Goal: Transaction & Acquisition: Purchase product/service

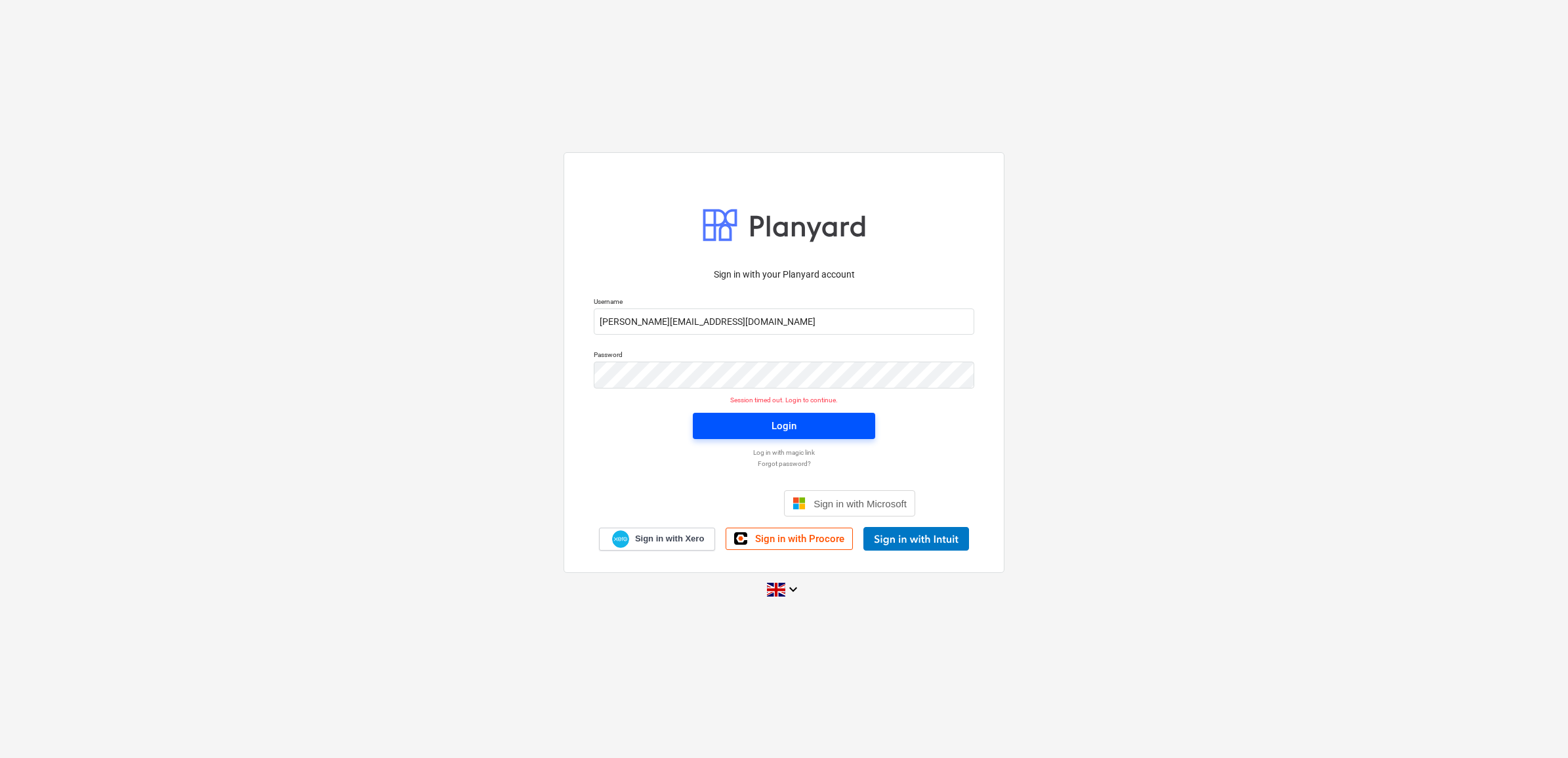
click at [727, 425] on span "Login" at bounding box center [784, 426] width 151 height 17
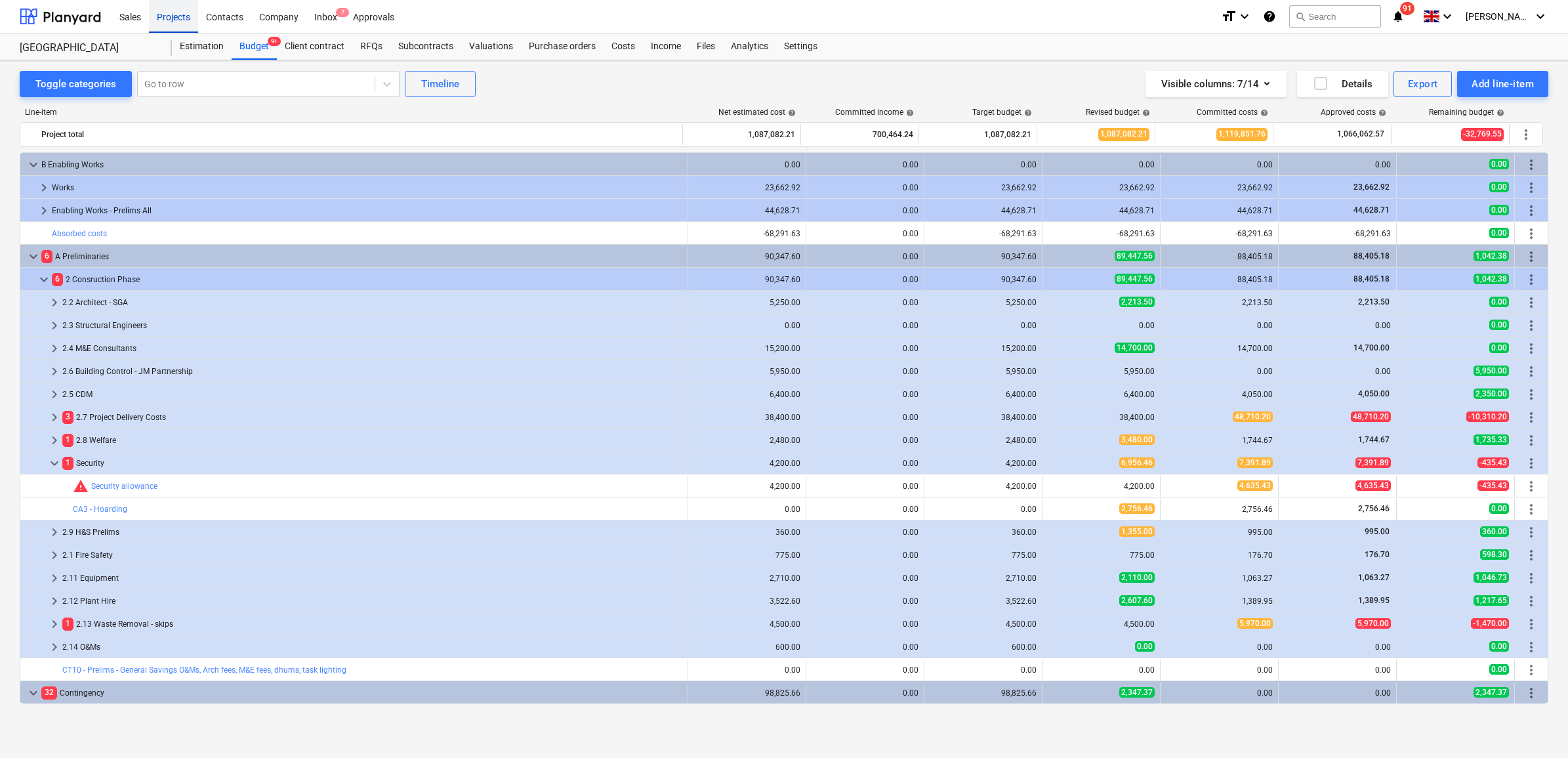
click at [163, 11] on div "Projects" at bounding box center [173, 16] width 49 height 33
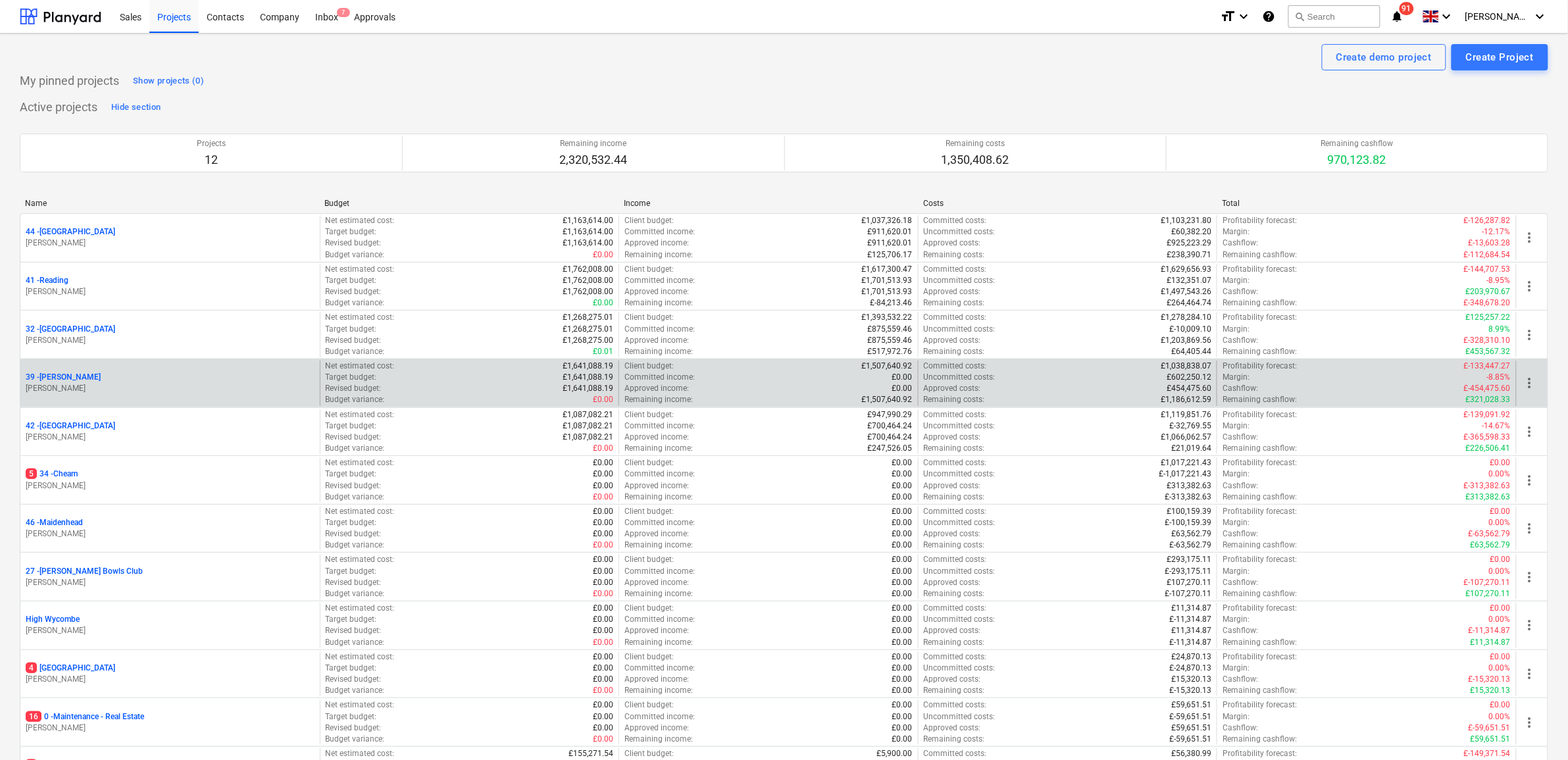
click at [46, 382] on p "39 - [GEOGRAPHIC_DATA]" at bounding box center [63, 377] width 75 height 11
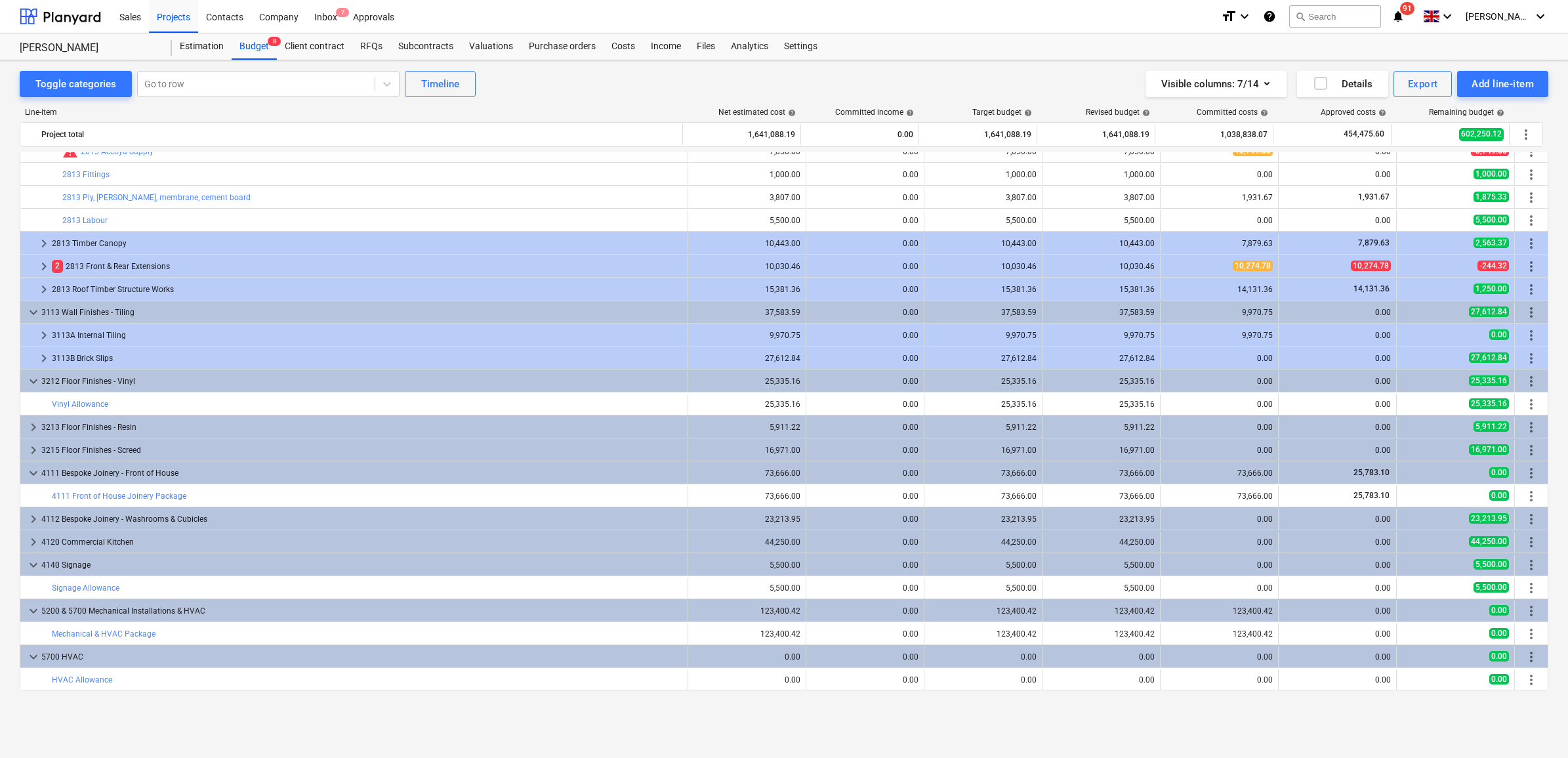
scroll to position [575, 0]
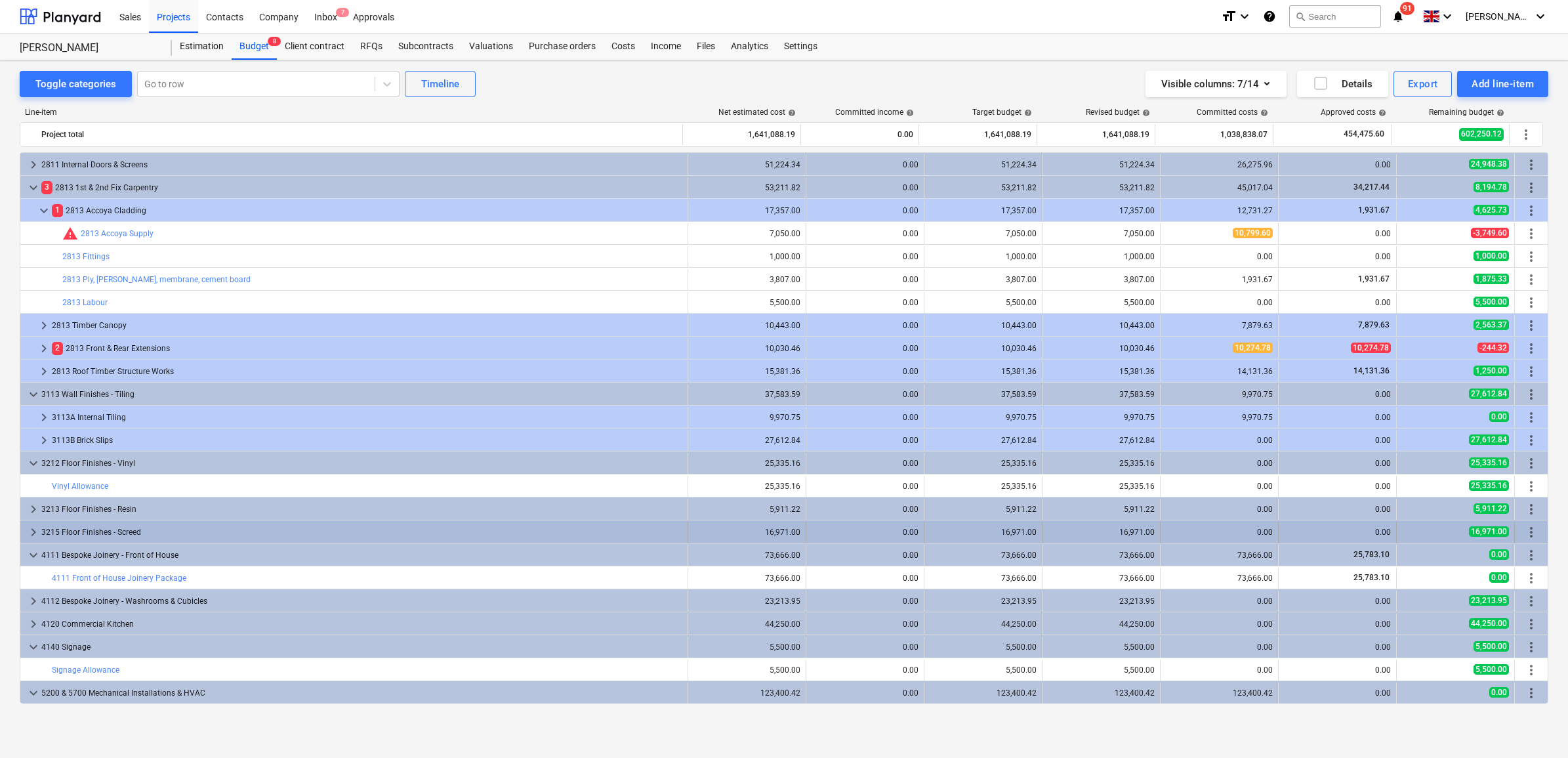
click at [90, 526] on div "3215 Floor Finishes - Screed" at bounding box center [361, 532] width 641 height 21
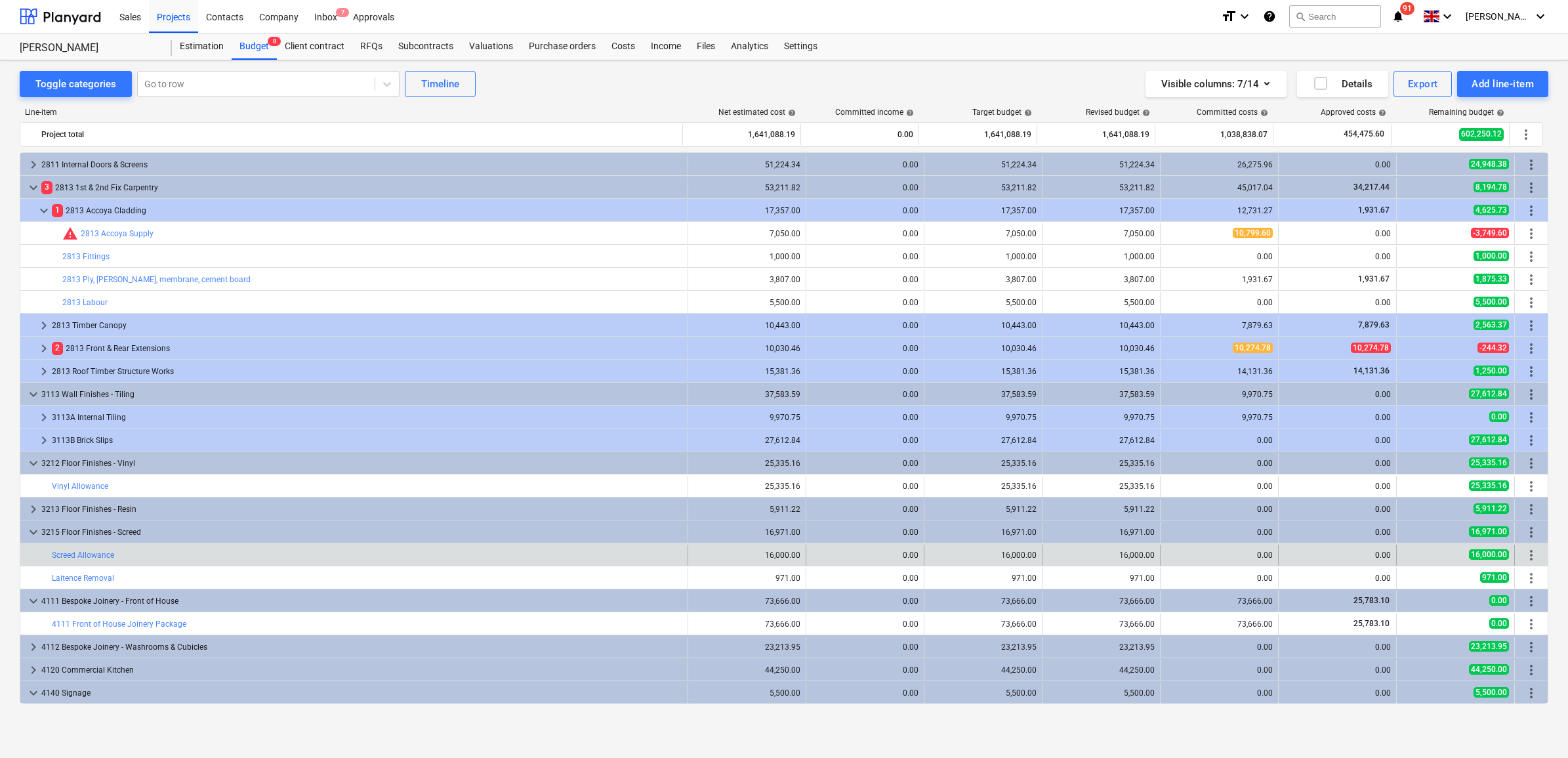
click at [1520, 548] on div "more_vert" at bounding box center [1531, 555] width 22 height 21
click at [1523, 559] on span "more_vert" at bounding box center [1531, 556] width 16 height 16
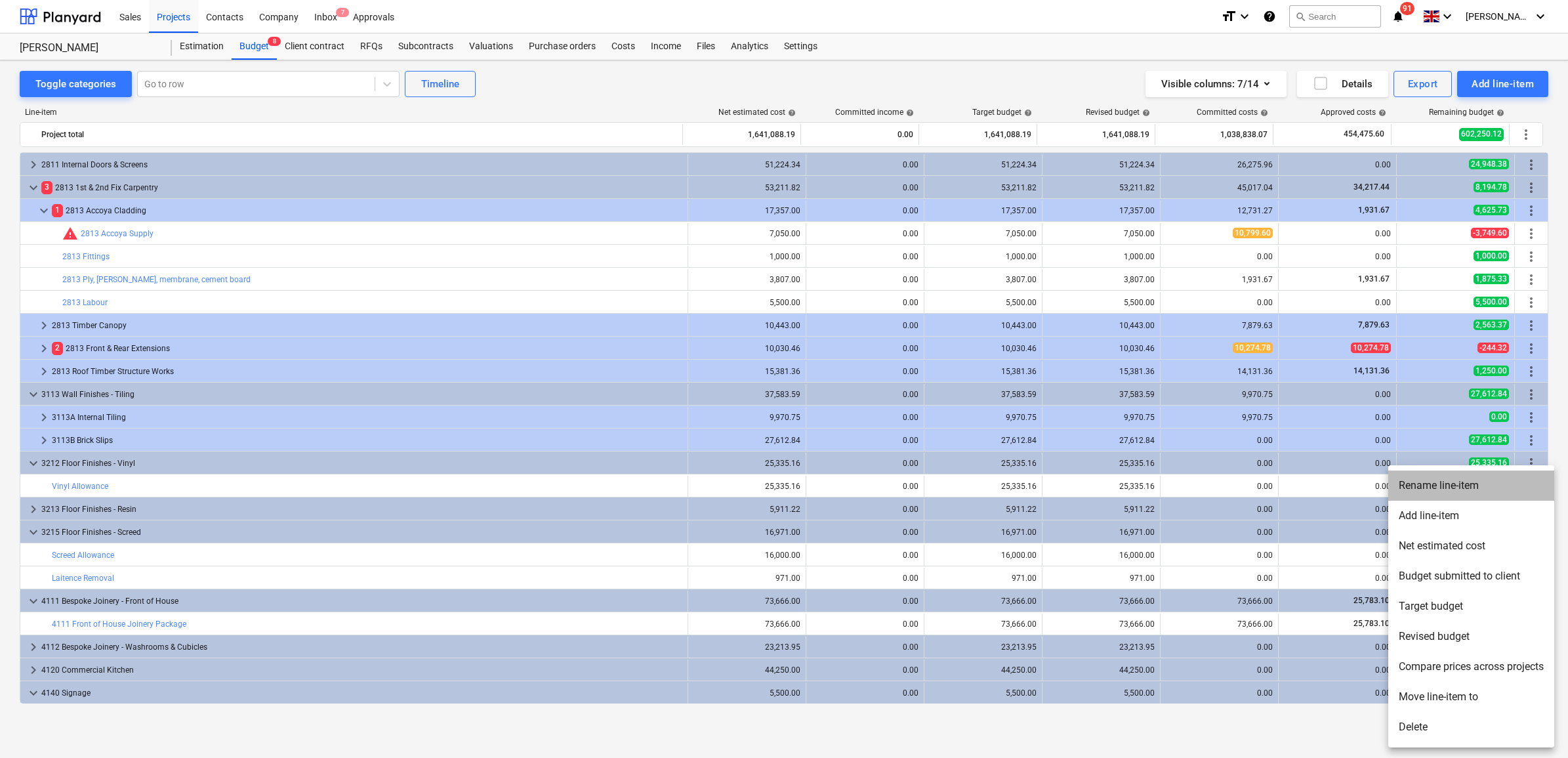
click at [1450, 484] on li "Rename line-item" at bounding box center [1471, 485] width 166 height 30
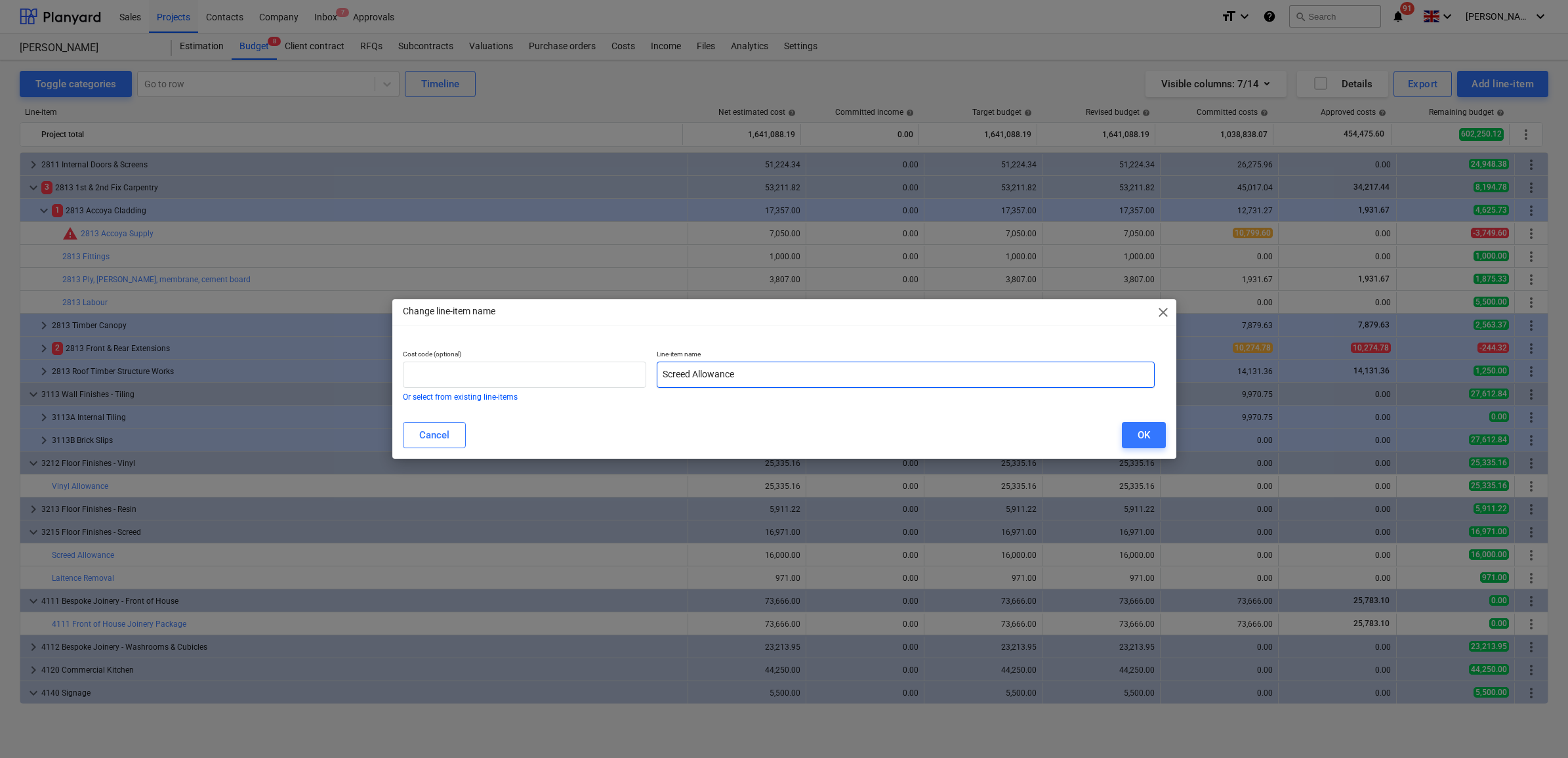
drag, startPoint x: 743, startPoint y: 376, endPoint x: 693, endPoint y: 384, distance: 50.6
click at [693, 384] on input "Screed Allowance" at bounding box center [905, 375] width 498 height 26
type input "Screed Package"
click at [634, 372] on input "text" at bounding box center [525, 375] width 244 height 26
type input "3215"
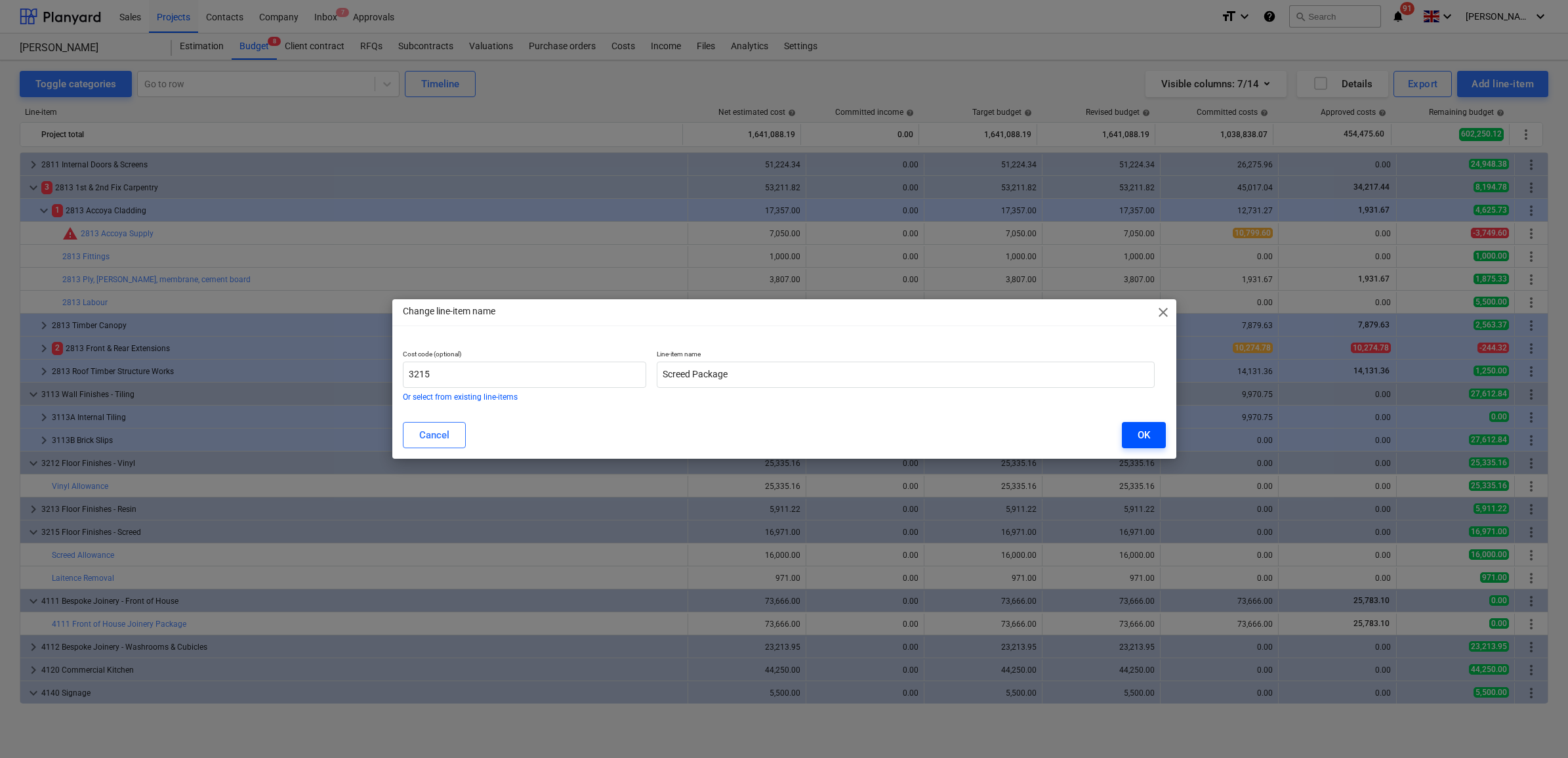
click at [1134, 432] on button "OK" at bounding box center [1144, 435] width 44 height 26
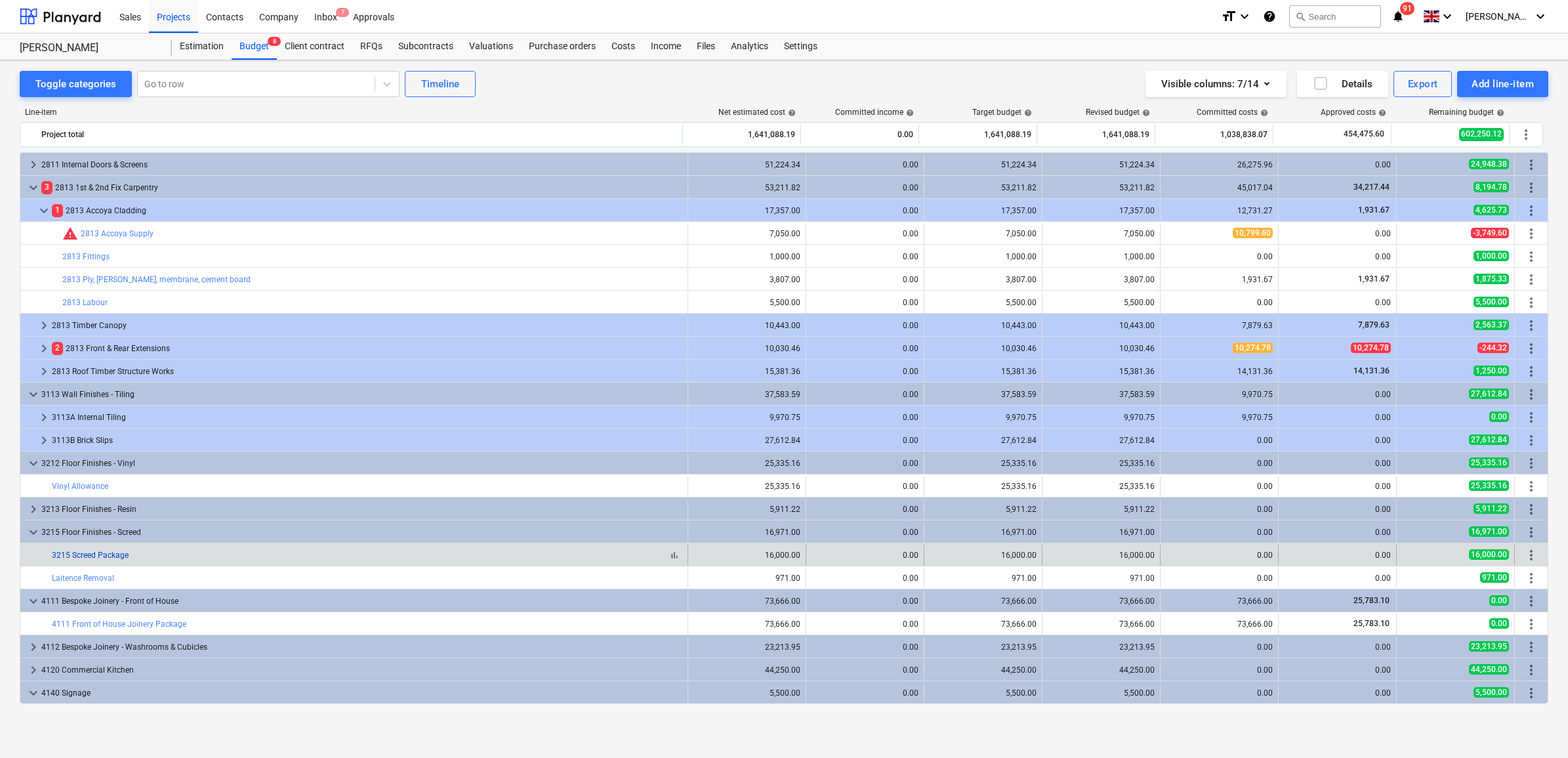
click at [115, 556] on link "3215 Screed Package" at bounding box center [90, 556] width 77 height 9
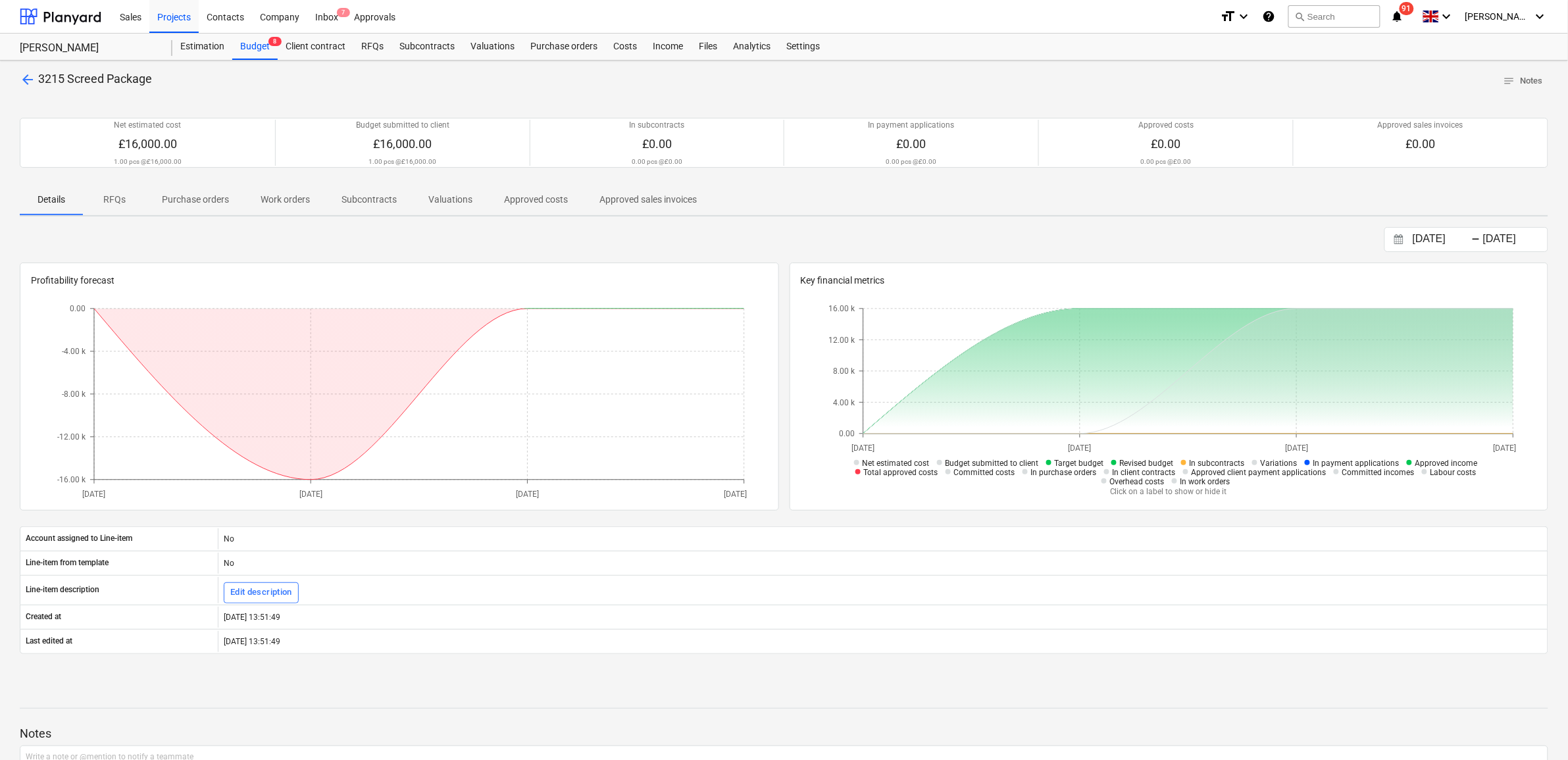
click at [216, 197] on p "Purchase orders" at bounding box center [195, 199] width 67 height 13
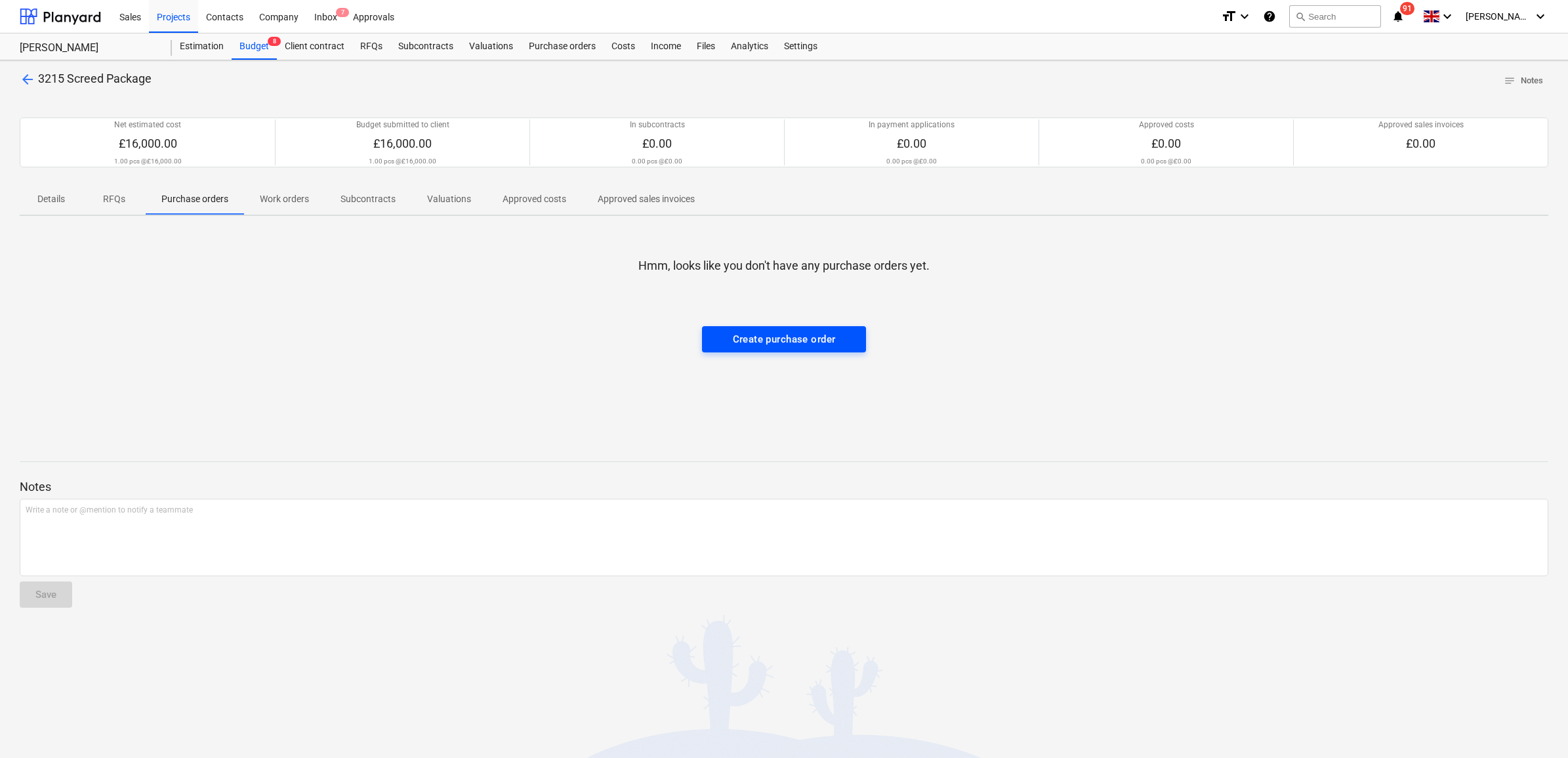
click at [751, 341] on div "Create purchase order" at bounding box center [784, 339] width 103 height 17
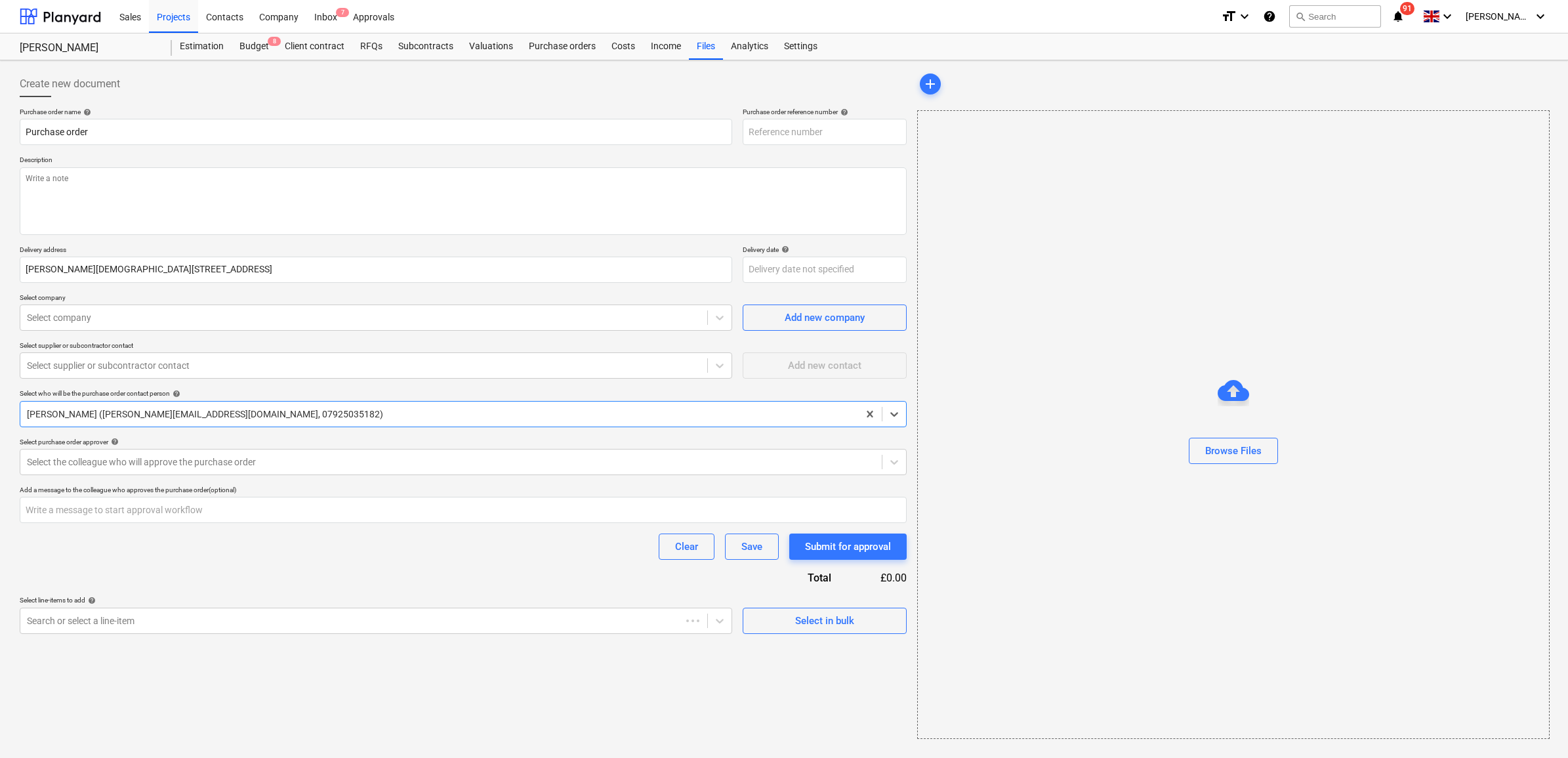
type textarea "x"
type input "39-PO-037"
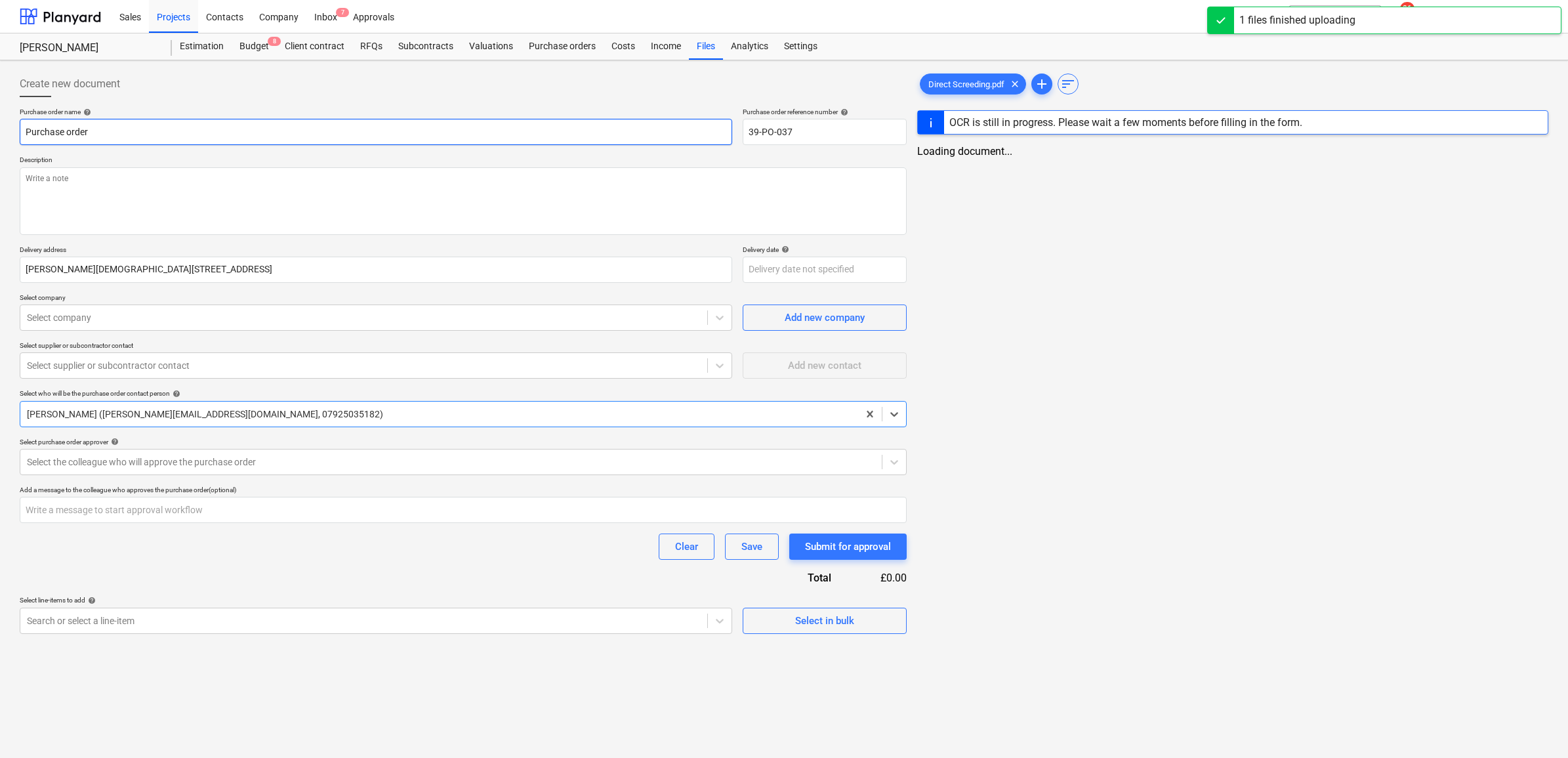
click at [133, 129] on input "Purchase order" at bounding box center [376, 131] width 713 height 26
type textarea "x"
type input "Purchase order"
type textarea "x"
type input "Purchase order -"
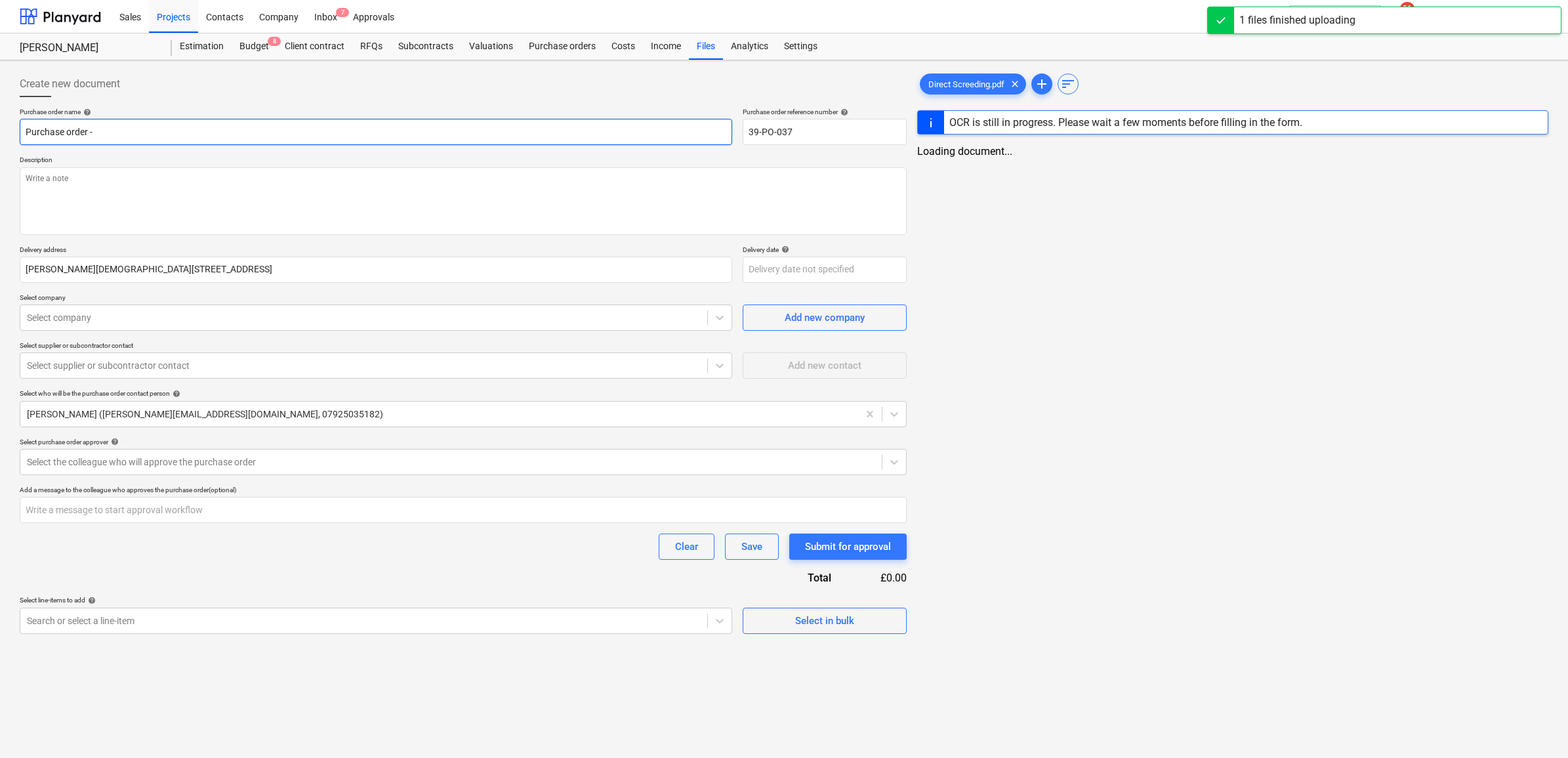
type textarea "x"
type input "Purchase order -"
type textarea "x"
type input "Purchase order - S"
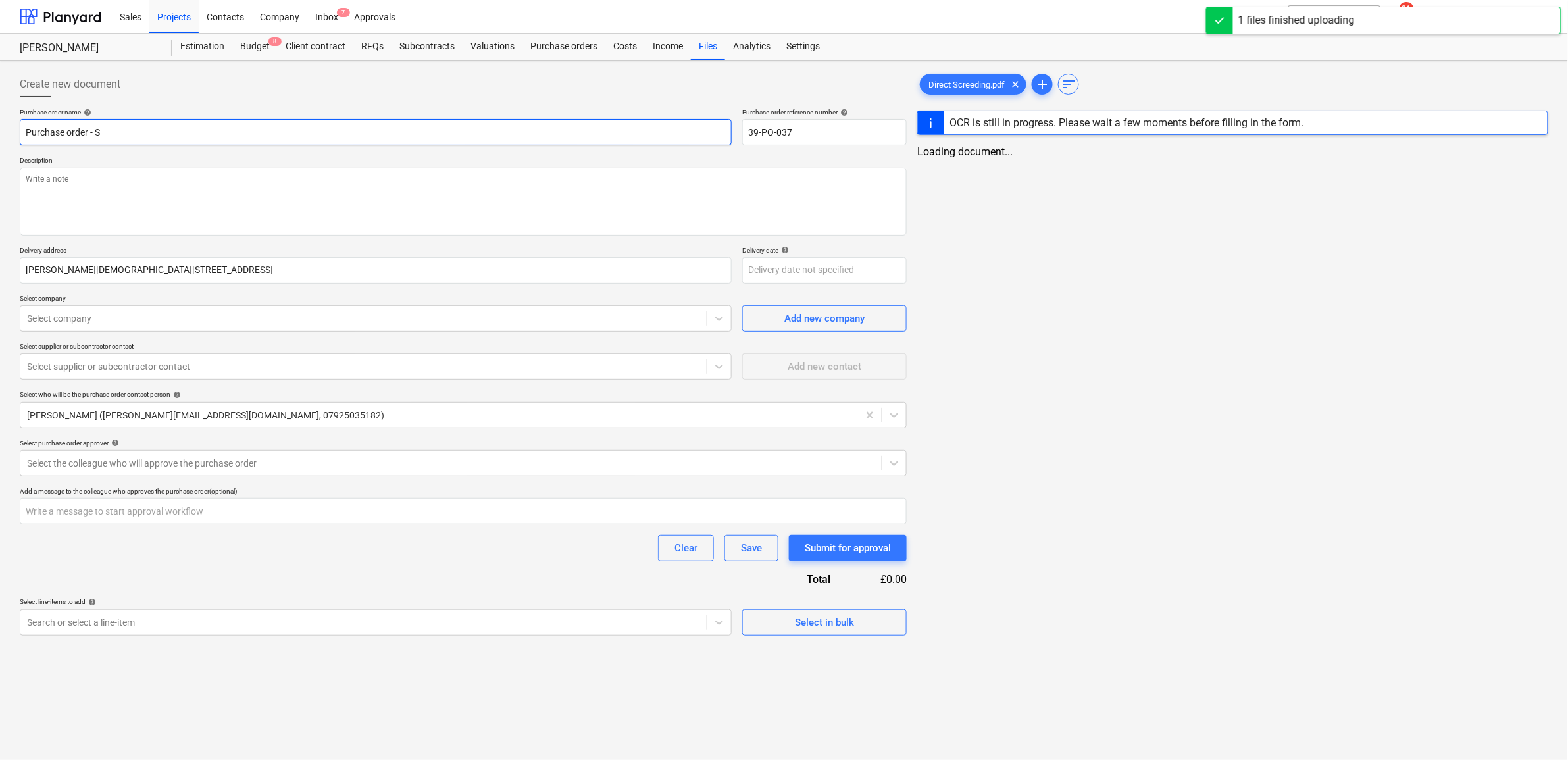
type textarea "x"
type input "Purchase order - Sc"
type textarea "x"
type input "Purchase order - Scr"
type textarea "x"
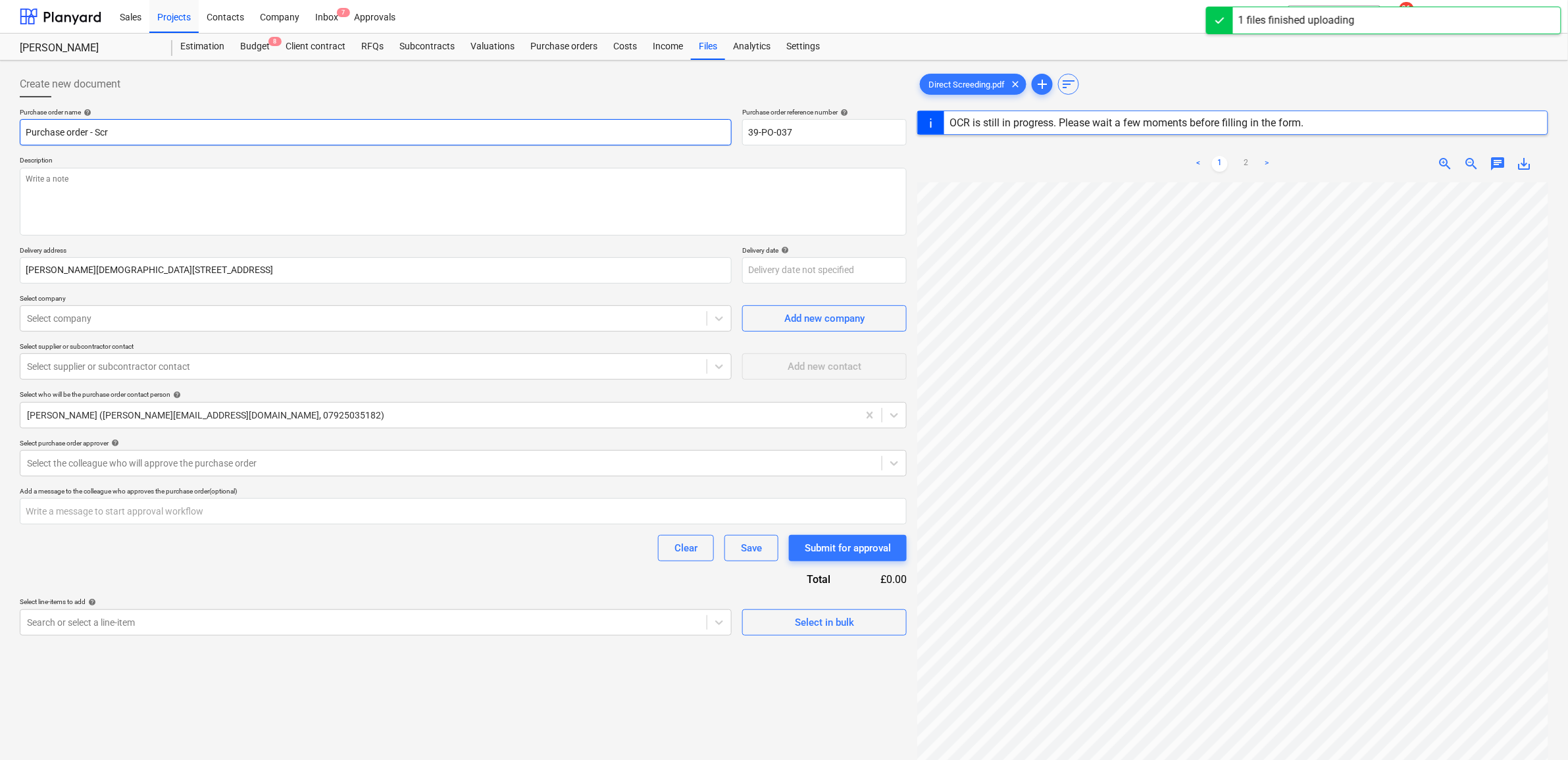
type input "Purchase order - Scre"
type textarea "x"
type input "Purchase order - Scree"
type textarea "x"
type input "Purchase order - Screed"
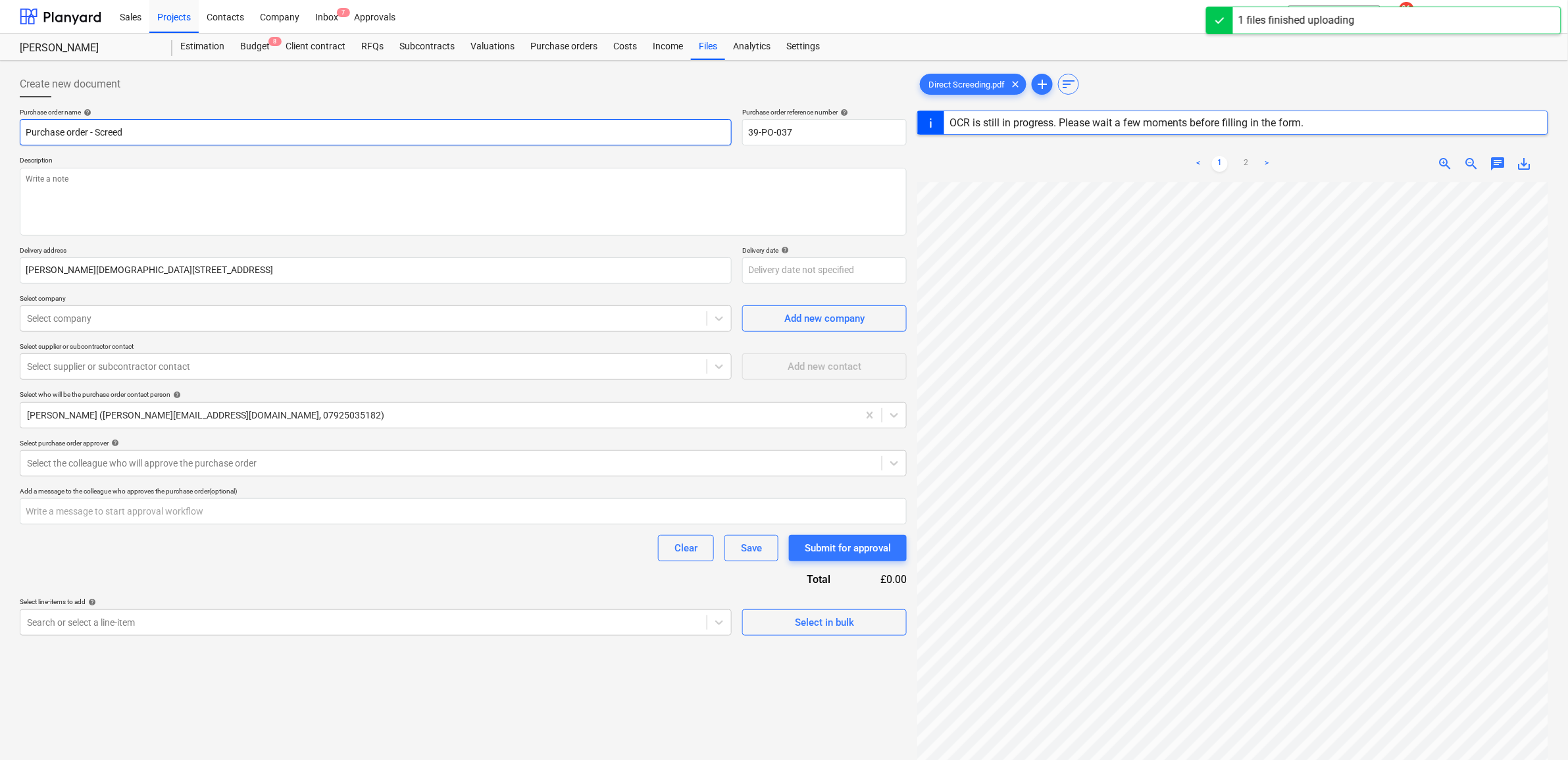
type textarea "x"
type input "Purchase order - Screed"
type textarea "x"
type input "Purchase order - Screed n"
type textarea "x"
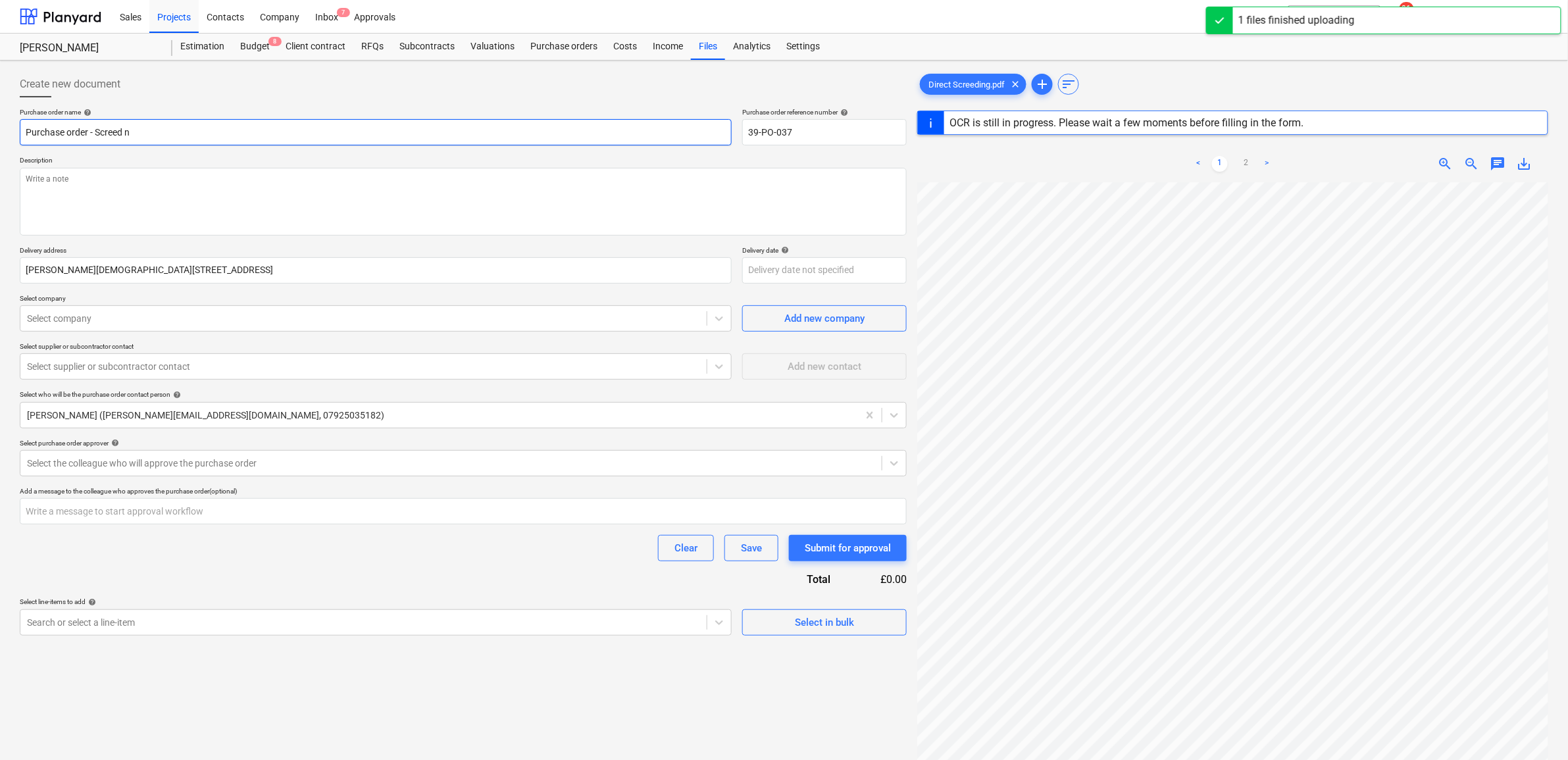
type input "Purchase order - Screed ne"
type textarea "x"
type input "Purchase order - Screed new"
type textarea "x"
type input "Purchase order - Screed new"
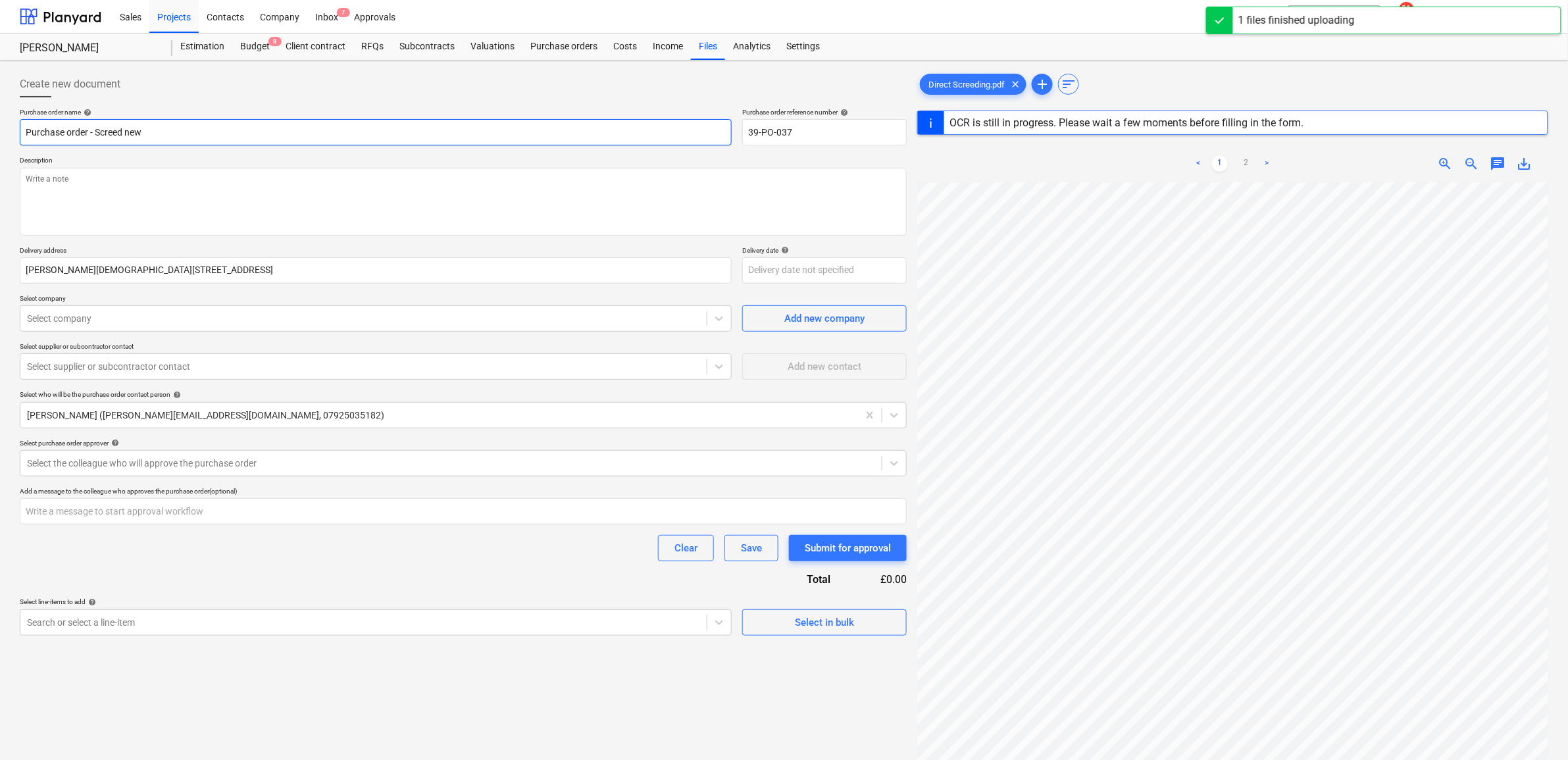
type textarea "x"
type input "Purchase order - Screed new r"
type textarea "x"
type input "Purchase order - Screed new re"
type textarea "x"
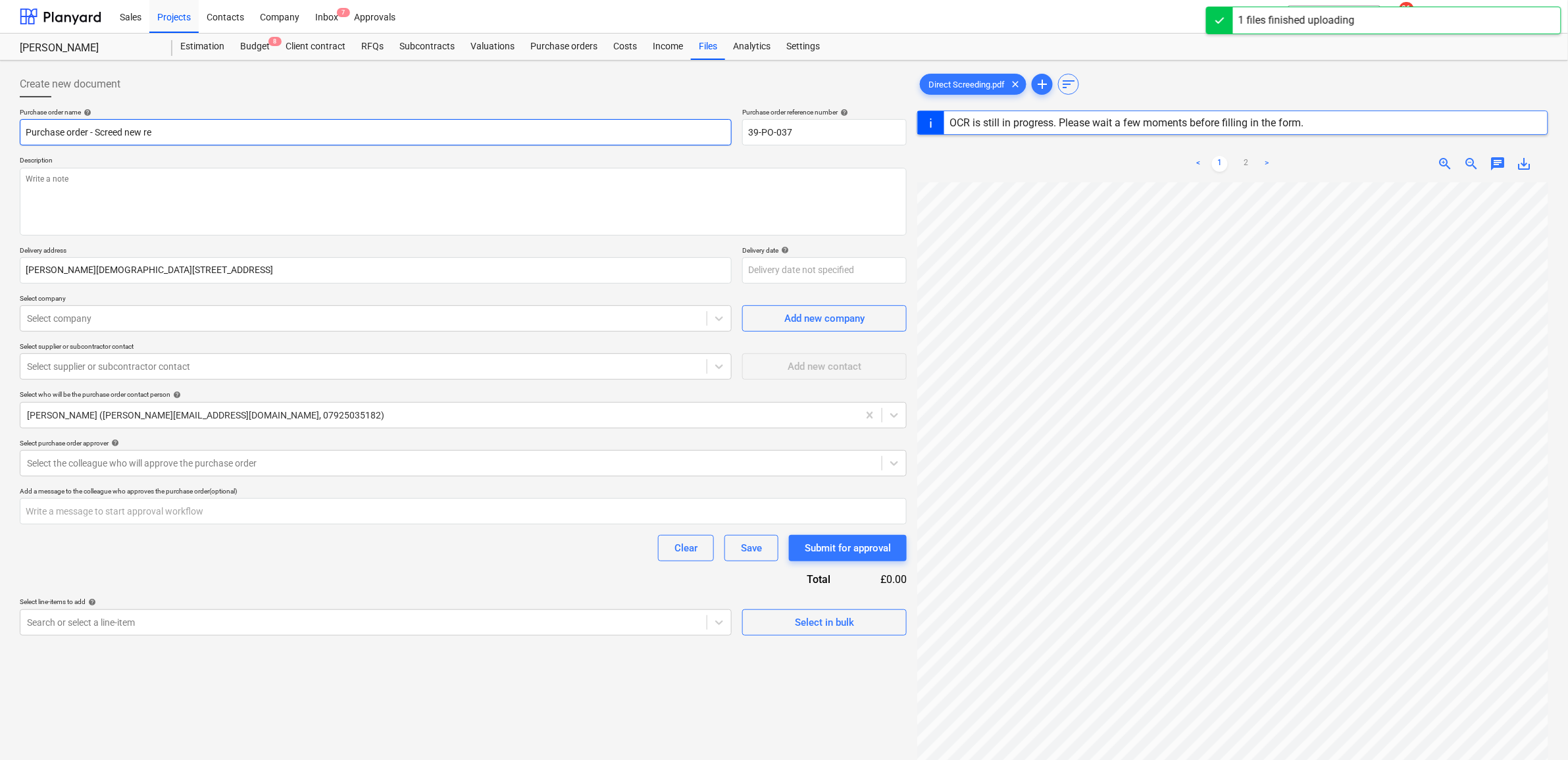
type input "Purchase order - Screed new rea"
type textarea "x"
type input "Purchase order - Screed new reas"
drag, startPoint x: 145, startPoint y: 139, endPoint x: 149, endPoint y: 173, distance: 34.2
click at [145, 140] on input "Purchase order - Screed new reas" at bounding box center [376, 132] width 712 height 26
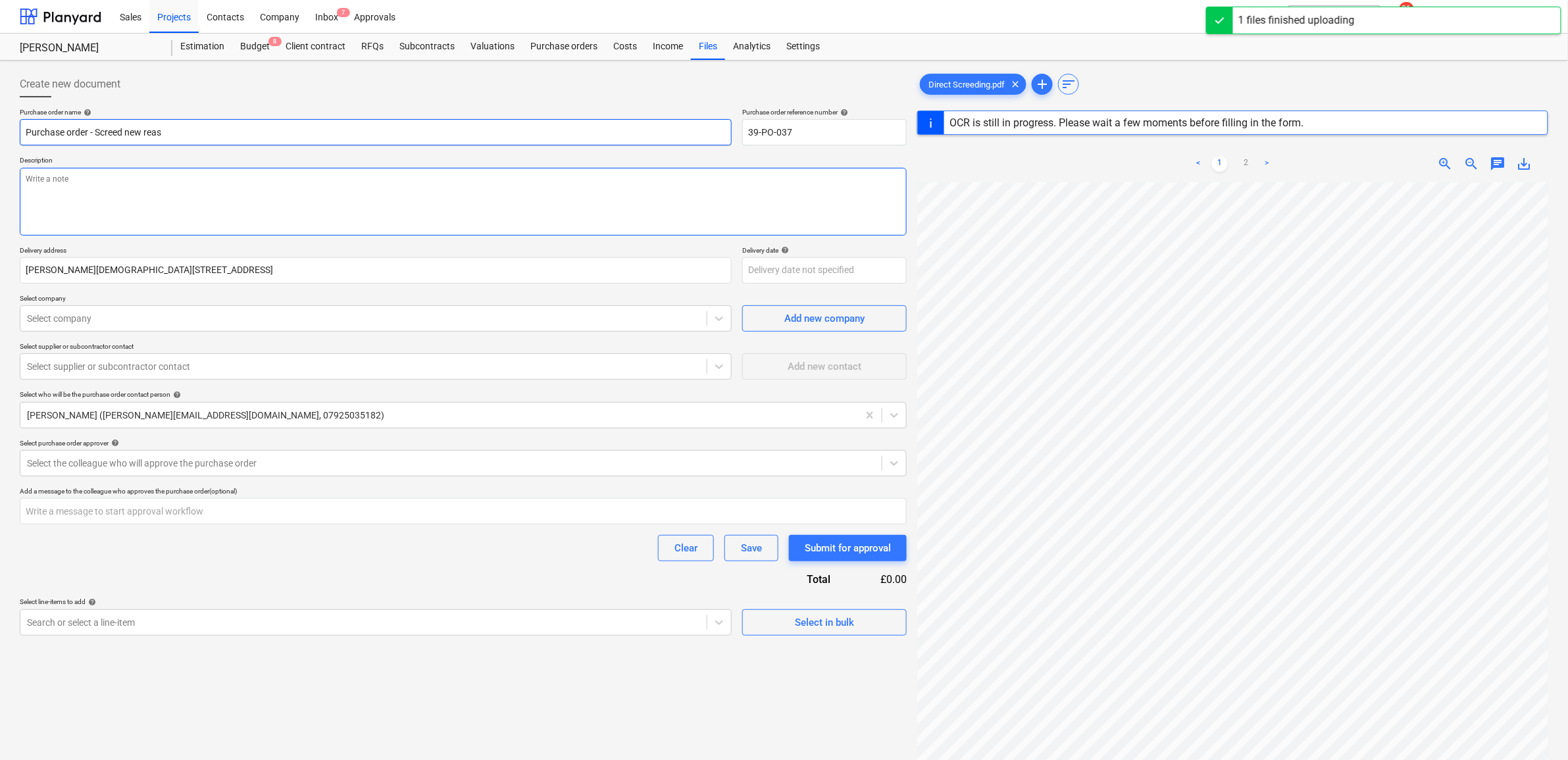
type textarea "x"
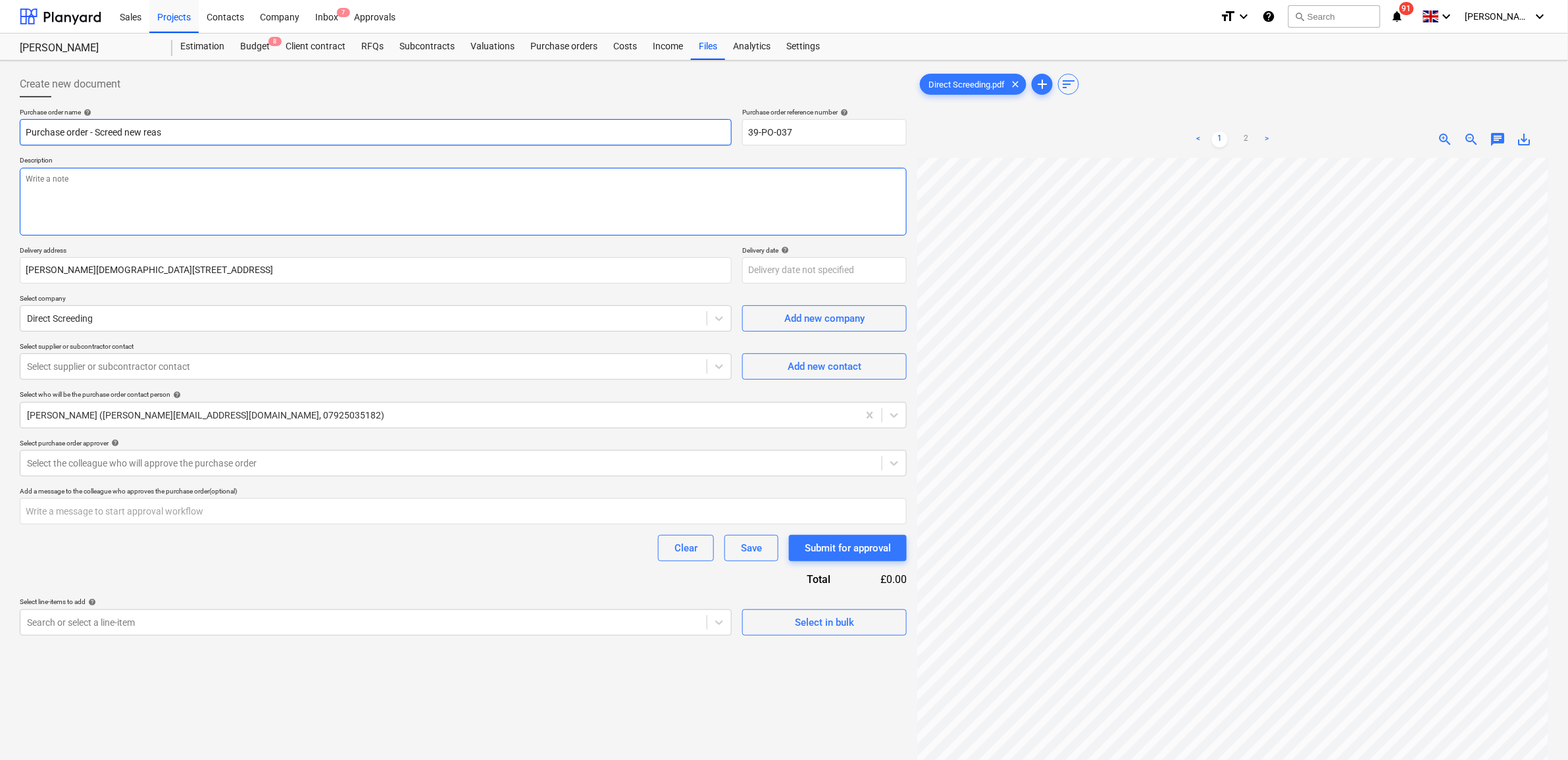
type input "Purchase order - Screed new areas"
type textarea "x"
type input "Purchase order - Screed new areas"
click at [221, 196] on textarea at bounding box center [463, 202] width 887 height 68
type textarea "x"
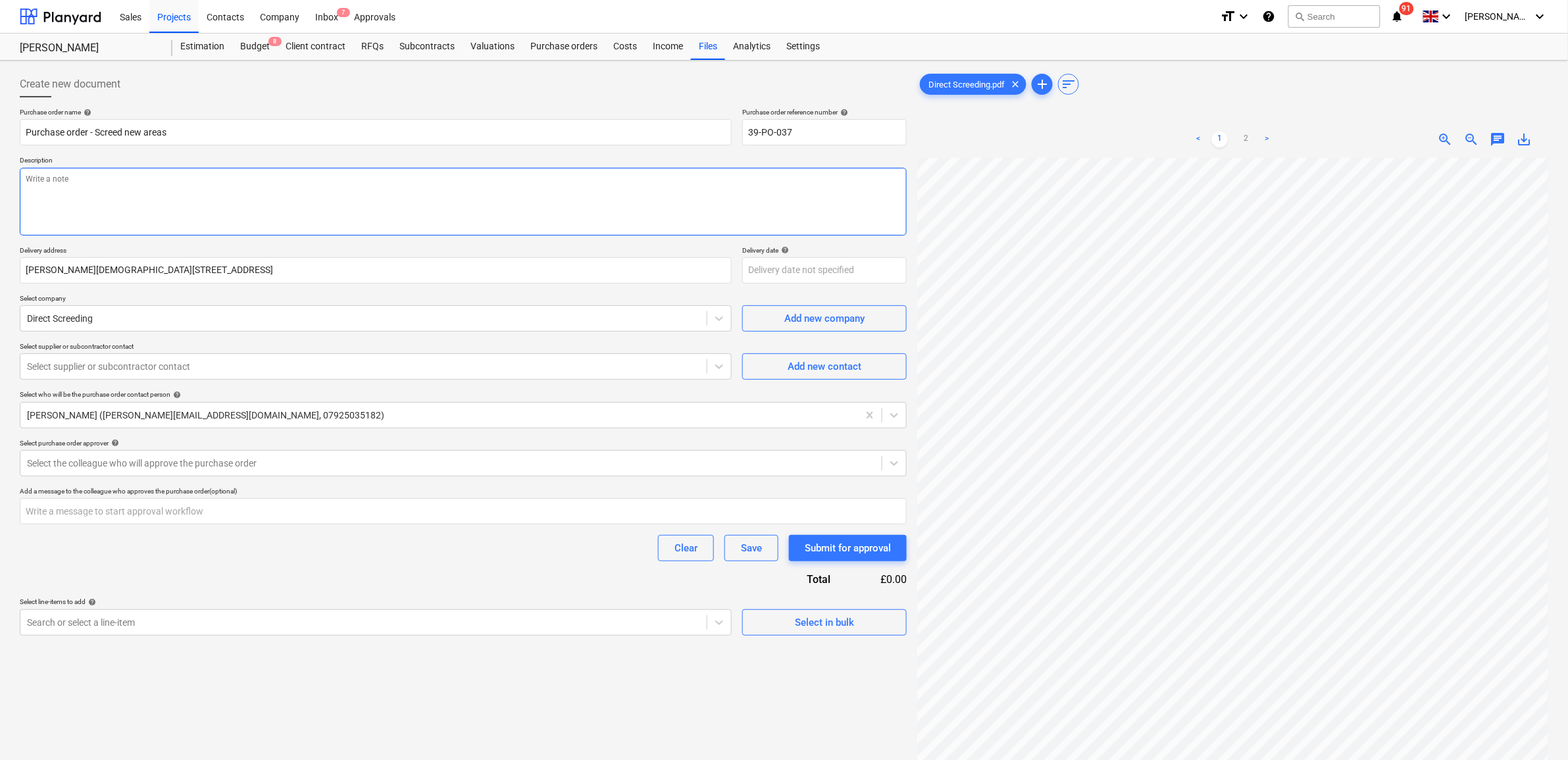
type textarea "A"
type textarea "x"
type textarea "As"
type textarea "x"
type textarea "As"
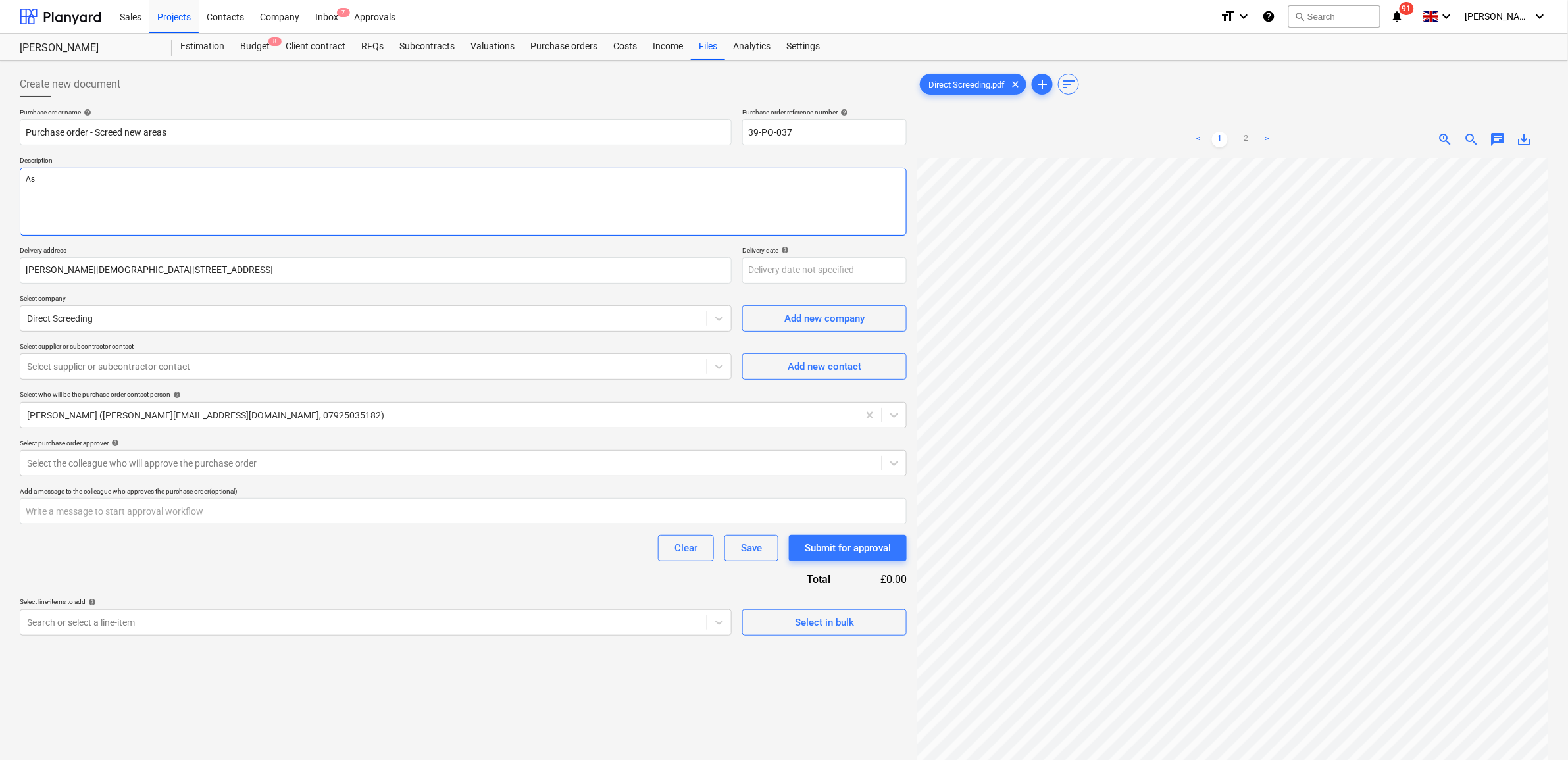
type textarea "x"
type textarea "As p"
type textarea "x"
type textarea "As pe"
type textarea "x"
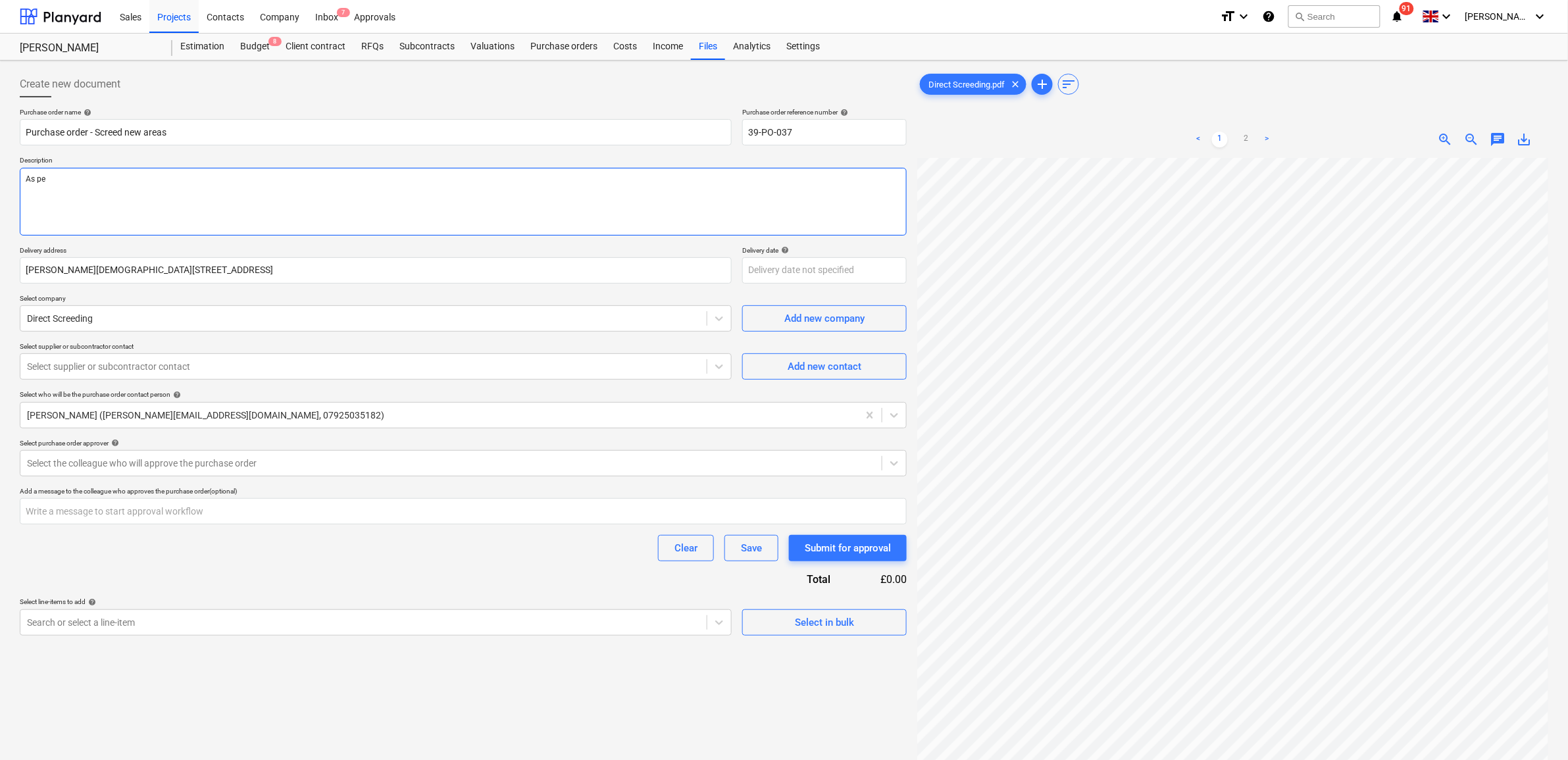
type textarea "As per"
type textarea "x"
type textarea "As per"
type textarea "x"
type textarea "As per e"
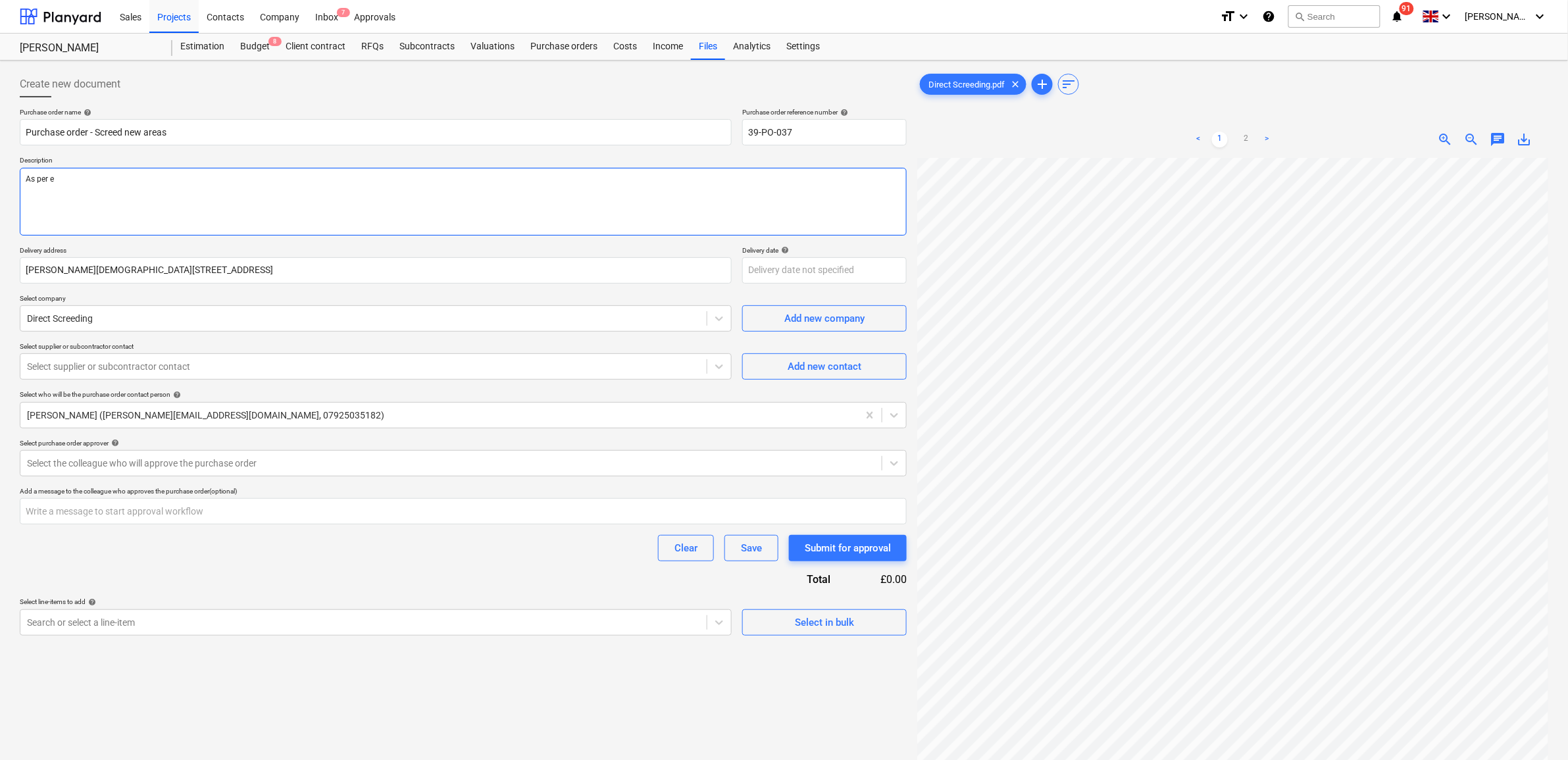
type textarea "x"
type textarea "As per em"
type textarea "x"
type textarea "As per emai"
type textarea "x"
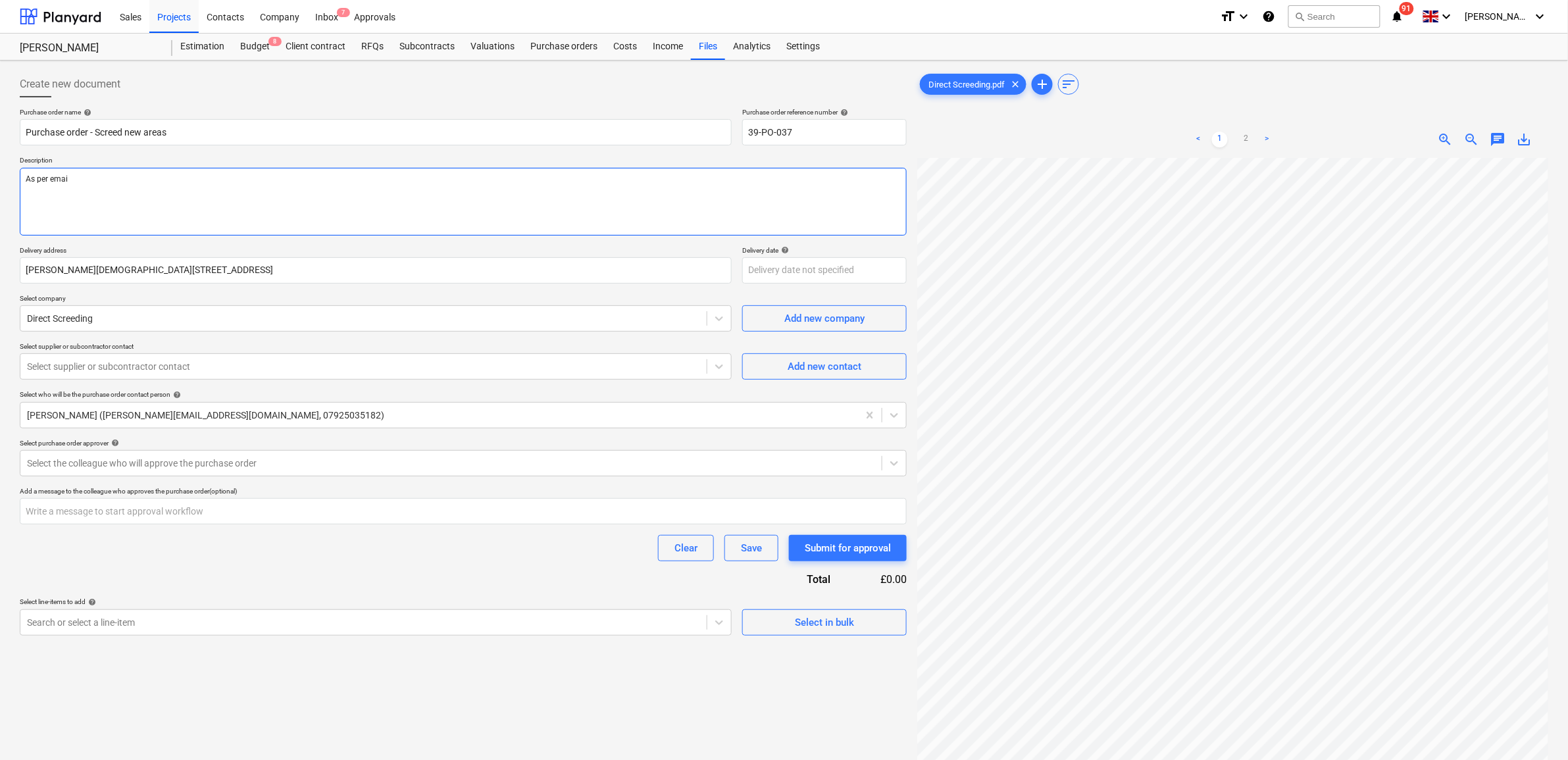
type textarea "As per email"
type textarea "x"
type textarea "As per email"
type textarea "x"
type textarea "As per email q"
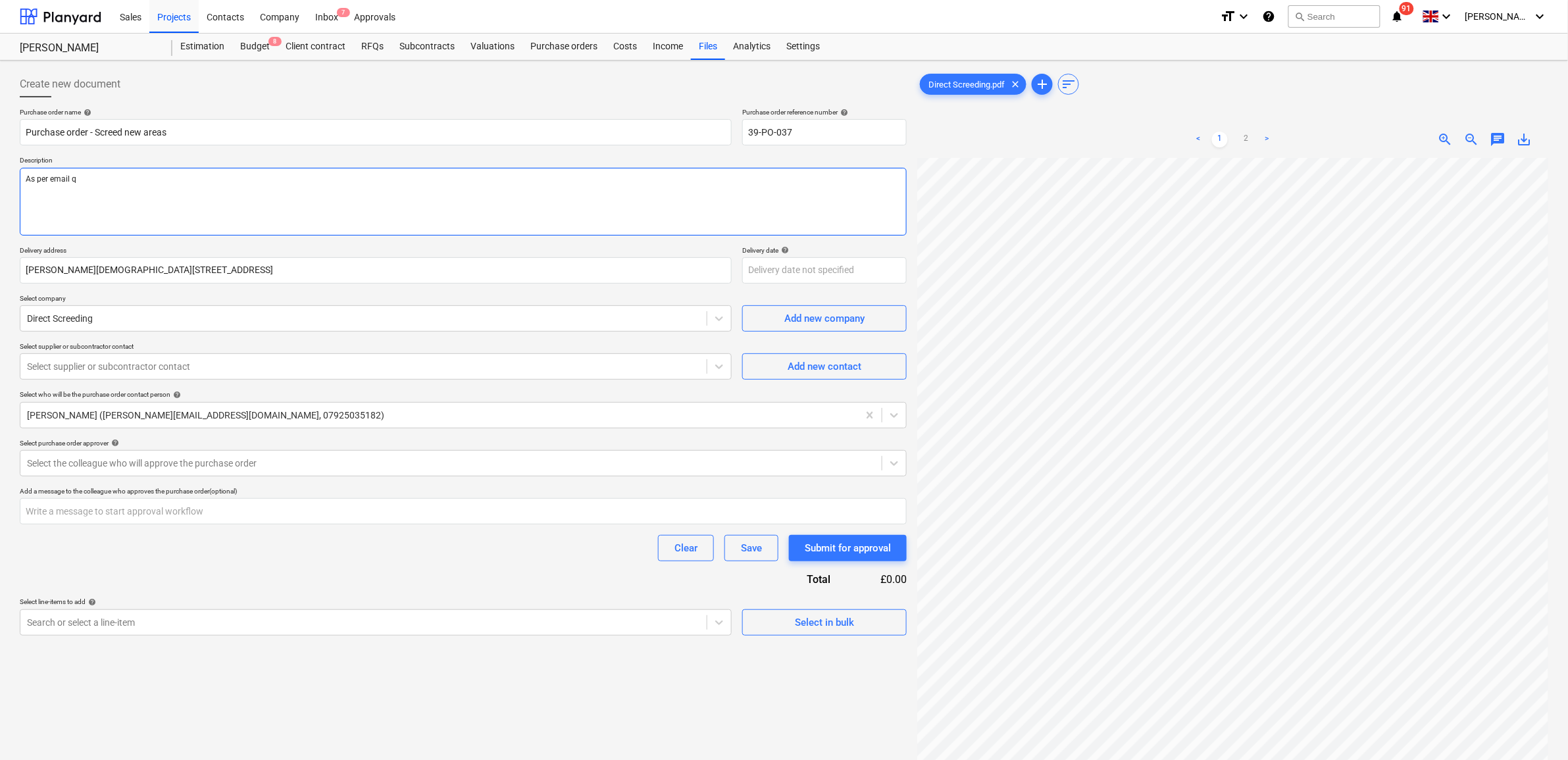
type textarea "x"
type textarea "As per email qu"
type textarea "x"
type textarea "As per email quo"
type textarea "x"
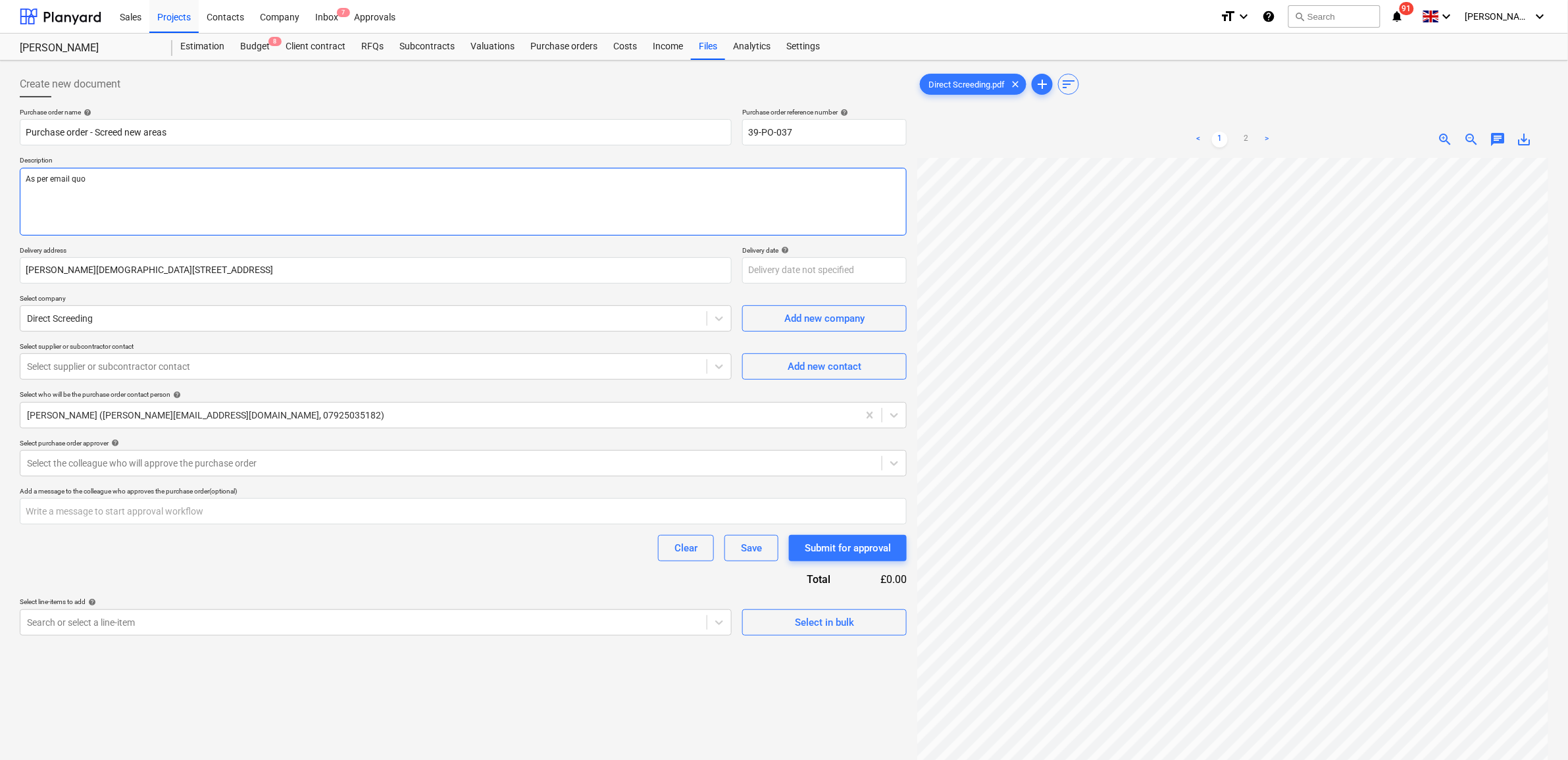
type textarea "As per email quot"
type textarea "x"
type textarea "As per email quote"
type textarea "x"
type textarea "As per email quote"
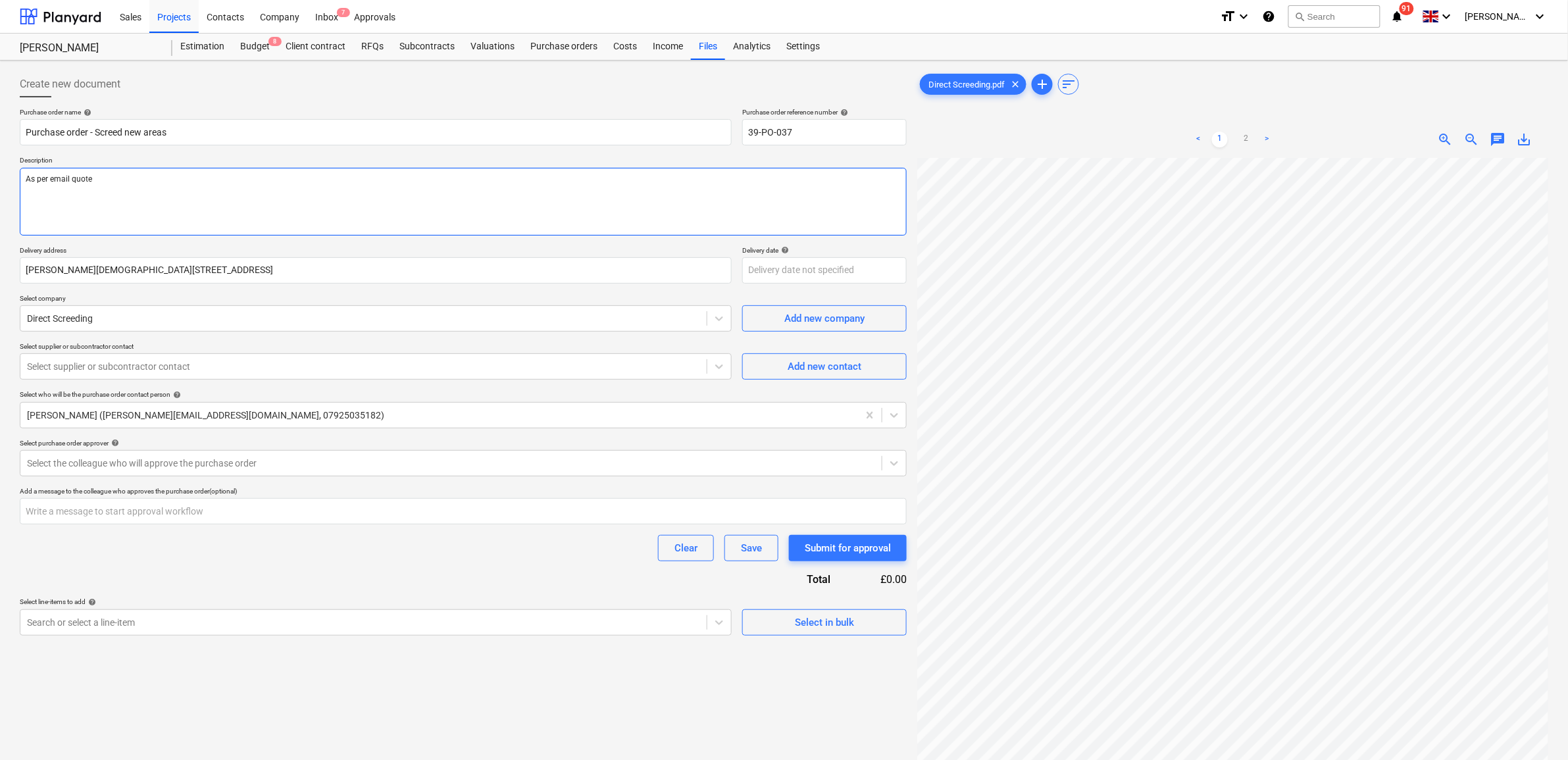
type textarea "x"
type textarea "As per email quote -"
type textarea "x"
type textarea "As per email quote -"
type textarea "x"
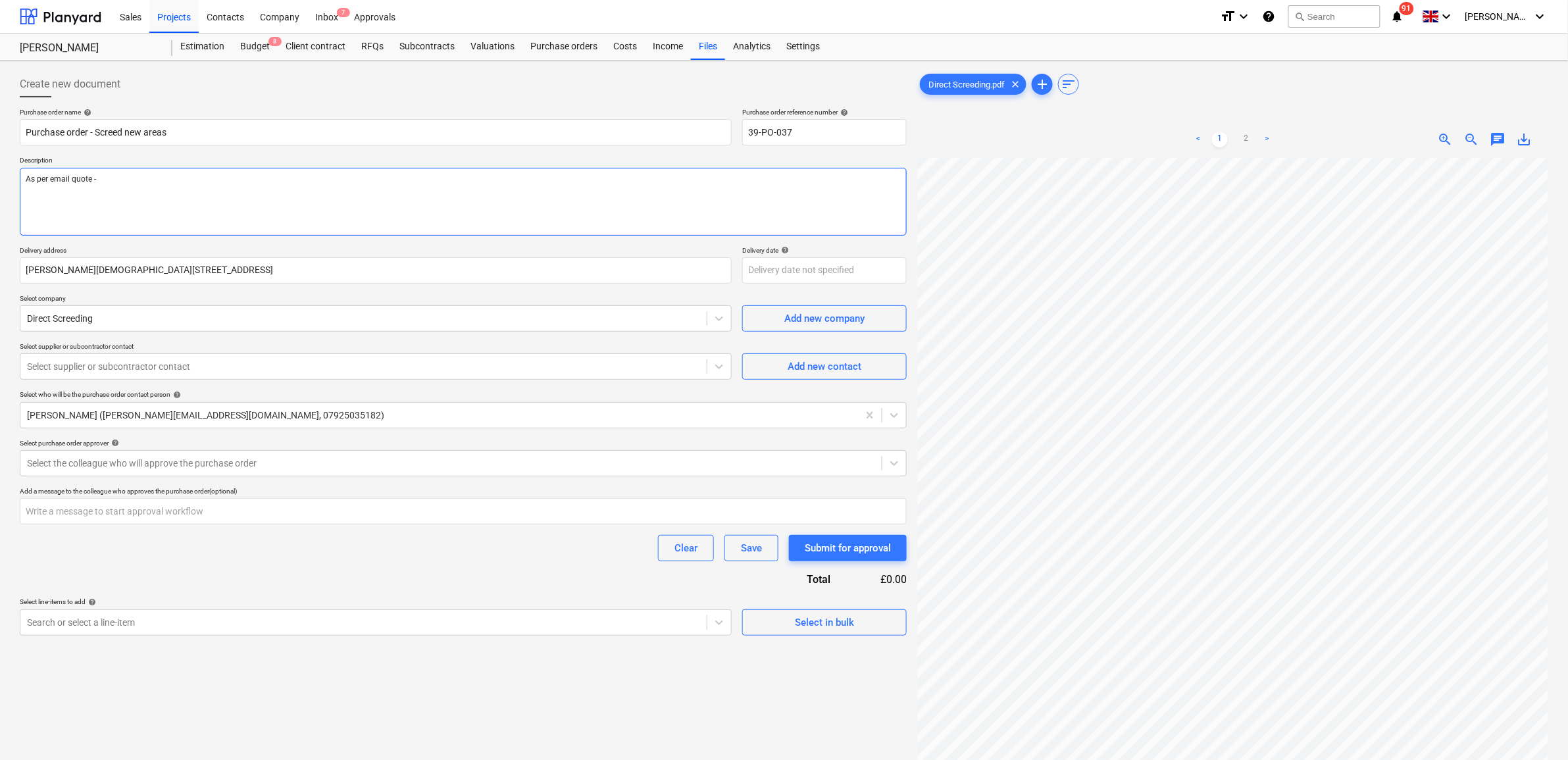
type textarea "As per email quote - £"
type textarea "x"
type textarea "As per email quote - £2"
type textarea "x"
type textarea "As per email quote - £2,"
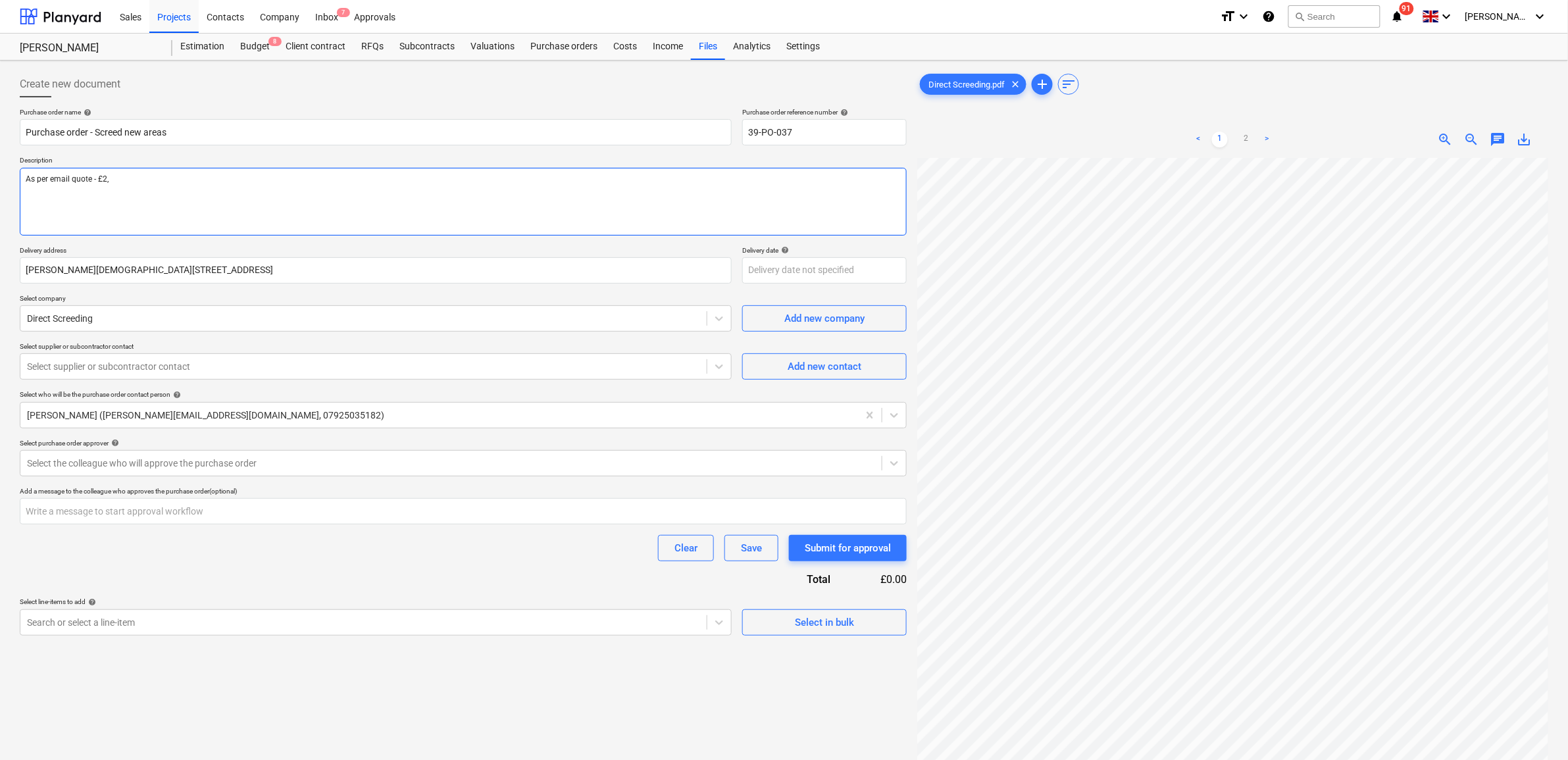
type textarea "x"
type textarea "As per email quote - £2,0"
type textarea "x"
type textarea "As per email quote - £2,05"
type textarea "x"
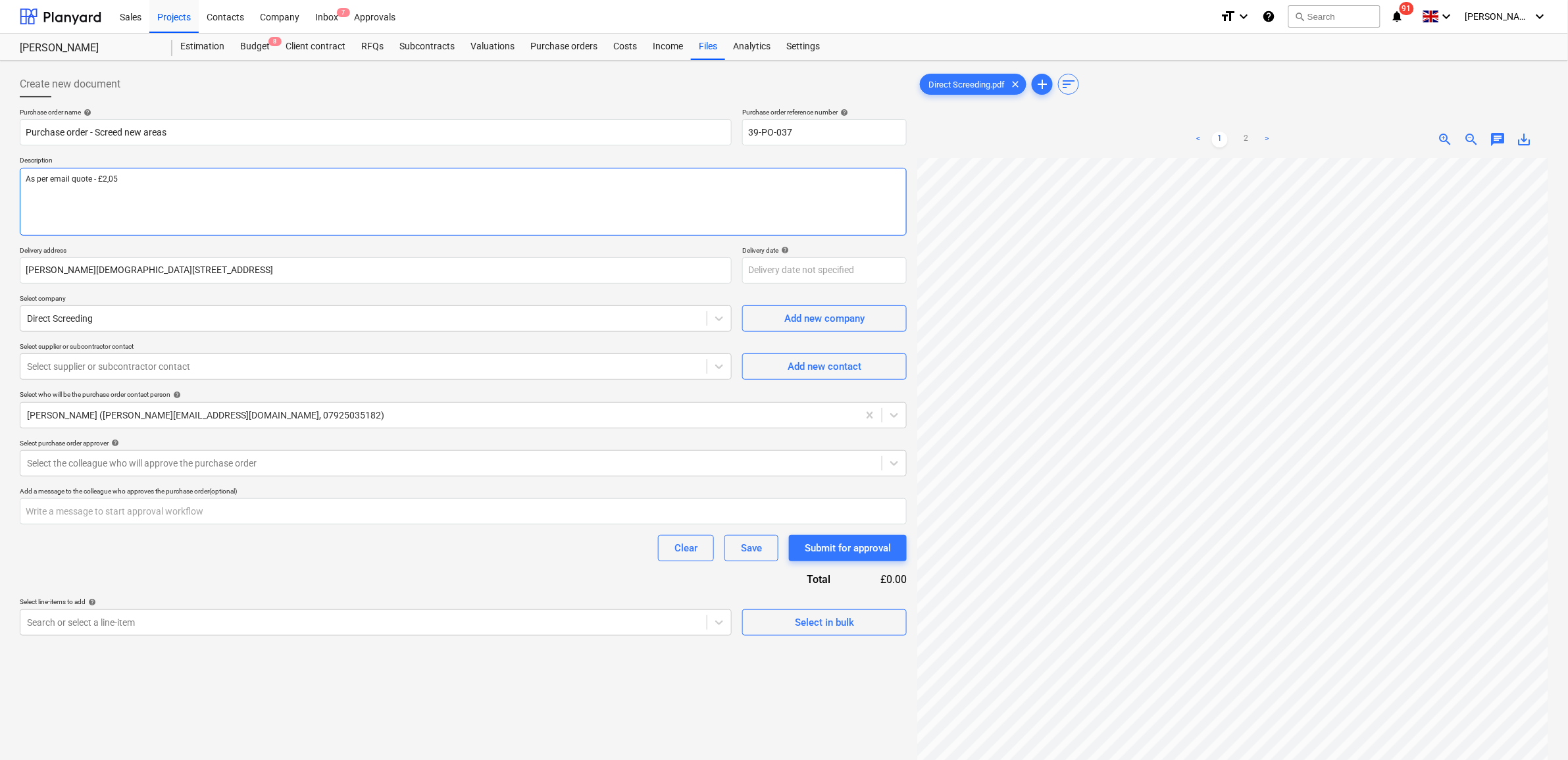
type textarea "As per email quote - £2,050"
type textarea "x"
type textarea "As per email quote - £2,050"
type textarea "x"
type textarea "As per email quote - £2,050 p"
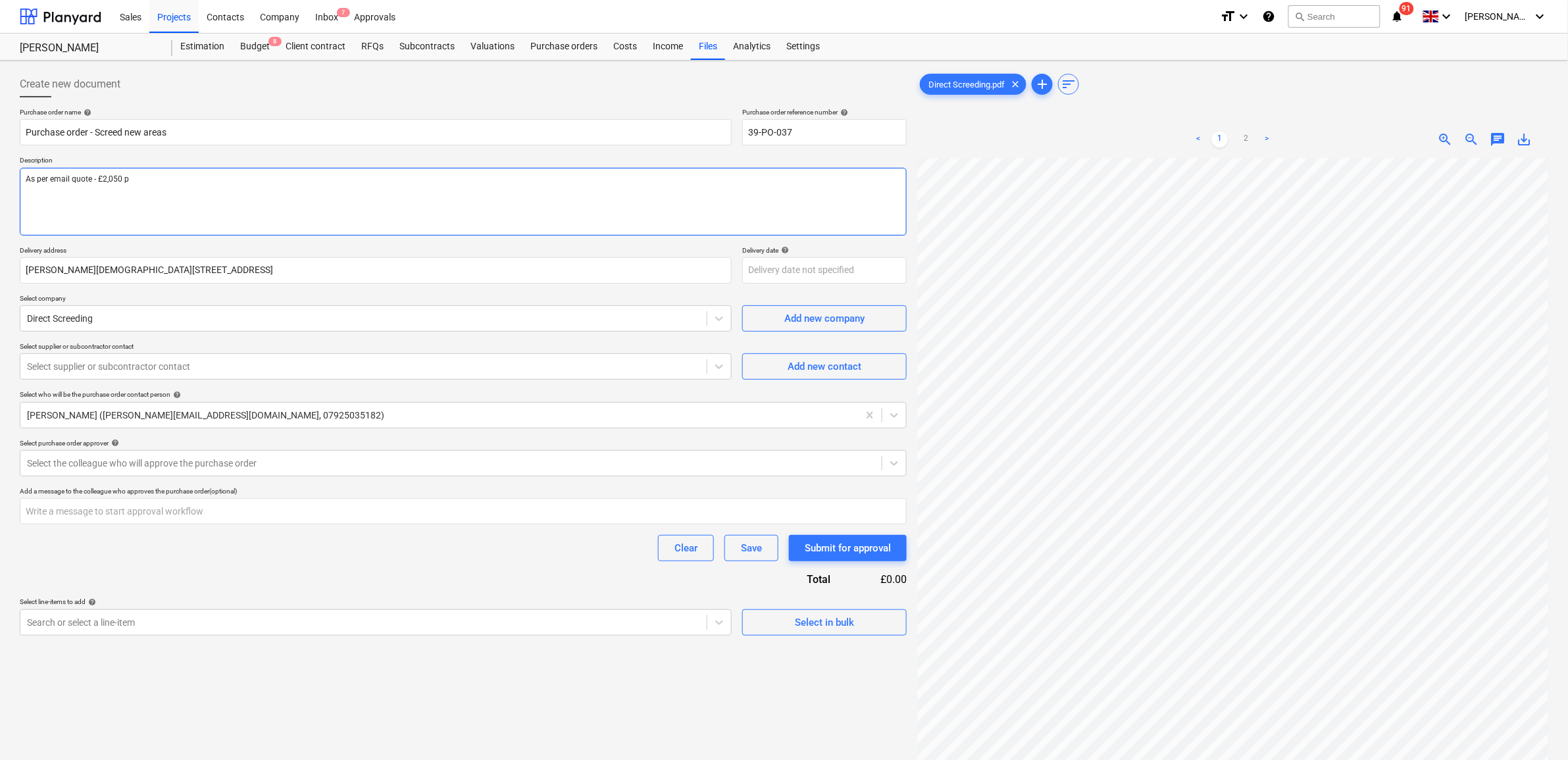
type textarea "x"
type textarea "As per email quote - £2,050 pl"
type textarea "x"
type textarea "As per email quote - £2,050 plu"
type textarea "x"
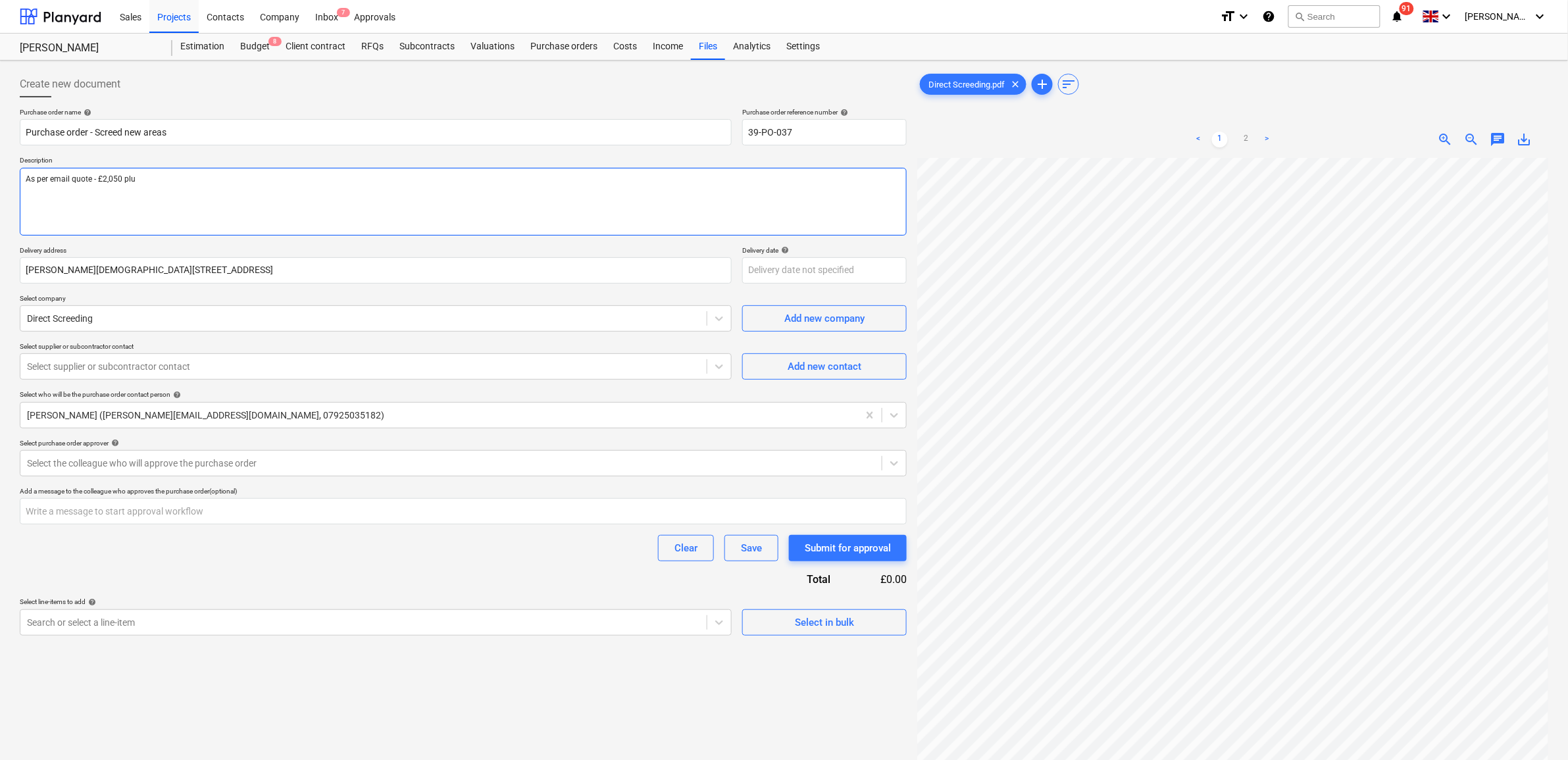
type textarea "As per email quote - £2,050 plus"
type textarea "x"
type textarea "As per email quote - £2,050 plus"
type textarea "x"
type textarea "As per email quote - £2,050 plus V"
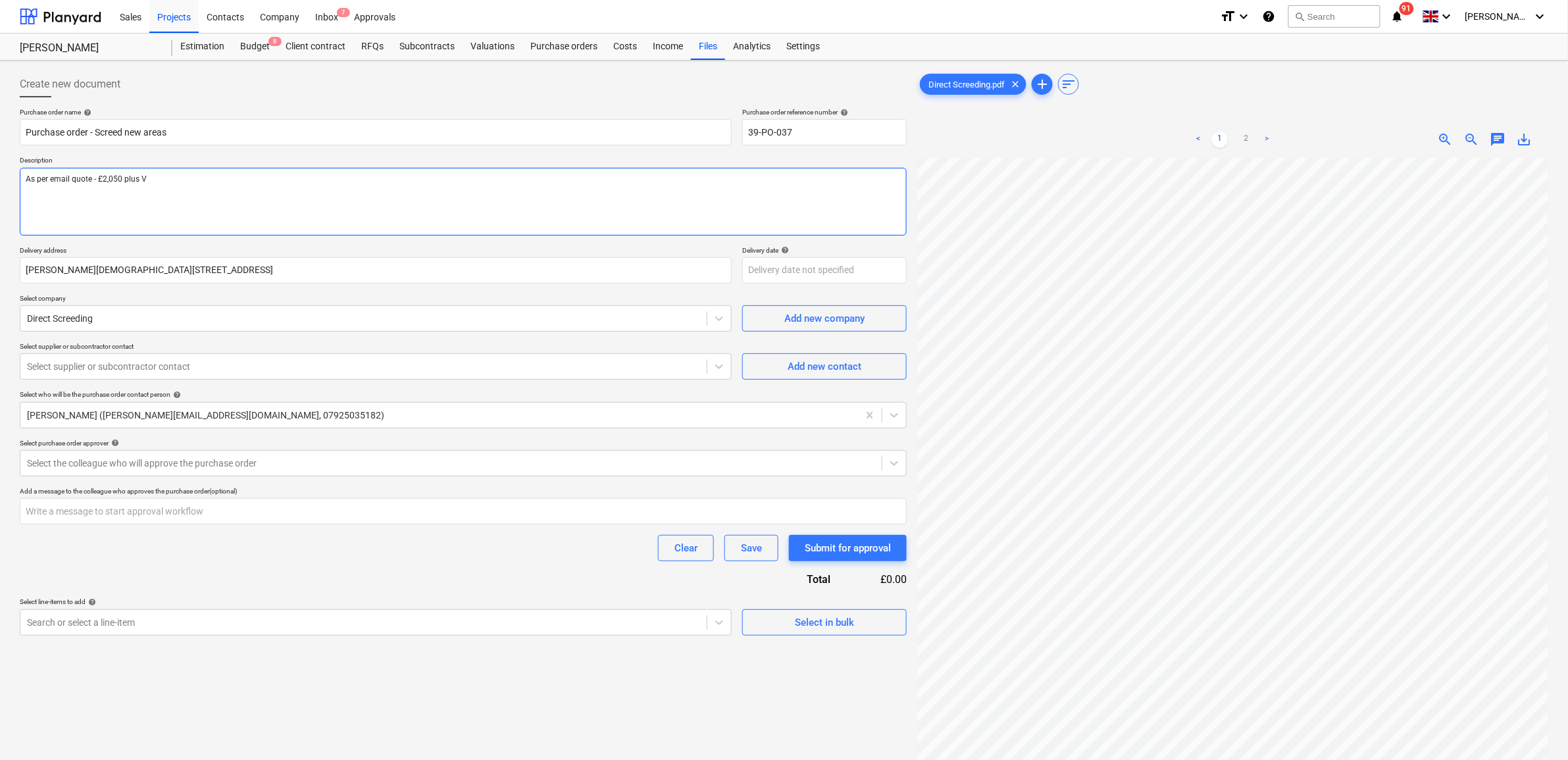
type textarea "x"
type textarea "As per email quote - £2,050 plus VA"
type textarea "x"
type textarea "As per email quote - £2,050 plus VAT"
type textarea "x"
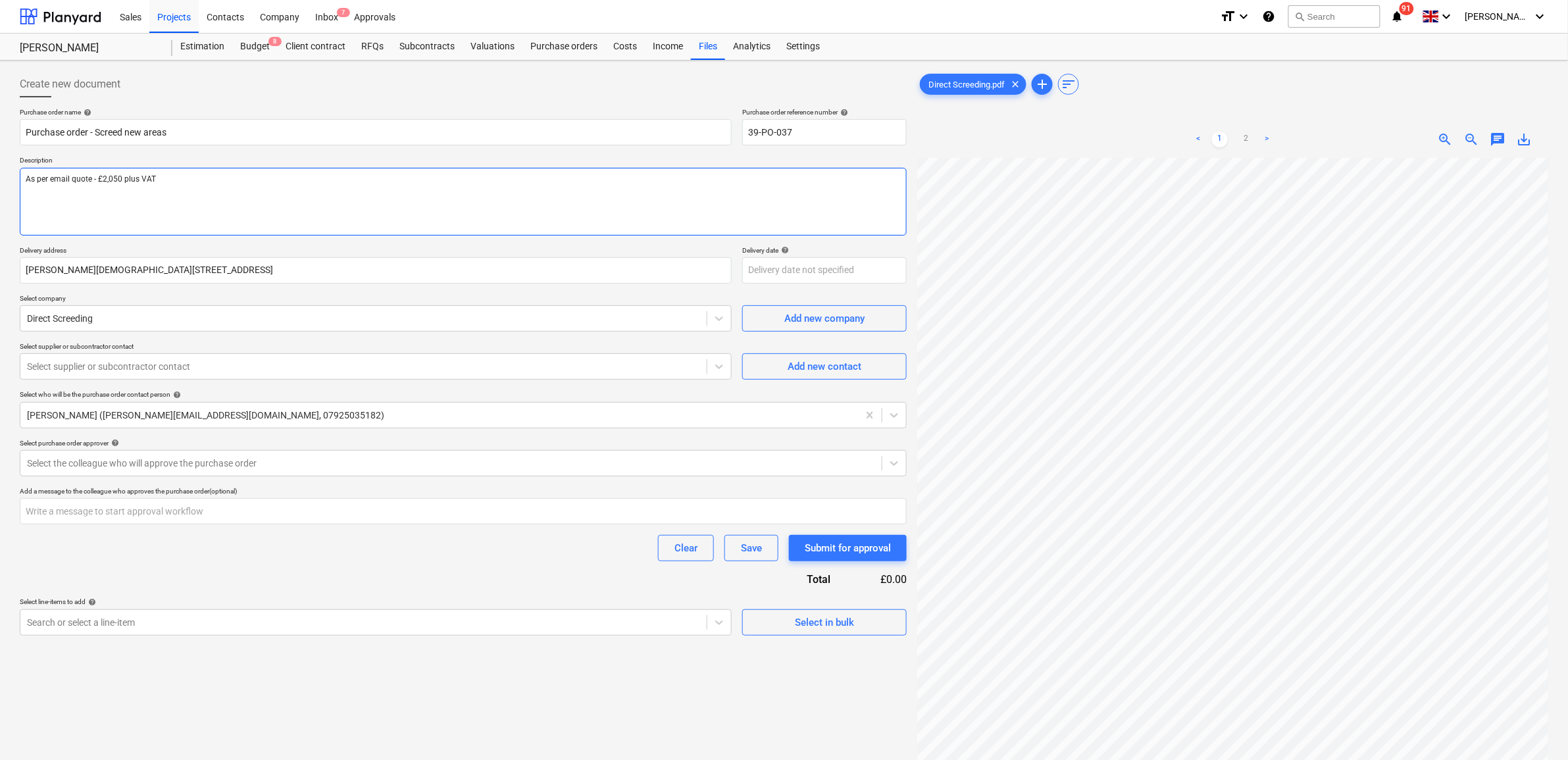
type textarea "As per email quote - £2,050 plus VAT"
type textarea "x"
type textarea "As per email quote - £2,050 plus VAT s"
type textarea "x"
type textarea "As per email quote - £2,050 plus VAT su"
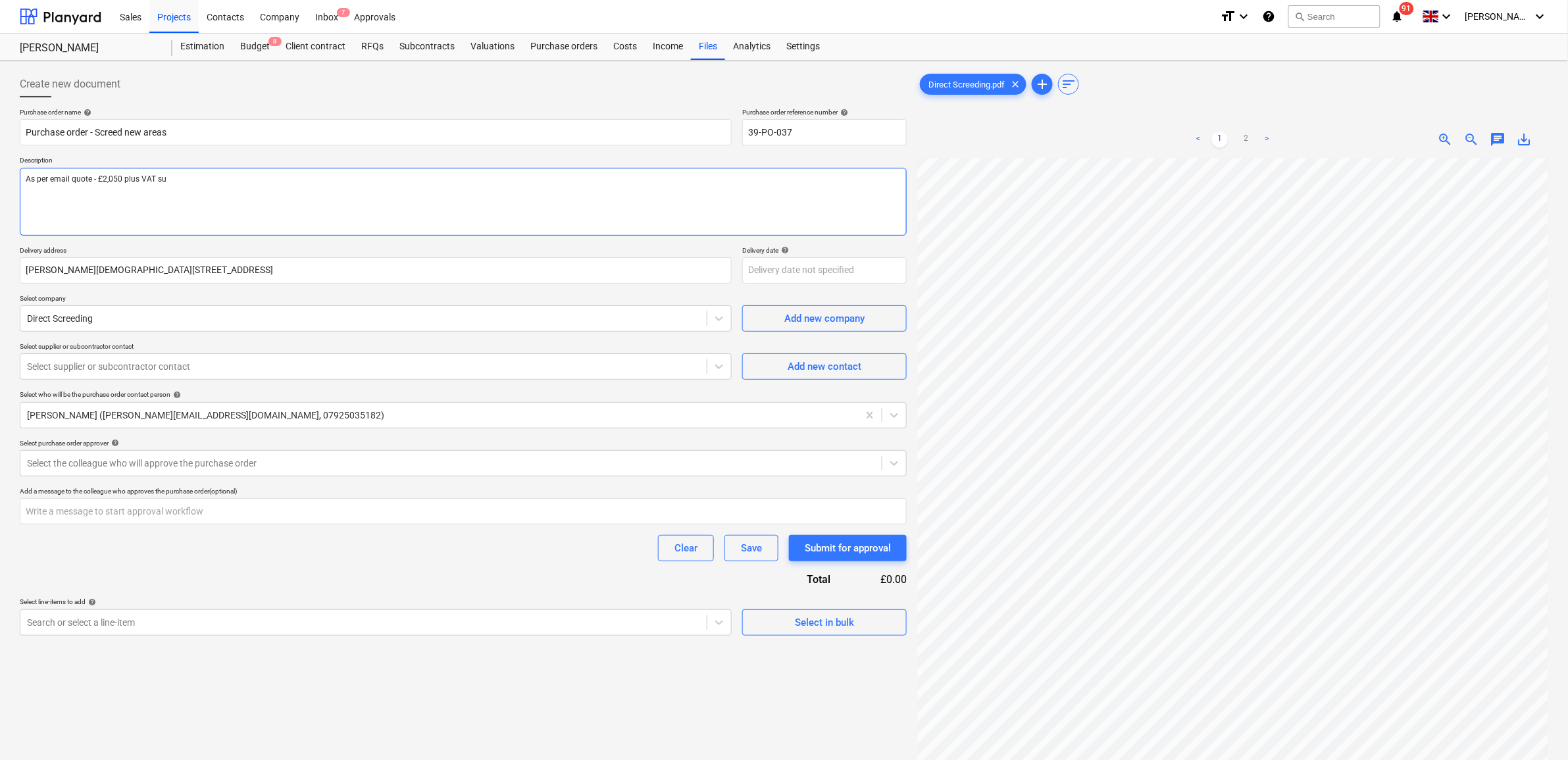
type textarea "x"
type textarea "As per email quote - £2,050 plus VAT sup"
type textarea "x"
type textarea "As per email quote - £2,050 plus VAT supp"
type textarea "x"
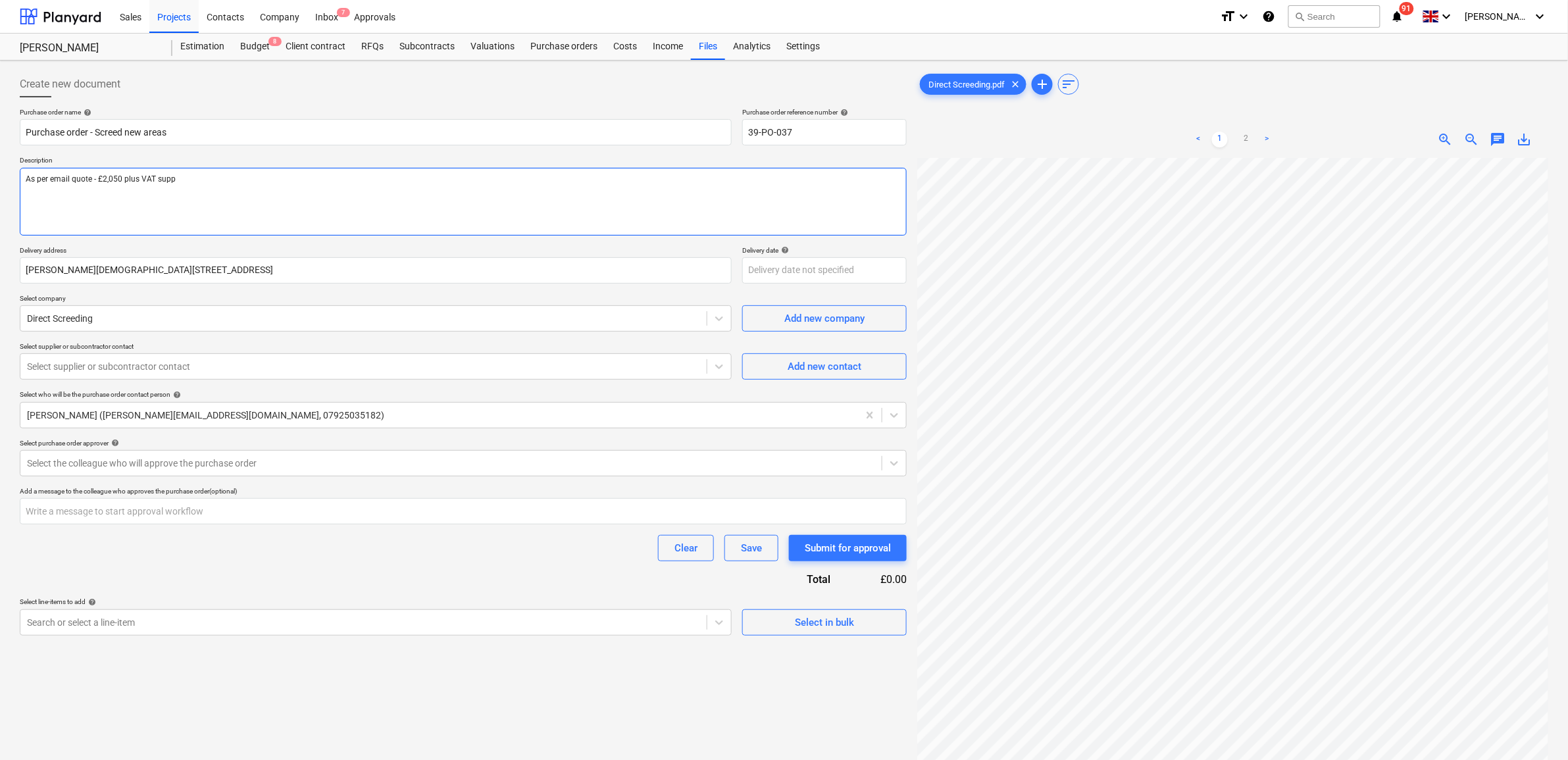
type textarea "As per email quote - £2,050 plus VAT suppl"
type textarea "x"
type textarea "As per email quote - £2,050 plus VAT supply"
type textarea "x"
type textarea "As per email quote - £2,050 plus VAT supply"
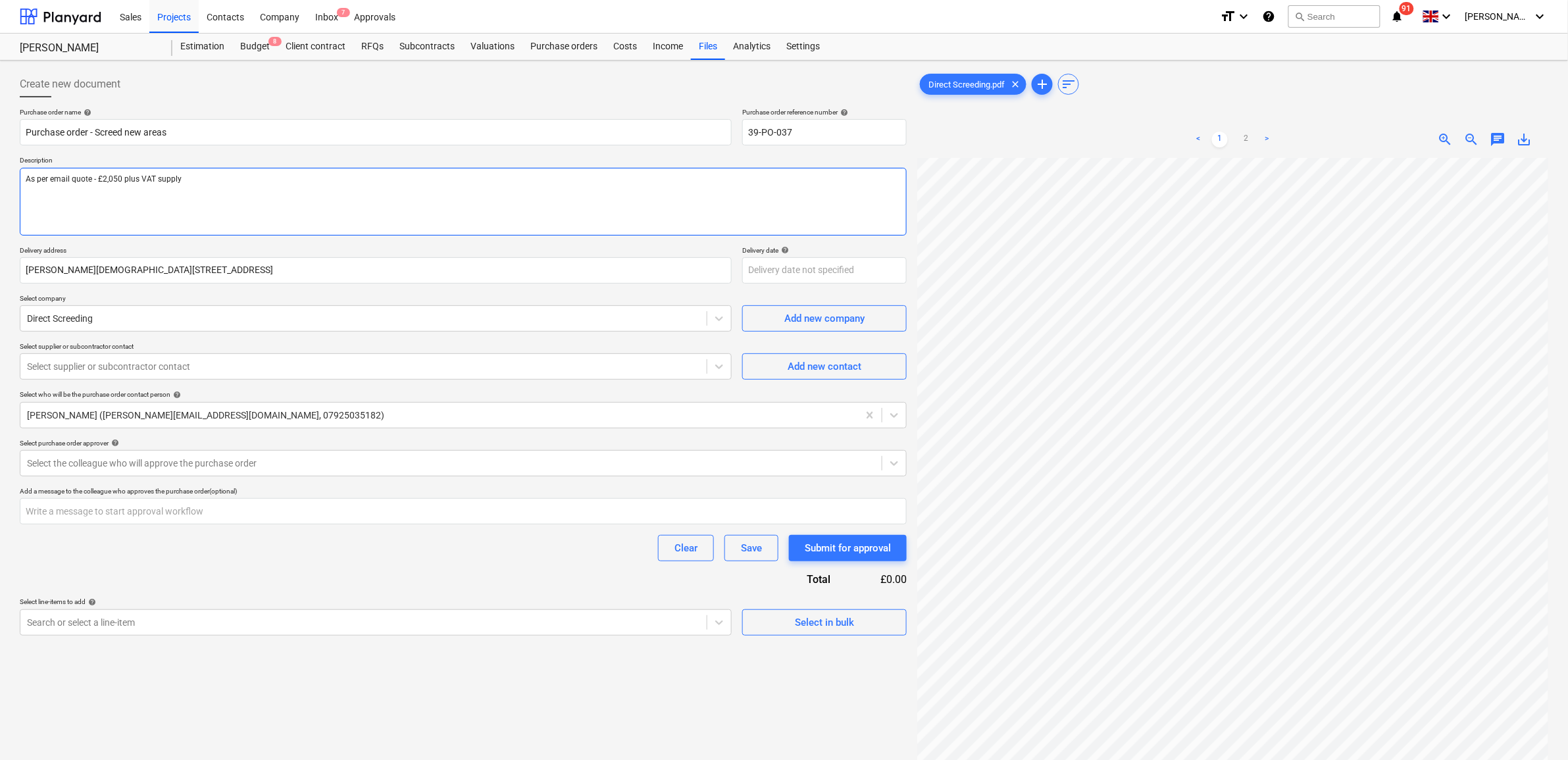
type textarea "x"
type textarea "As per email quote - £2,050 plus VAT supply a"
type textarea "x"
type textarea "As per email quote - £2,050 plus VAT supply an"
type textarea "x"
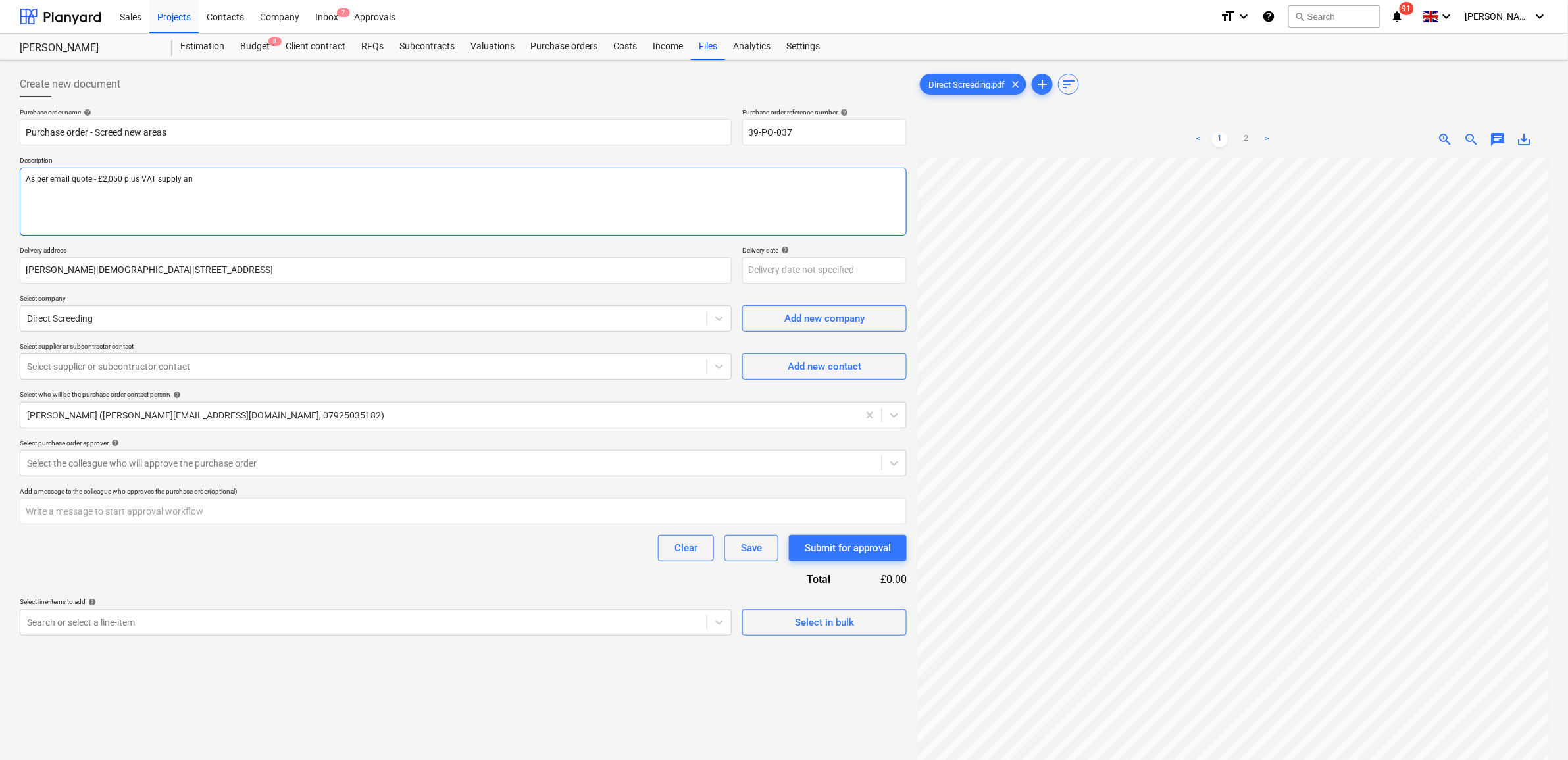
type textarea "As per email quote - £2,050 plus VAT supply and"
type textarea "x"
type textarea "As per email quote - £2,050 plus VAT supply and"
type textarea "x"
type textarea "As per email quote - £2,050 plus VAT supply and i"
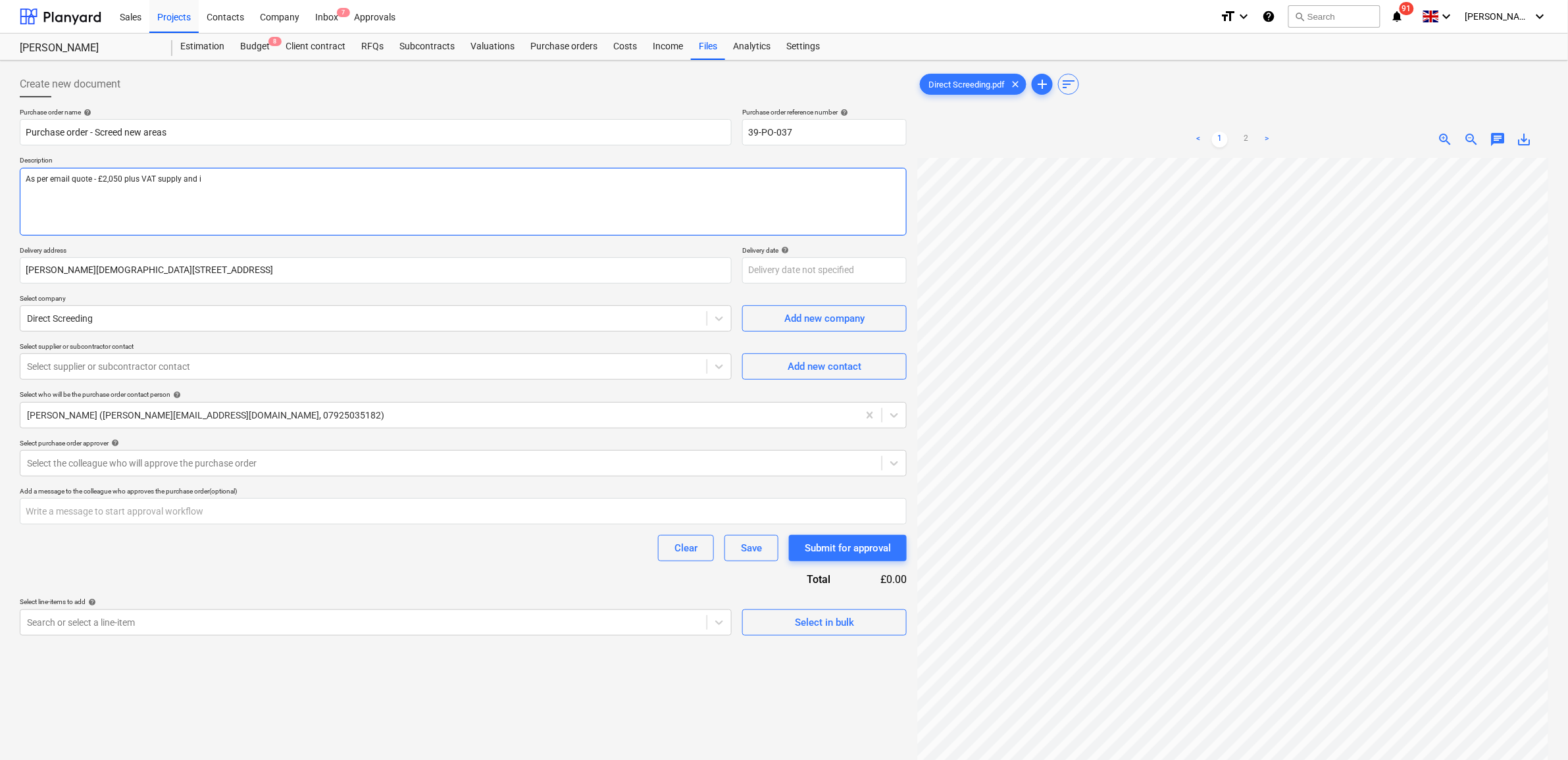
type textarea "x"
type textarea "As per email quote - £2,050 plus VAT supply and in"
type textarea "x"
type textarea "As per email quote - £2,050 plus VAT supply and ins"
type textarea "x"
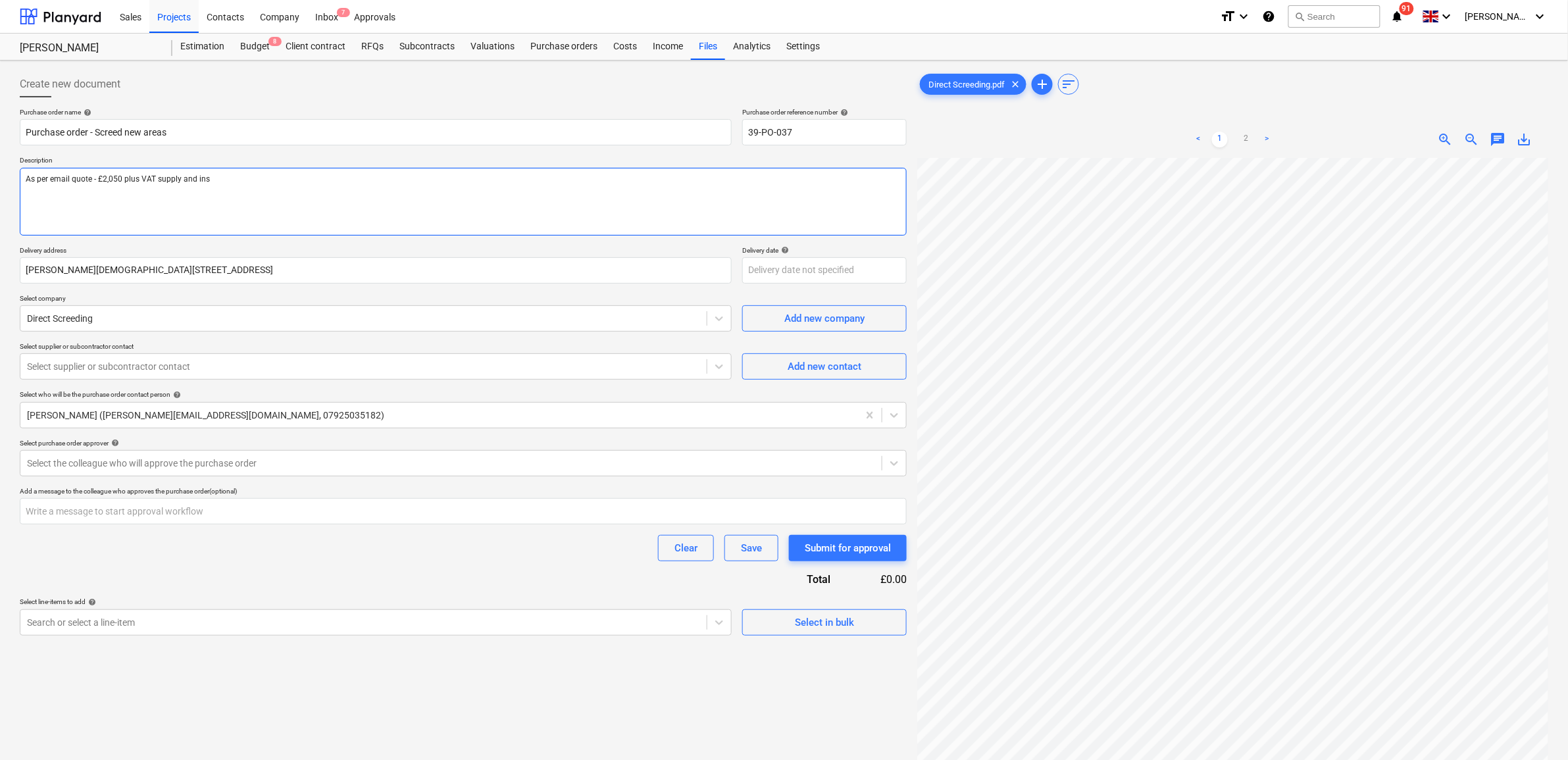
type textarea "As per email quote - £2,050 plus VAT supply and inst"
type textarea "x"
type textarea "As per email quote - £2,050 plus VAT supply and insta"
type textarea "x"
type textarea "As per email quote - £2,050 plus VAT supply and instal"
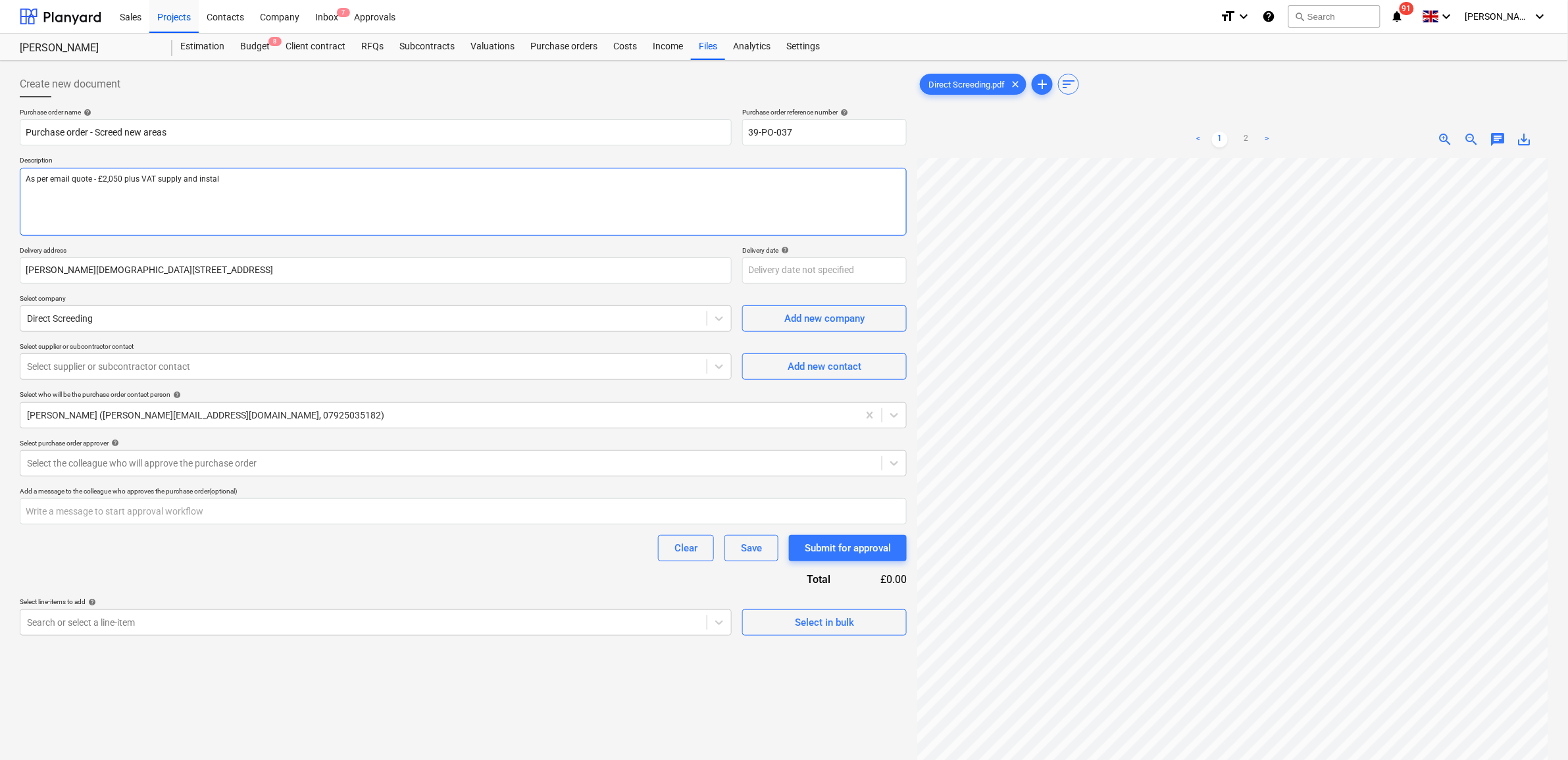
type textarea "x"
type textarea "As per email quote - £2,050 plus VAT supply and install"
type textarea "x"
type textarea "As per email quote - £2,050 plus VAT supply and install"
type textarea "x"
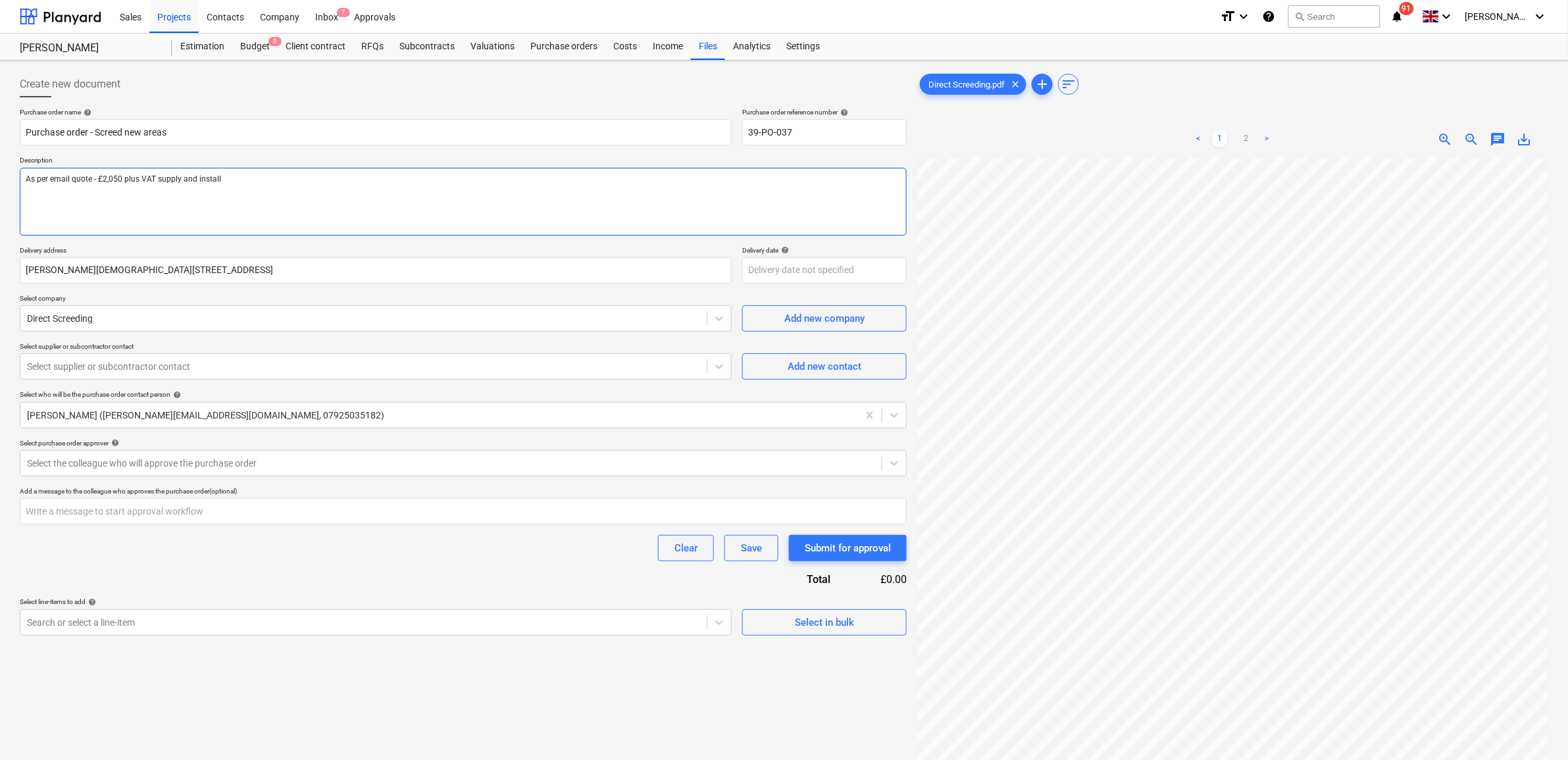
type textarea "As per email quote - £2,050 plus VAT supply and install 1"
type textarea "x"
type textarea "As per email quote - £2,050 plus VAT supply and install 10"
type textarea "x"
type textarea "As per email quote - £2,050 plus VAT supply and install 100"
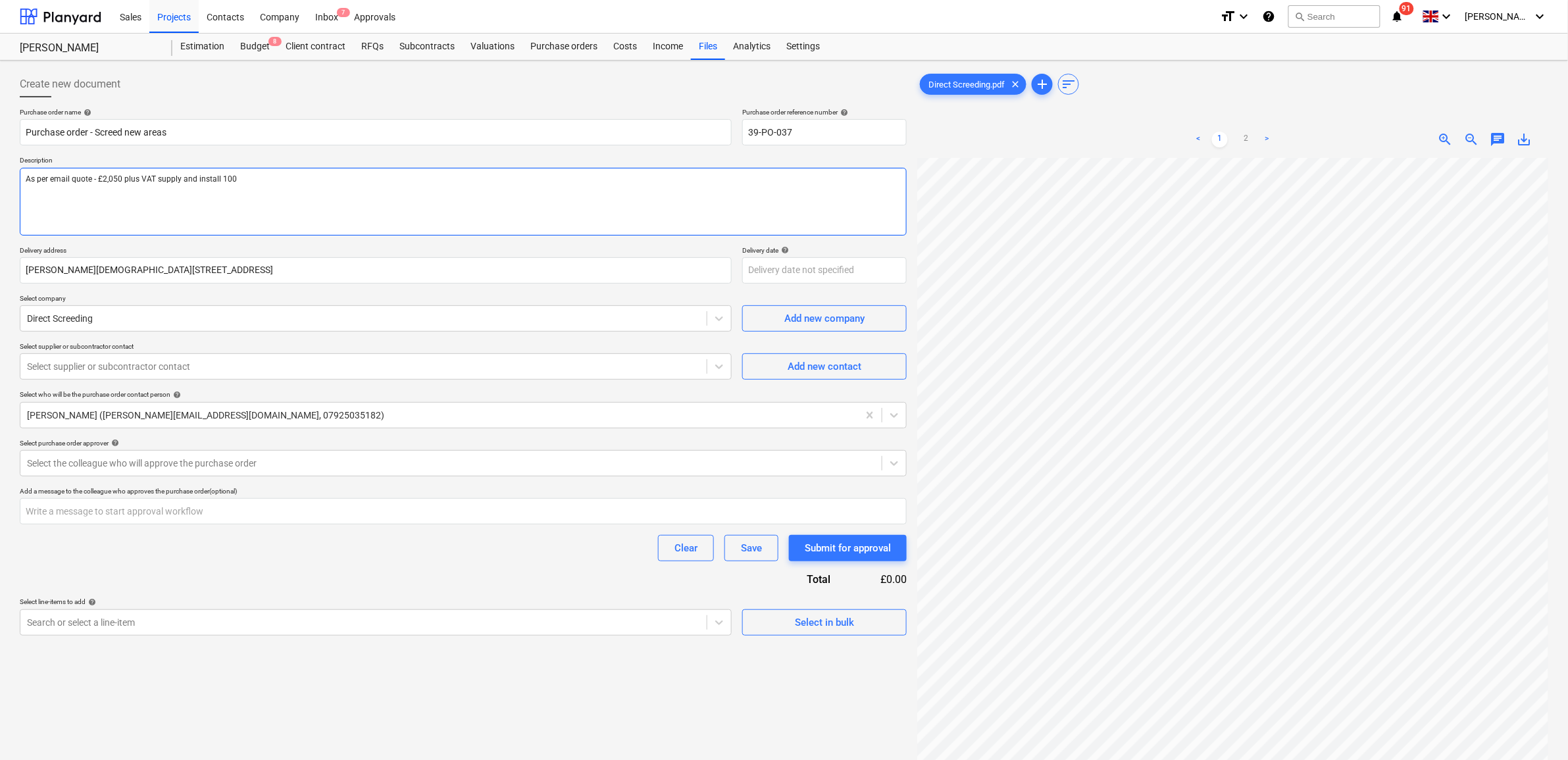
type textarea "x"
type textarea "As per email quote - £2,050 plus VAT supply and install 100m"
type textarea "x"
type textarea "As per email quote - £2,050 plus VAT supply and install 100mm"
type textarea "x"
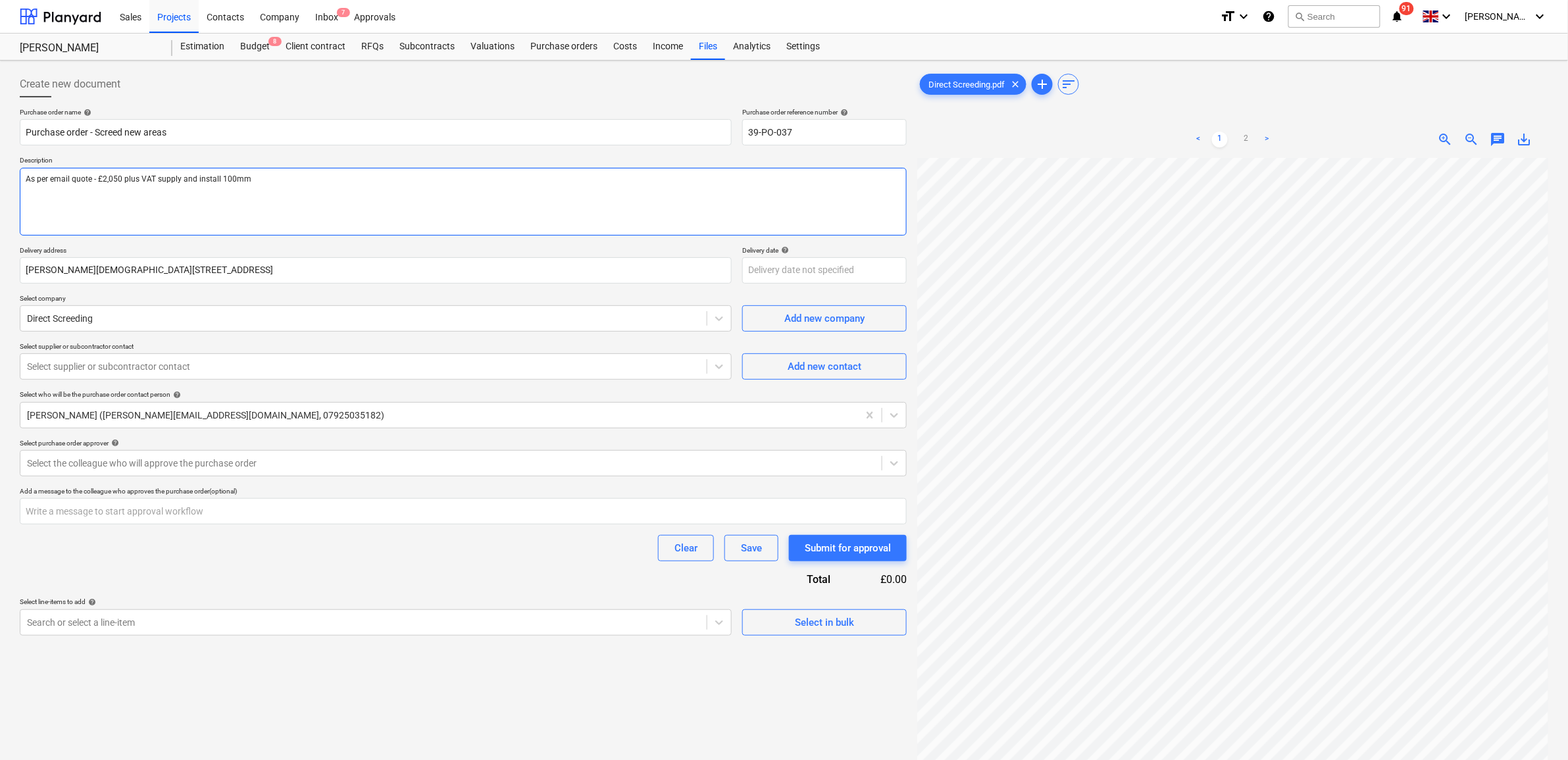
type textarea "As per email quote - £2,050 plus VAT supply and install 100mm"
type textarea "x"
type textarea "As per email quote - £2,050 plus VAT supply and install 100mm s"
type textarea "x"
type textarea "As per email quote - £2,050 plus VAT supply and install 100mm sc"
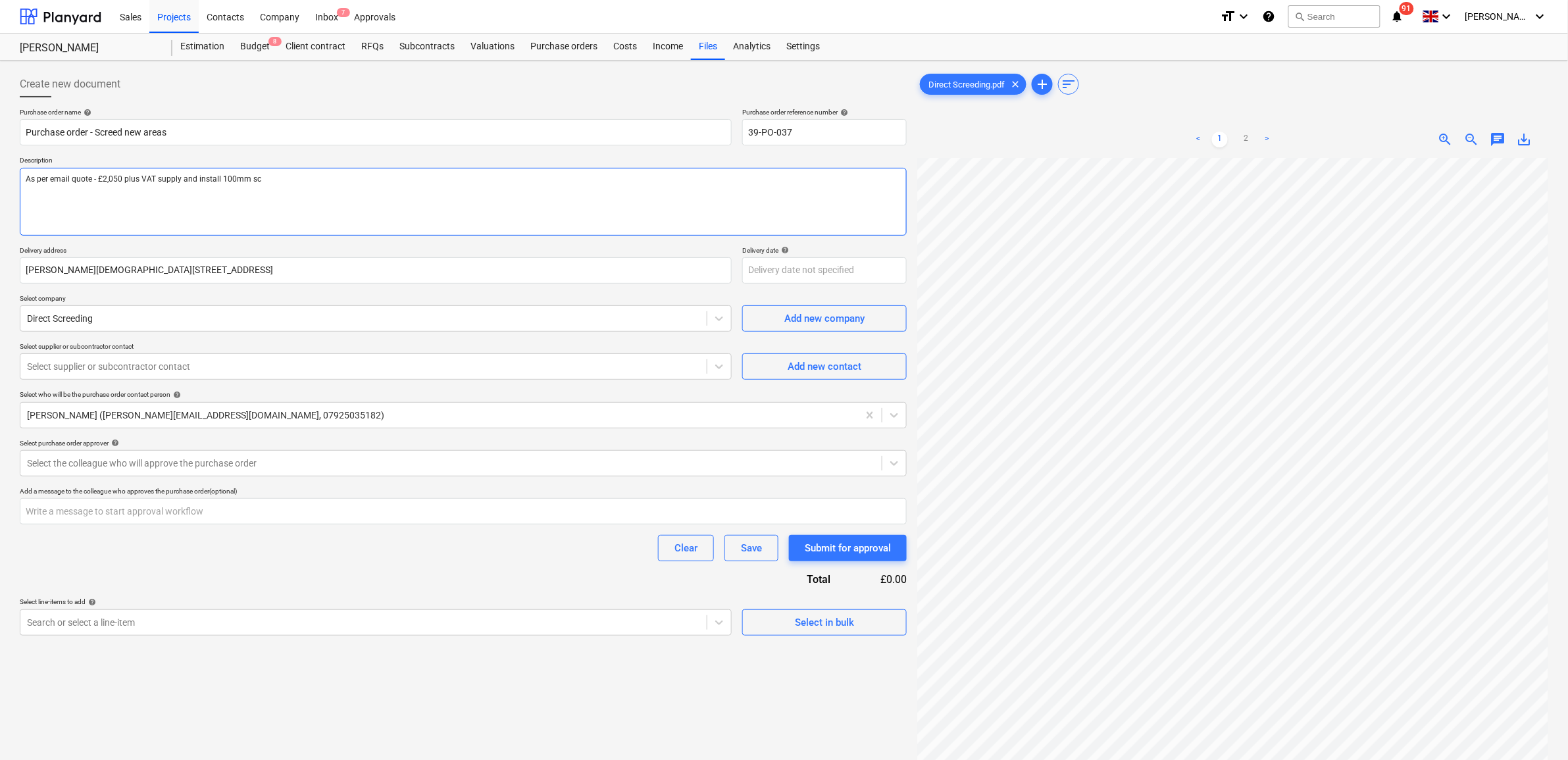
type textarea "x"
type textarea "As per email quote - £2,050 plus VAT supply and install 100mm scr"
type textarea "x"
type textarea "As per email quote - £2,050 plus VAT supply and install 100mm scre"
type textarea "x"
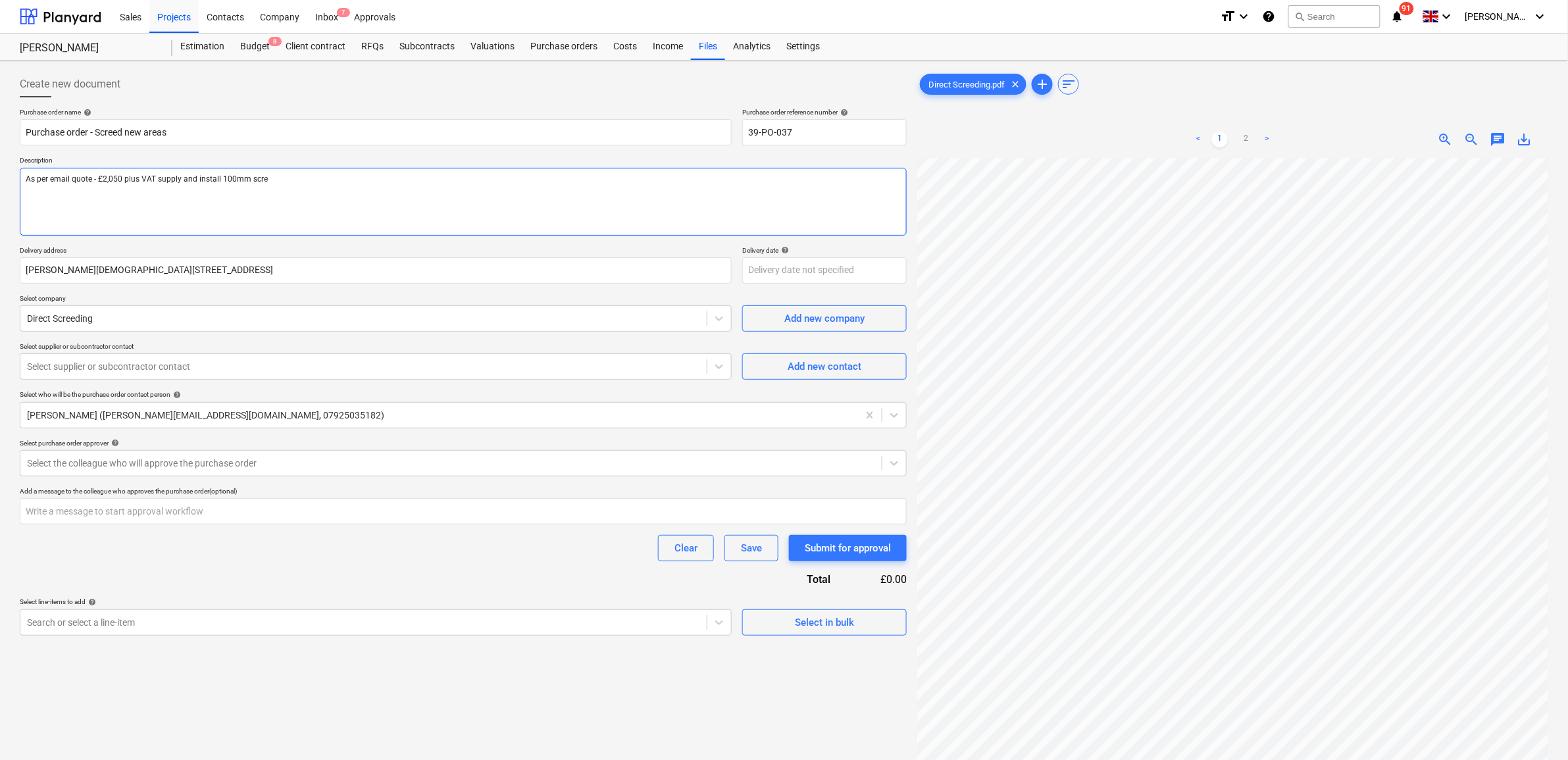
type textarea "As per email quote - £2,050 plus VAT supply and install 100mm scree"
type textarea "x"
type textarea "As per email quote - £2,050 plus VAT supply and install 100mm screed"
type textarea "x"
type textarea "As per email quote - £2,050 plus VAT supply and install 100mm screed"
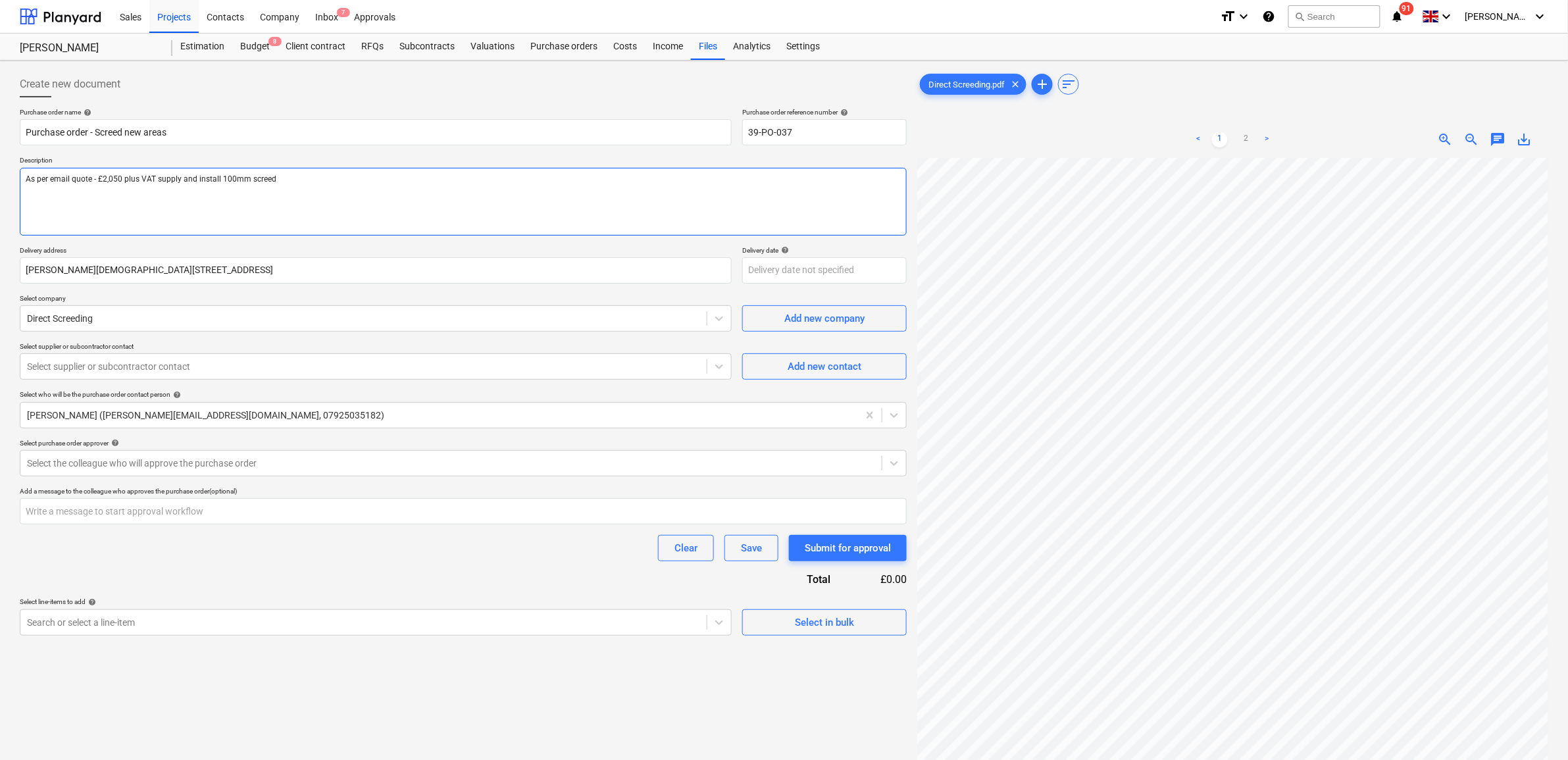
type textarea "x"
type textarea "As per email quote - £2,050 plus VAT supply and install 100mm screed"
type textarea "x"
type textarea "As per email quote - £2,050 plus VAT supply and install 100mm scree"
type textarea "x"
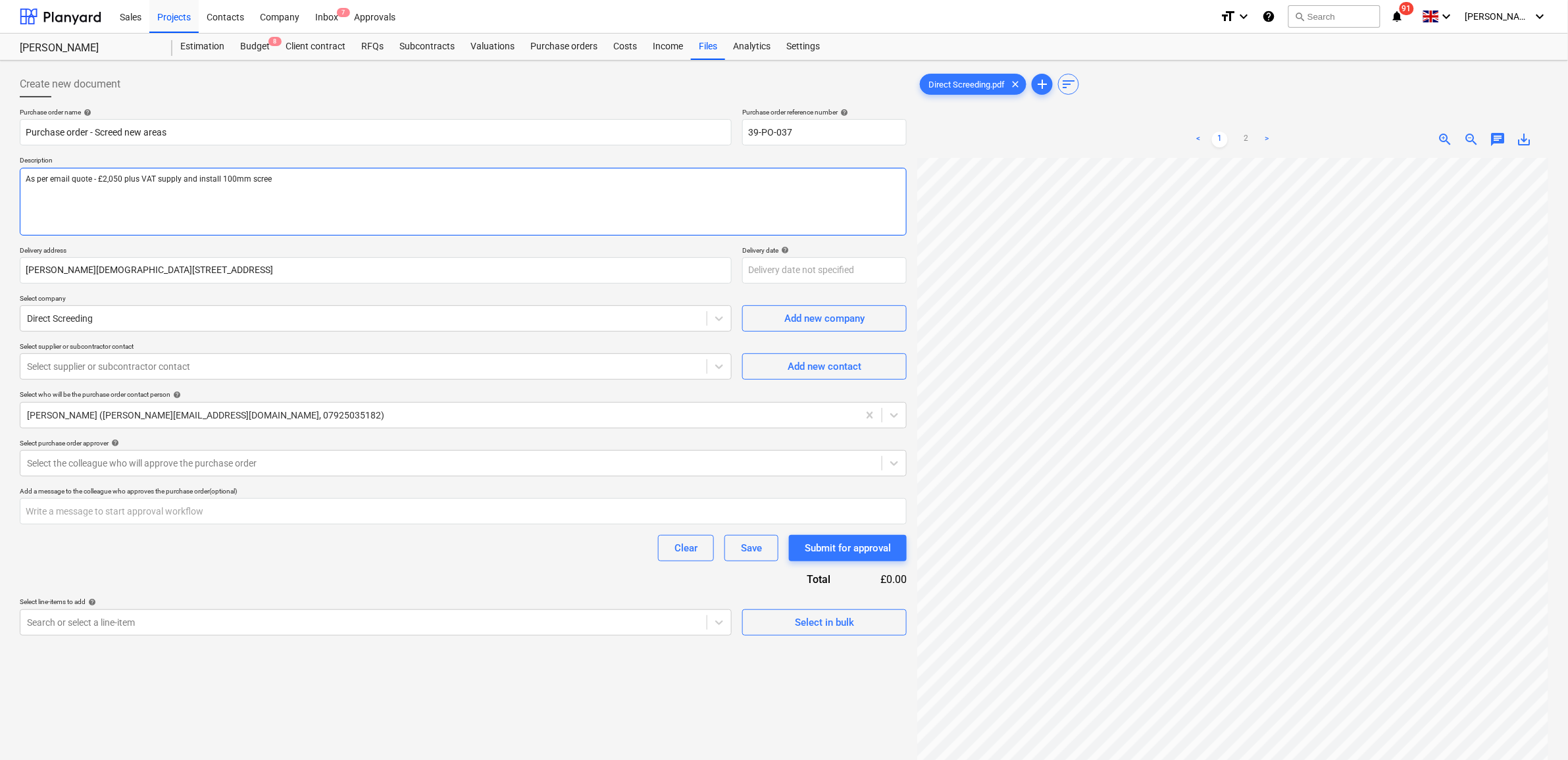
type textarea "As per email quote - £2,050 plus VAT supply and install 100mm scre"
type textarea "x"
type textarea "As per email quote - £2,050 plus VAT supply and install 100mm scr"
type textarea "x"
type textarea "As per email quote - £2,050 plus VAT supply and install 100mm sc"
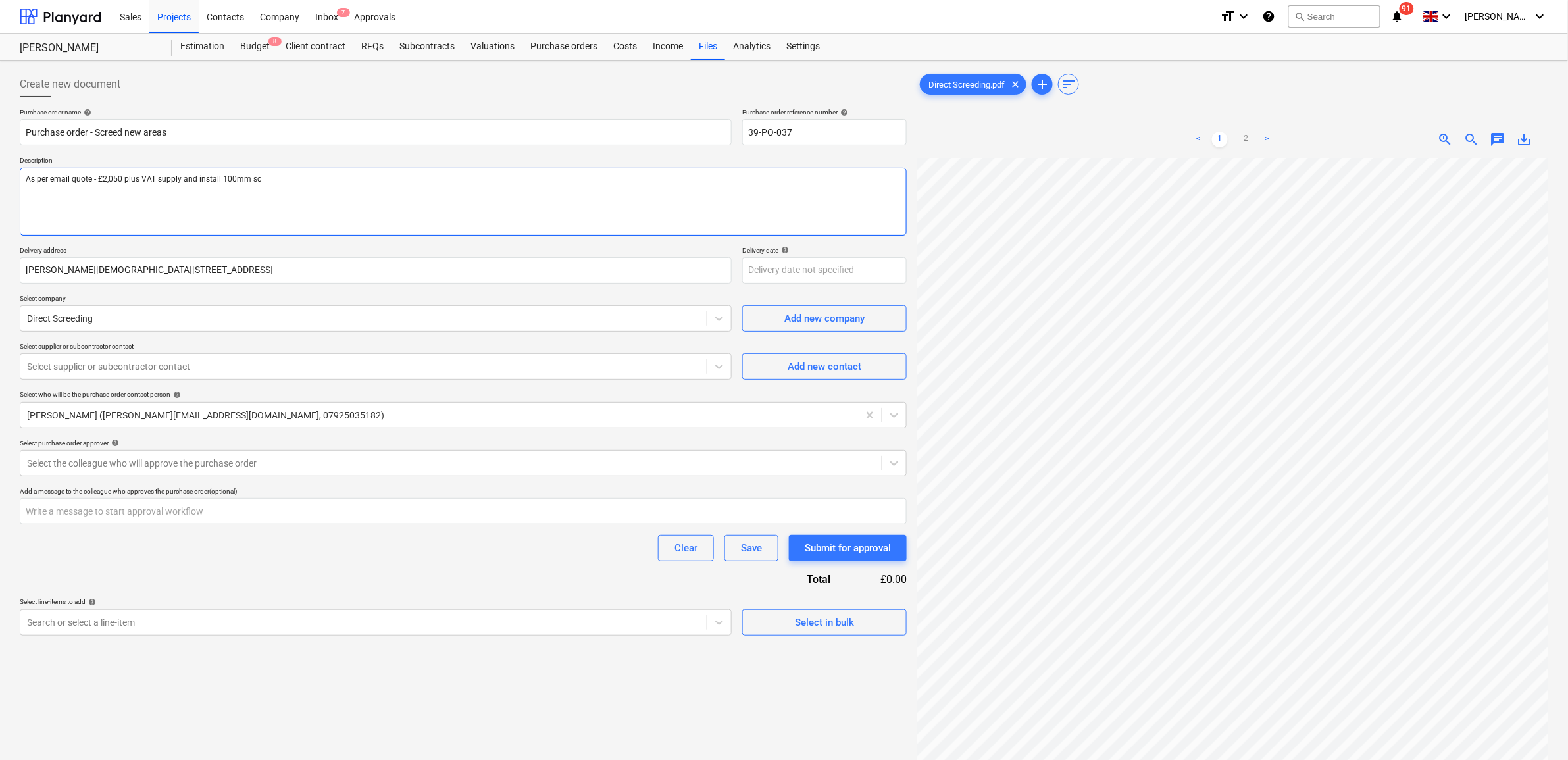
type textarea "x"
type textarea "As per email quote - £2,050 plus VAT supply and install 100mm s"
type textarea "x"
type textarea "As per email quote - £2,050 plus VAT supply and install 100mm sa"
type textarea "x"
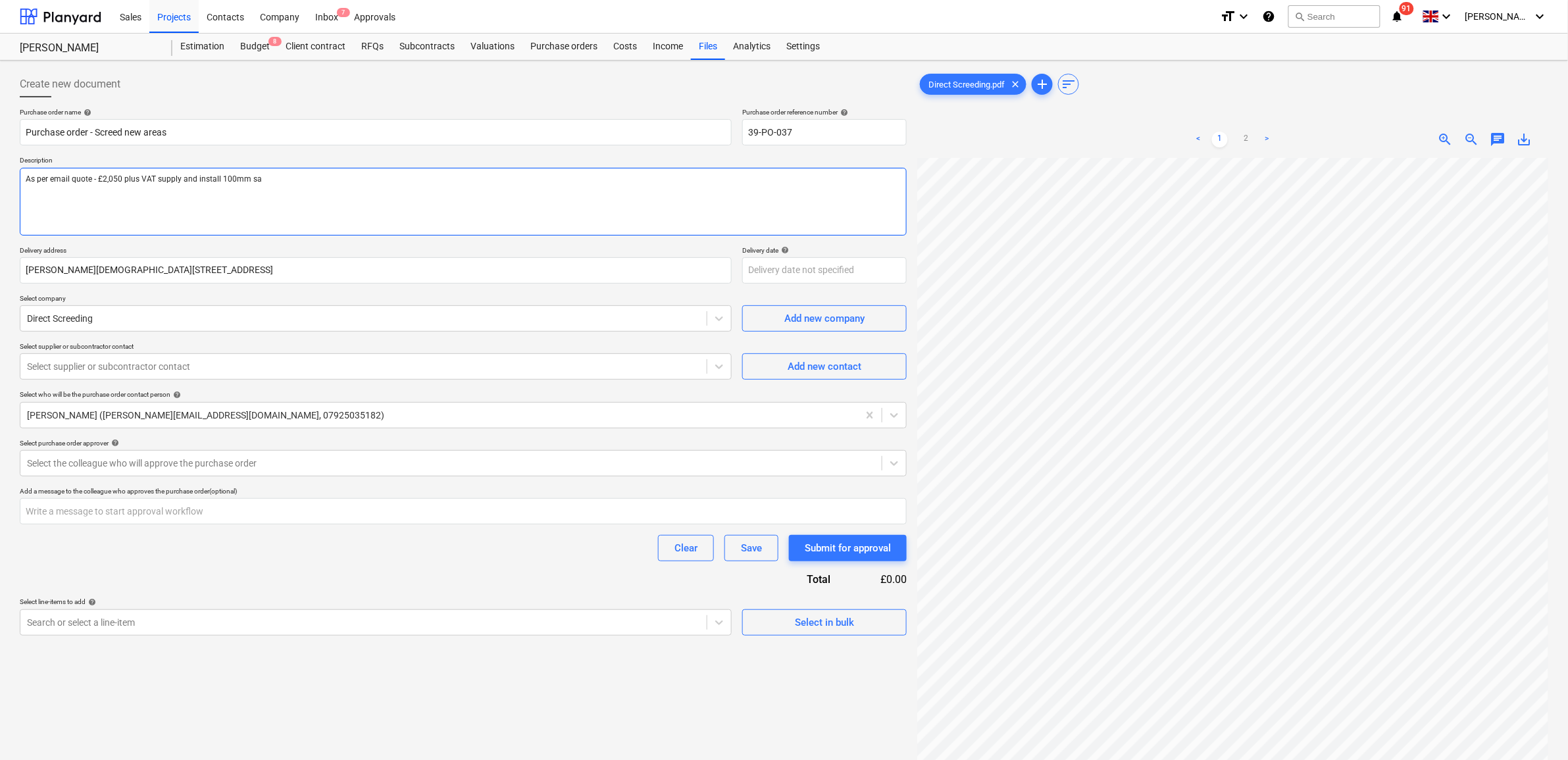
type textarea "As per email quote - £2,050 plus VAT supply and install 100mm san"
type textarea "x"
type textarea "As per email quote - £2,050 plus VAT supply and install 100mm sand"
type textarea "x"
type textarea "As per email quote - £2,050 plus VAT supply and install 100mm sand"
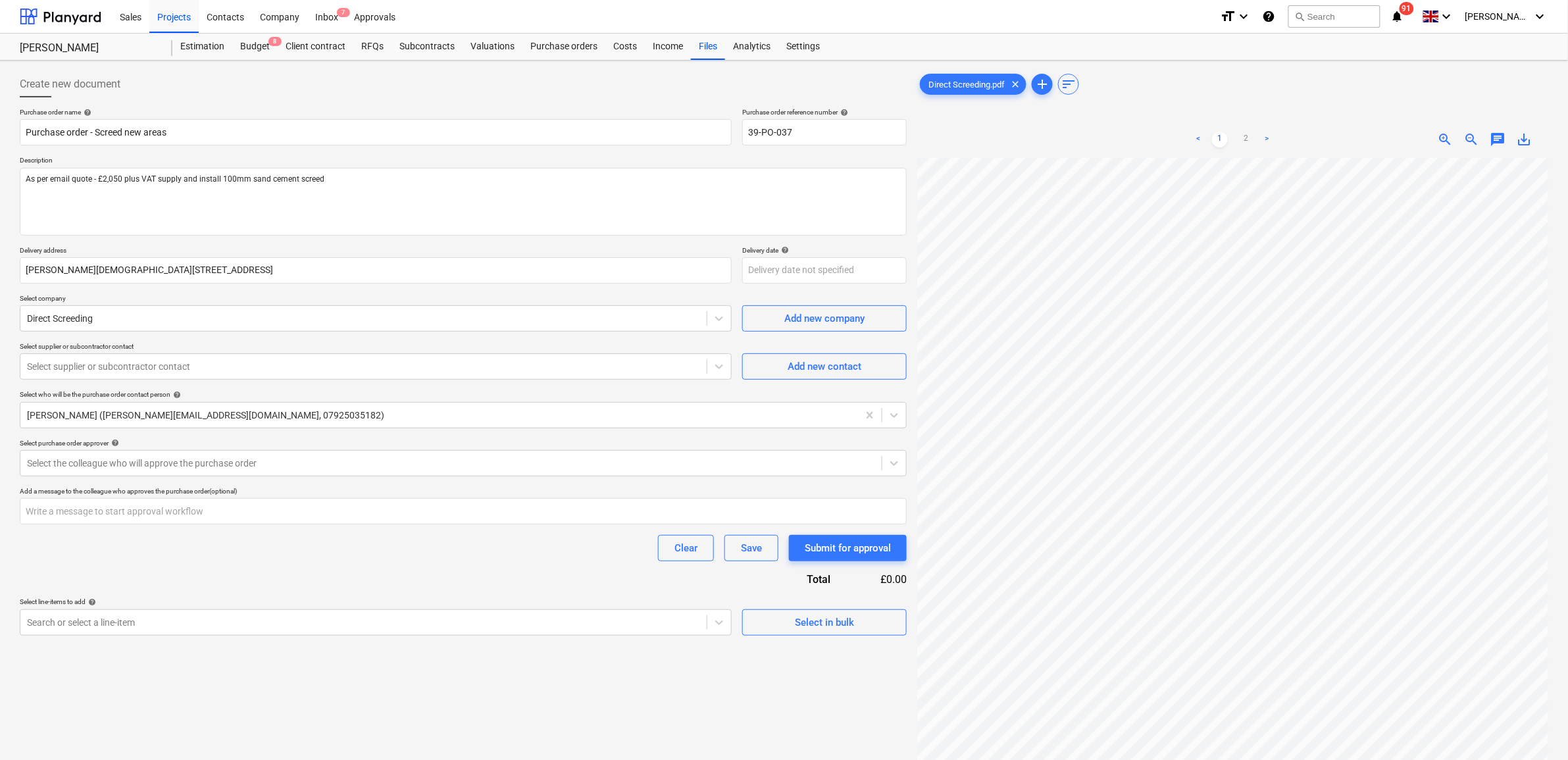
click at [411, 165] on p "Description" at bounding box center [463, 162] width 887 height 11
click at [394, 180] on textarea "As per email quote - £2,050 plus VAT supply and install 100mm sand cement screed" at bounding box center [463, 202] width 887 height 68
click at [402, 567] on div "Purchase order name help Purchase order - Screed new areas Purchase order refer…" at bounding box center [463, 372] width 887 height 528
click at [184, 361] on div at bounding box center [363, 366] width 673 height 13
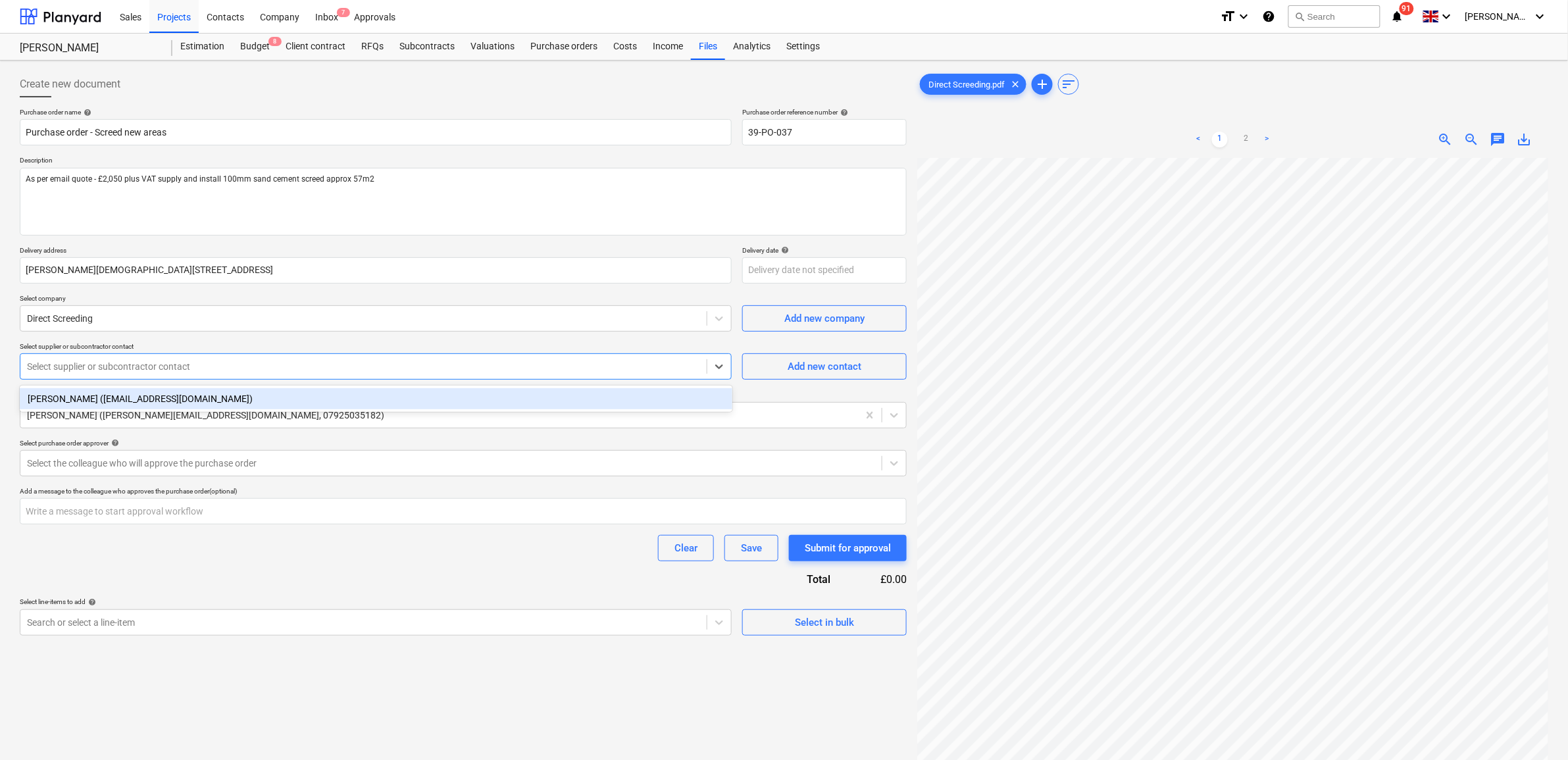
click at [185, 395] on div "[PERSON_NAME] ([EMAIL_ADDRESS][DOMAIN_NAME])" at bounding box center [376, 399] width 712 height 21
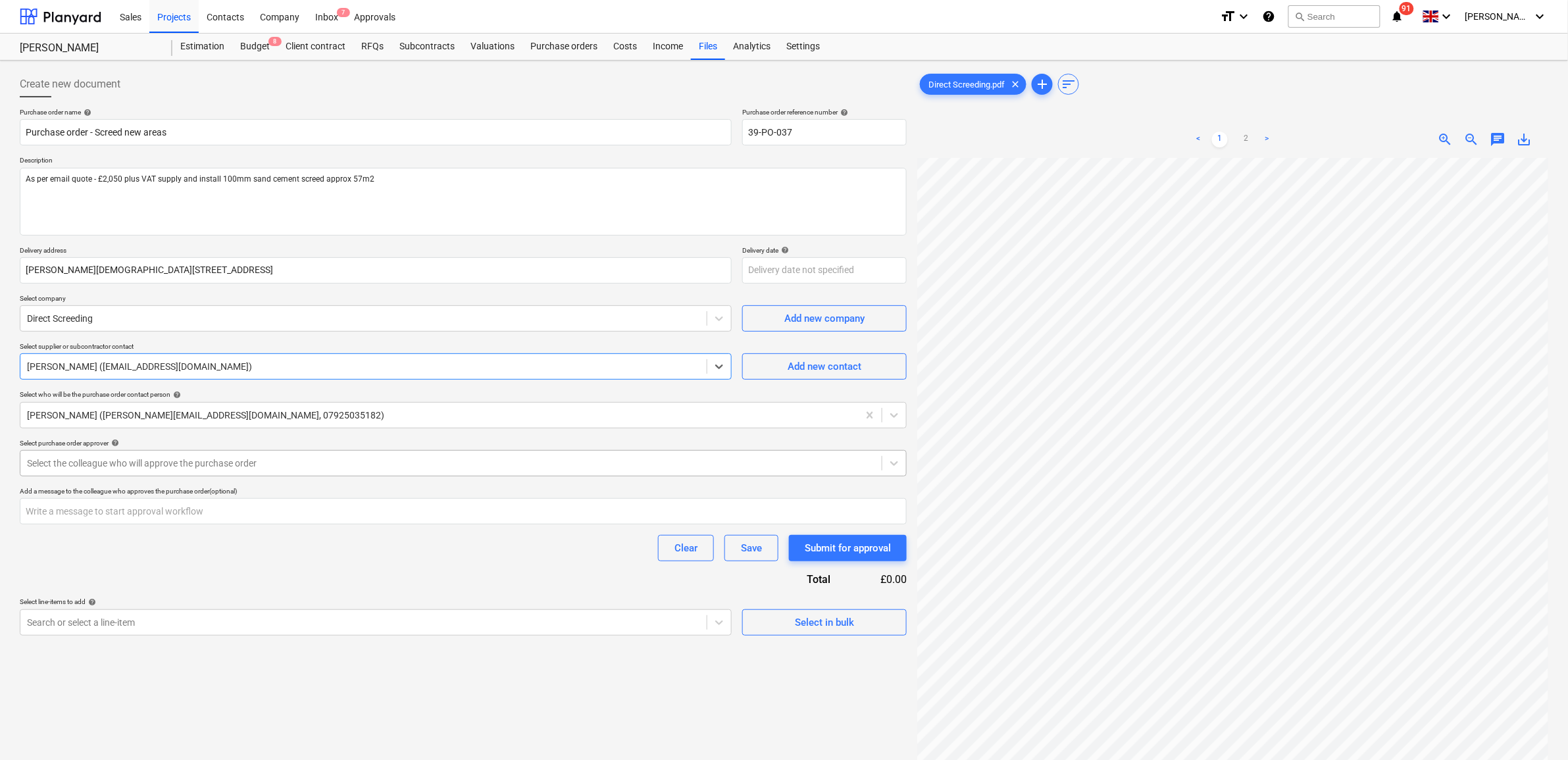
click at [196, 456] on div "Select the colleague who will approve the purchase order" at bounding box center [451, 463] width 861 height 18
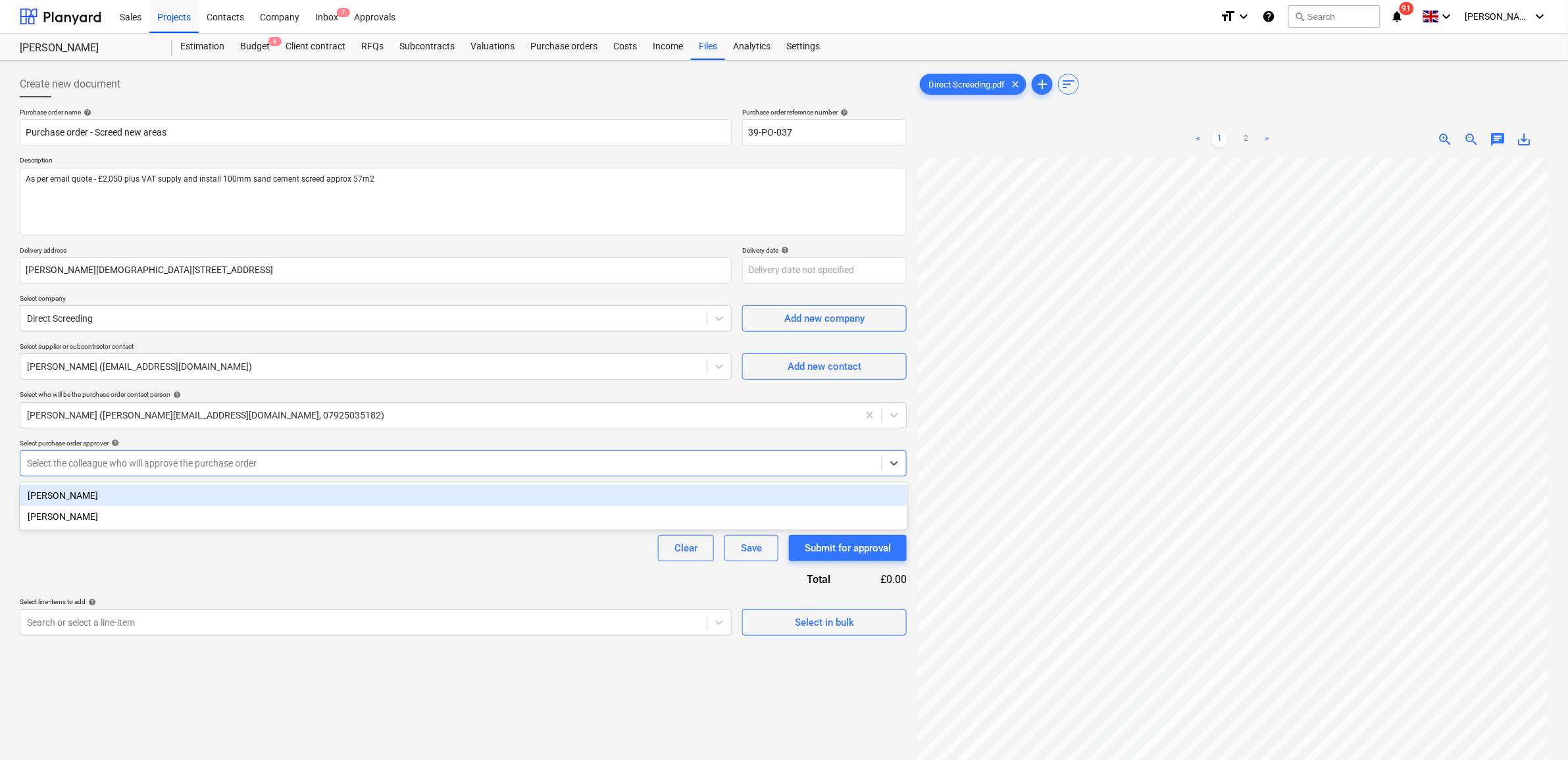
click at [165, 495] on div "[PERSON_NAME]" at bounding box center [464, 495] width 887 height 21
click at [162, 551] on div "Clear Save Submit for approval" at bounding box center [463, 548] width 887 height 26
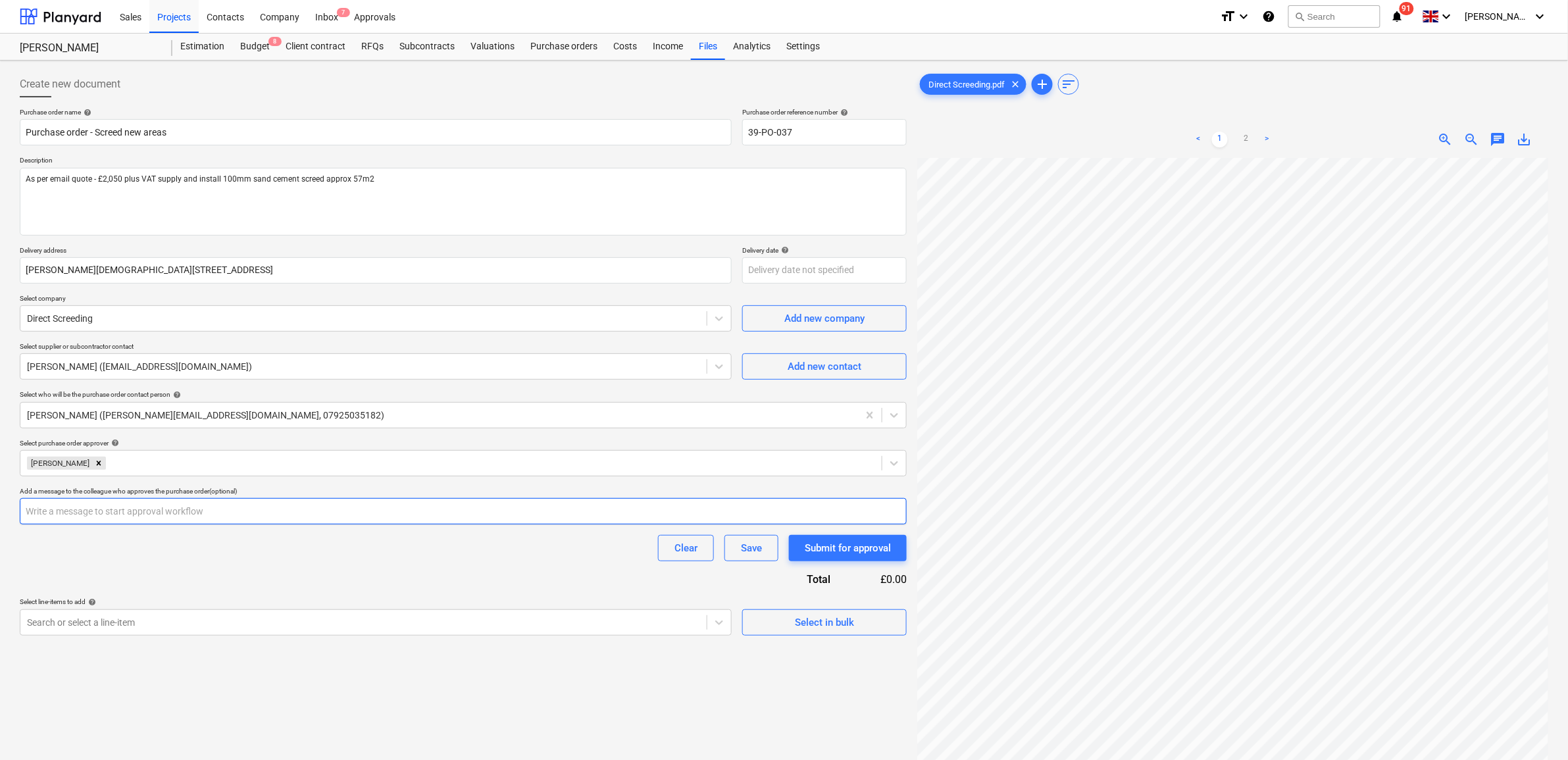
click at [179, 517] on input "text" at bounding box center [463, 511] width 887 height 26
click at [202, 556] on div "Clear Save Submit for approval" at bounding box center [463, 548] width 887 height 26
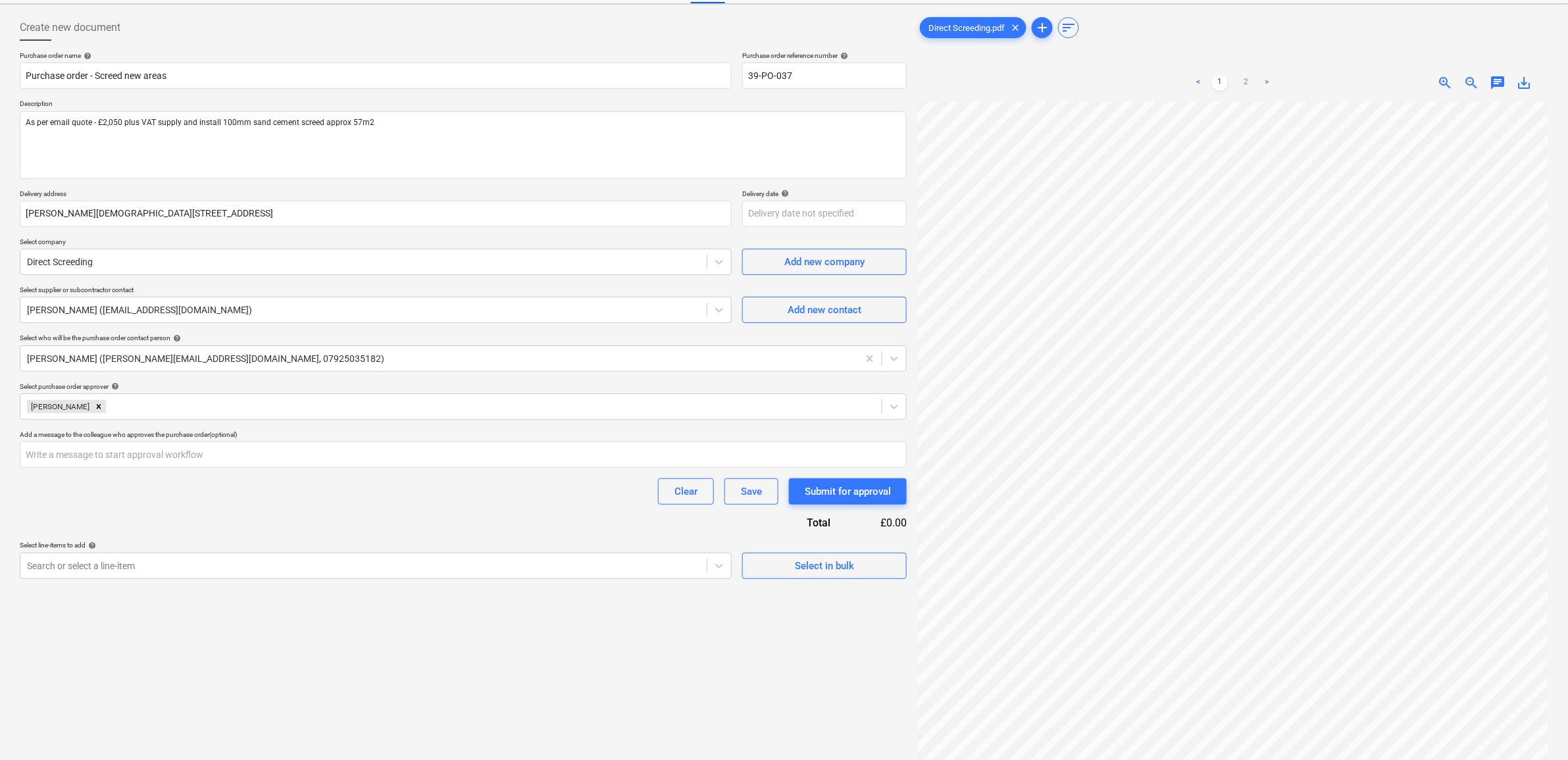
scroll to position [132, 0]
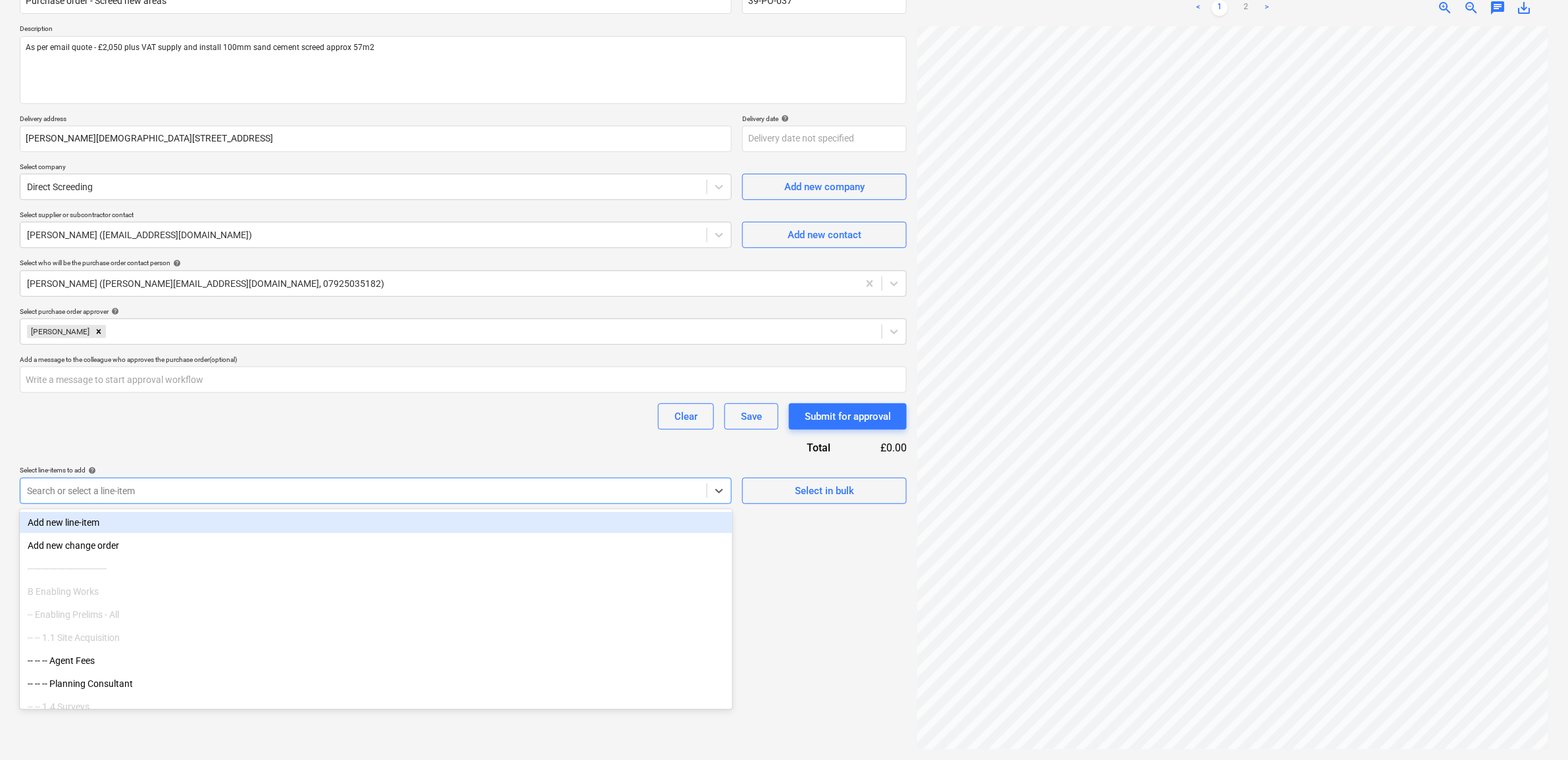
click at [448, 497] on div at bounding box center [363, 491] width 673 height 13
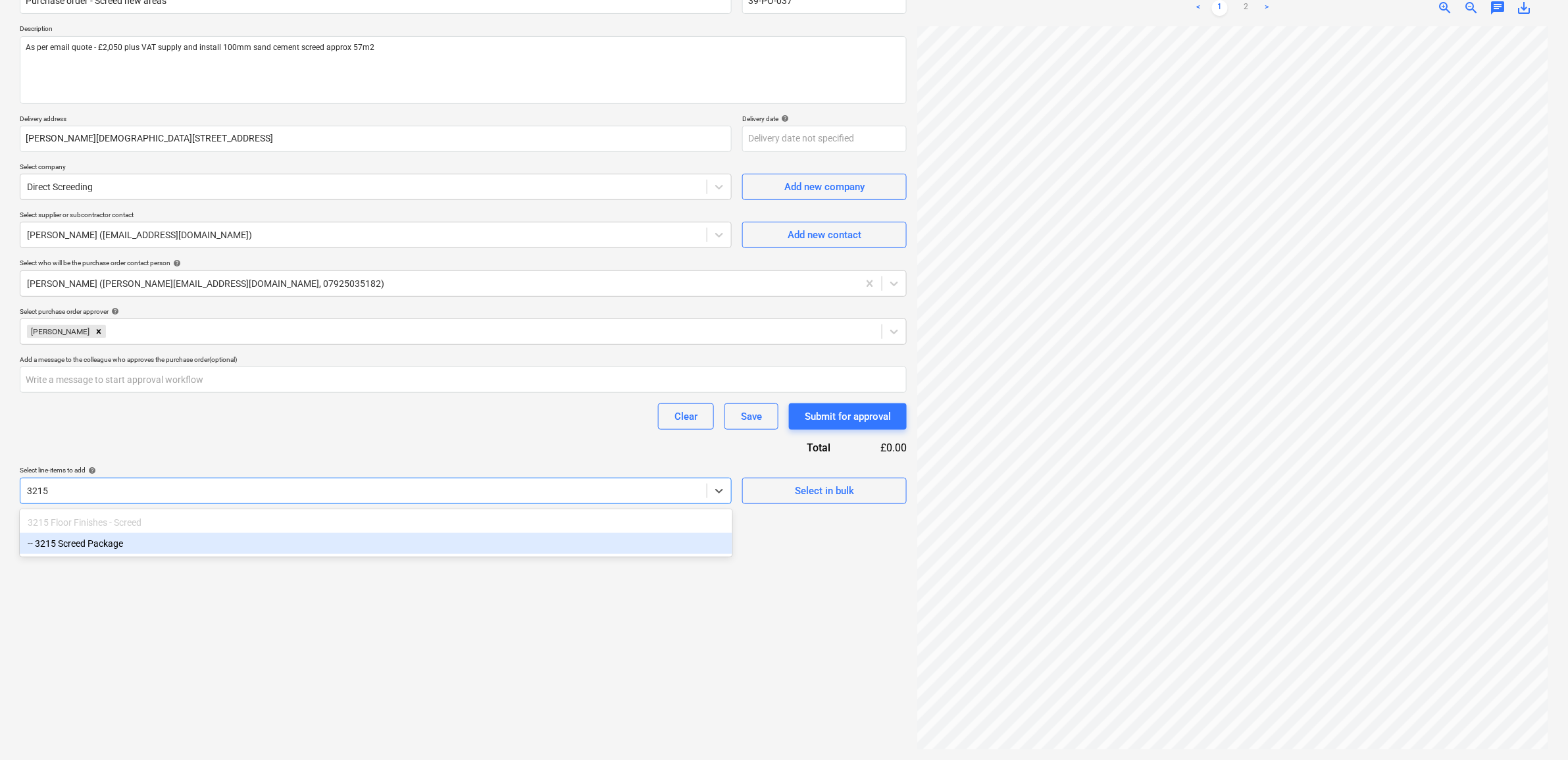
click at [432, 546] on div "-- 3215 Screed Package" at bounding box center [376, 544] width 712 height 21
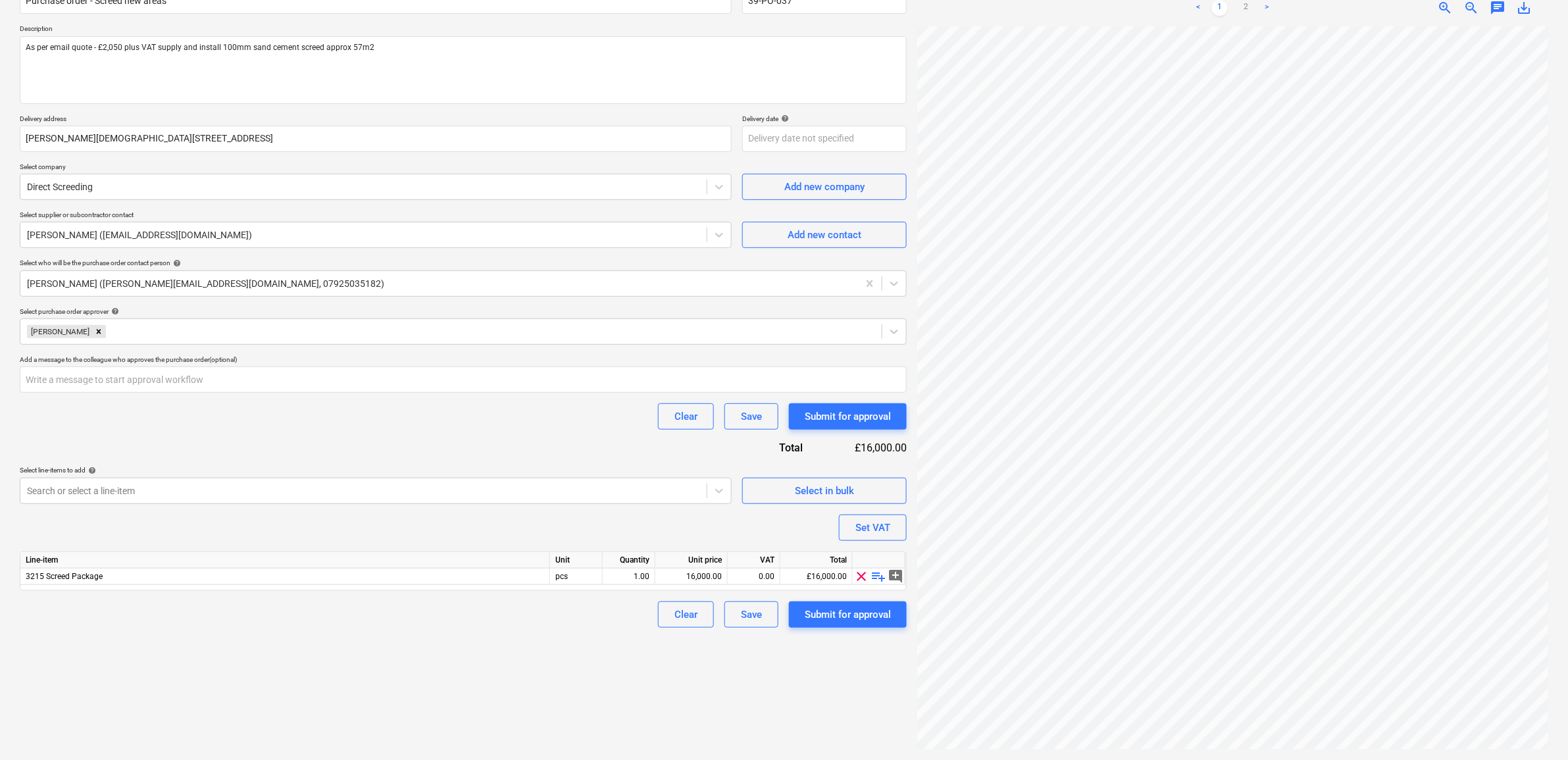
click at [472, 457] on div "Purchase order name help Purchase order - Screed new areas Purchase order refer…" at bounding box center [463, 302] width 887 height 651
click at [720, 579] on div "16,000.00" at bounding box center [691, 576] width 61 height 17
click at [591, 696] on div "Create new document Purchase order name help Purchase order - Screed new areas …" at bounding box center [463, 344] width 898 height 820
click at [741, 577] on div "0.00" at bounding box center [753, 576] width 41 height 17
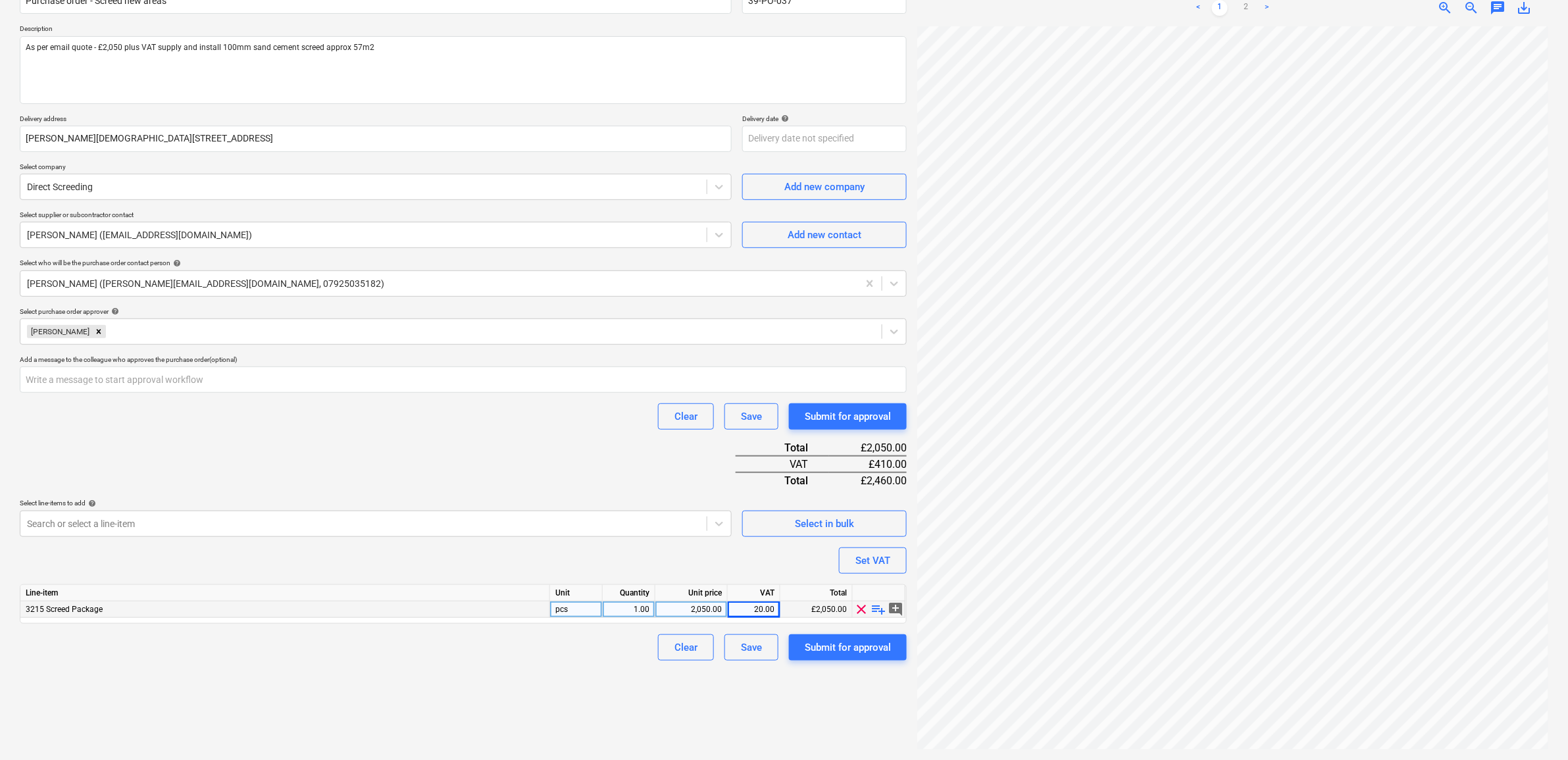
click at [415, 721] on div "Create new document Purchase order name help Purchase order - Screed new areas …" at bounding box center [463, 344] width 898 height 820
click at [856, 647] on div "Submit for approval" at bounding box center [848, 647] width 86 height 17
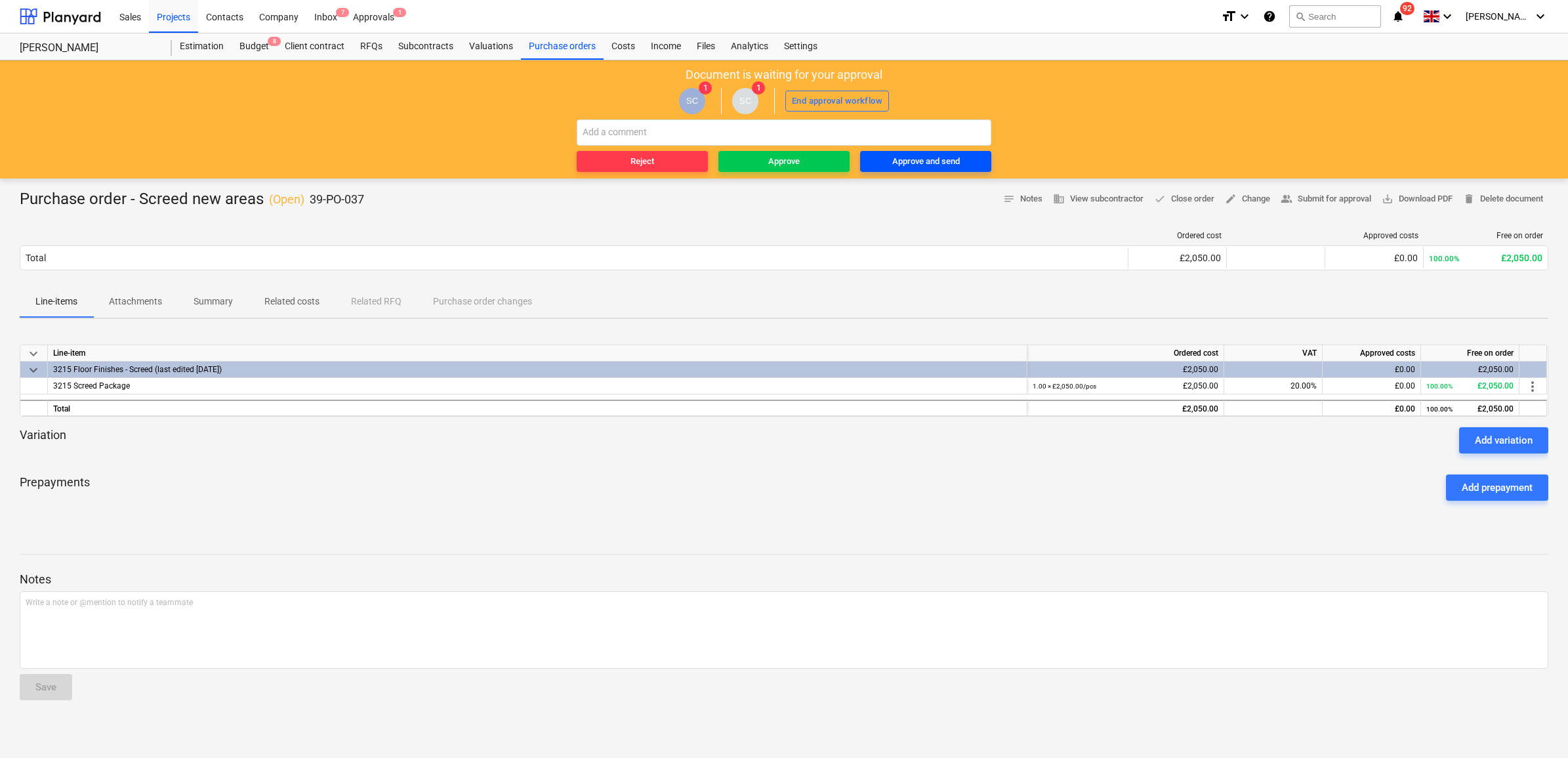
click at [935, 161] on div "Approve and send" at bounding box center [926, 161] width 68 height 15
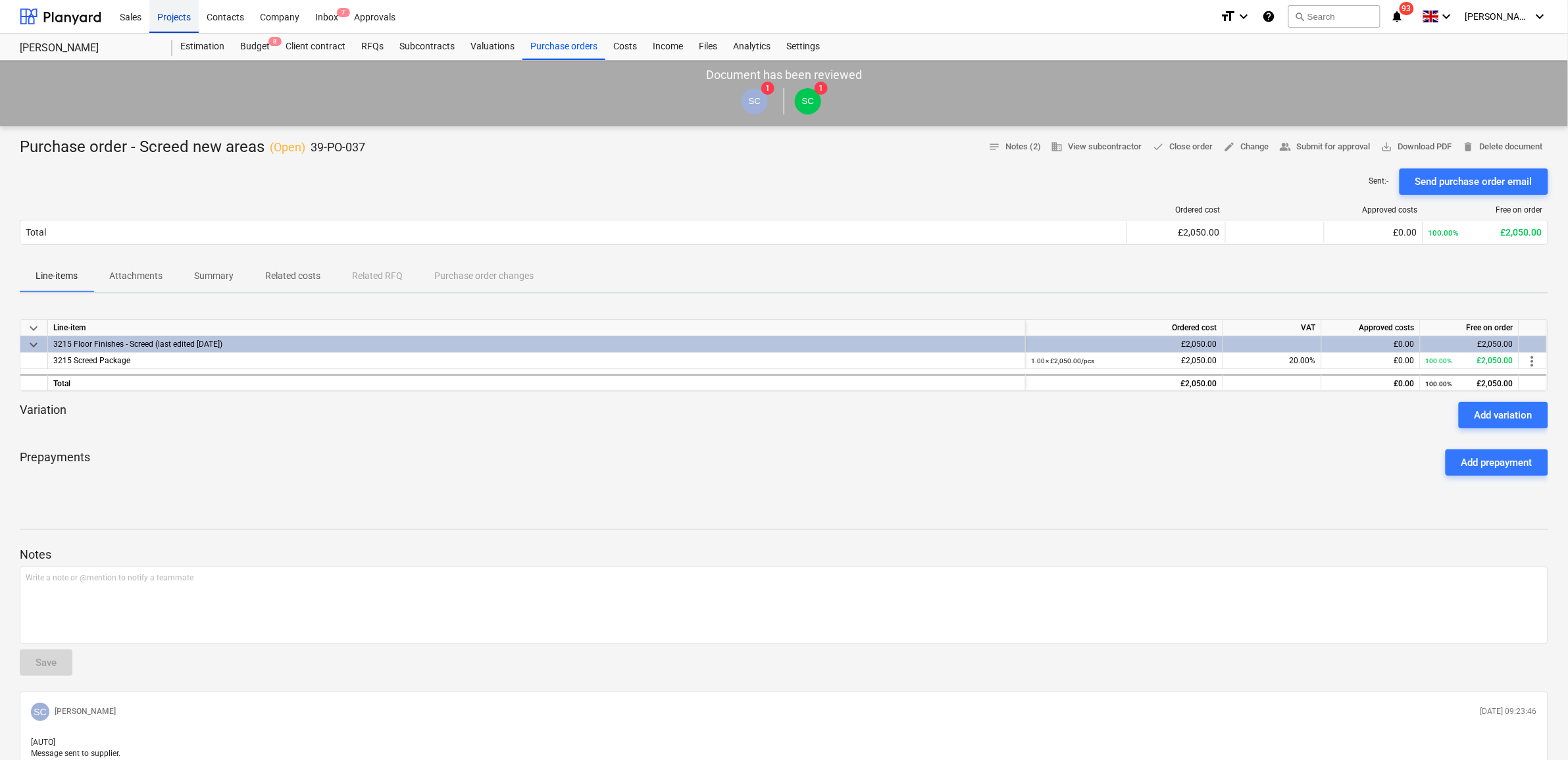
click at [181, 17] on div "Projects" at bounding box center [174, 16] width 49 height 33
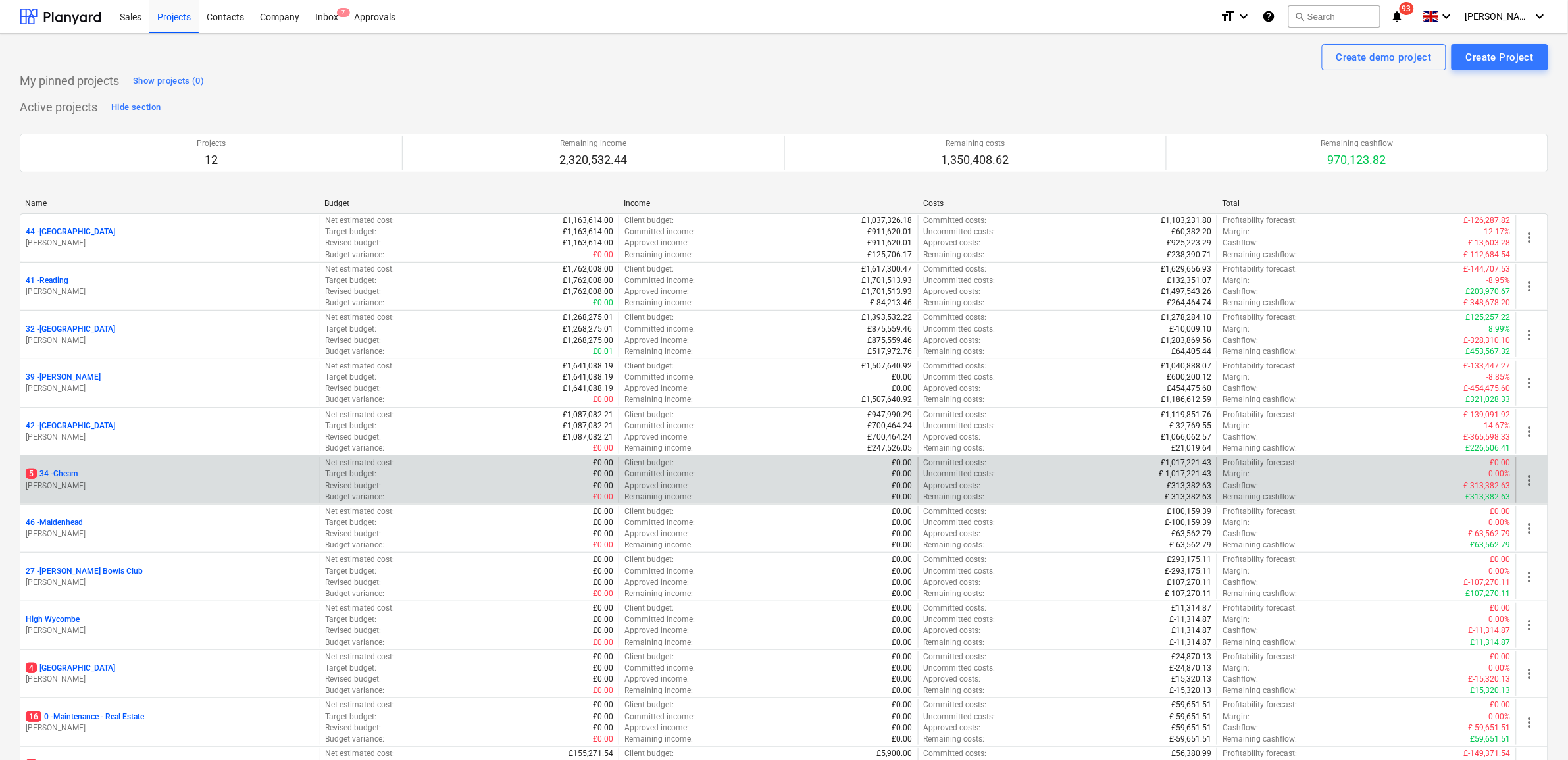
click at [64, 480] on p "[PERSON_NAME]" at bounding box center [170, 486] width 289 height 11
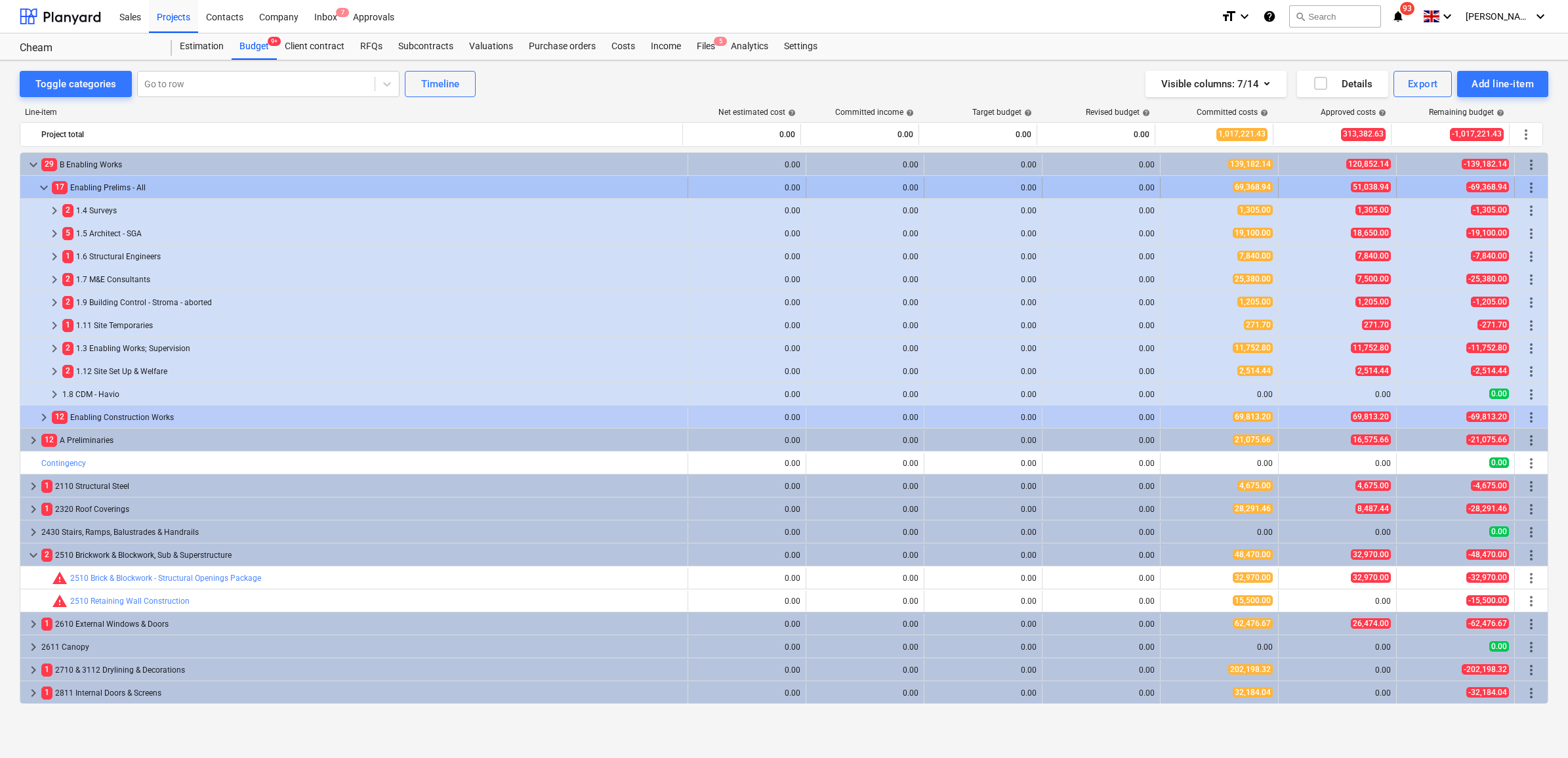
click at [40, 187] on span "keyboard_arrow_down" at bounding box center [44, 188] width 16 height 16
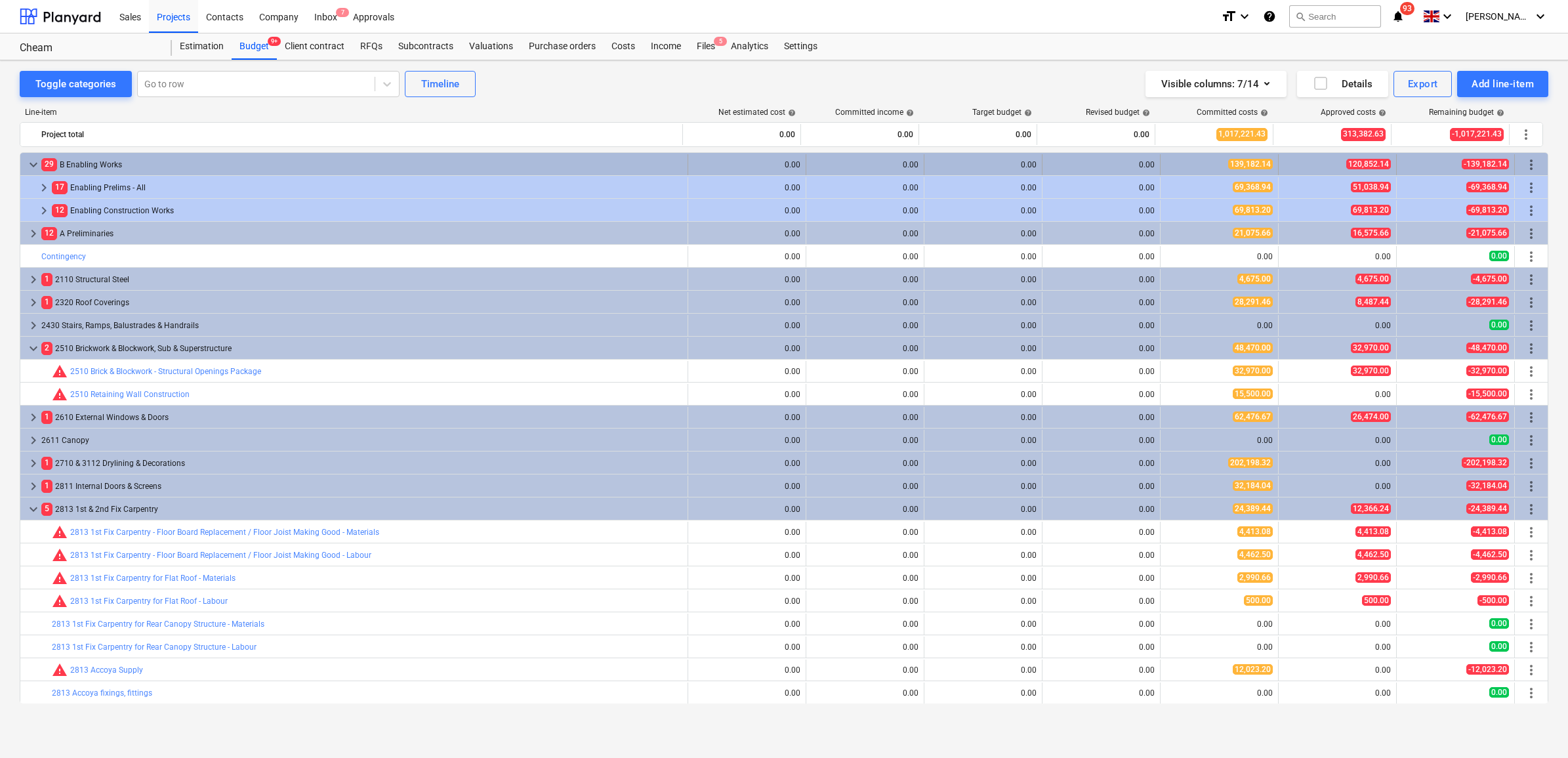
click at [32, 159] on span "keyboard_arrow_down" at bounding box center [33, 164] width 16 height 16
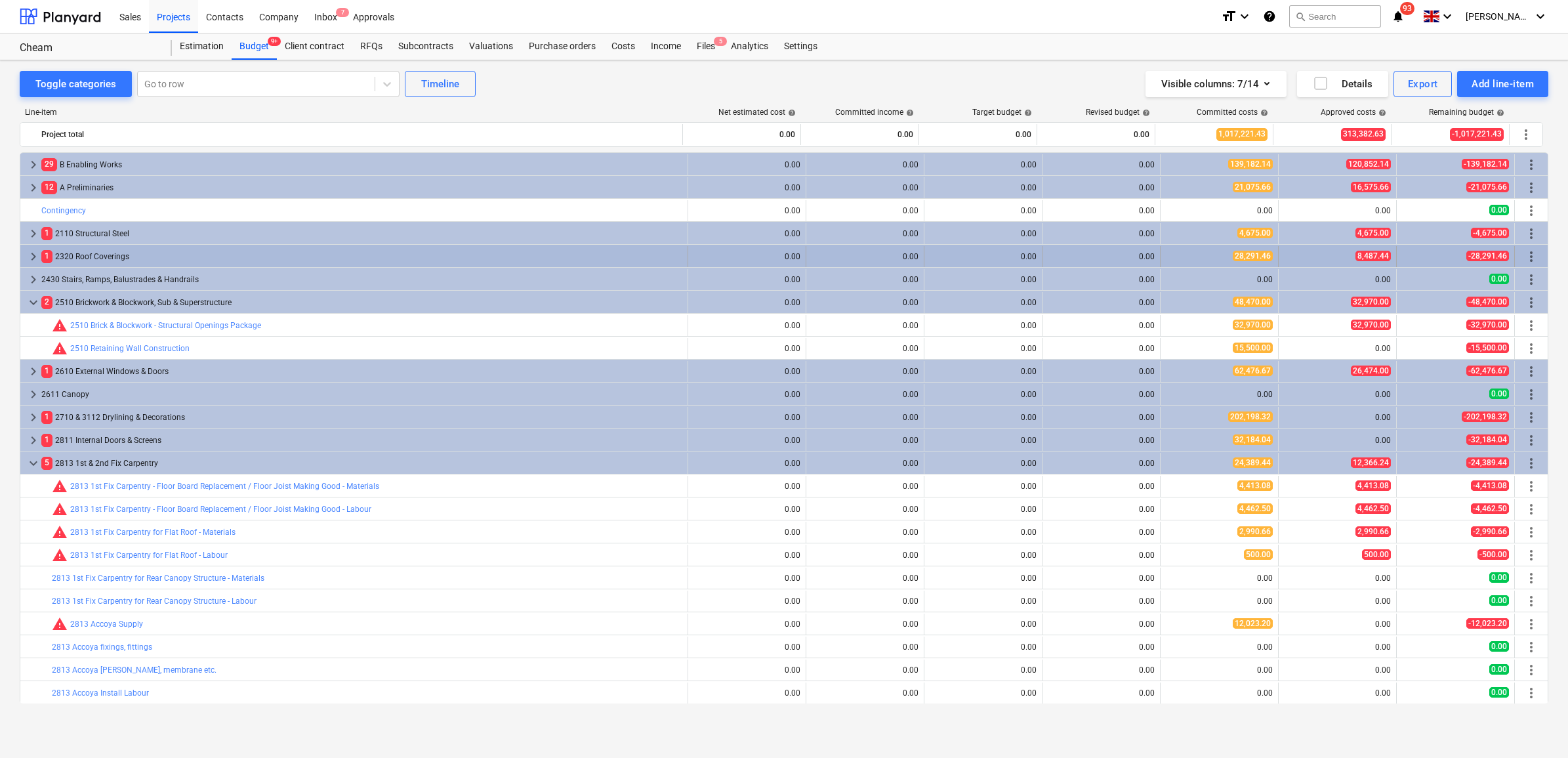
click at [36, 257] on span "keyboard_arrow_right" at bounding box center [33, 257] width 16 height 16
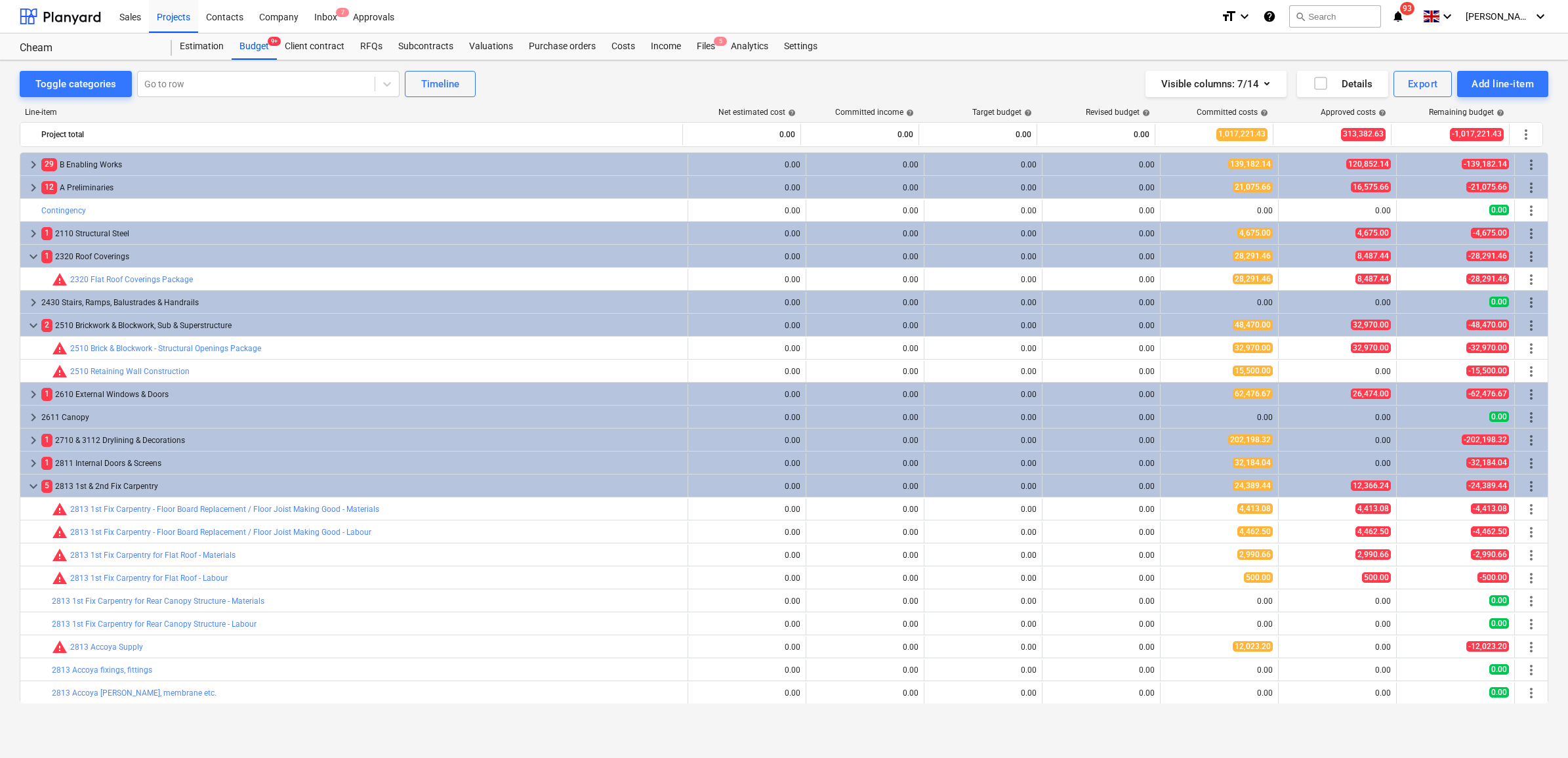
click at [36, 257] on span "keyboard_arrow_down" at bounding box center [33, 257] width 16 height 16
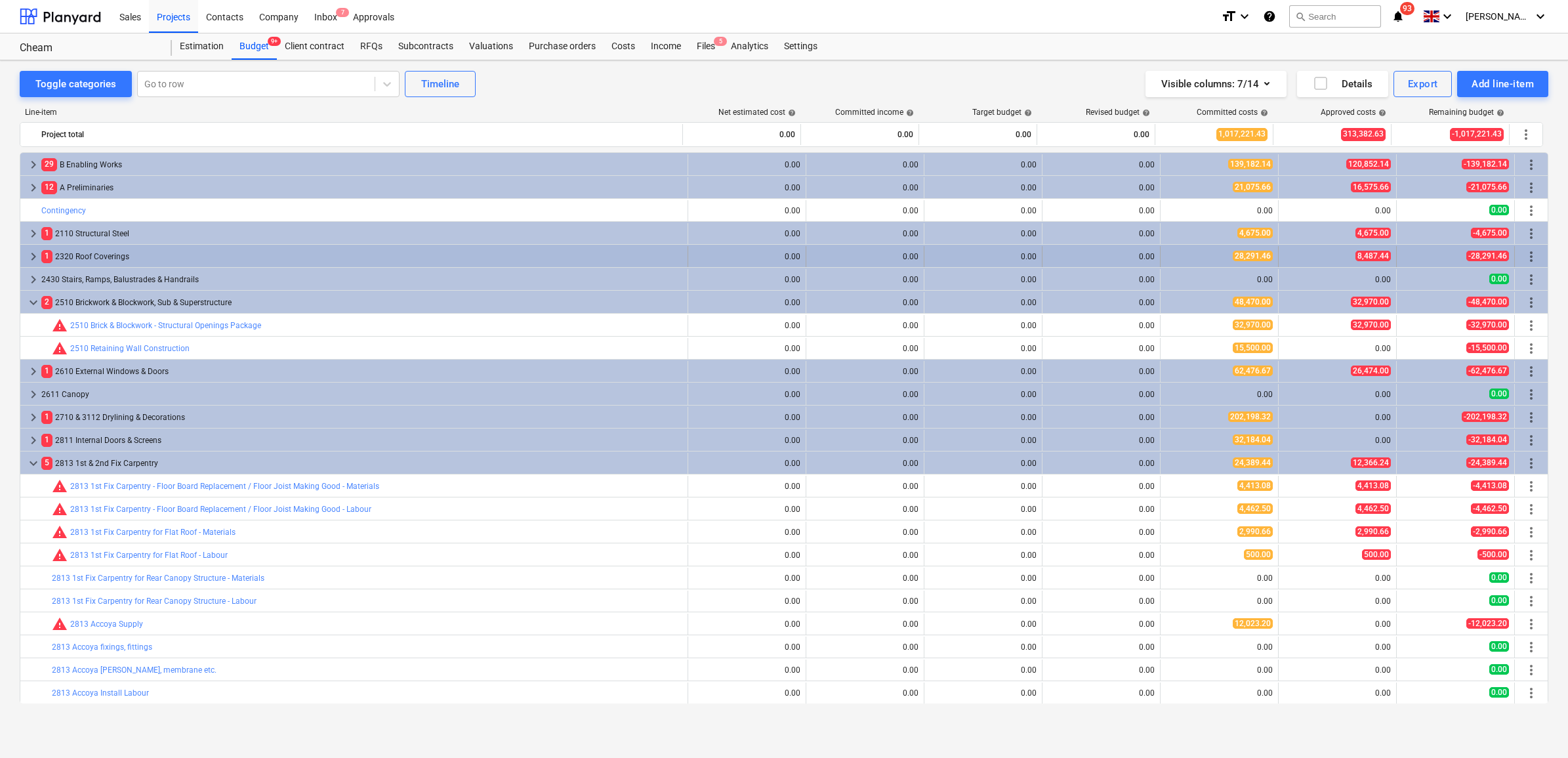
click at [28, 255] on span "keyboard_arrow_right" at bounding box center [33, 257] width 16 height 16
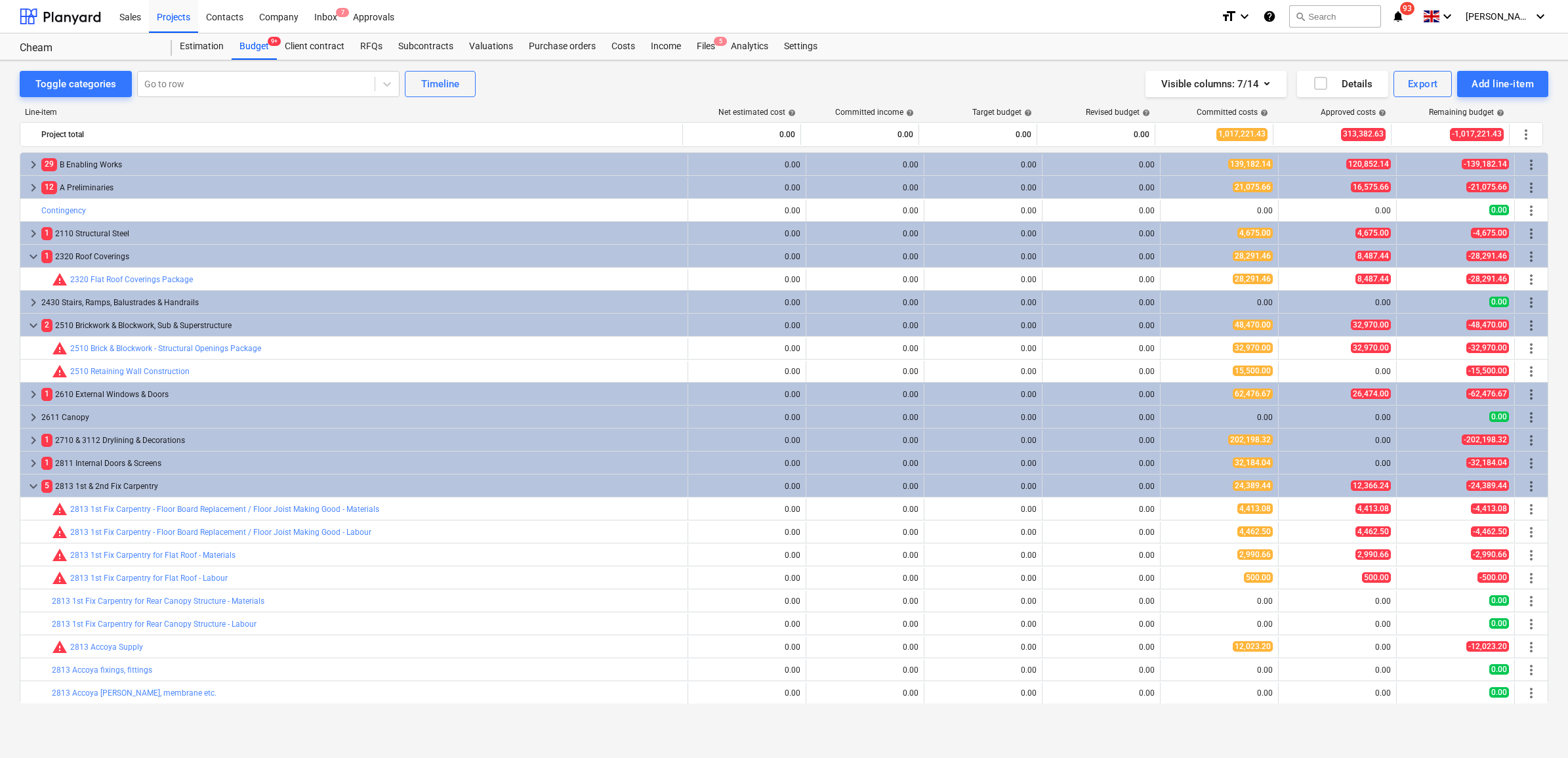
click at [28, 255] on span "keyboard_arrow_down" at bounding box center [33, 257] width 16 height 16
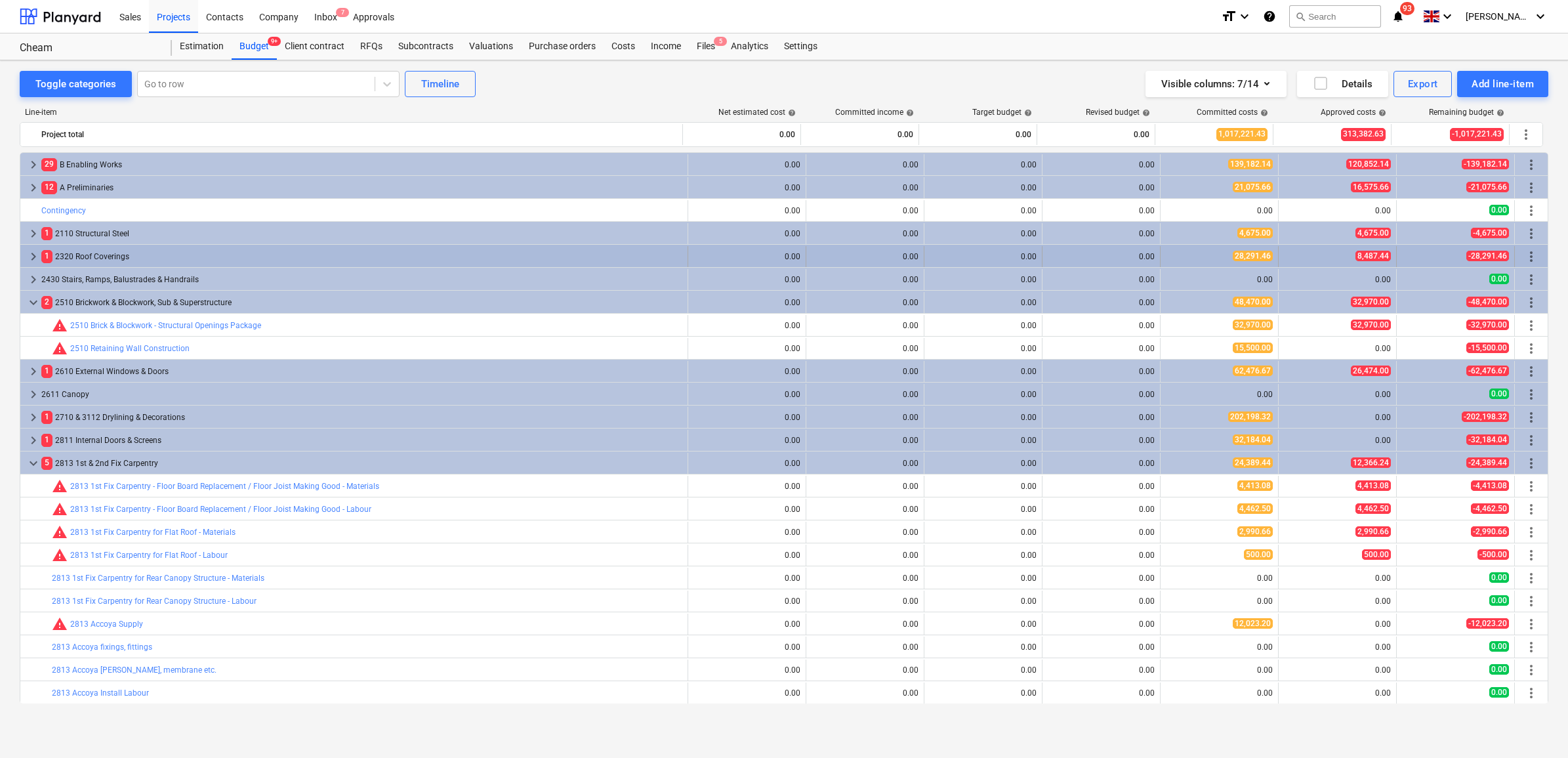
click at [26, 255] on span "keyboard_arrow_right" at bounding box center [33, 257] width 16 height 16
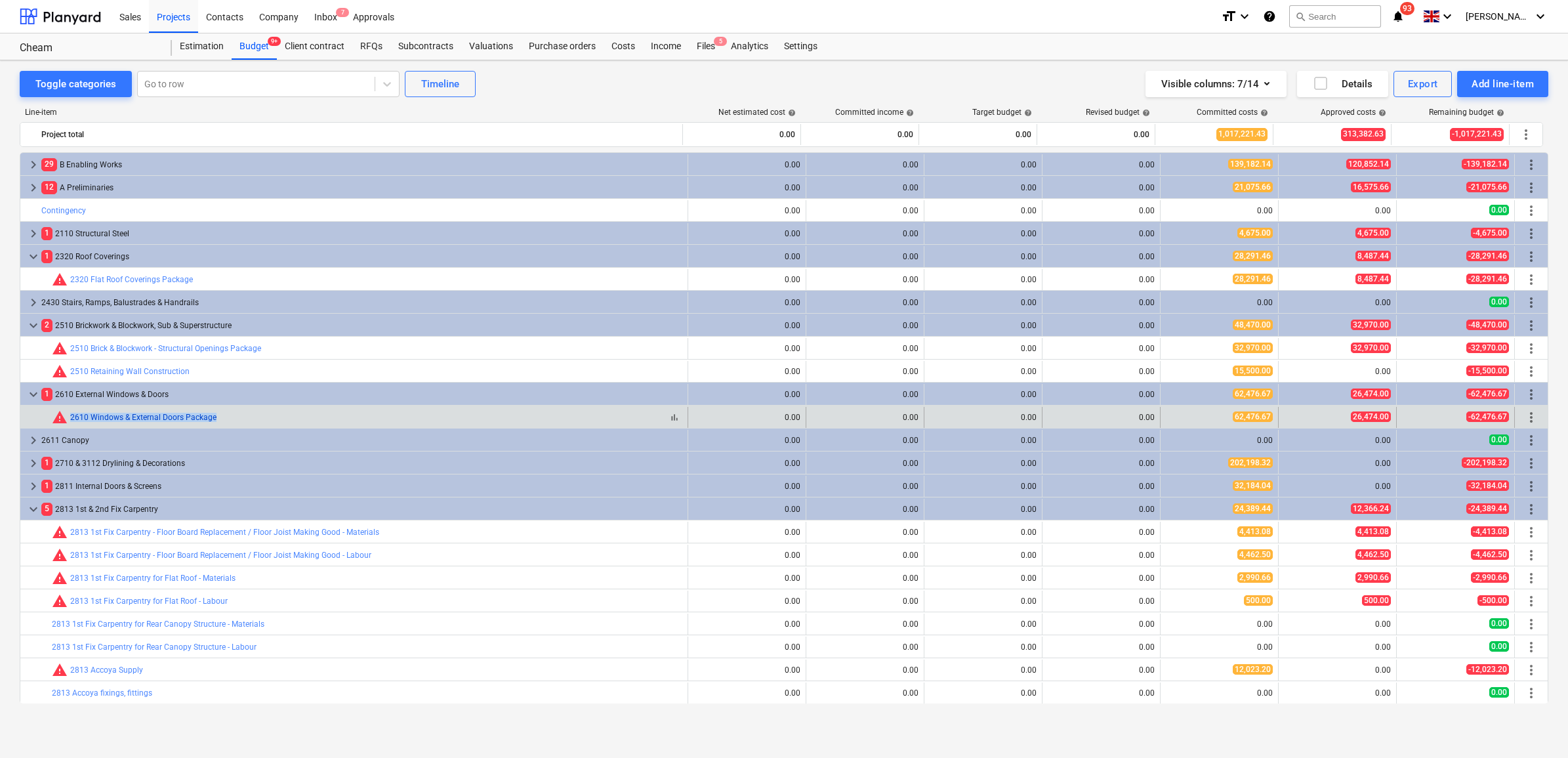
drag, startPoint x: 82, startPoint y: 424, endPoint x: 70, endPoint y: 419, distance: 13.0
click at [70, 419] on div "bar_chart warning 2610 Windows & External Doors Package" at bounding box center [367, 417] width 630 height 16
copy link "2610 Windows & External Doors Package"
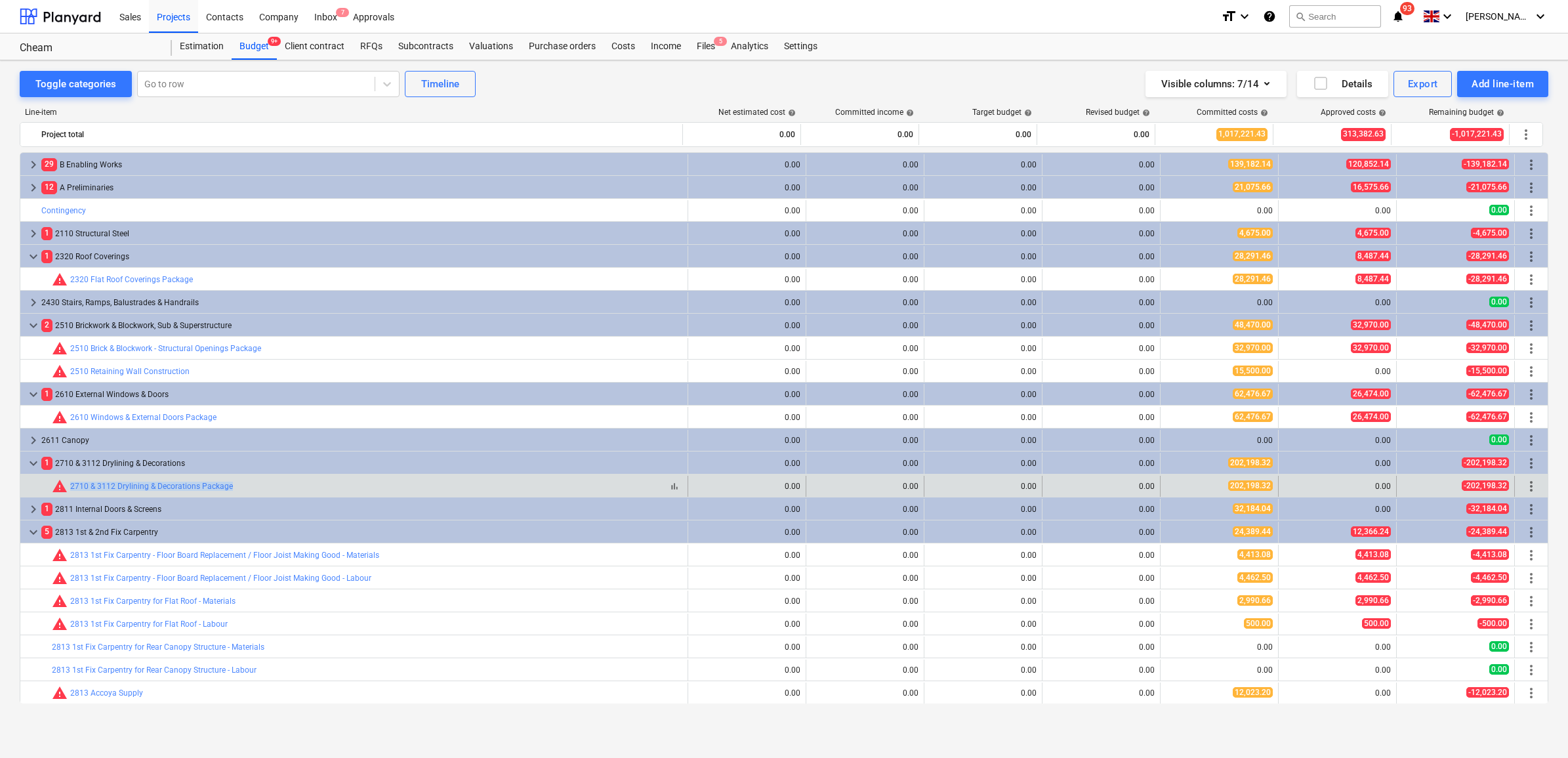
drag, startPoint x: 254, startPoint y: 488, endPoint x: 70, endPoint y: 492, distance: 184.0
click at [70, 492] on div "bar_chart warning 2710 & 3112 Drylining & Decorations Package" at bounding box center [367, 486] width 630 height 16
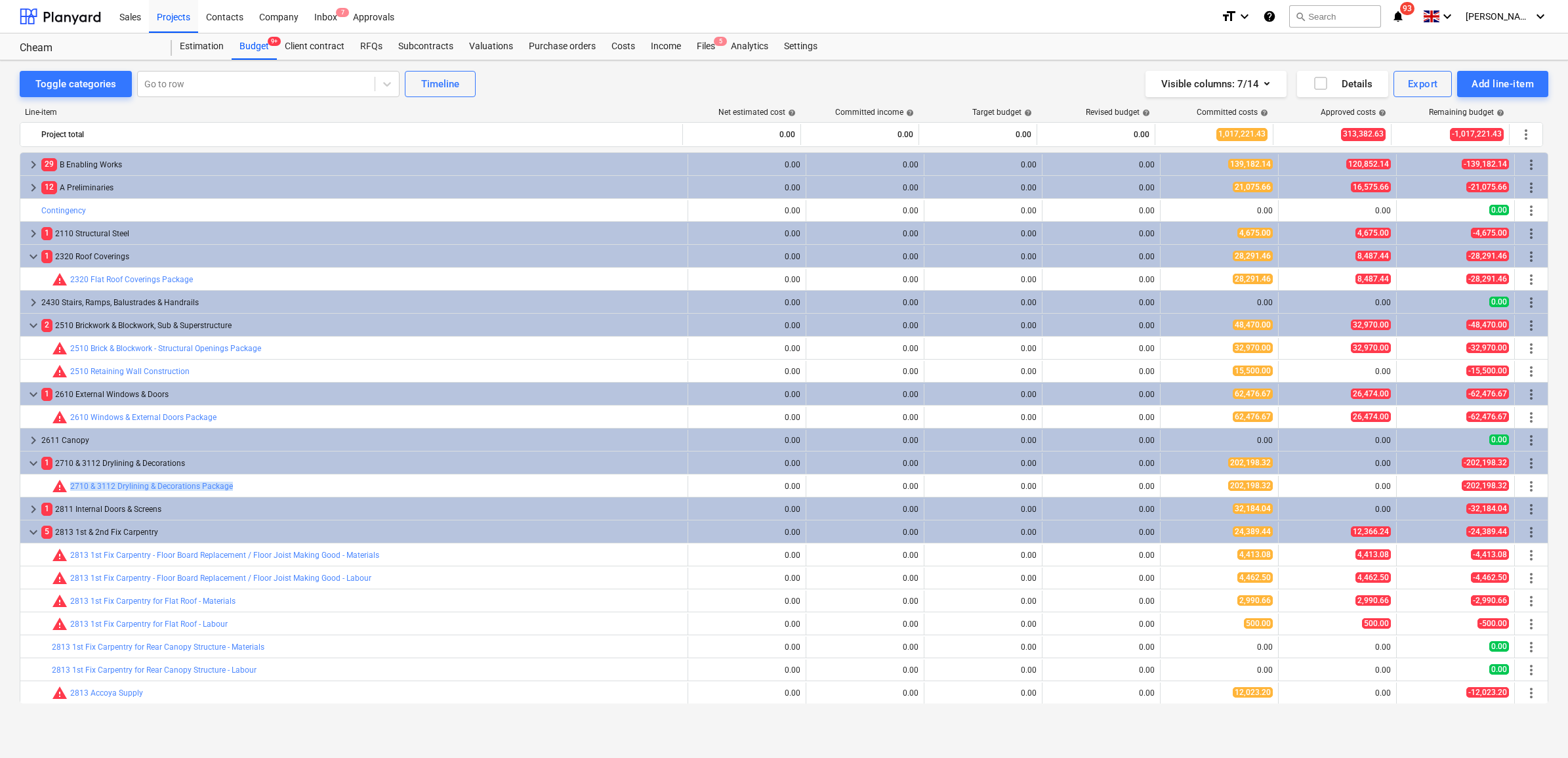
copy link "2710 & 3112 Drylining & Decorations Package"
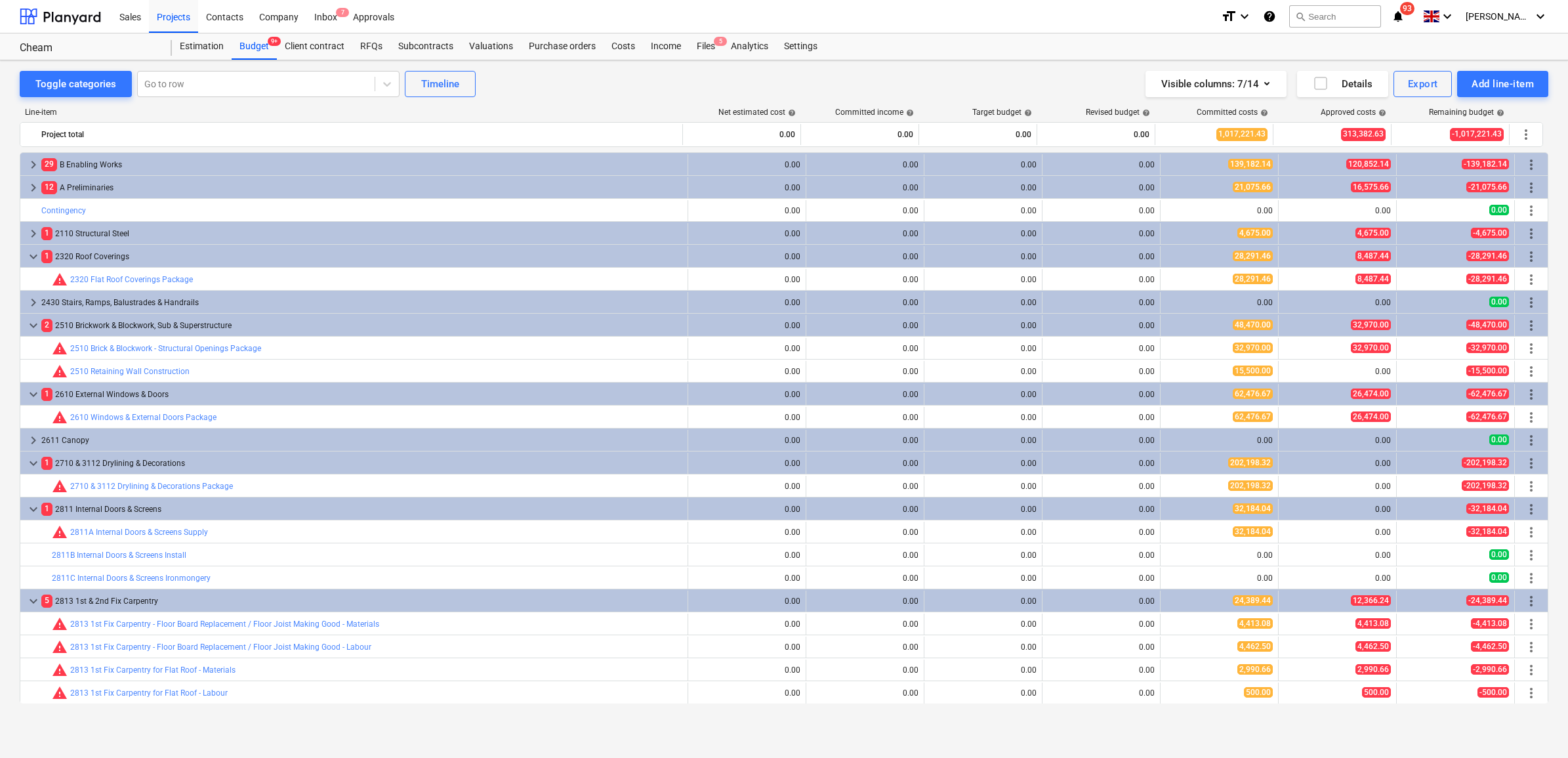
scroll to position [82, 0]
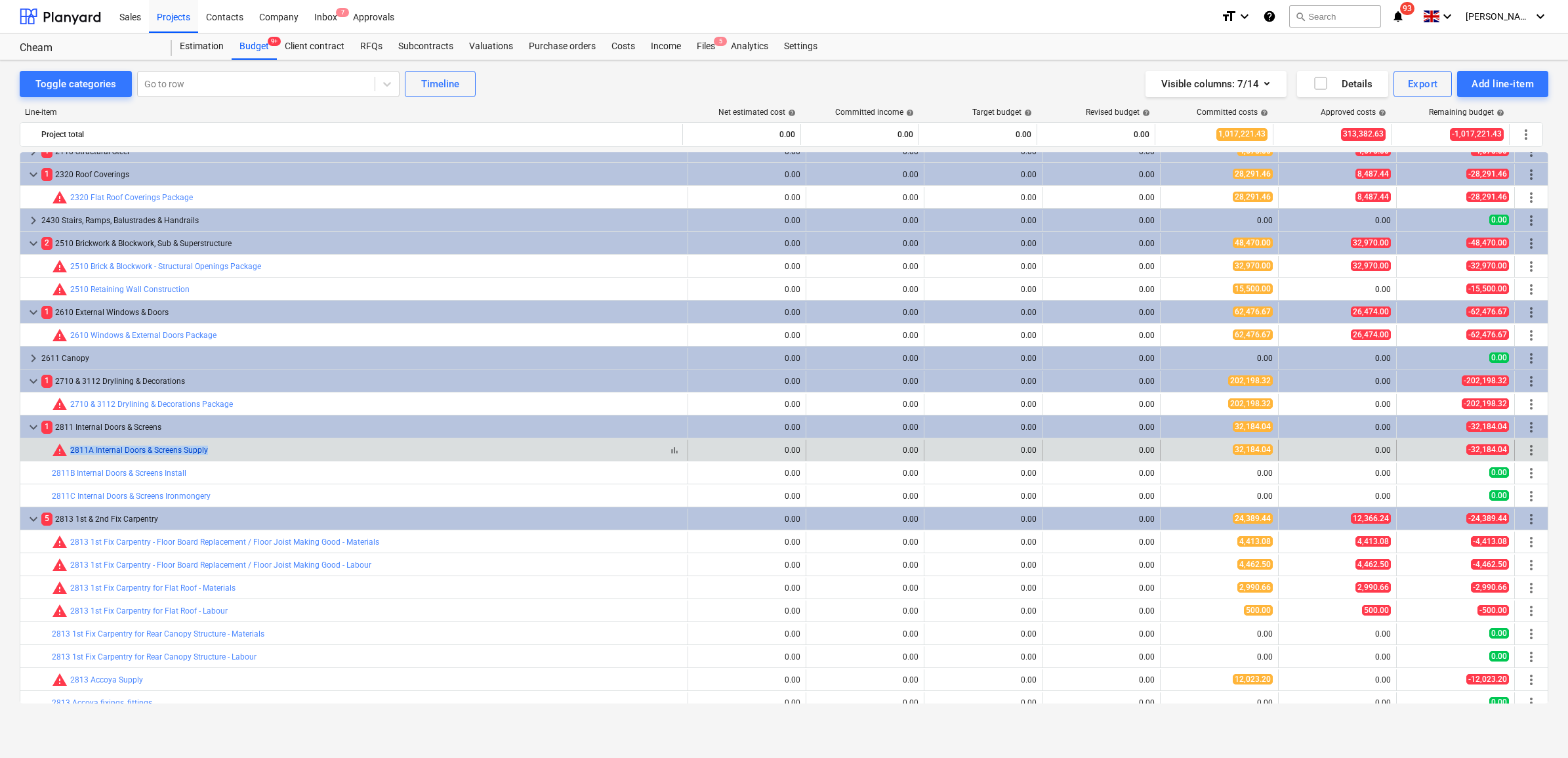
drag, startPoint x: 233, startPoint y: 451, endPoint x: 71, endPoint y: 453, distance: 162.0
click at [71, 453] on div "bar_chart warning 2811A Internal Doors & Screens Supply" at bounding box center [367, 451] width 630 height 16
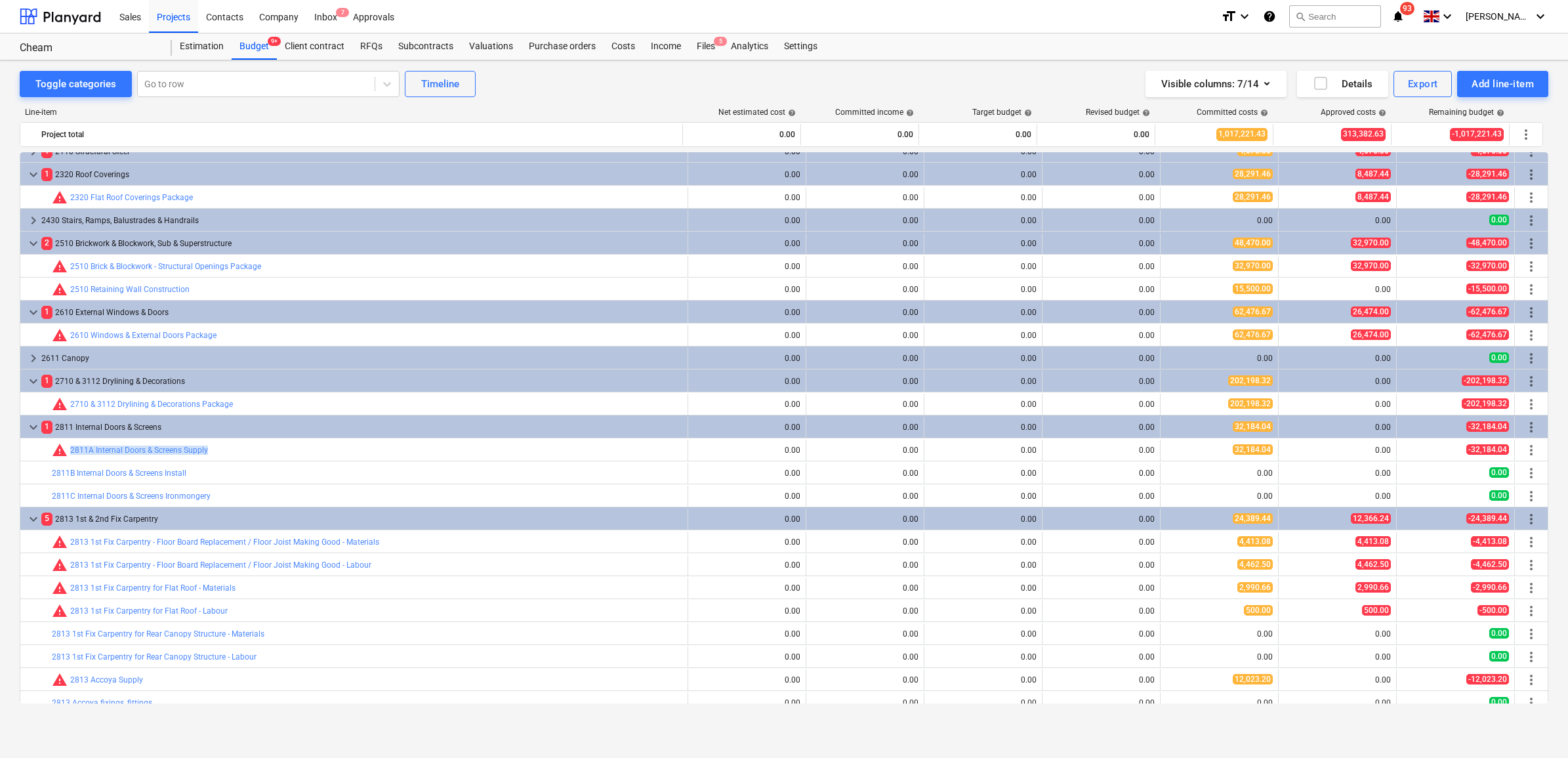
copy link "2811A Internal Doors & Screens Supply"
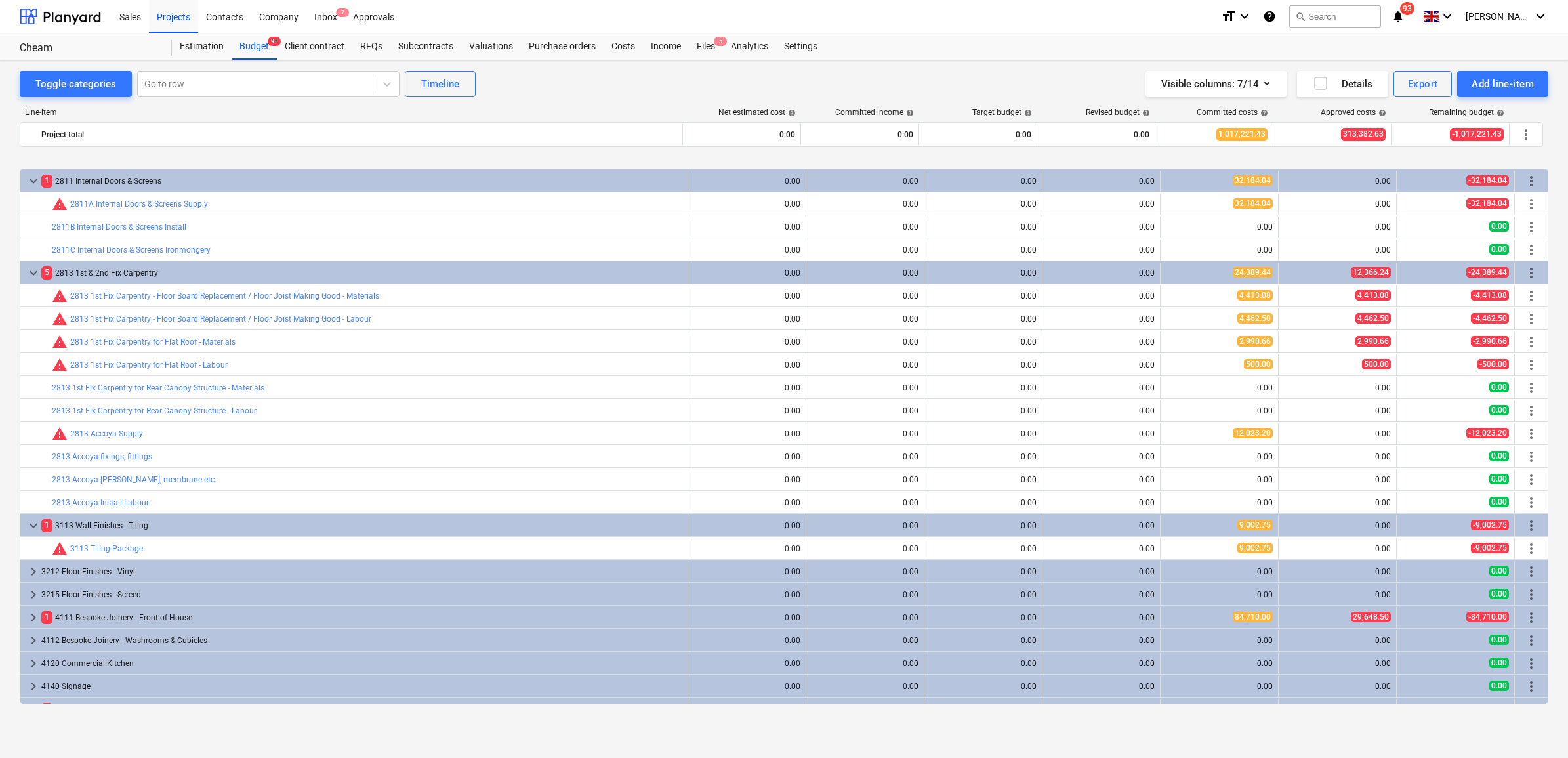
scroll to position [410, 0]
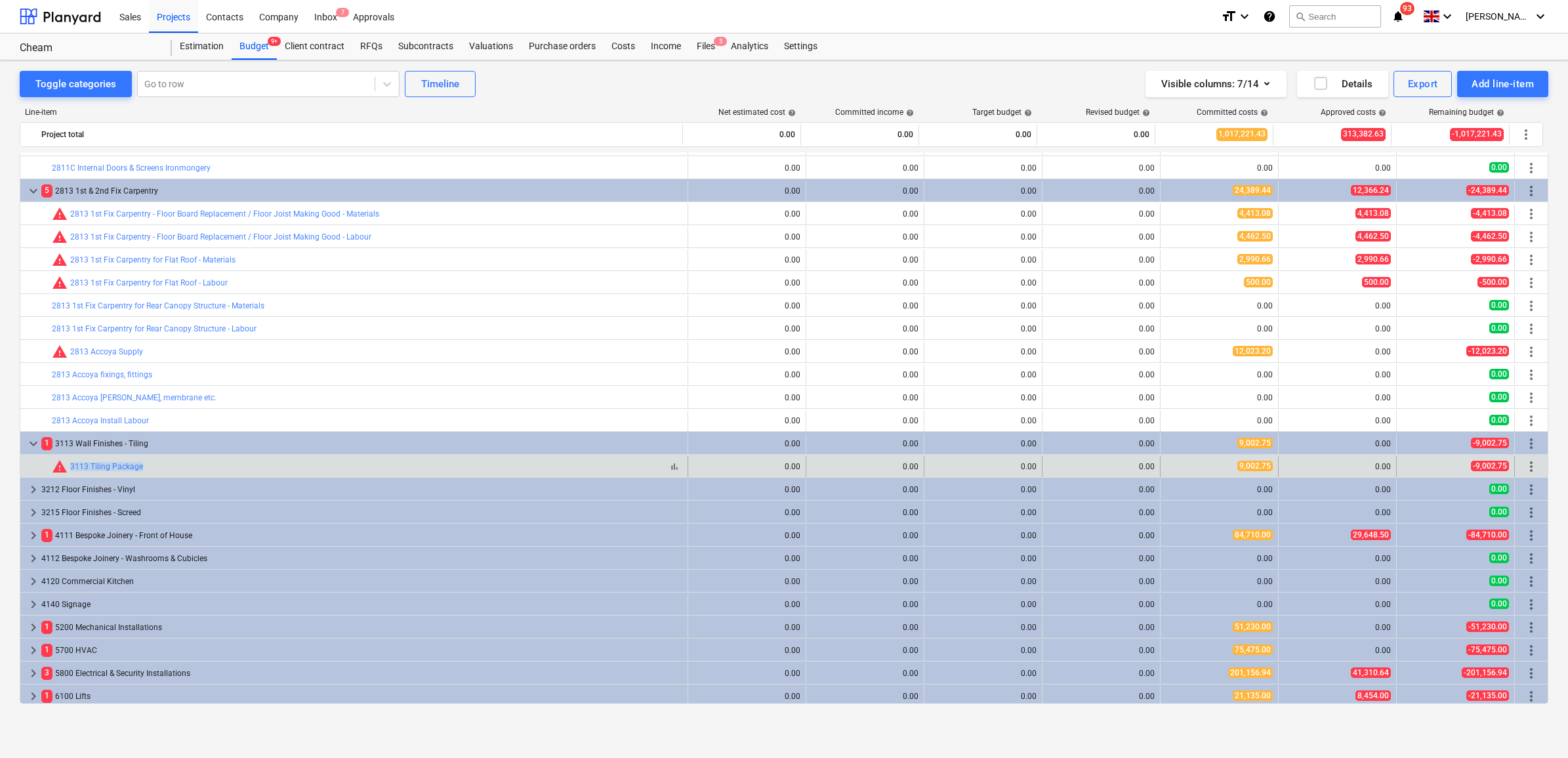
drag, startPoint x: 85, startPoint y: 473, endPoint x: 71, endPoint y: 473, distance: 14.0
click at [71, 473] on div "bar_chart warning 3113 Tiling Package" at bounding box center [367, 466] width 630 height 16
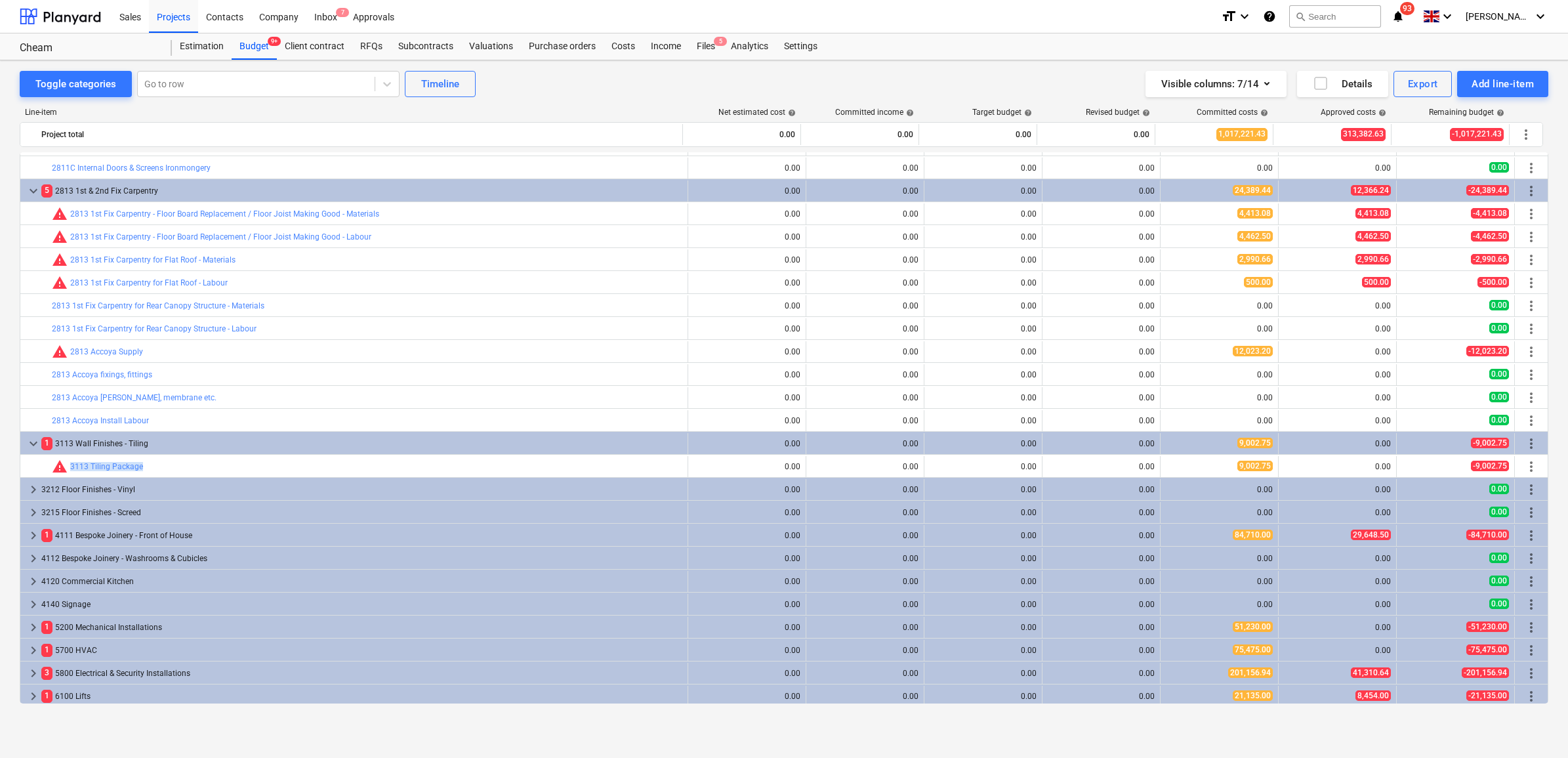
copy link "3113 Tiling Package"
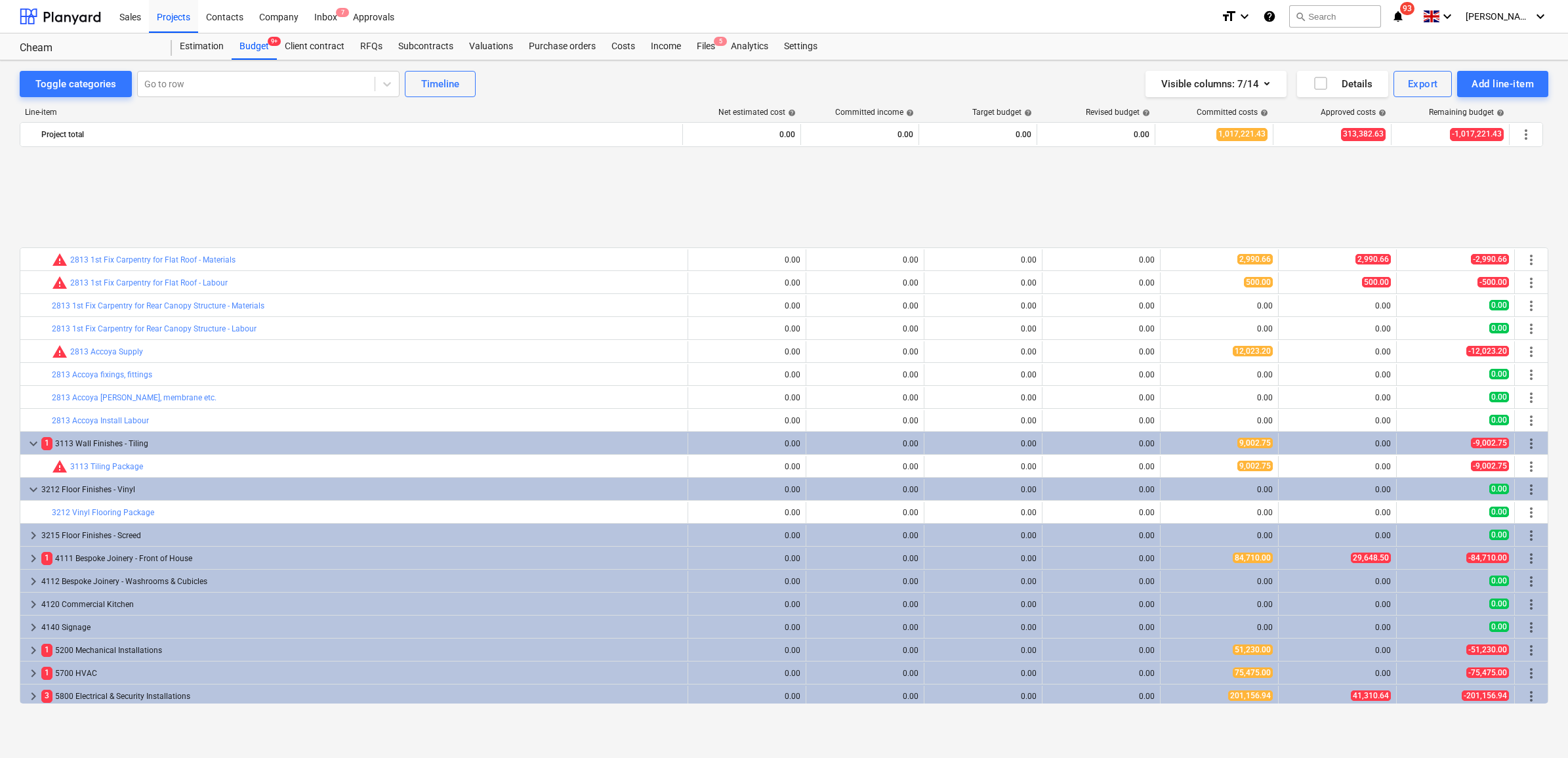
scroll to position [575, 0]
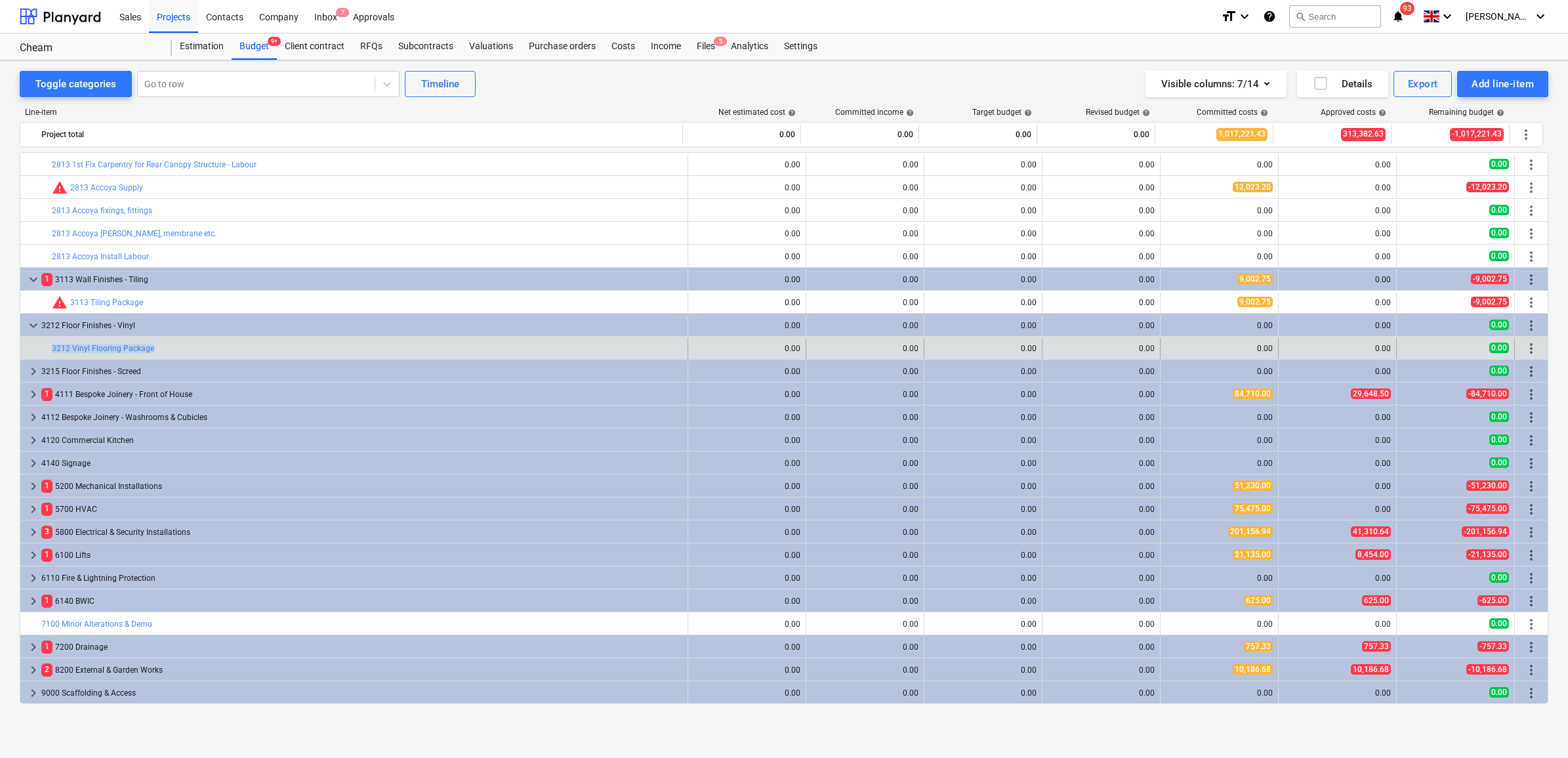
drag, startPoint x: 154, startPoint y: 351, endPoint x: 49, endPoint y: 352, distance: 105.0
click at [49, 352] on div "bar_chart 3212 Vinyl Flooring Package" at bounding box center [354, 349] width 667 height 21
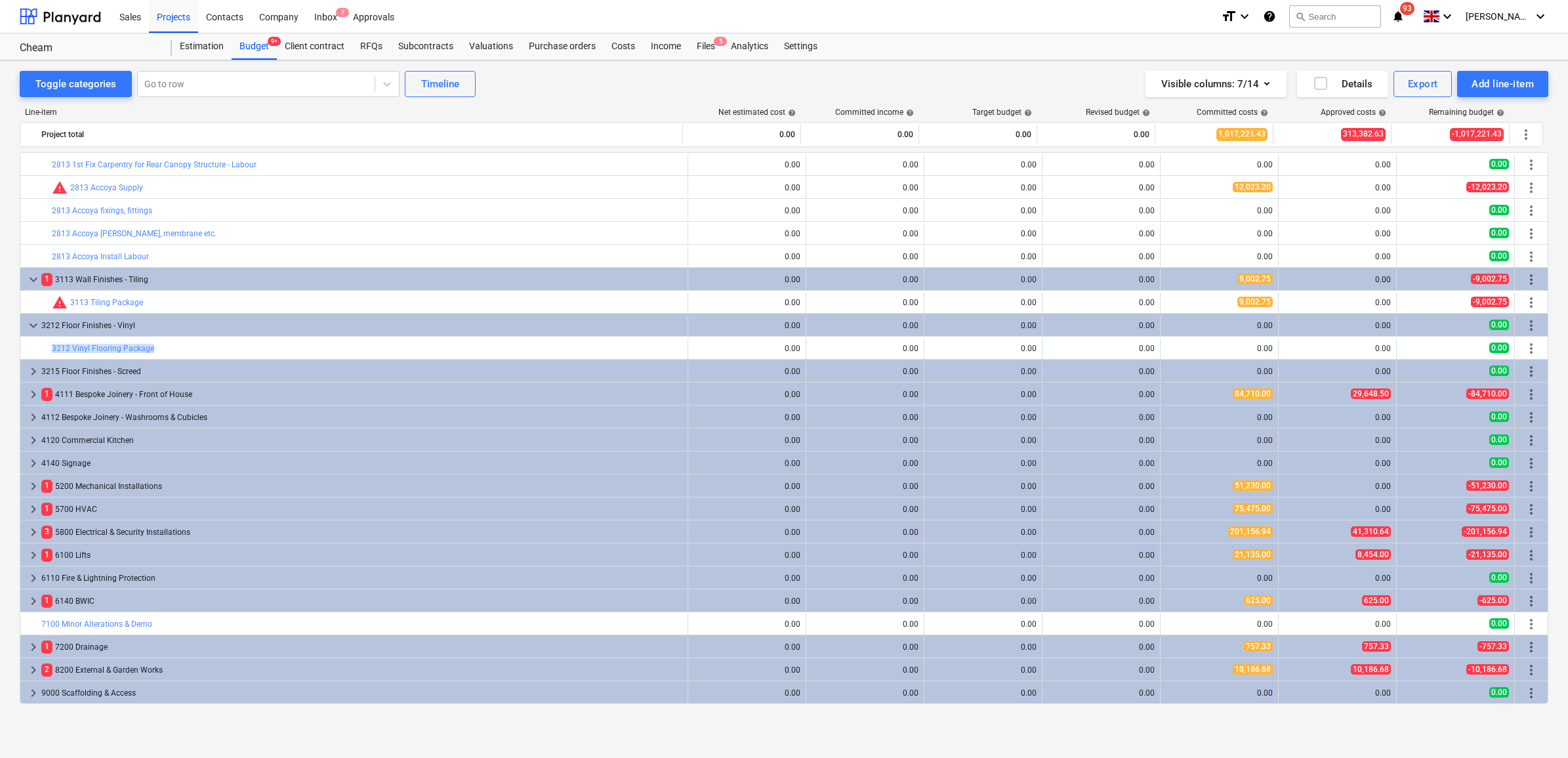
copy div "bar_chart 3212 Vinyl Flooring Package"
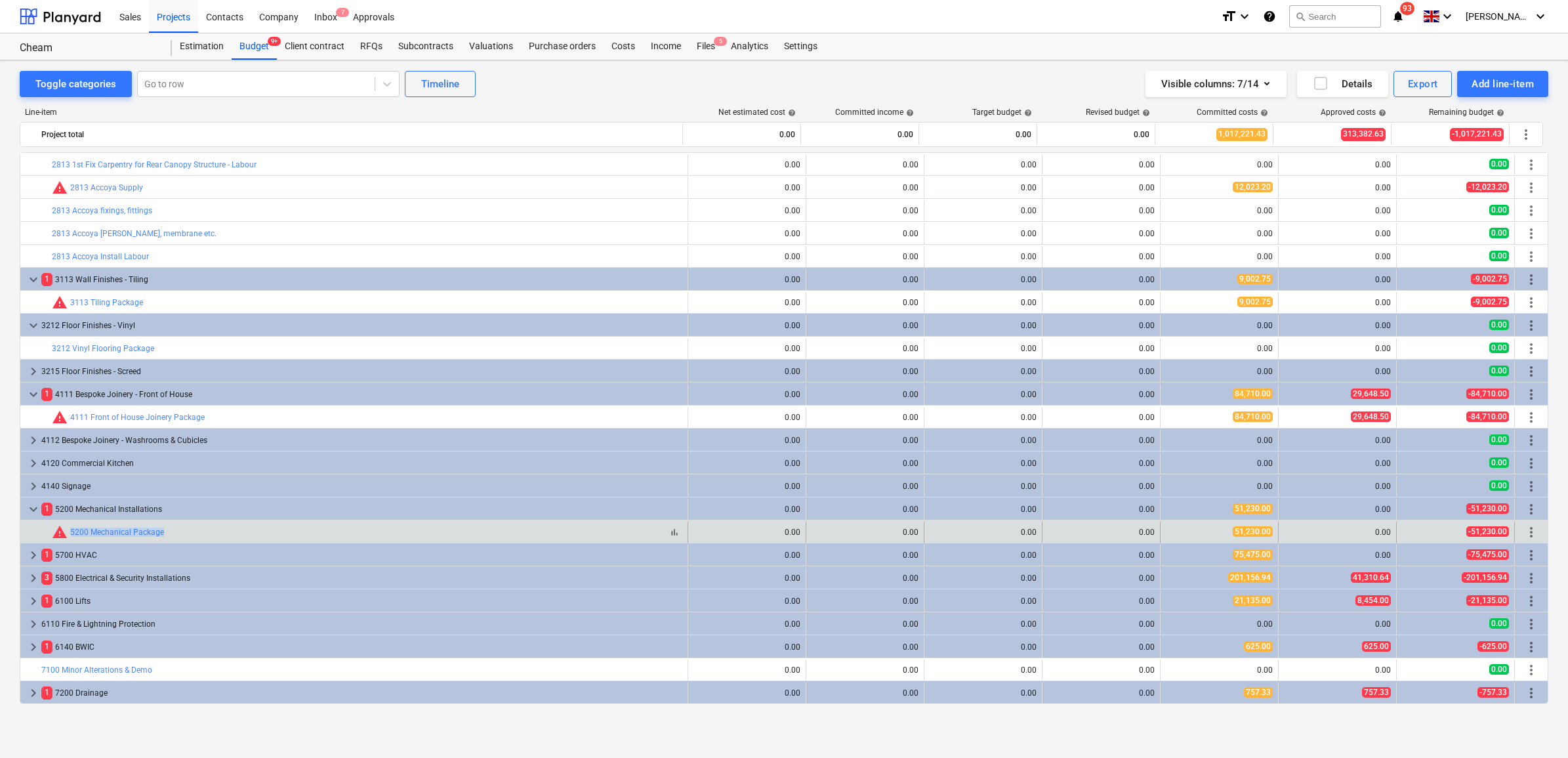
drag, startPoint x: 179, startPoint y: 532, endPoint x: 68, endPoint y: 532, distance: 111.0
click at [68, 532] on div "bar_chart warning 5200 Mechanical Package" at bounding box center [367, 532] width 630 height 16
copy link "5200 Mechanical Package"
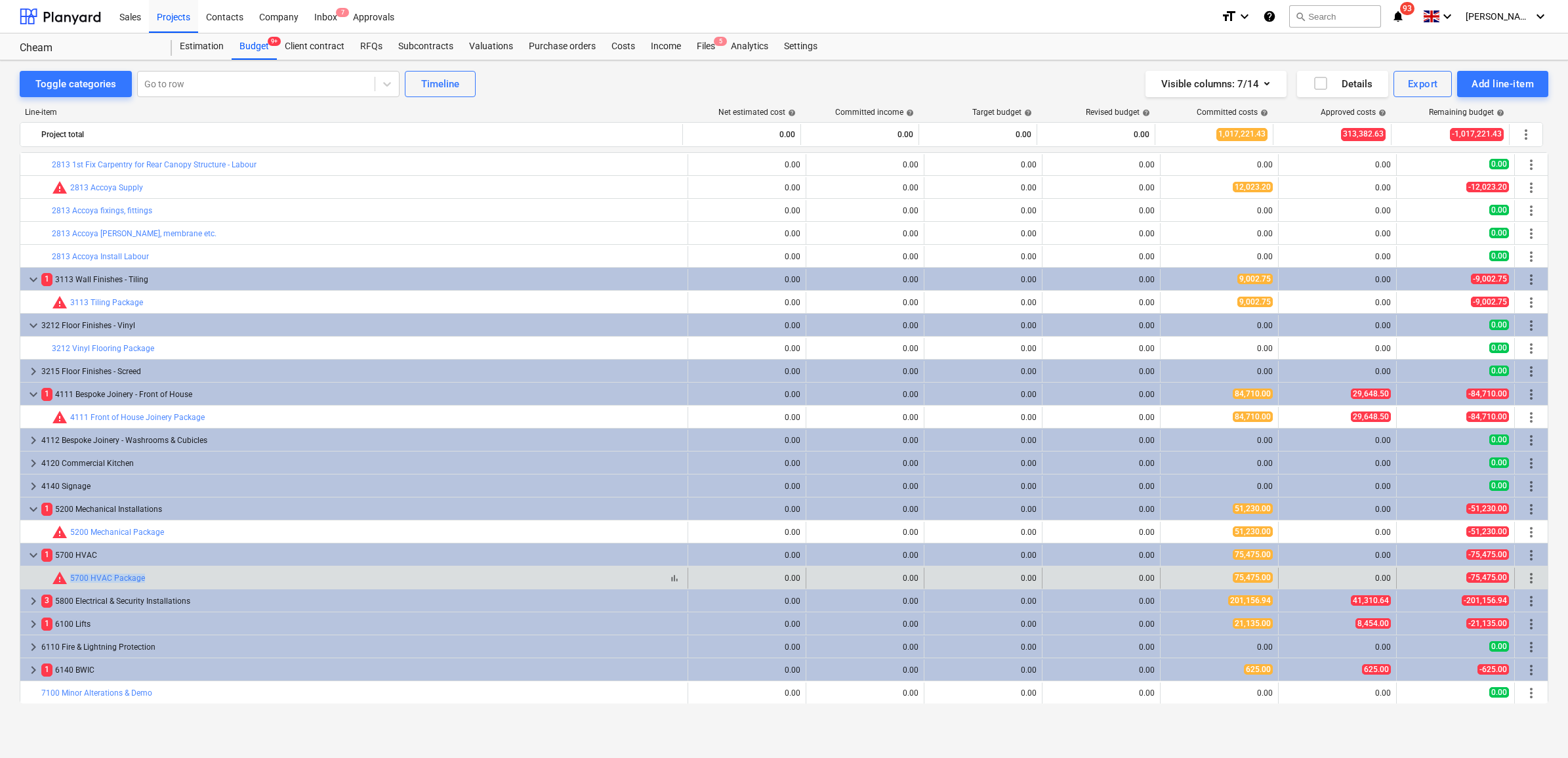
drag, startPoint x: 160, startPoint y: 579, endPoint x: 72, endPoint y: 585, distance: 88.2
click at [72, 585] on div "bar_chart warning 5700 HVAC Package" at bounding box center [367, 579] width 630 height 16
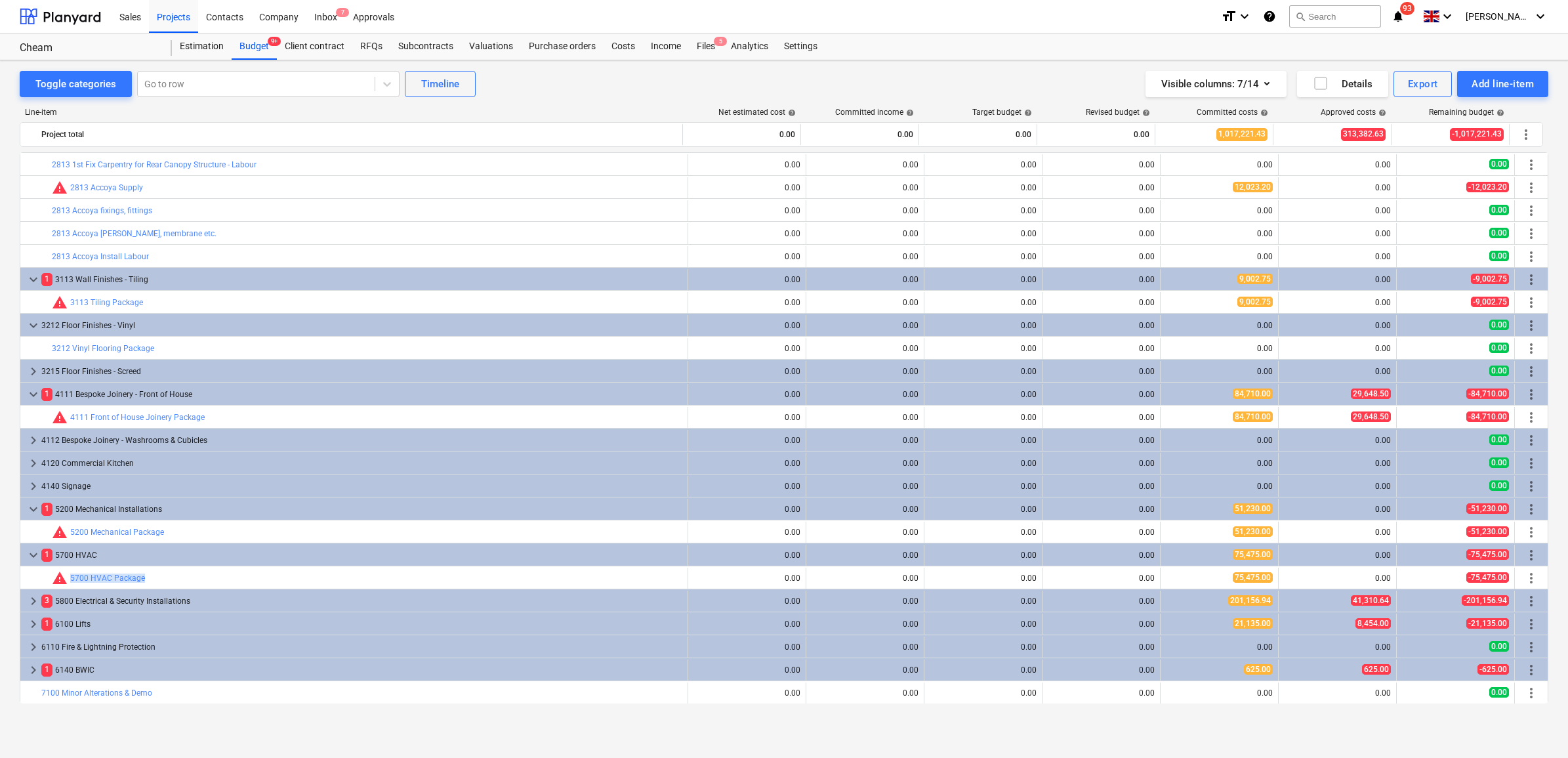
copy link "5700 HVAC Package"
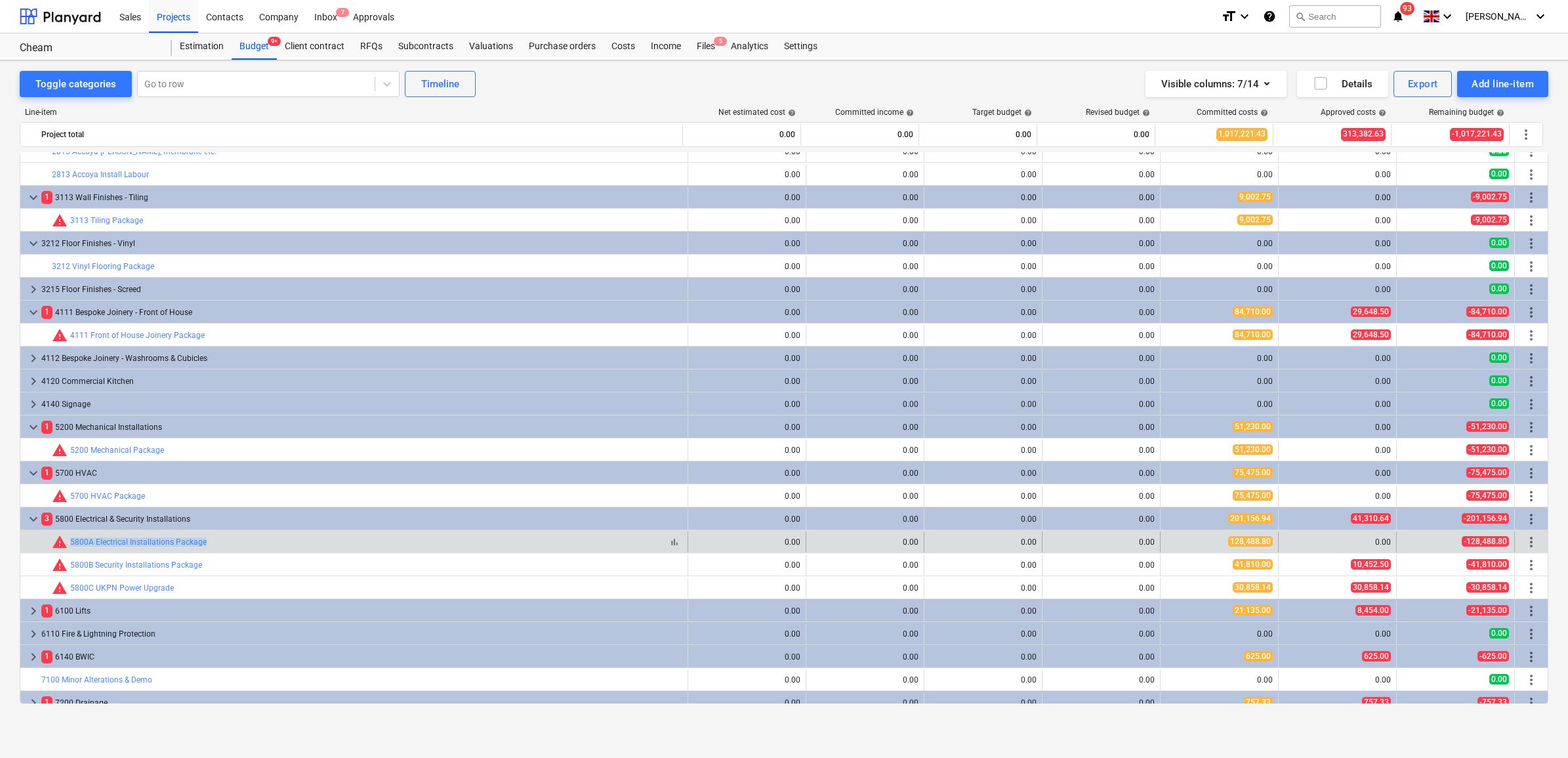
drag, startPoint x: 210, startPoint y: 543, endPoint x: 70, endPoint y: 549, distance: 140.1
click at [70, 549] on div "bar_chart warning 5800A Electrical Installations Package" at bounding box center [367, 542] width 630 height 16
copy link "5800A Electrical Installations Package"
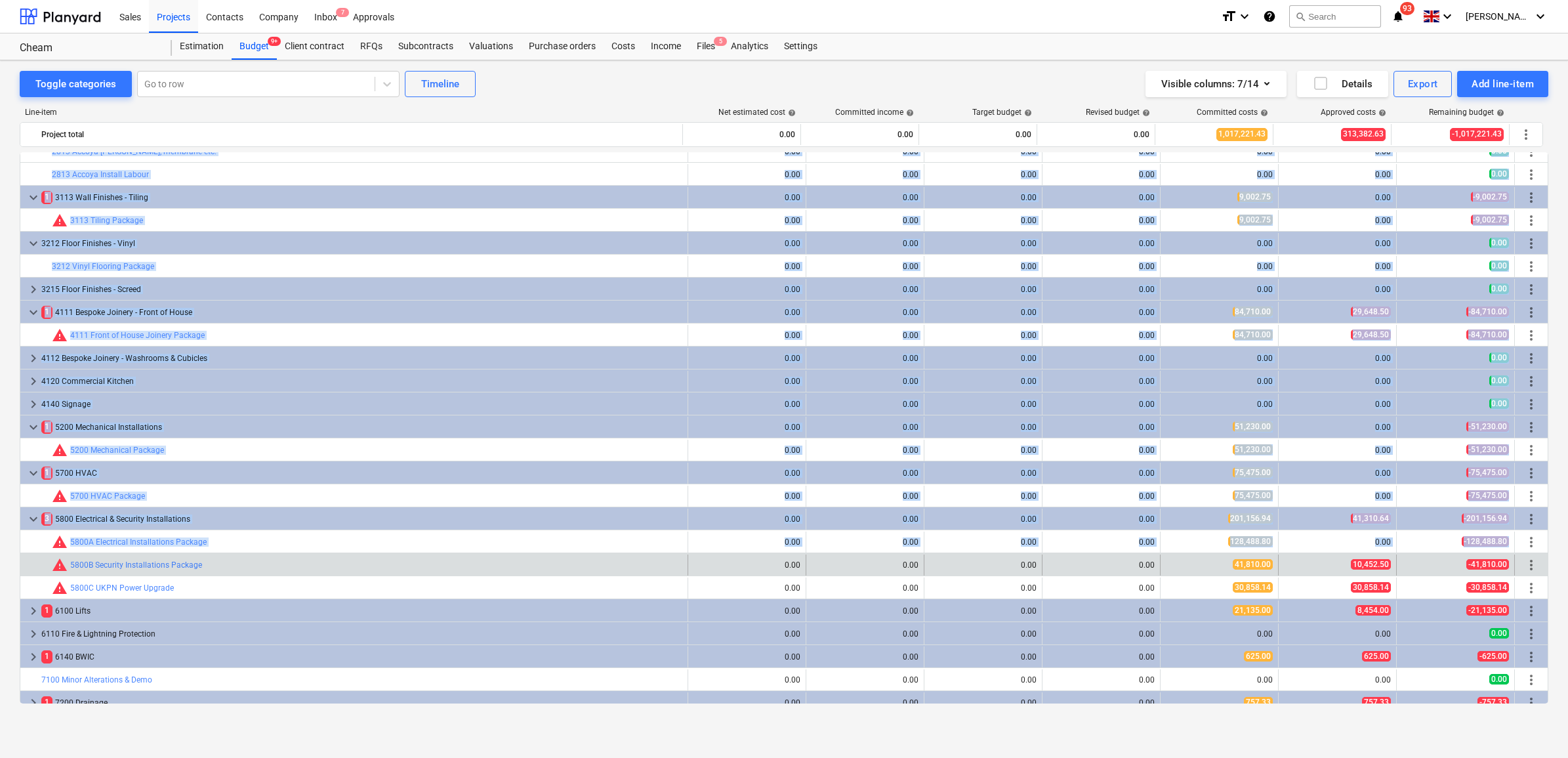
drag, startPoint x: 223, startPoint y: 568, endPoint x: 64, endPoint y: 575, distance: 159.2
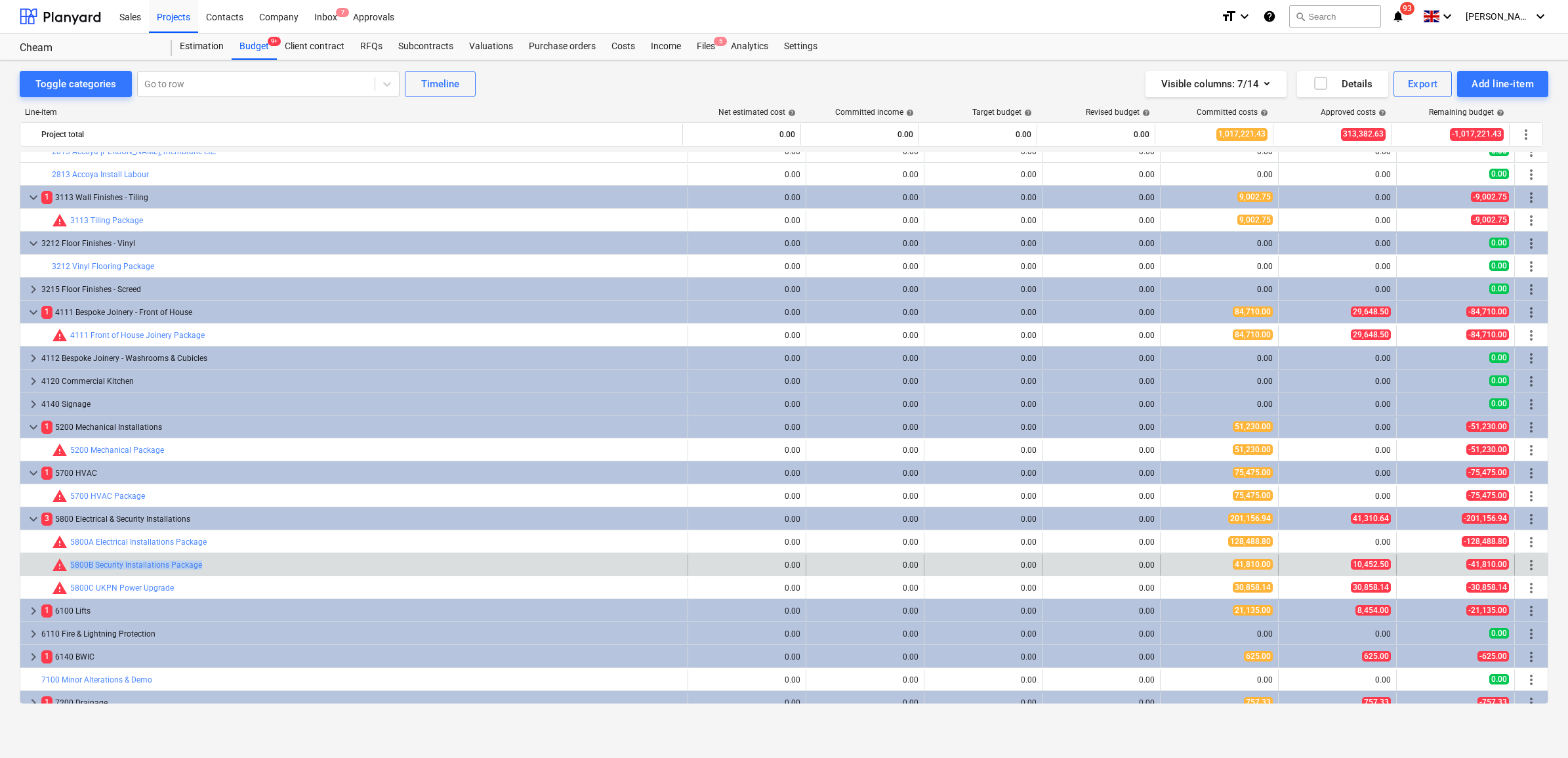
click at [70, 573] on div "bar_chart warning 5800B Security Installations Package" at bounding box center [367, 565] width 630 height 21
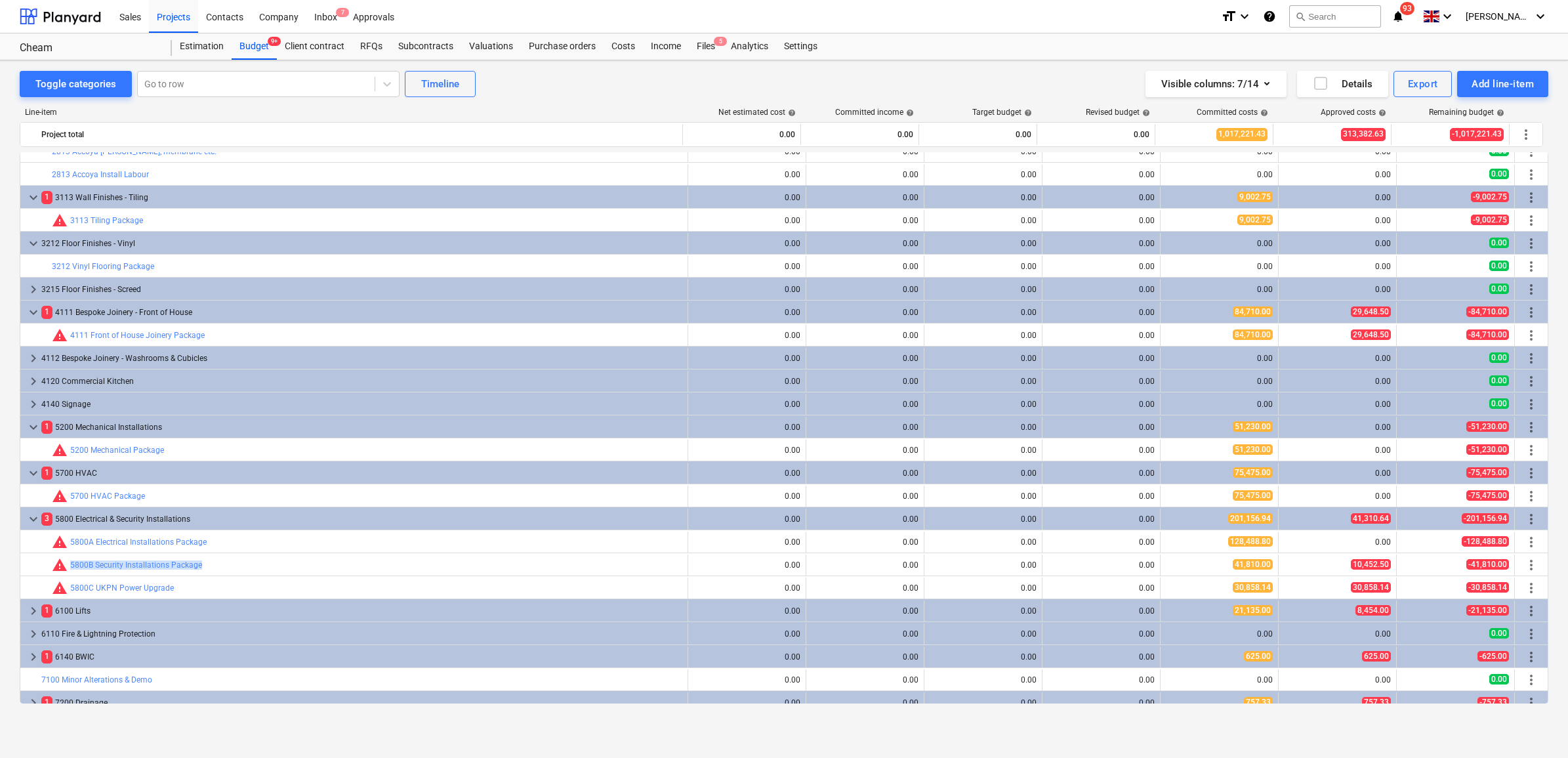
copy link "5800B Security Installations Package"
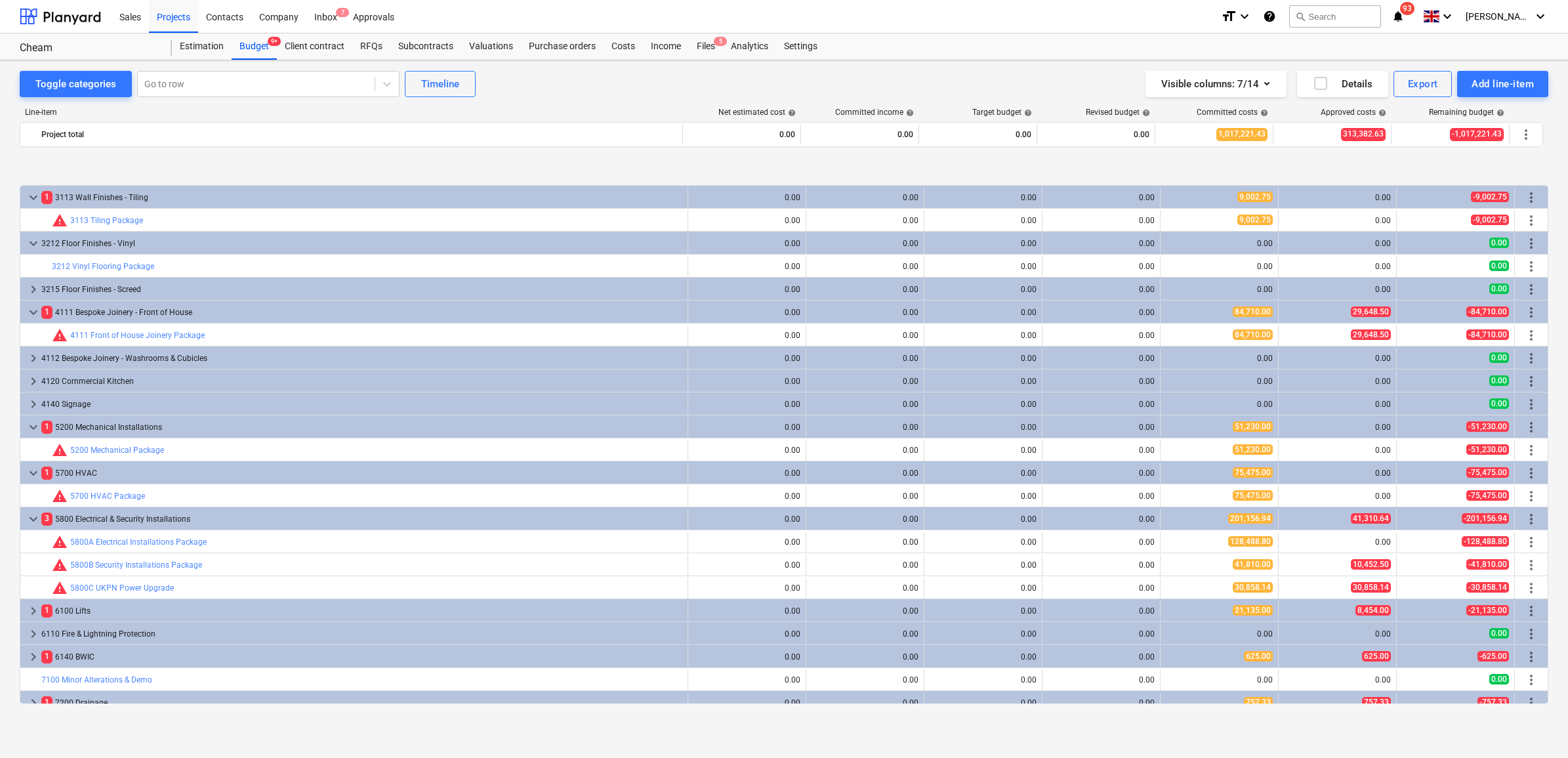
scroll to position [735, 0]
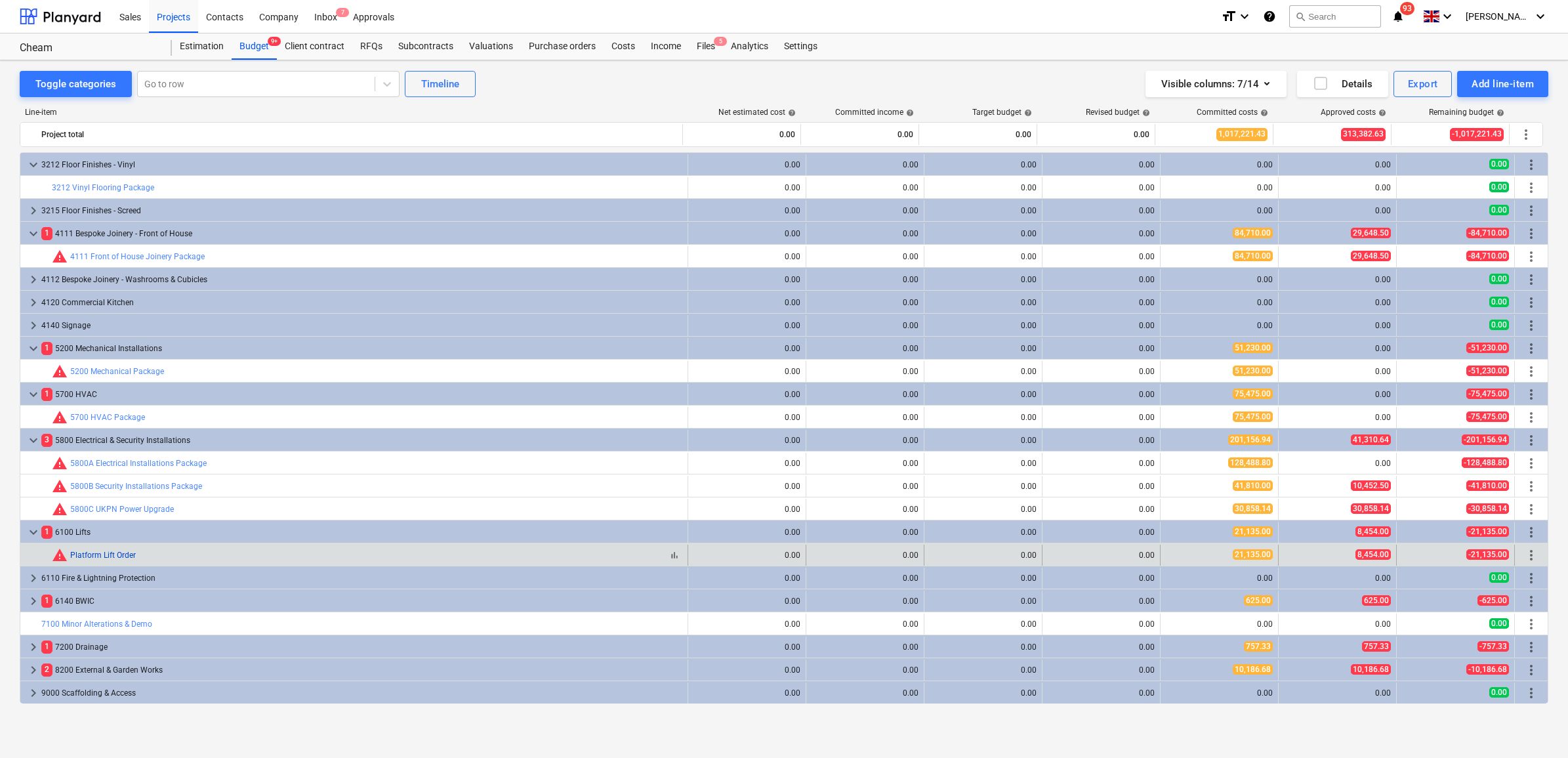
click at [71, 559] on div "bar_chart warning Platform Lift Order" at bounding box center [367, 556] width 630 height 16
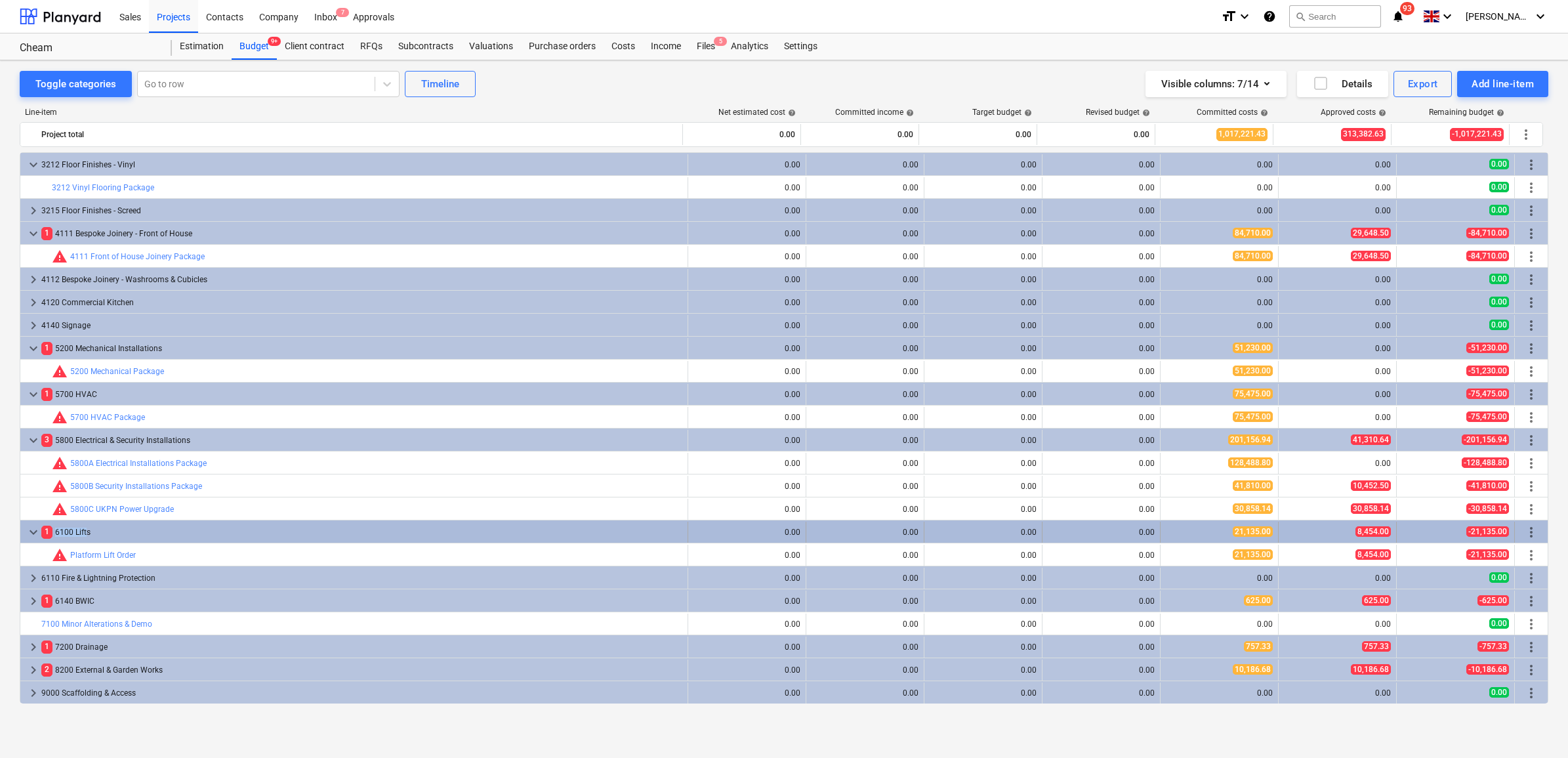
drag, startPoint x: 71, startPoint y: 559, endPoint x: 87, endPoint y: 536, distance: 28.0
click at [87, 536] on div "1 6100 Lifts" at bounding box center [361, 532] width 641 height 21
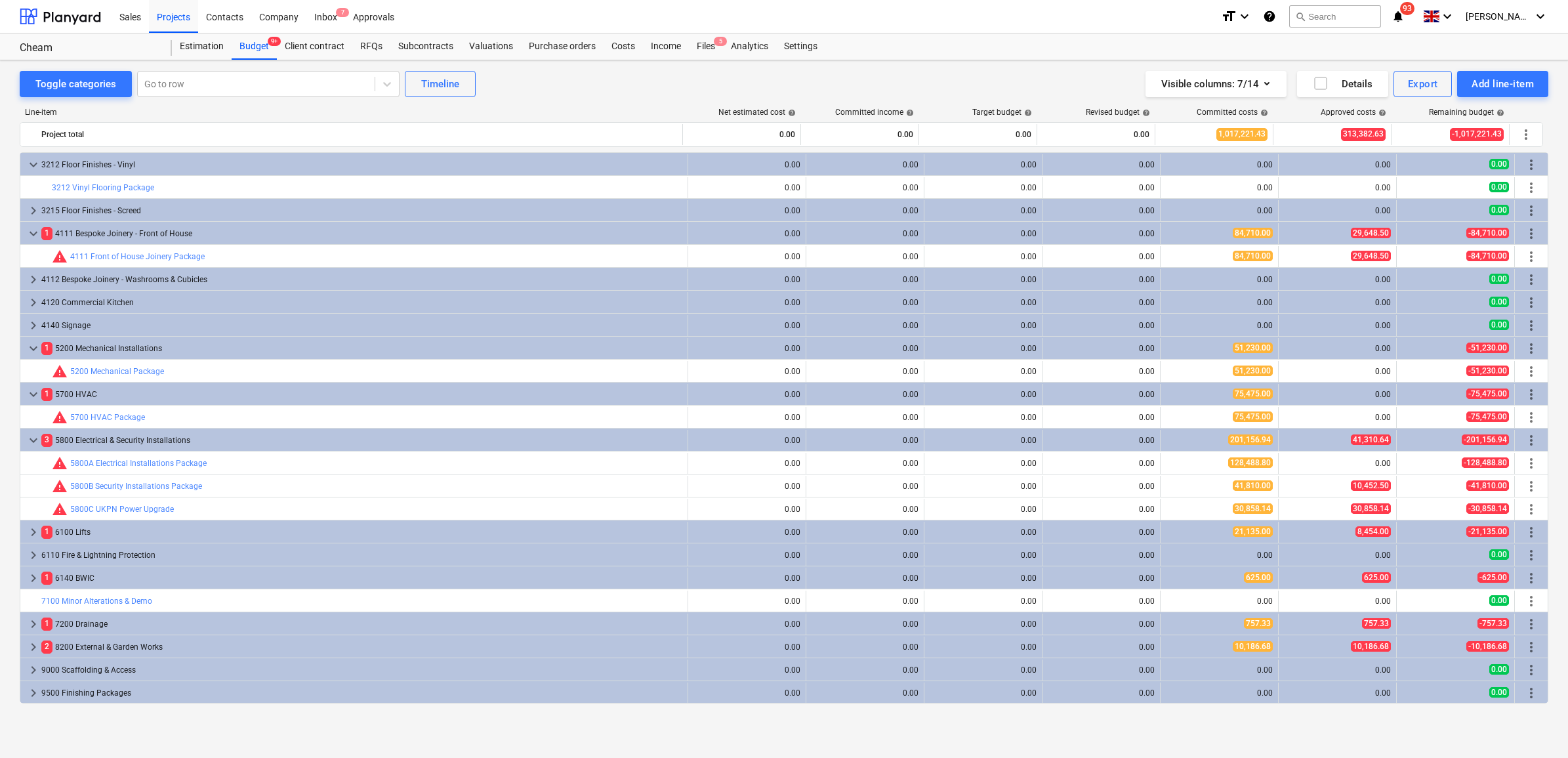
copy div "6100 Lift"
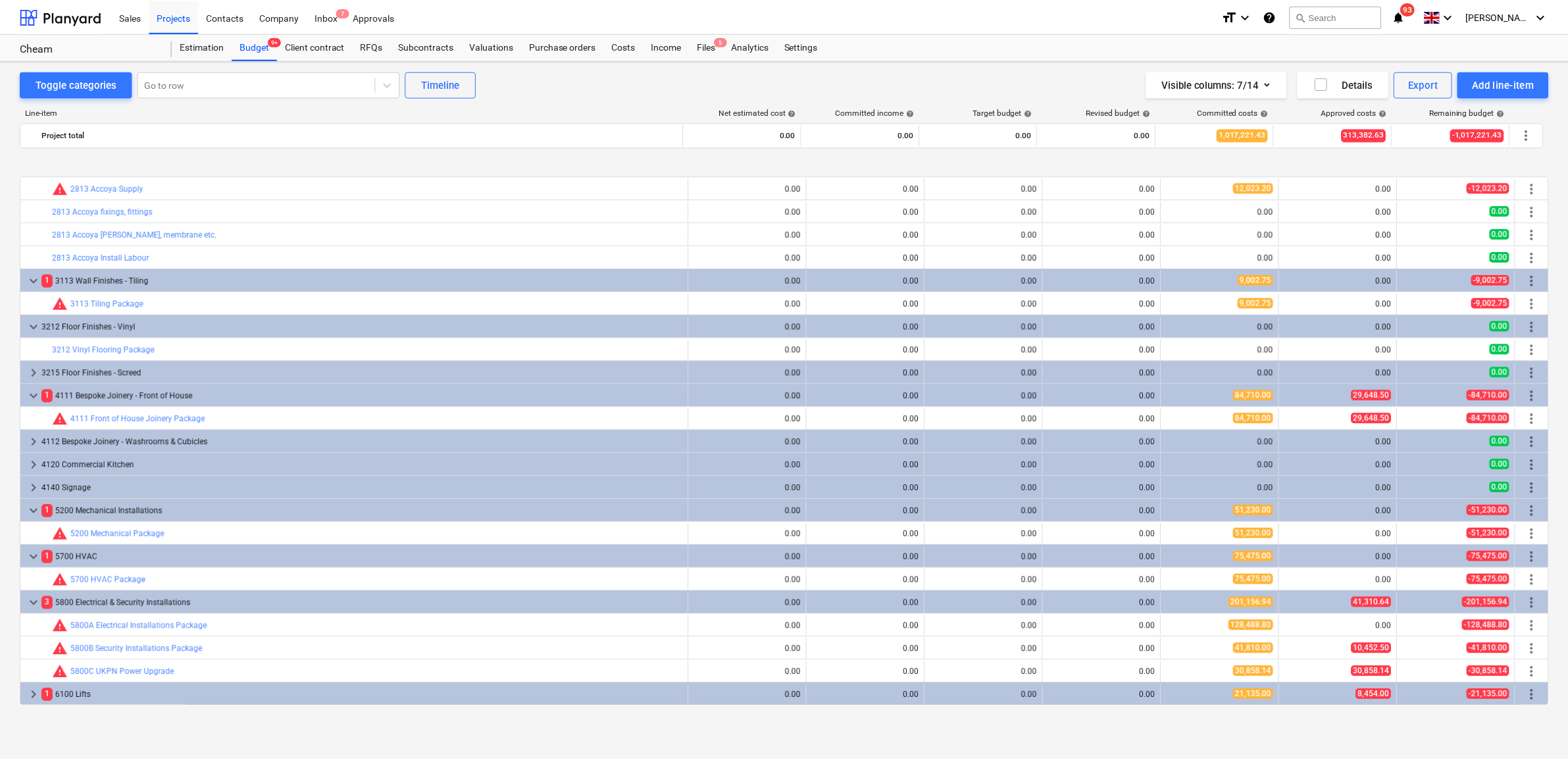
scroll to position [658, 0]
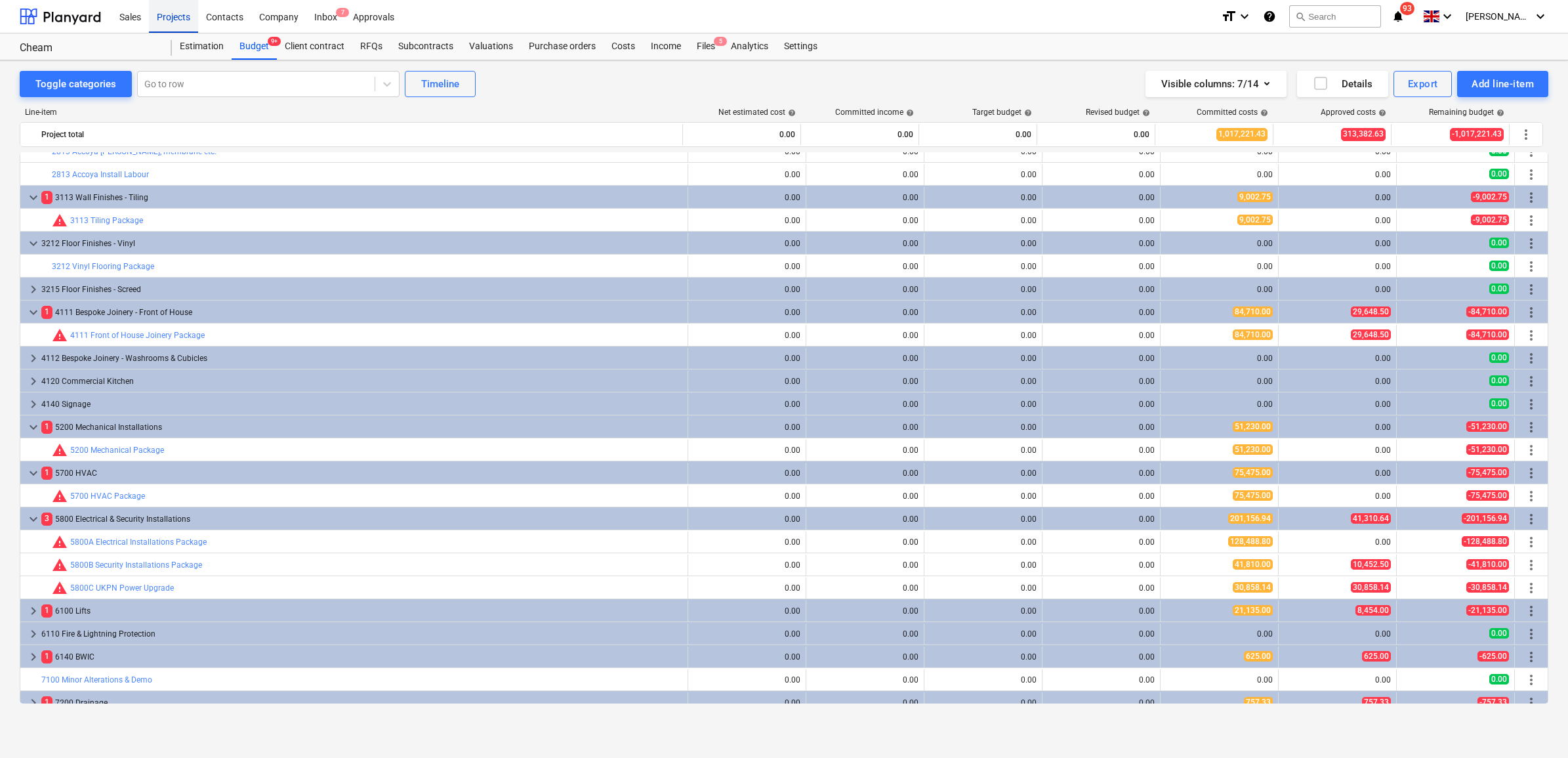
drag, startPoint x: 174, startPoint y: 13, endPoint x: 174, endPoint y: 40, distance: 27.0
click at [174, 13] on div "Projects" at bounding box center [173, 16] width 49 height 33
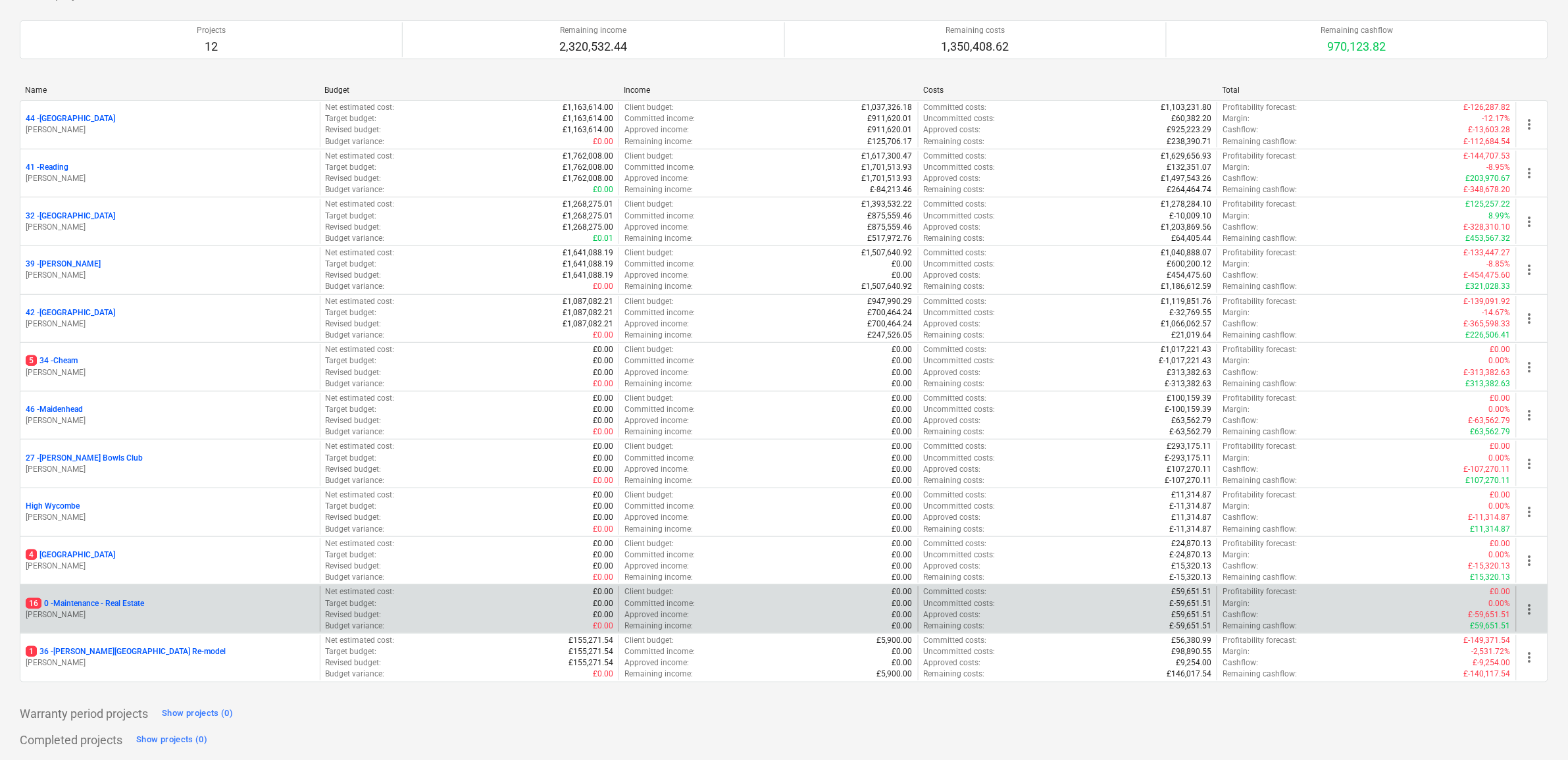
scroll to position [142, 0]
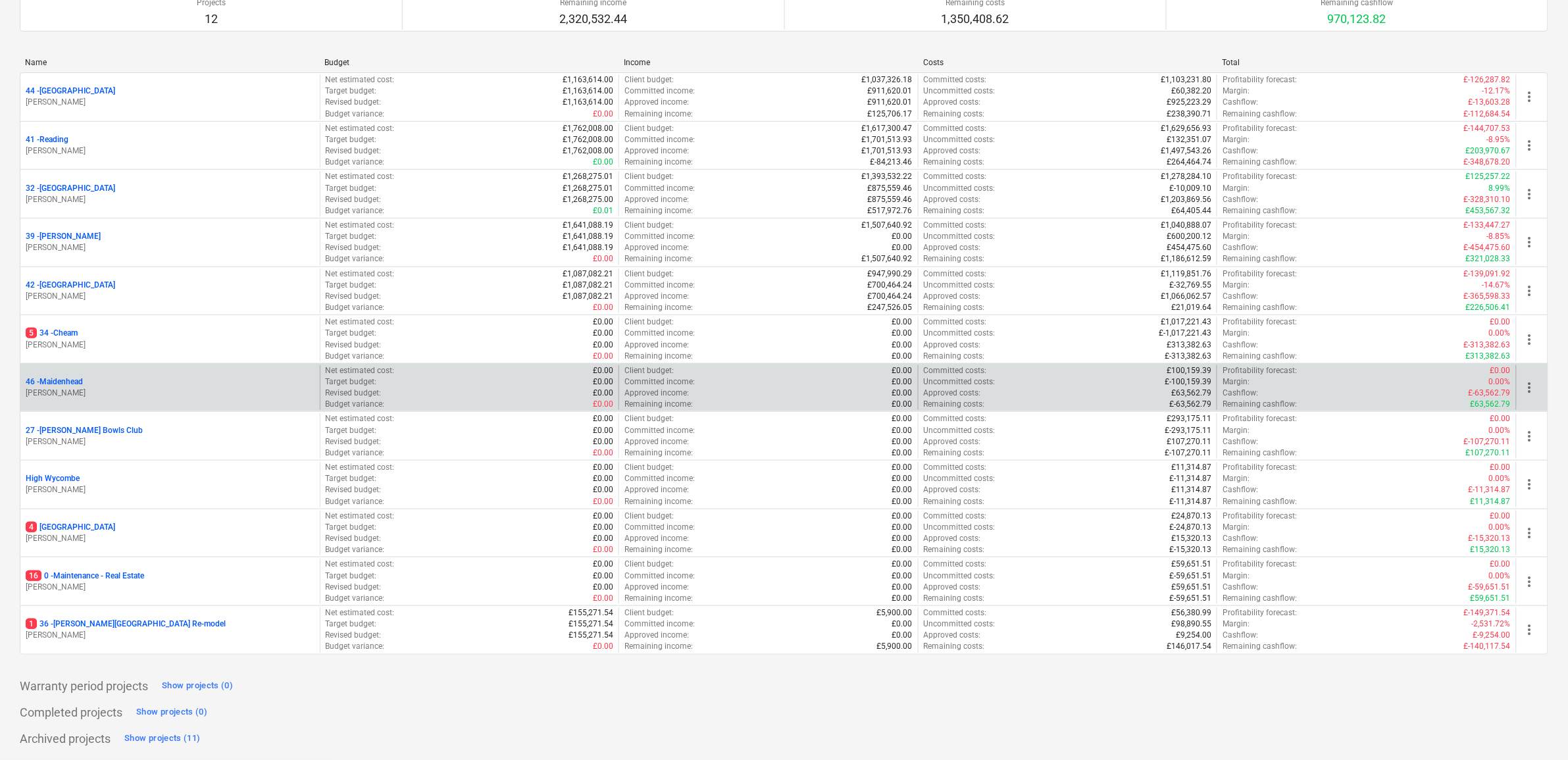
click at [67, 379] on p "46 - [GEOGRAPHIC_DATA]" at bounding box center [54, 382] width 57 height 11
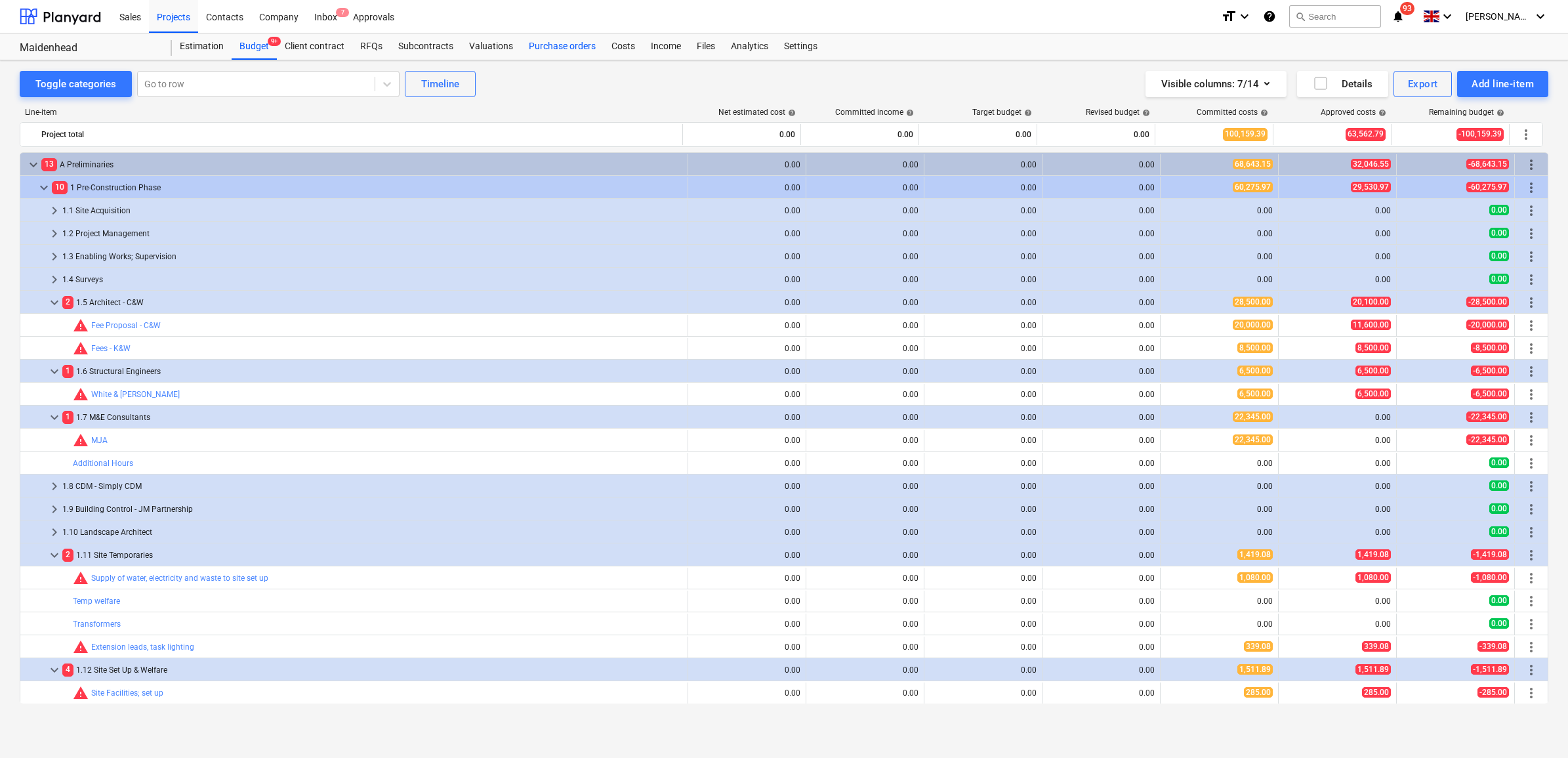
click at [562, 44] on div "Purchase orders" at bounding box center [562, 46] width 83 height 26
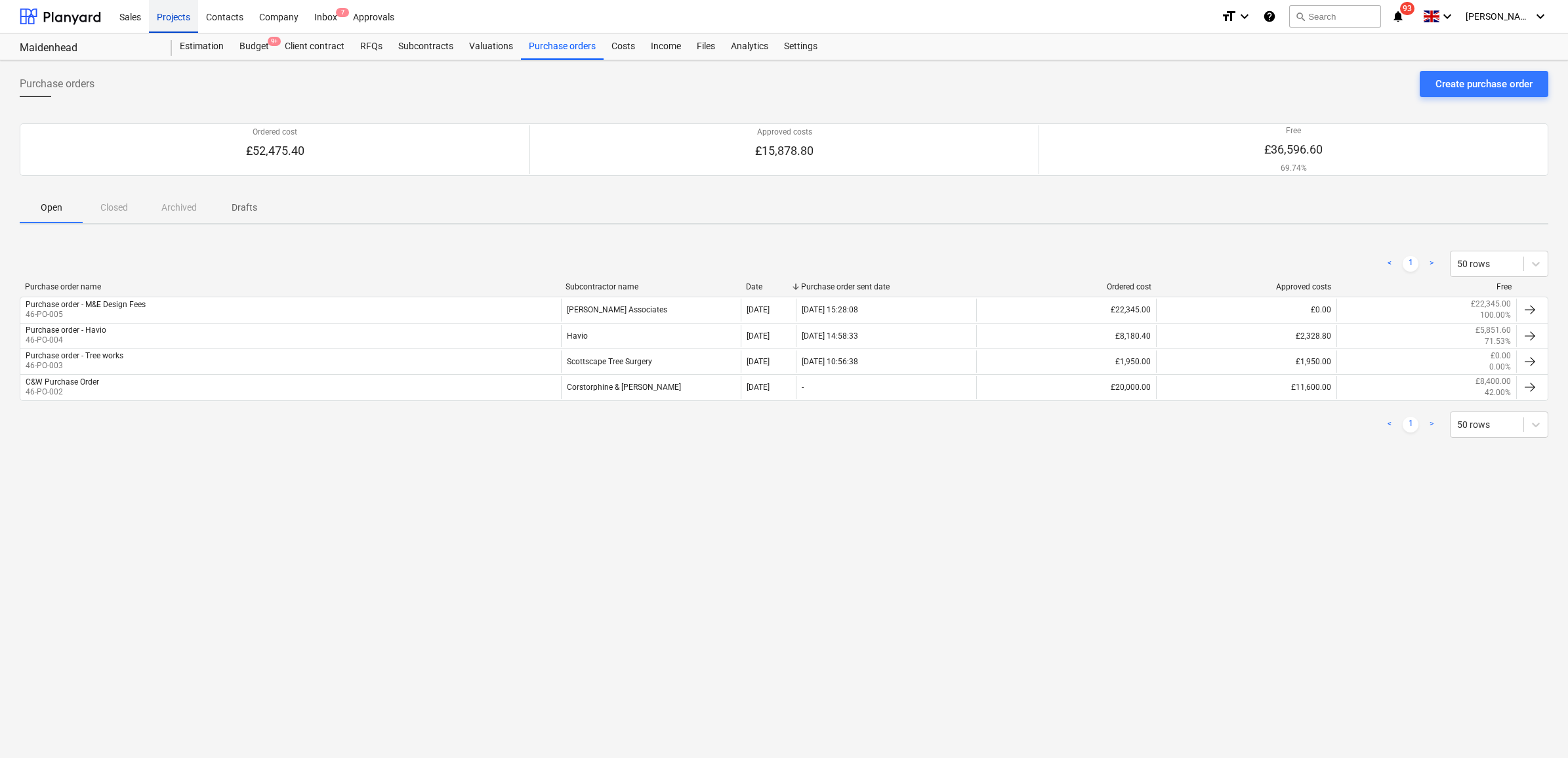
click at [179, 14] on div "Projects" at bounding box center [173, 16] width 49 height 33
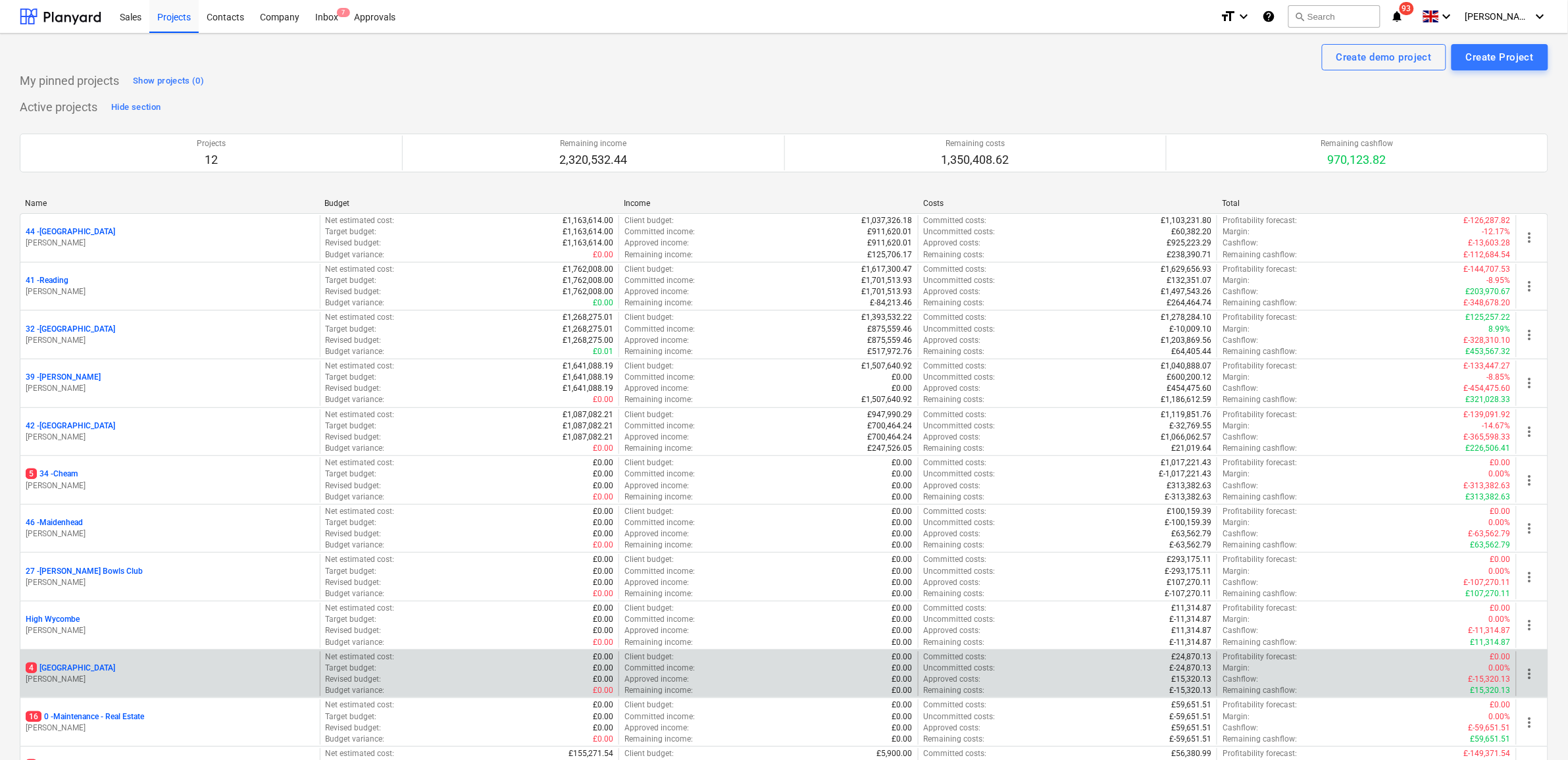
click at [58, 671] on p "4 [GEOGRAPHIC_DATA]" at bounding box center [70, 668] width 90 height 11
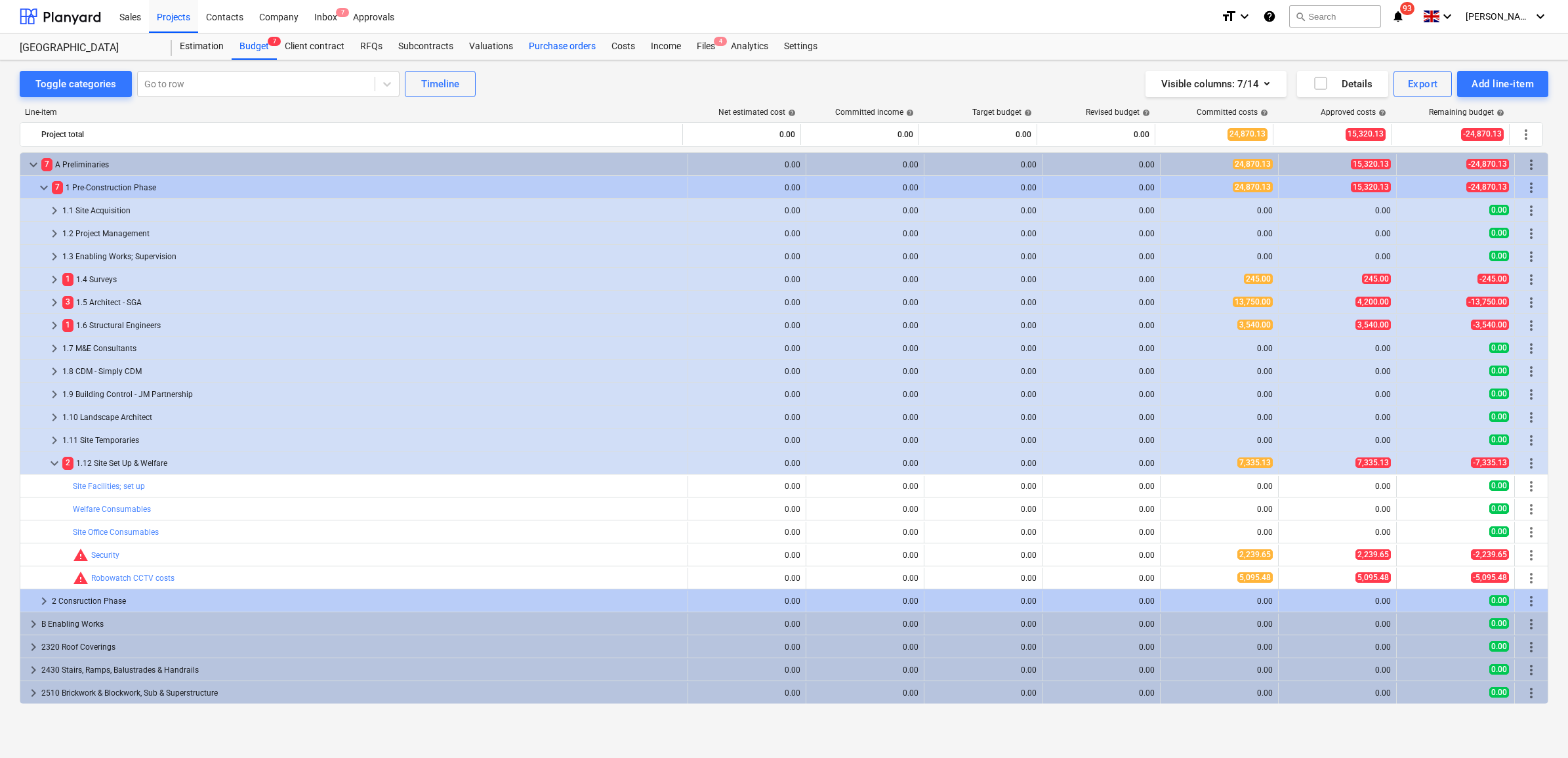
click at [543, 44] on div "Purchase orders" at bounding box center [562, 46] width 83 height 26
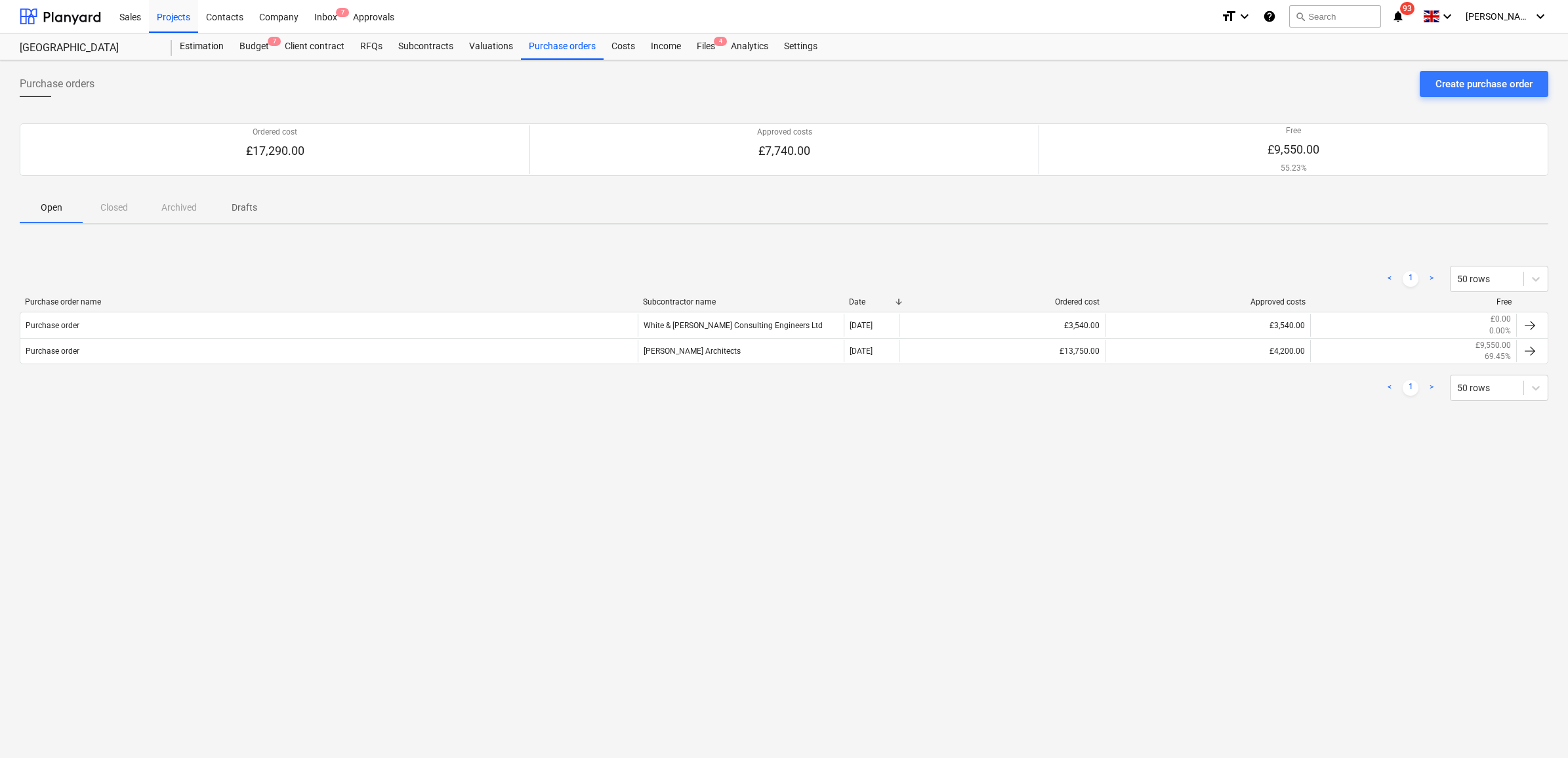
click at [288, 251] on div "< 1 > 50 rows Purchase order name Subcontractor name Date Ordered cost Approved…" at bounding box center [784, 333] width 1529 height 167
click at [306, 519] on div "Purchase orders Create purchase order Ordered cost £17,290.00 Approved costs £7…" at bounding box center [784, 409] width 1568 height 698
click at [649, 568] on div "Purchase orders Create purchase order Ordered cost £17,290.00 Approved costs £7…" at bounding box center [784, 409] width 1568 height 698
click at [184, 17] on div "Projects" at bounding box center [173, 16] width 49 height 33
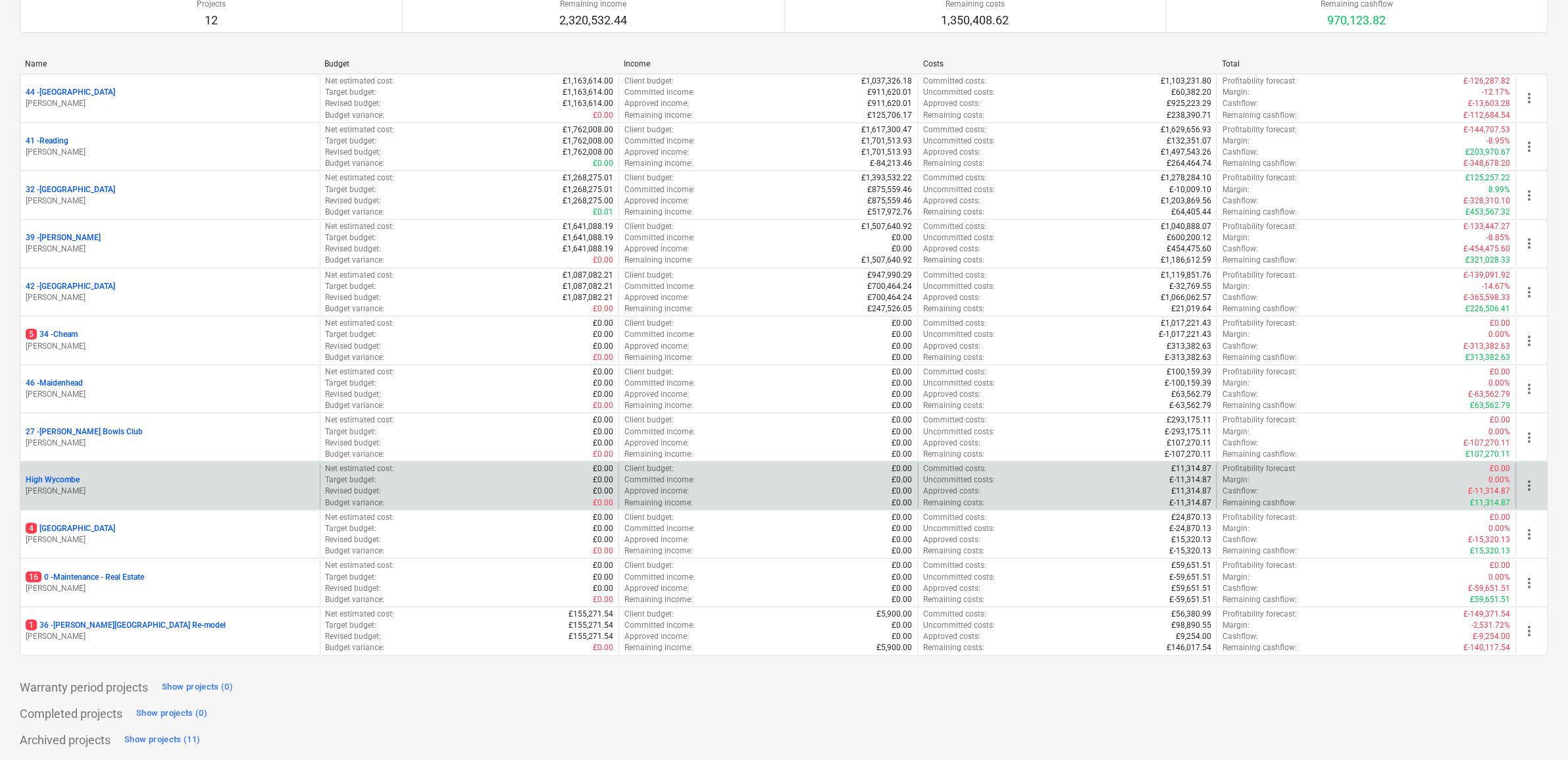
scroll to position [142, 0]
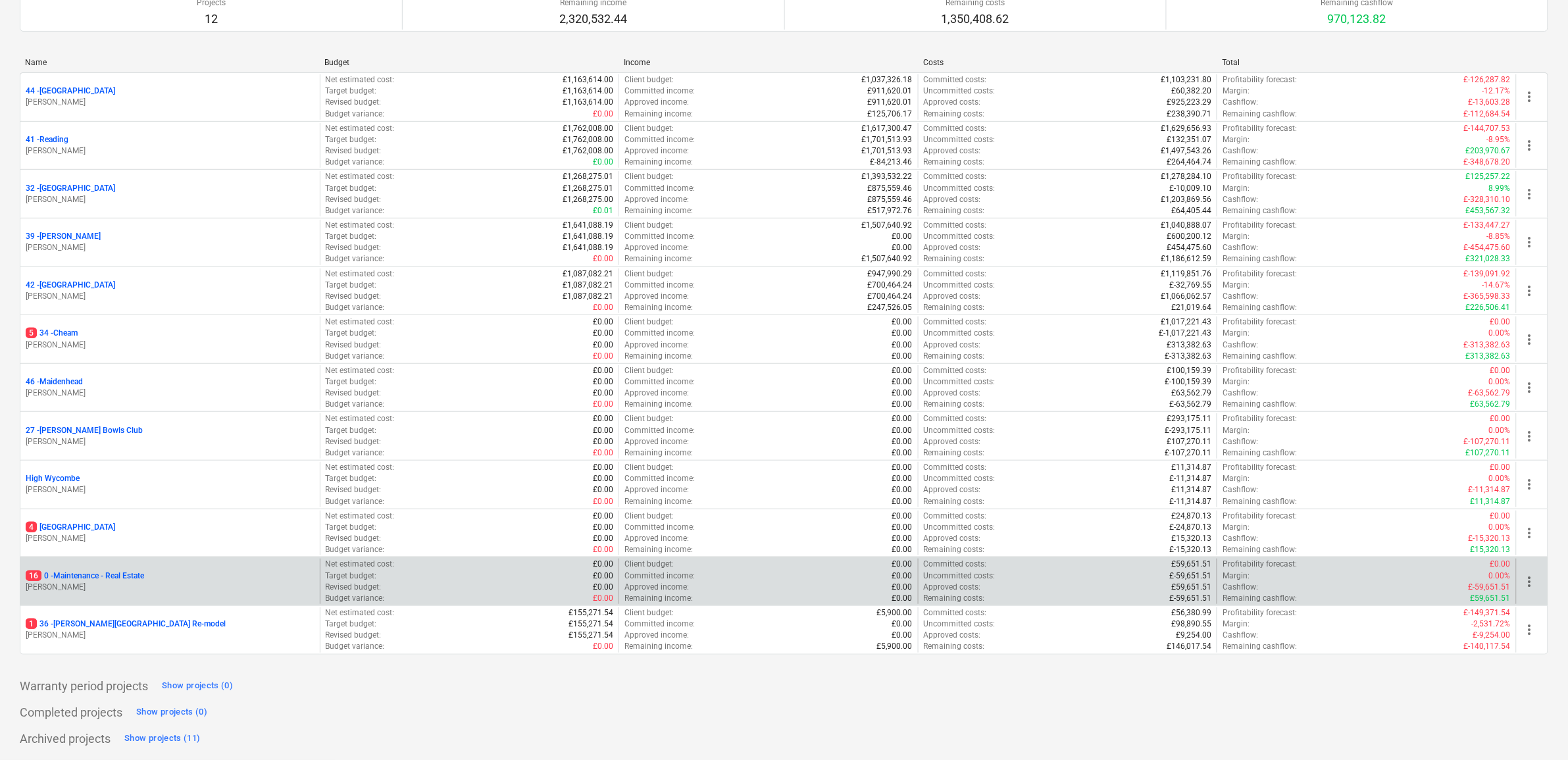
click at [135, 576] on p "16 0 - Maintenance - Real Estate" at bounding box center [84, 576] width 118 height 11
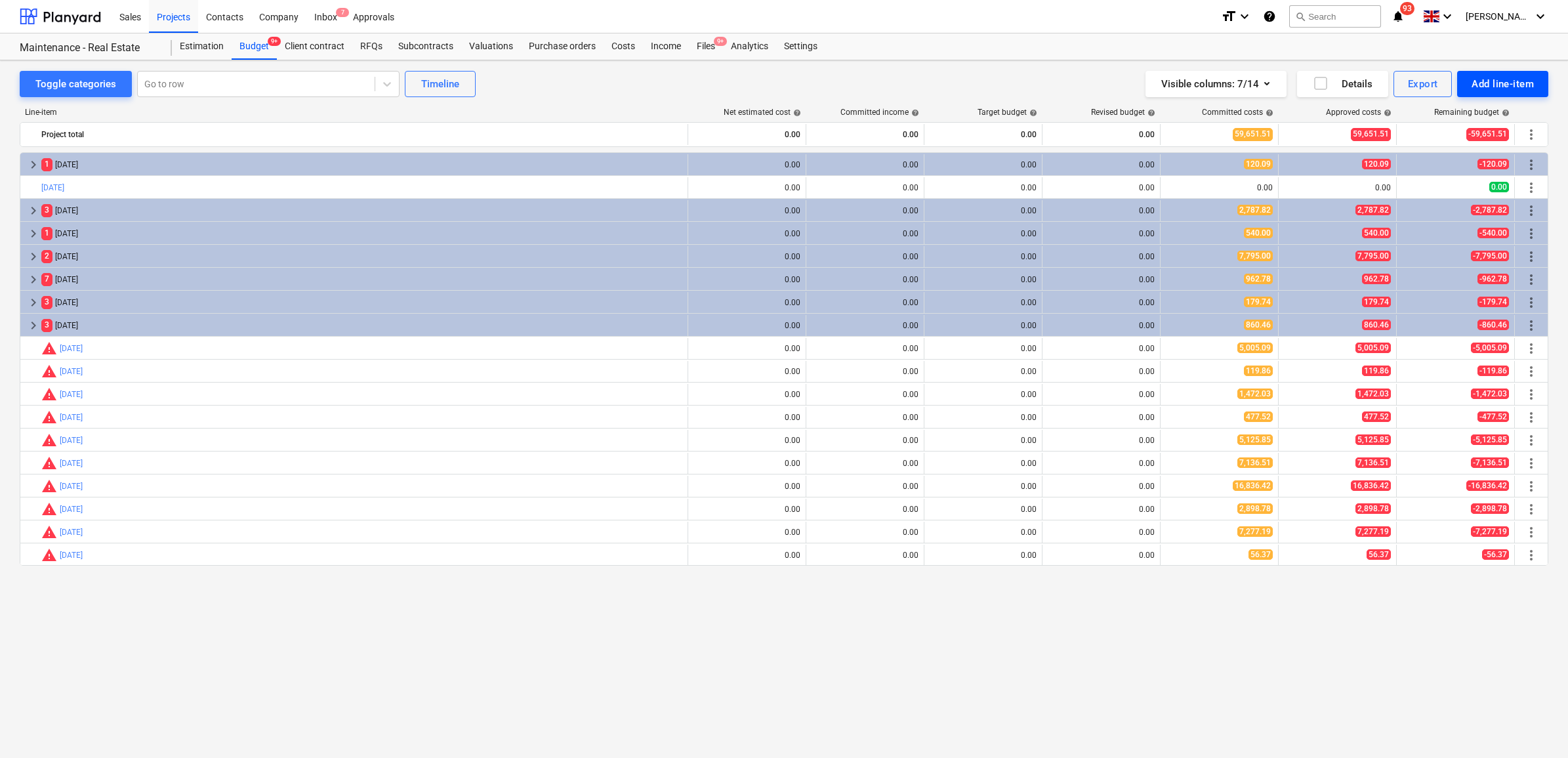
click at [1503, 77] on div "Add line-item" at bounding box center [1502, 84] width 62 height 17
click at [1452, 141] on div "Add custom" at bounding box center [1480, 139] width 137 height 23
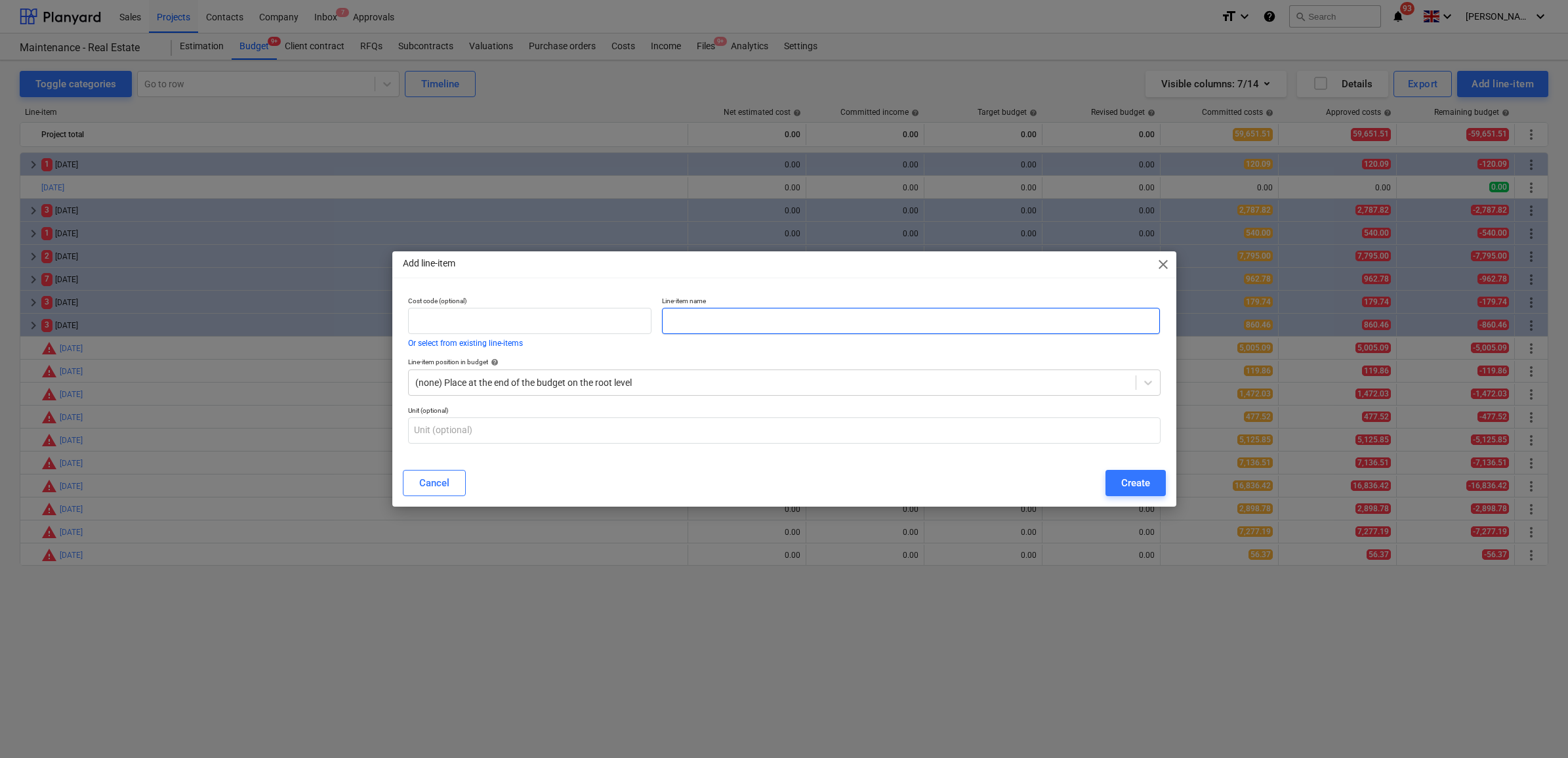
click at [765, 317] on input "text" at bounding box center [911, 320] width 498 height 26
click at [671, 322] on input "Spt 25" at bounding box center [911, 320] width 498 height 26
click at [674, 322] on input "Spt 25" at bounding box center [911, 320] width 498 height 26
click at [1133, 480] on div "Create" at bounding box center [1135, 483] width 29 height 17
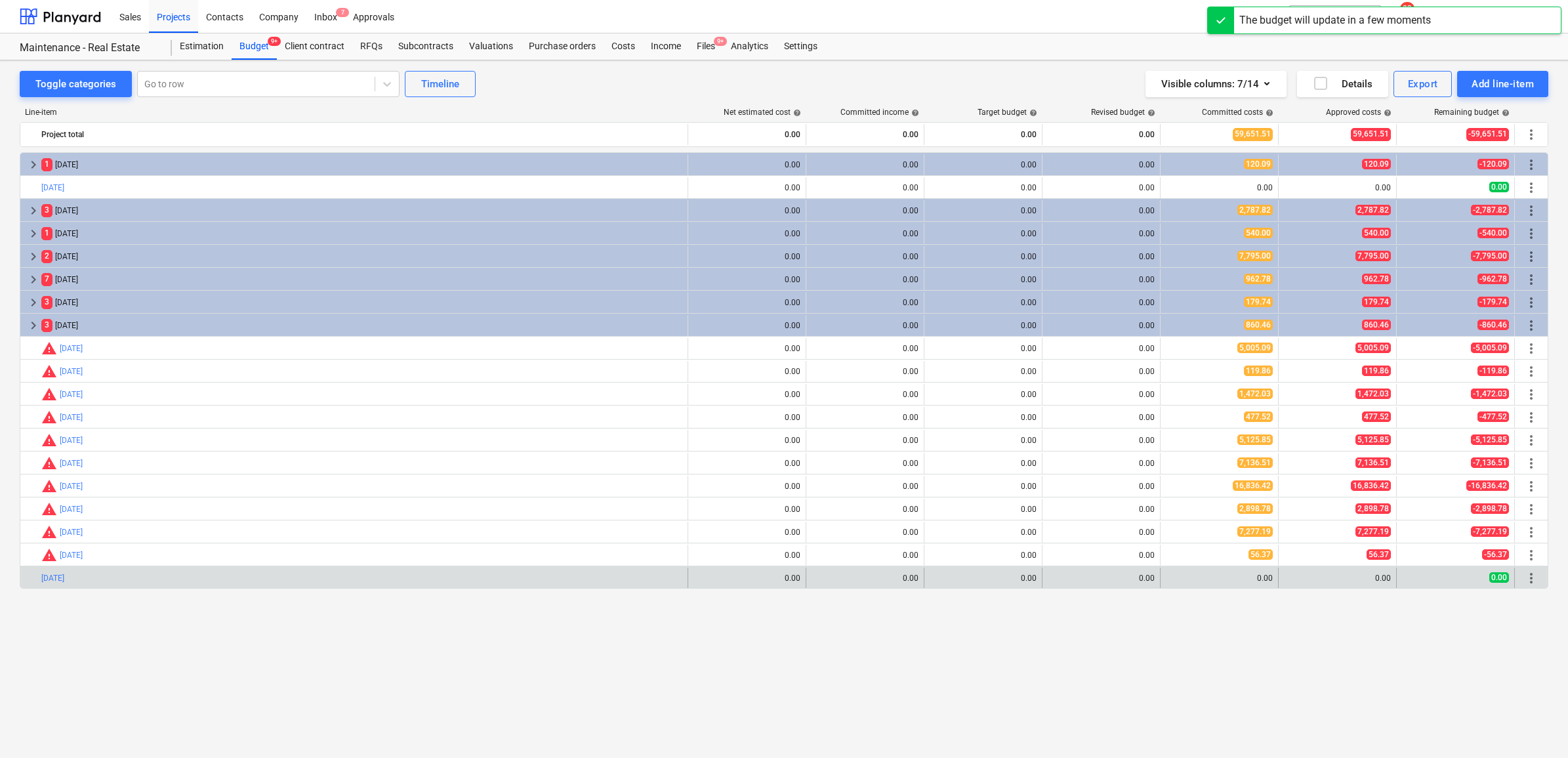
click at [1533, 581] on span "more_vert" at bounding box center [1531, 579] width 16 height 16
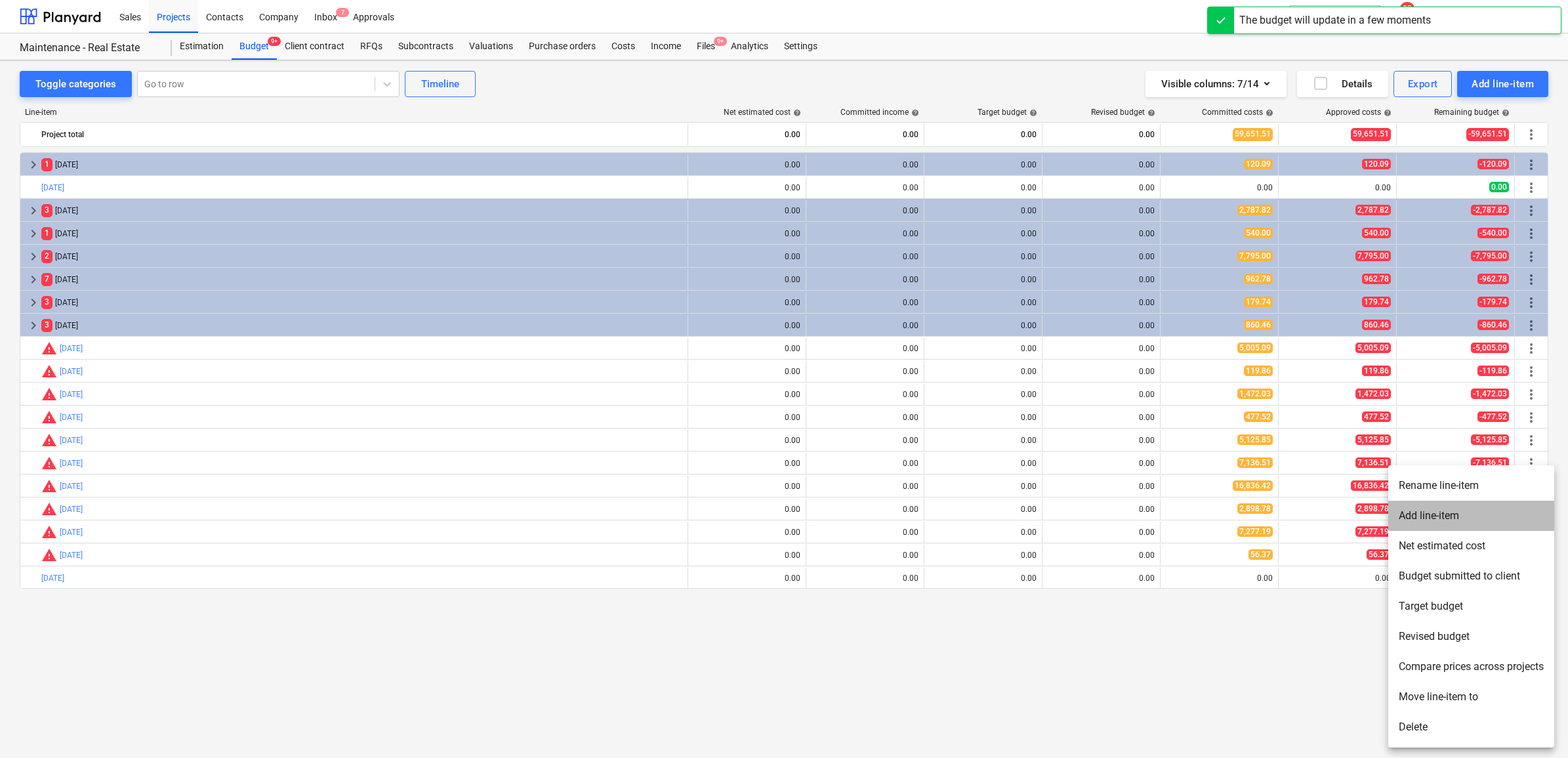
click at [1450, 517] on li "Add line-item" at bounding box center [1471, 516] width 166 height 30
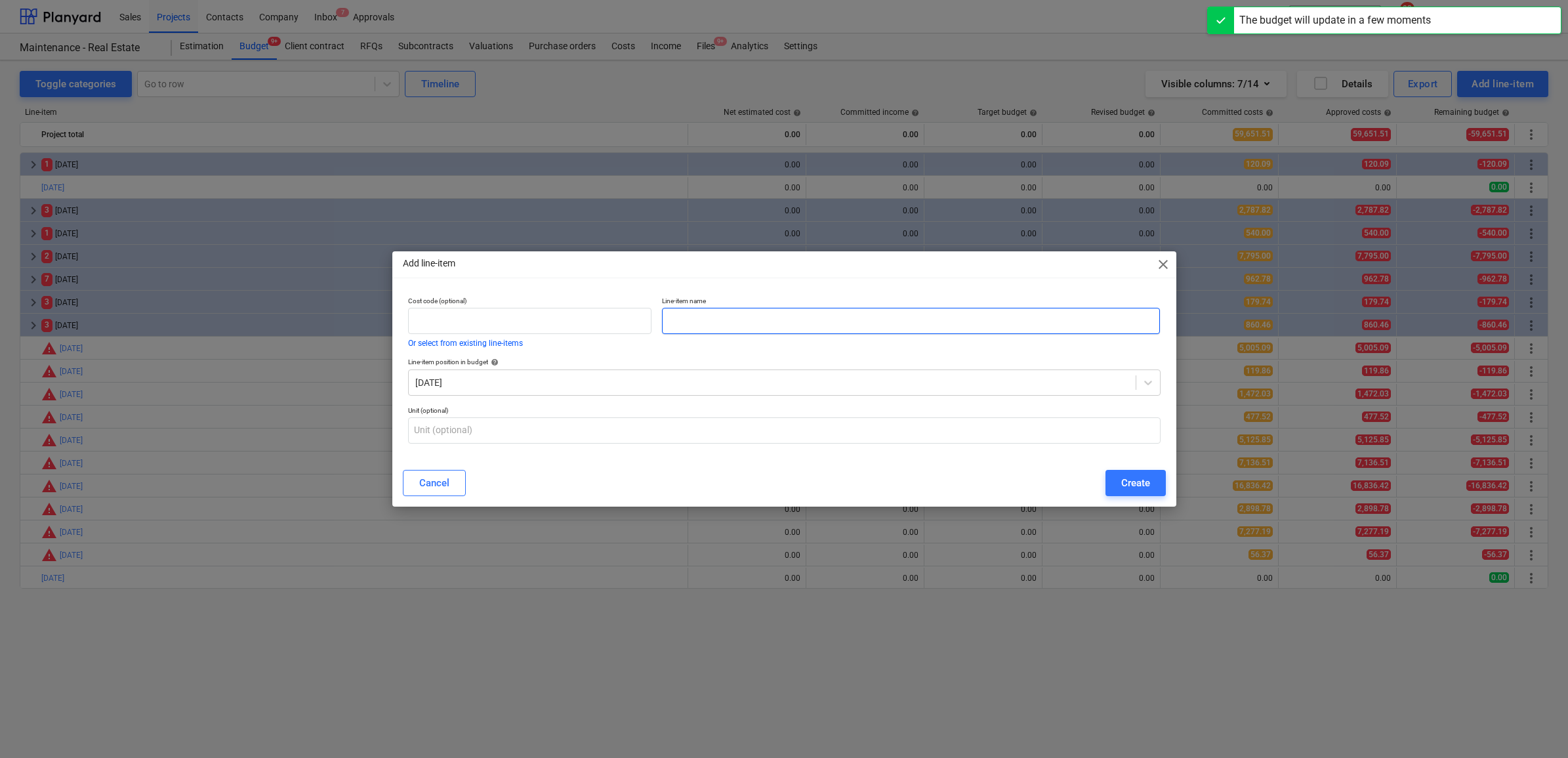
click at [749, 322] on input "text" at bounding box center [911, 320] width 498 height 26
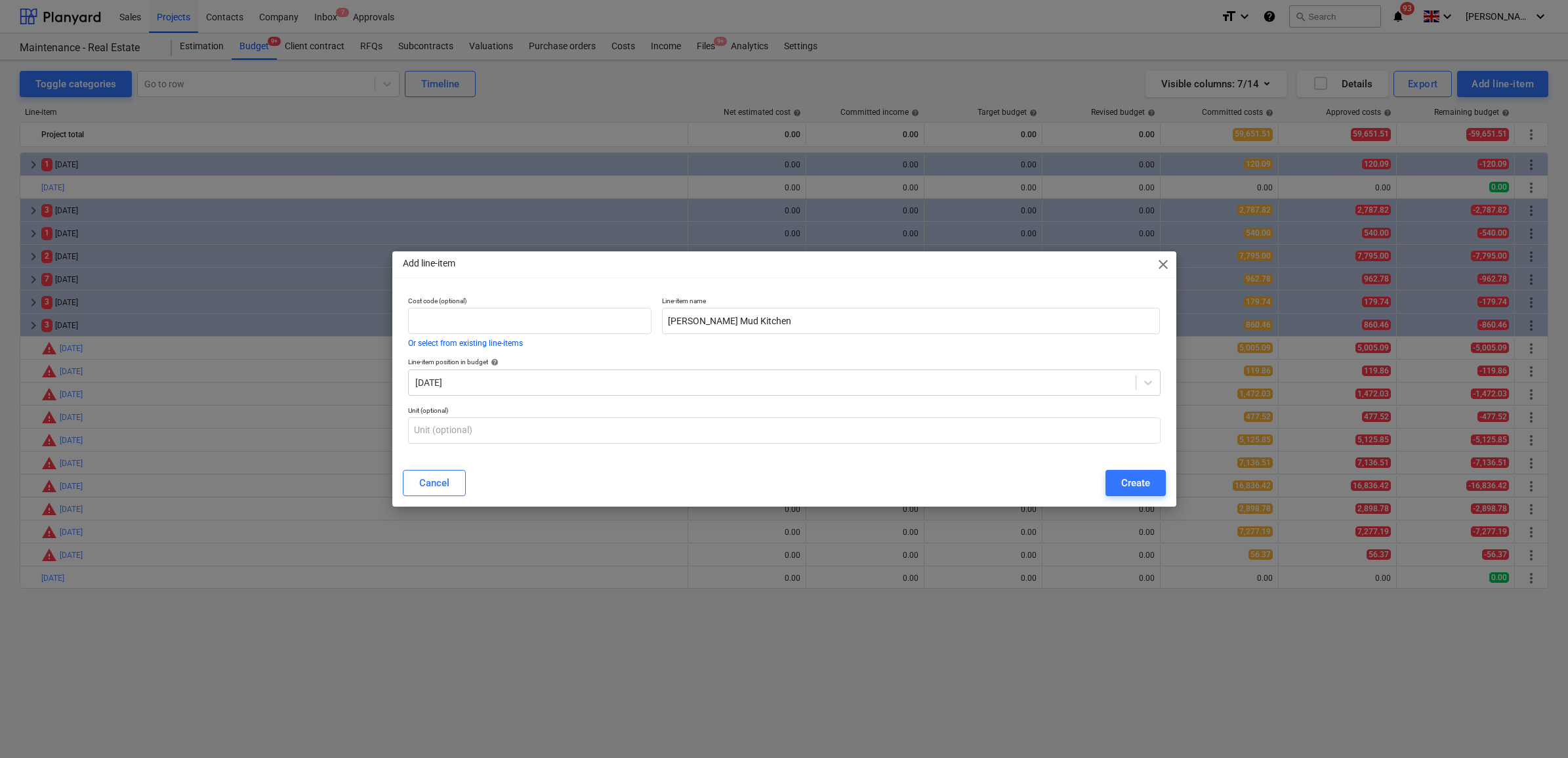
click at [1141, 493] on button "Create" at bounding box center [1135, 483] width 60 height 26
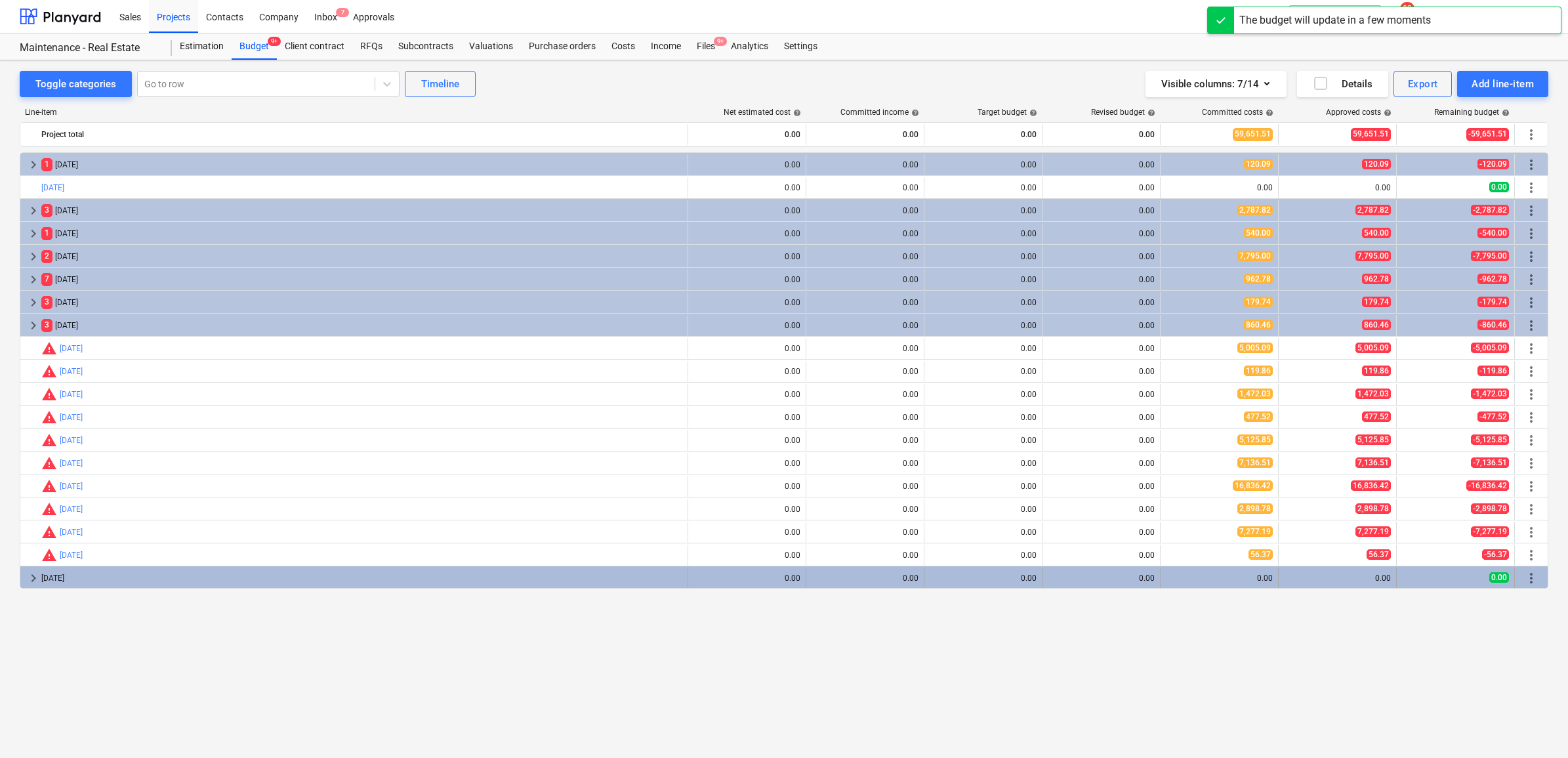
click at [49, 579] on div "[DATE]" at bounding box center [361, 578] width 641 height 21
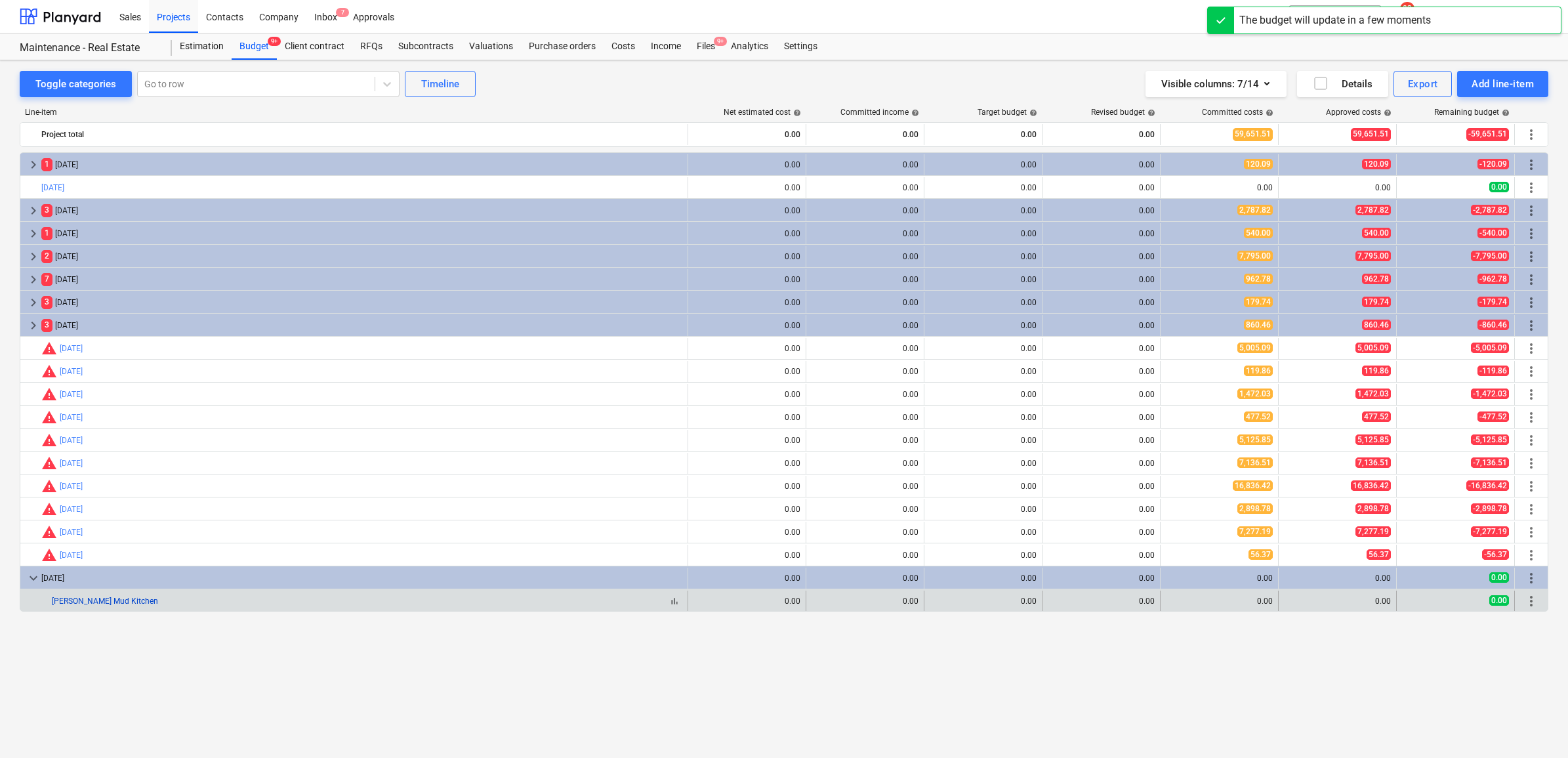
click at [77, 599] on link "[PERSON_NAME] Mud Kitchen" at bounding box center [105, 601] width 107 height 9
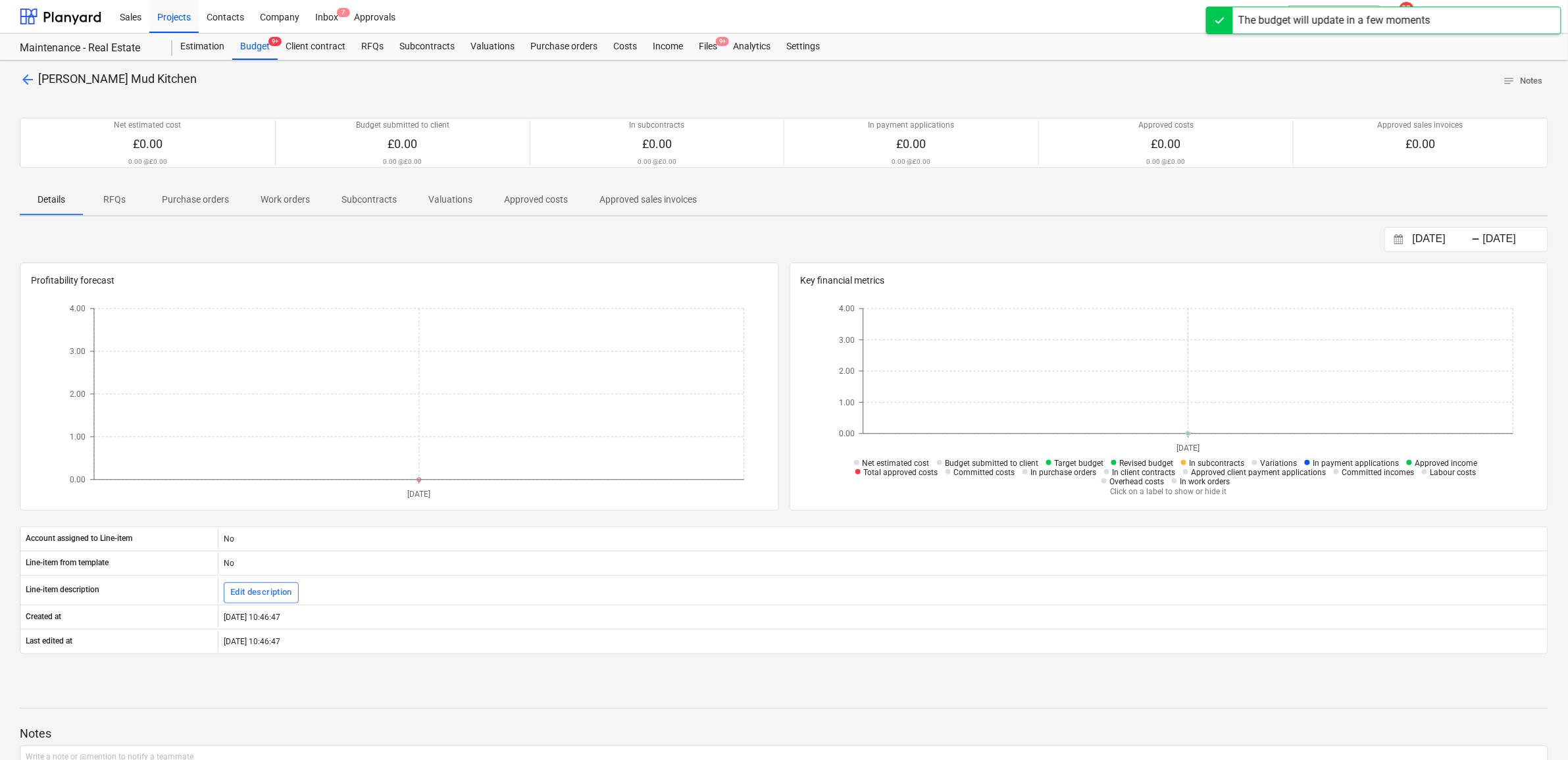
click at [208, 200] on p "Purchase orders" at bounding box center [195, 199] width 67 height 13
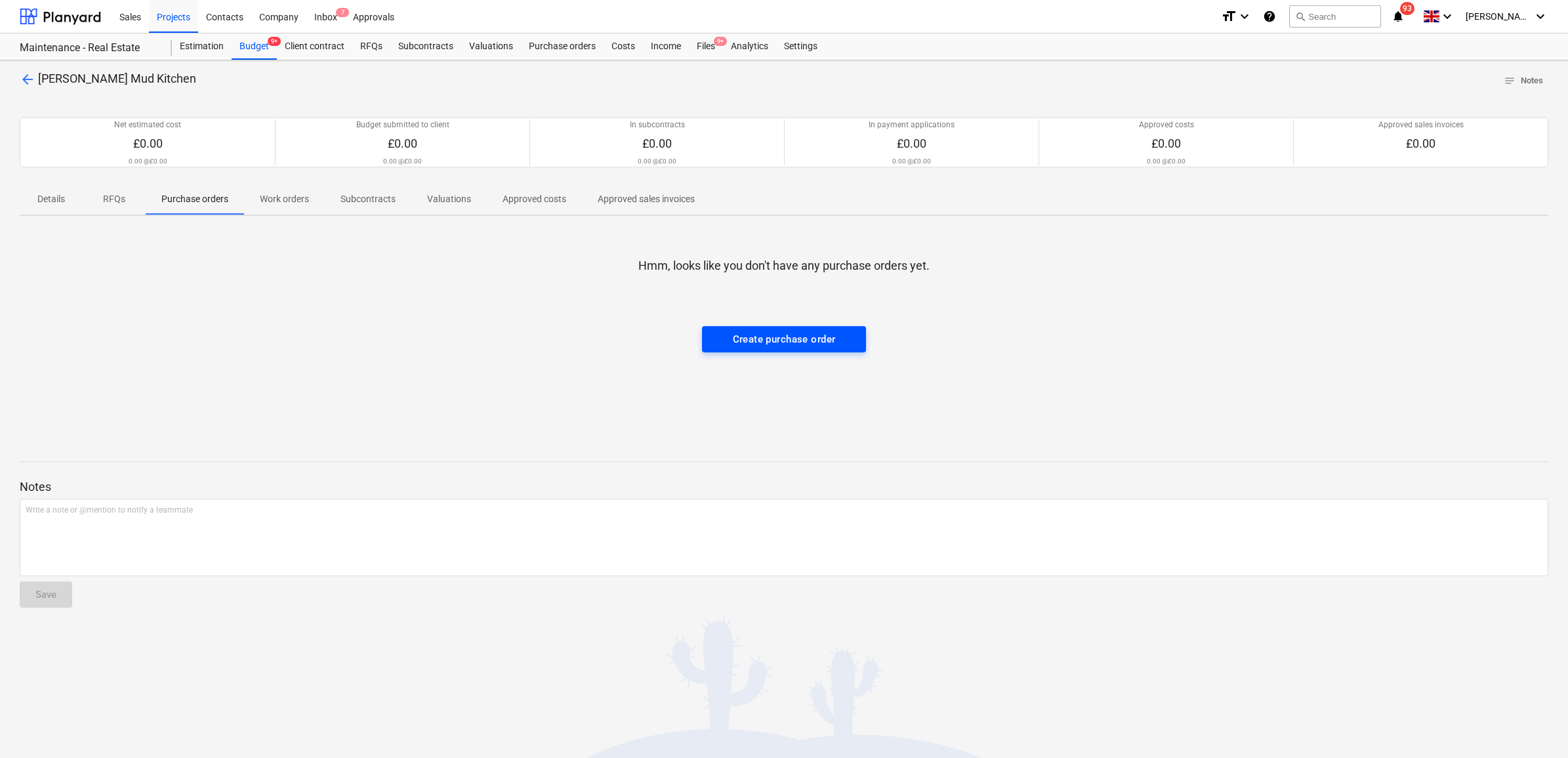
click at [776, 339] on div "Create purchase order" at bounding box center [784, 339] width 103 height 17
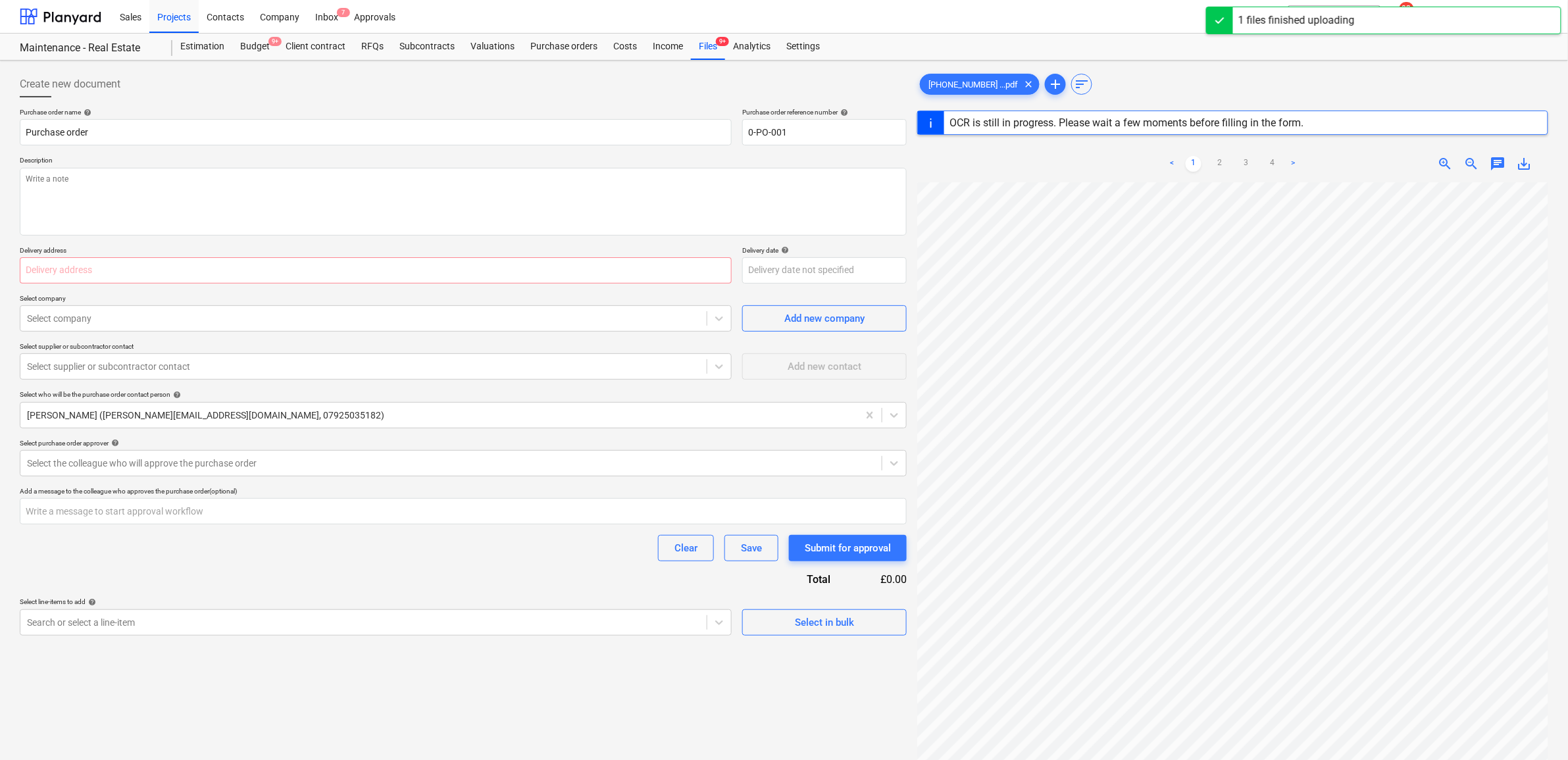
scroll to position [255, 60]
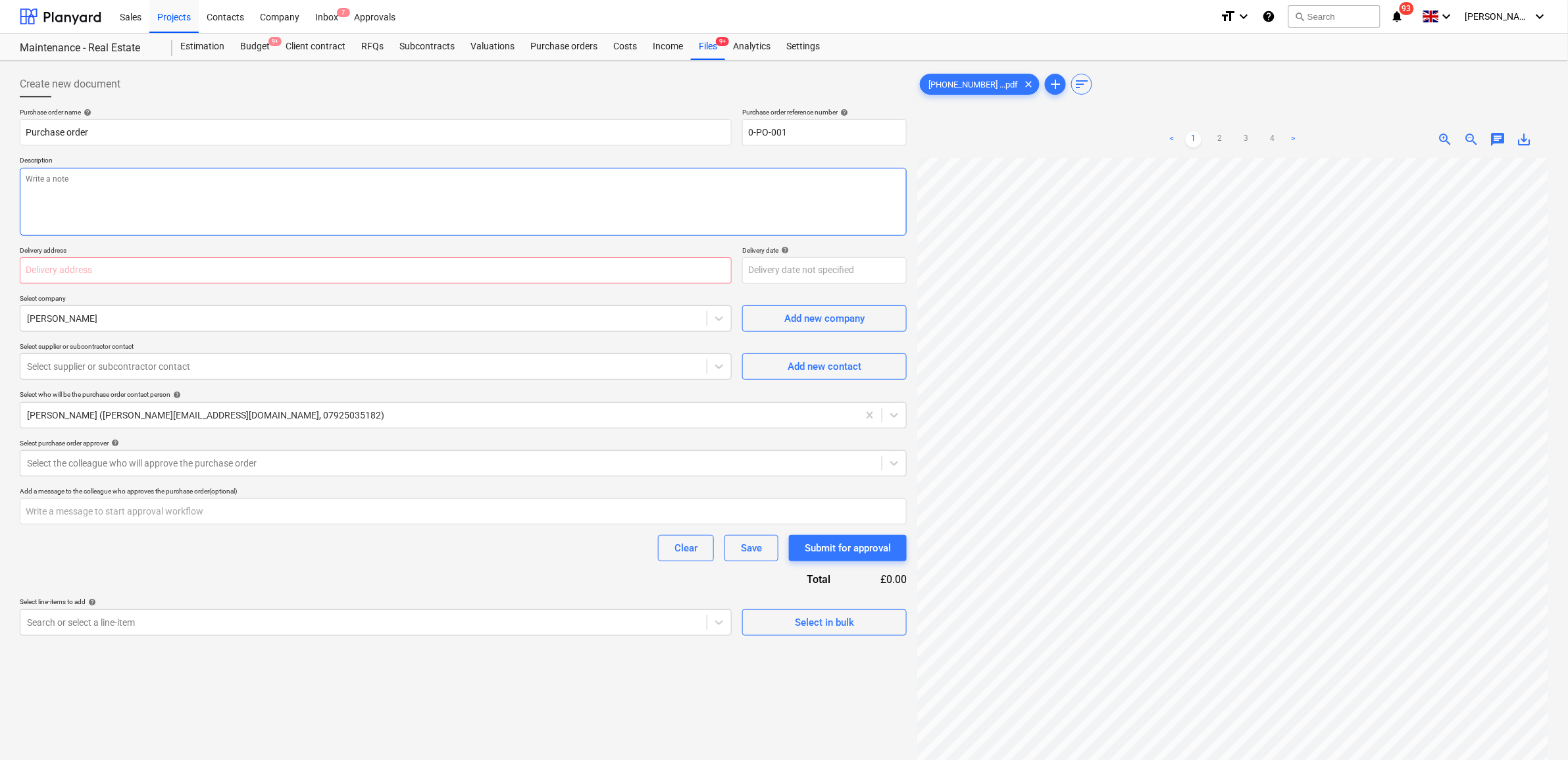
click at [97, 181] on textarea at bounding box center [463, 202] width 887 height 68
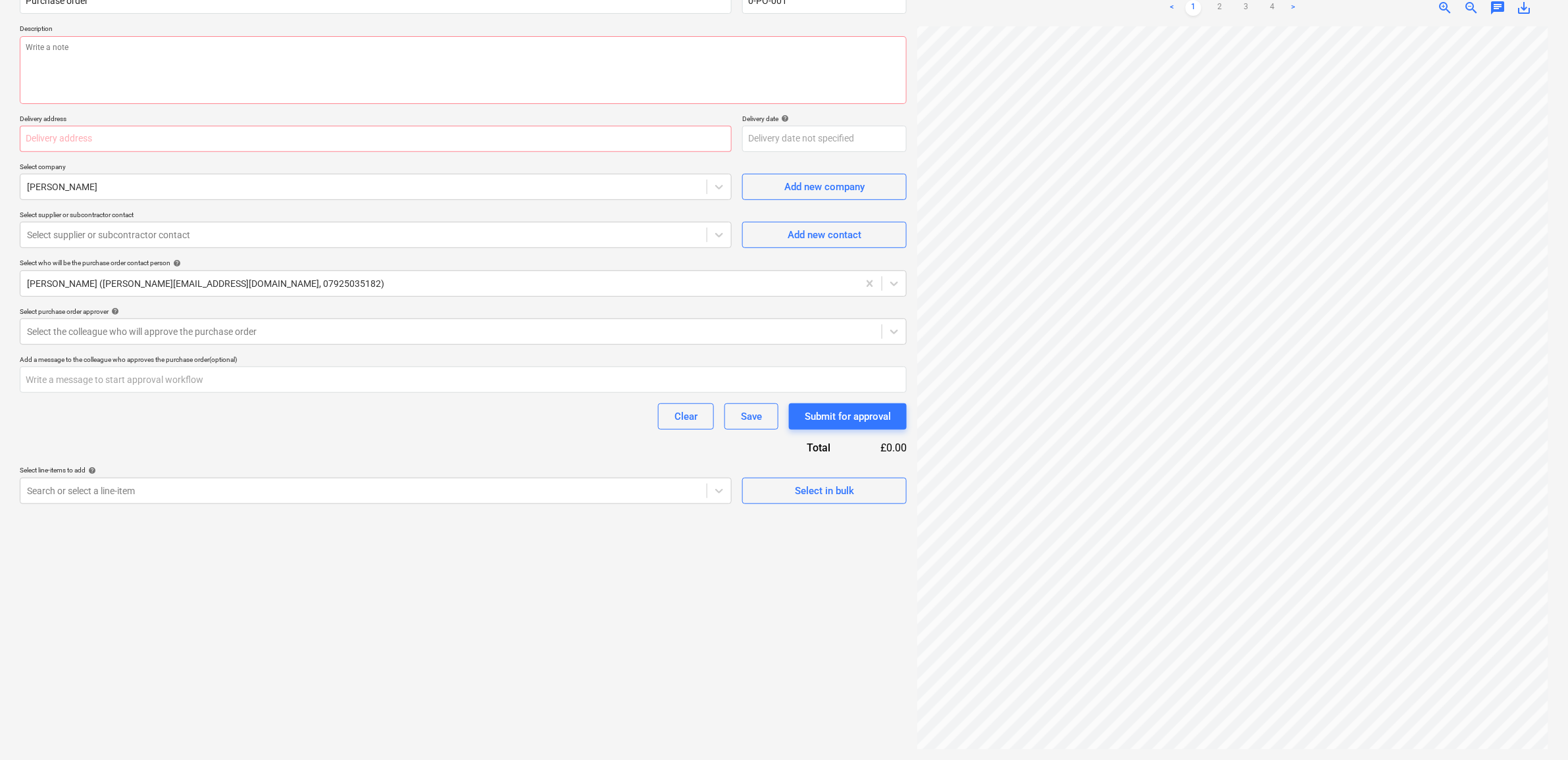
scroll to position [91, 48]
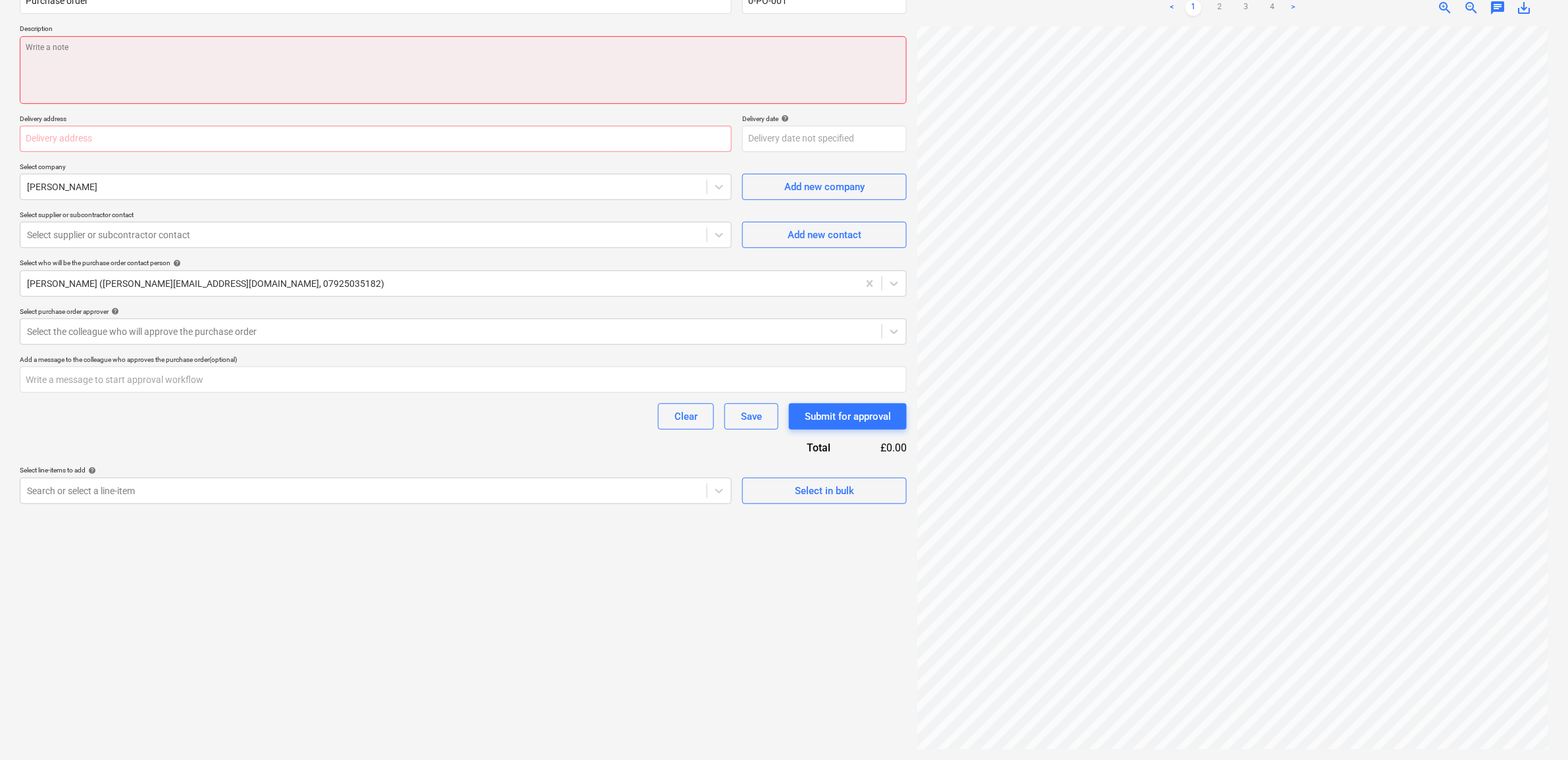
click at [418, 64] on textarea at bounding box center [463, 71] width 887 height 68
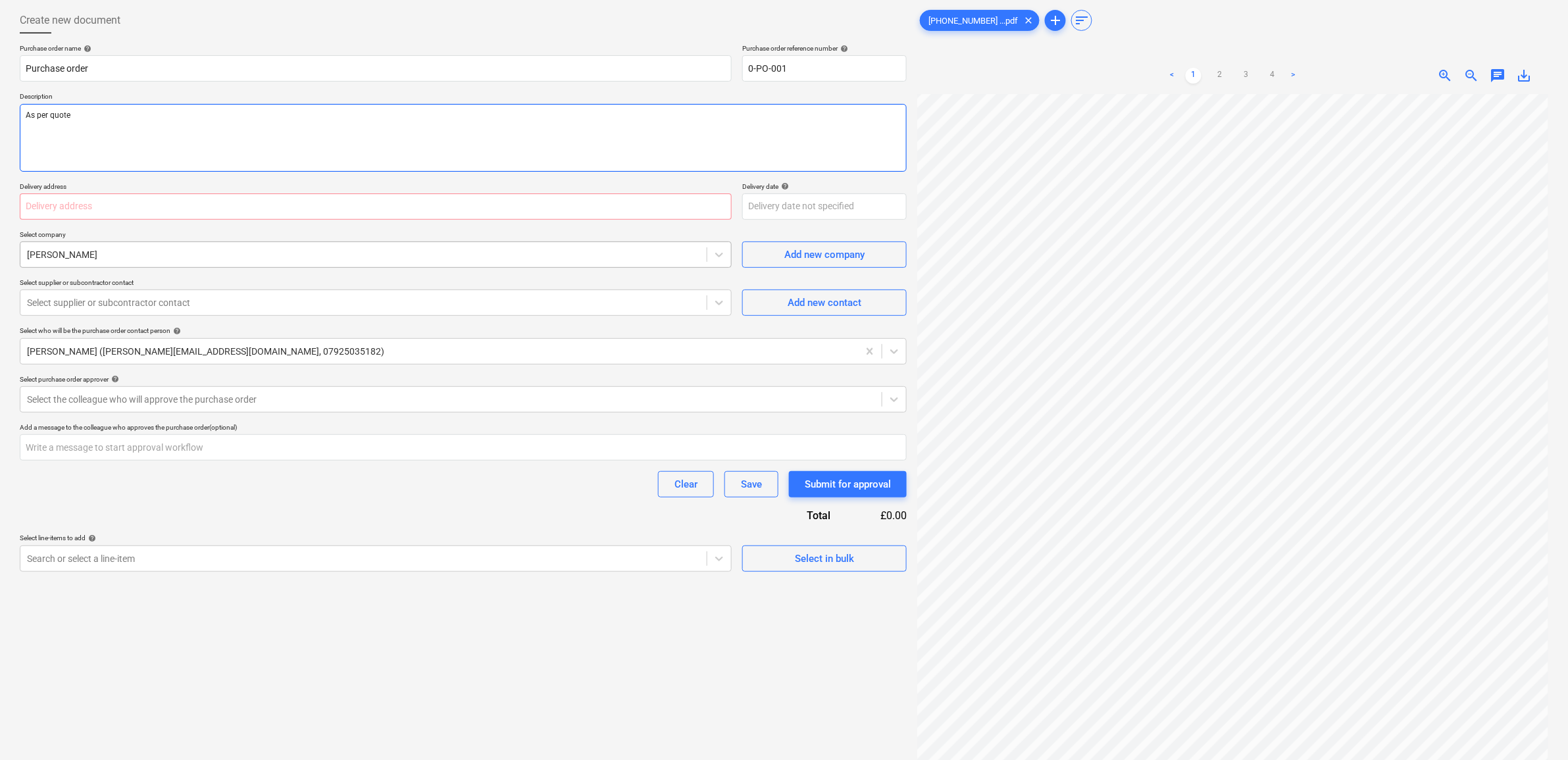
scroll to position [0, 0]
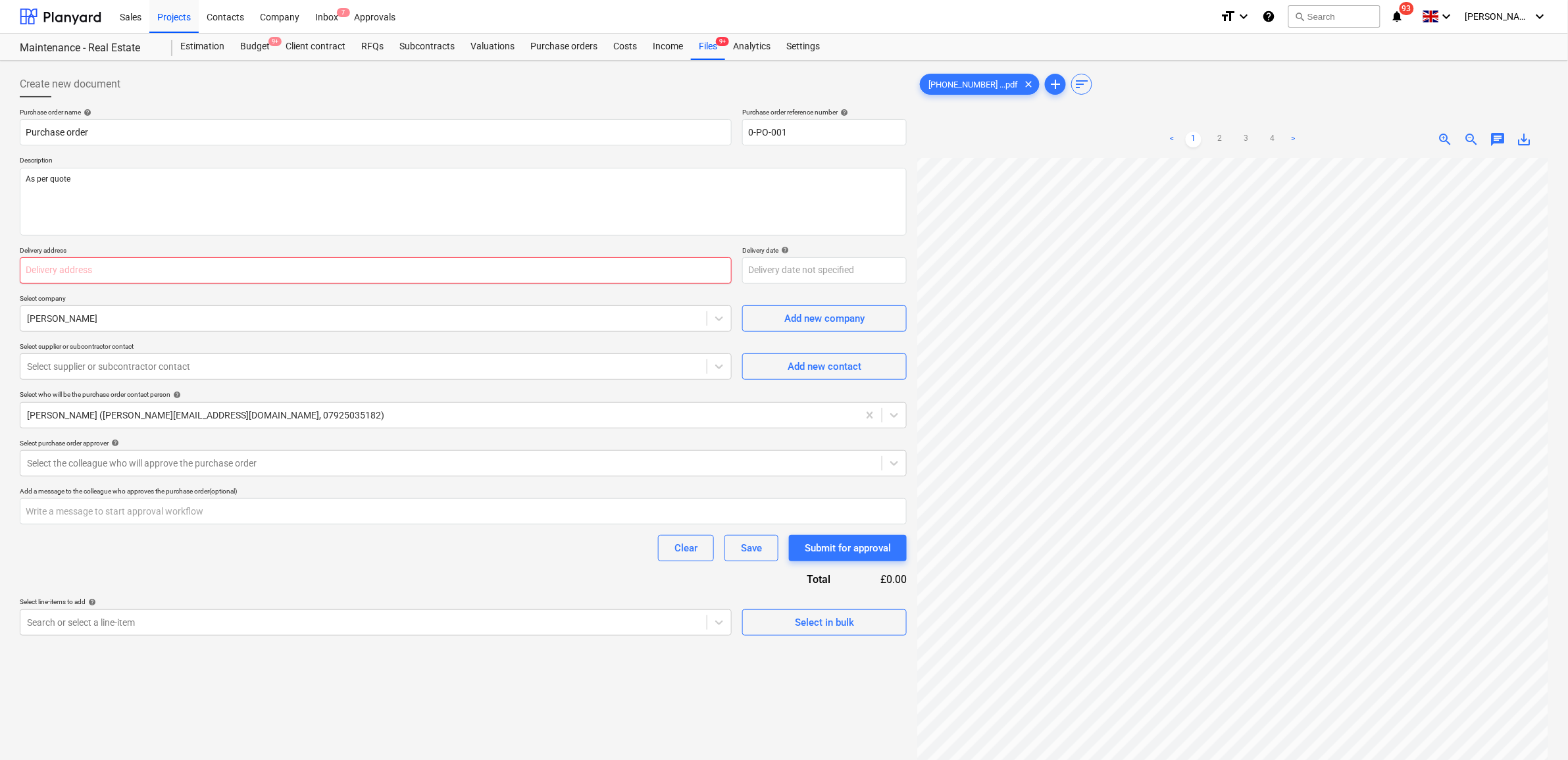
click at [468, 277] on input "text" at bounding box center [376, 270] width 712 height 26
click at [471, 275] on input "text" at bounding box center [376, 270] width 712 height 26
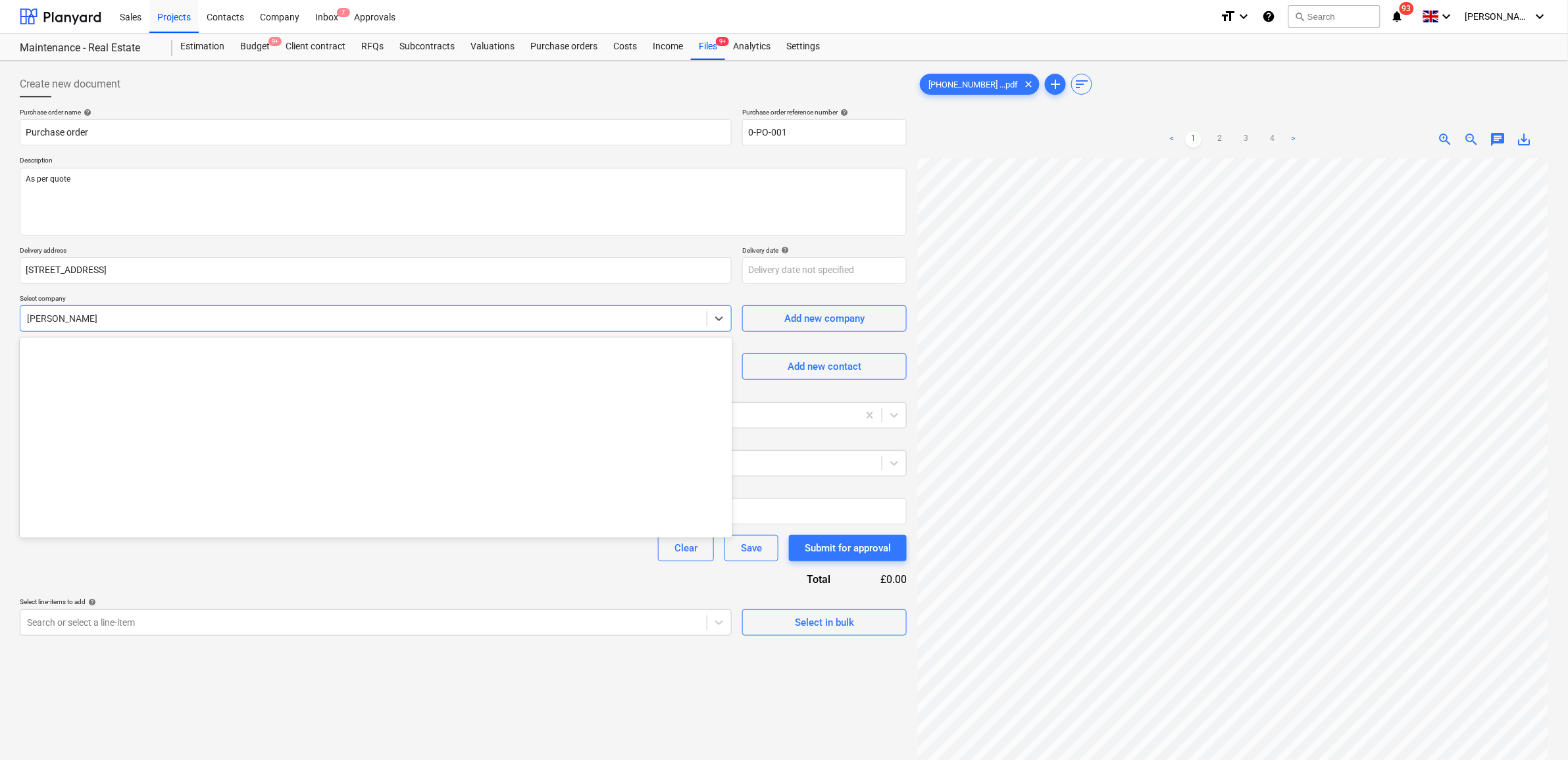
click at [523, 318] on div at bounding box center [363, 319] width 673 height 13
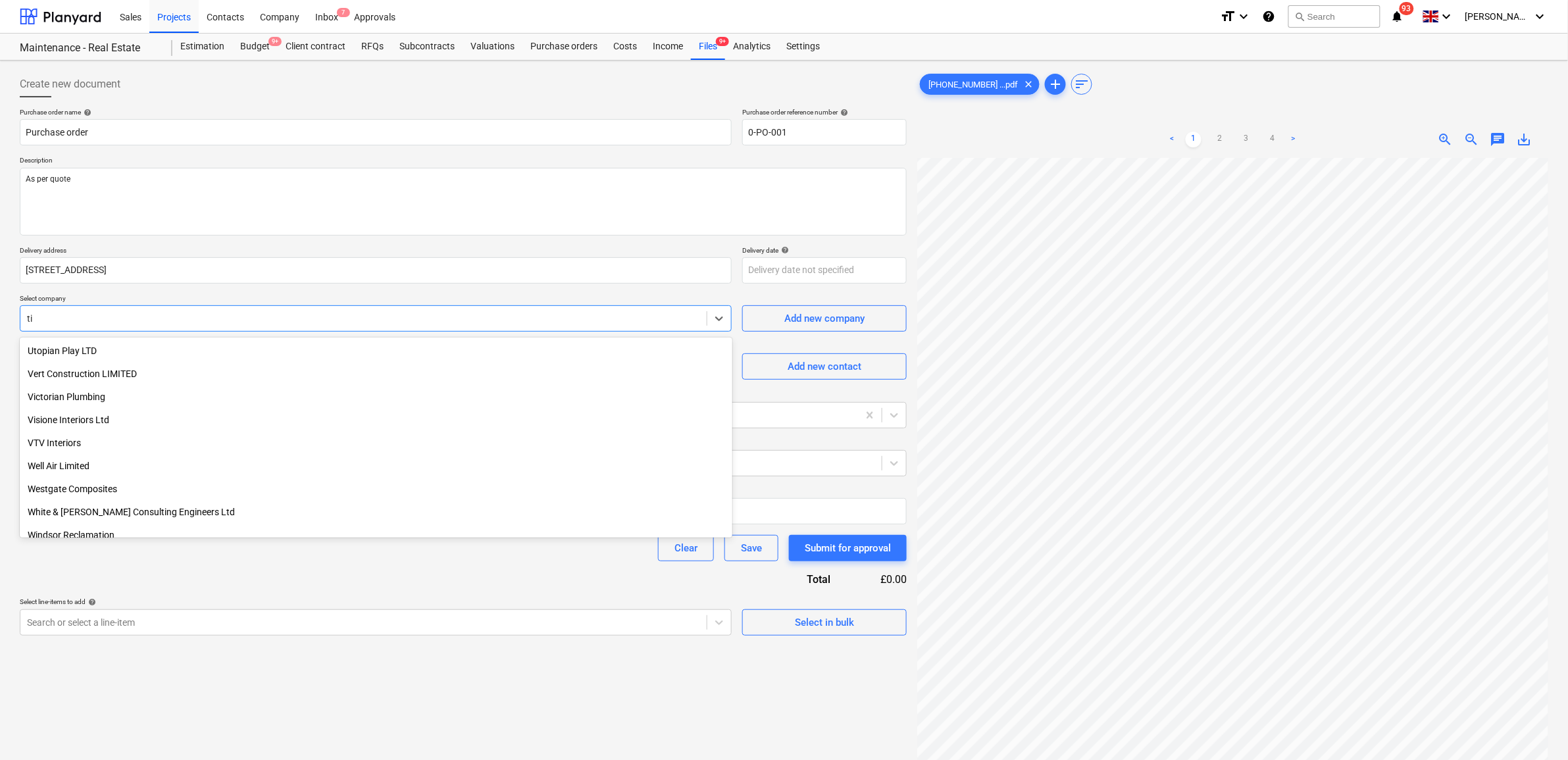
scroll to position [770, 0]
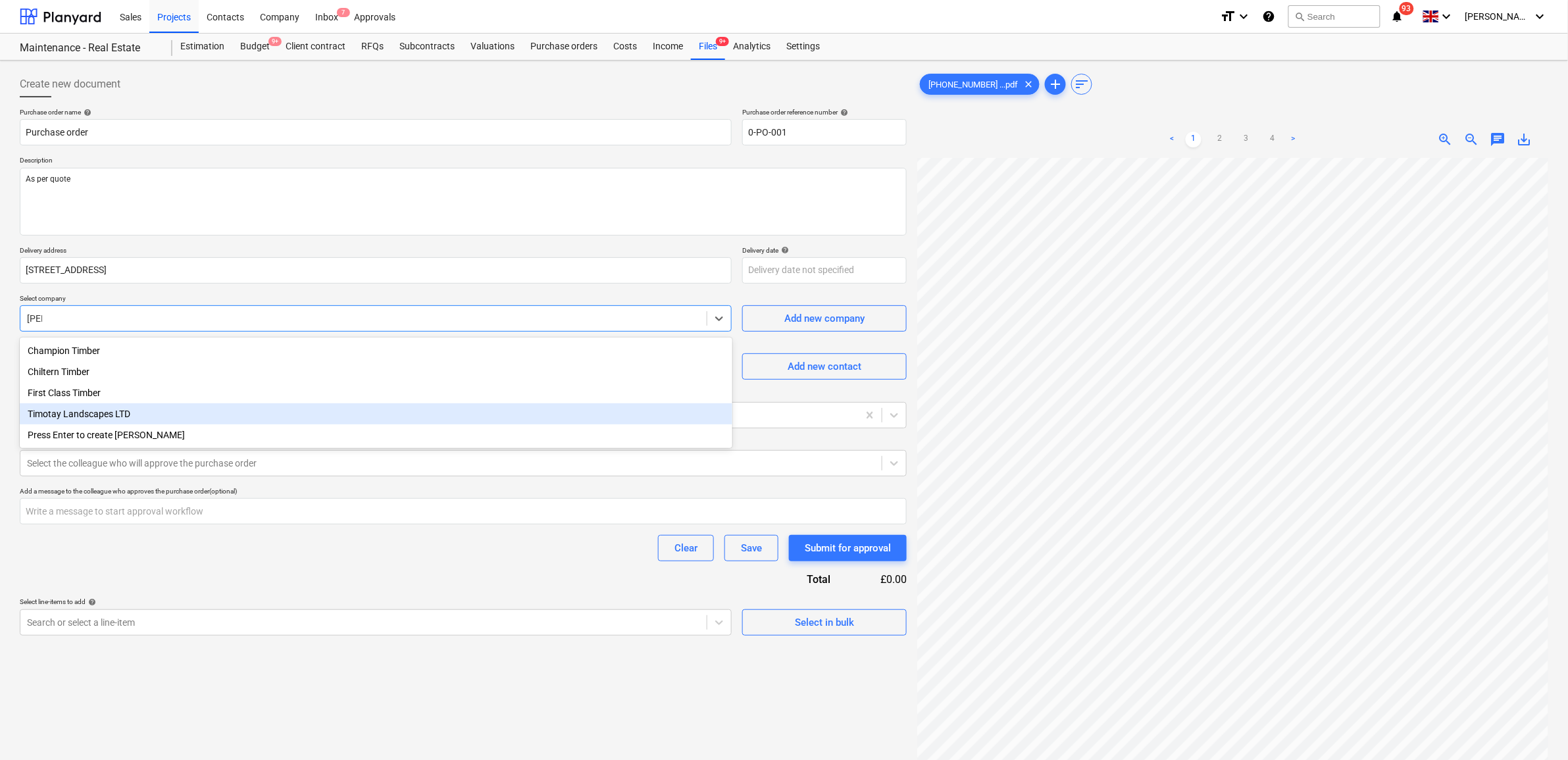
click at [353, 413] on div "Timotay Landscapes LTD" at bounding box center [376, 414] width 712 height 21
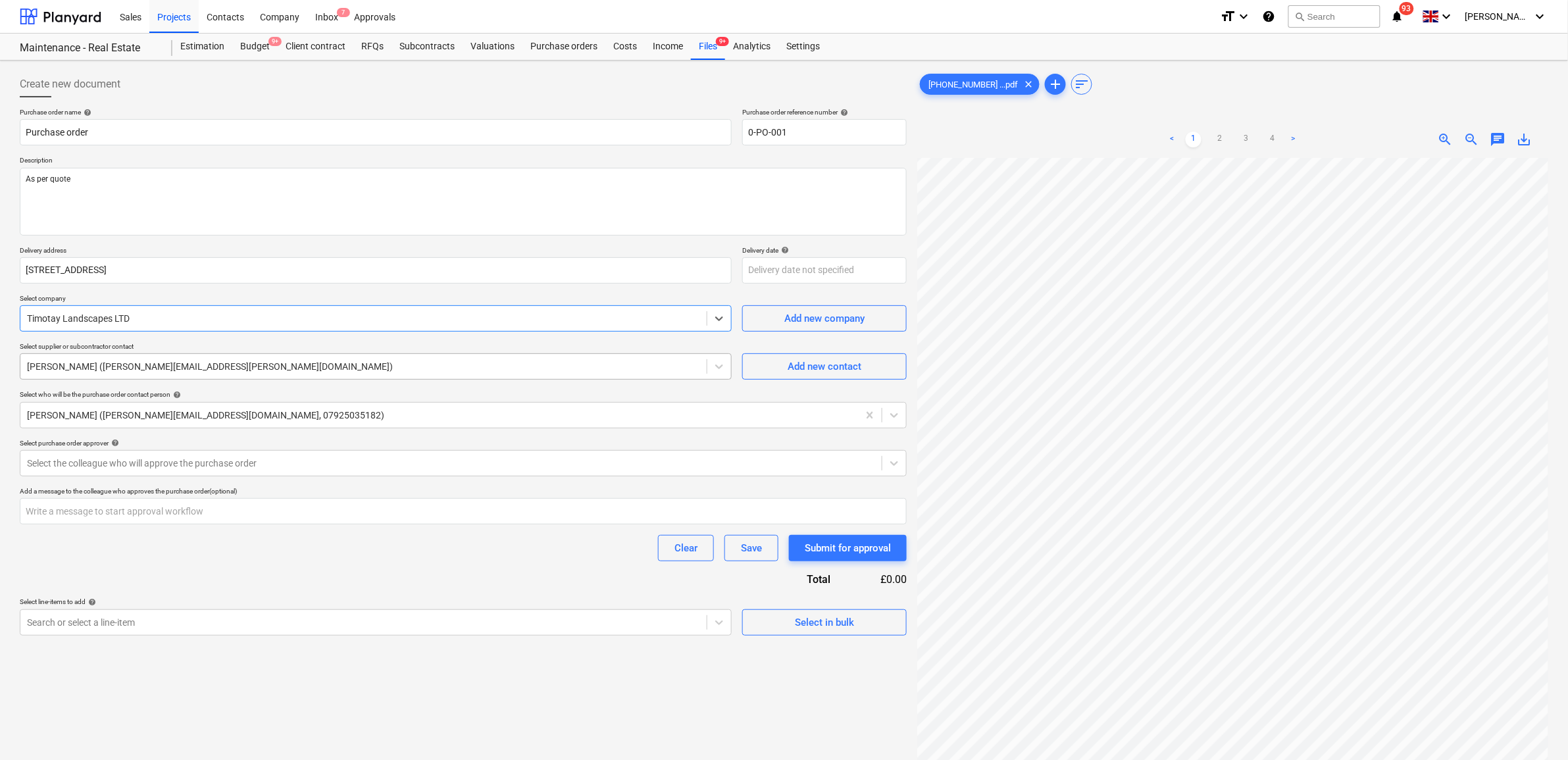
click at [293, 365] on div at bounding box center [363, 366] width 673 height 13
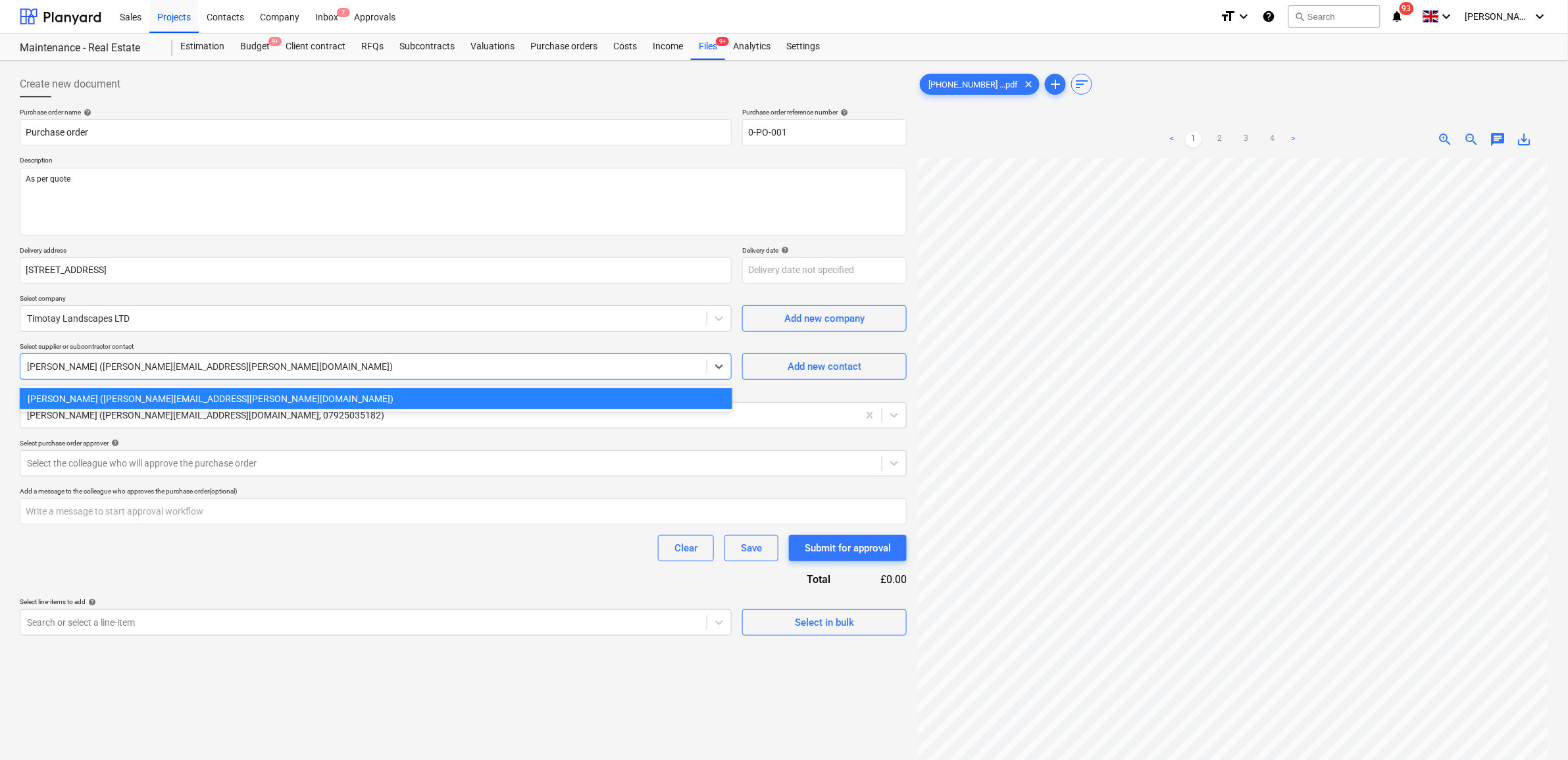
click at [317, 567] on div "Purchase order name help Purchase order Purchase order reference number help 0-…" at bounding box center [463, 372] width 887 height 528
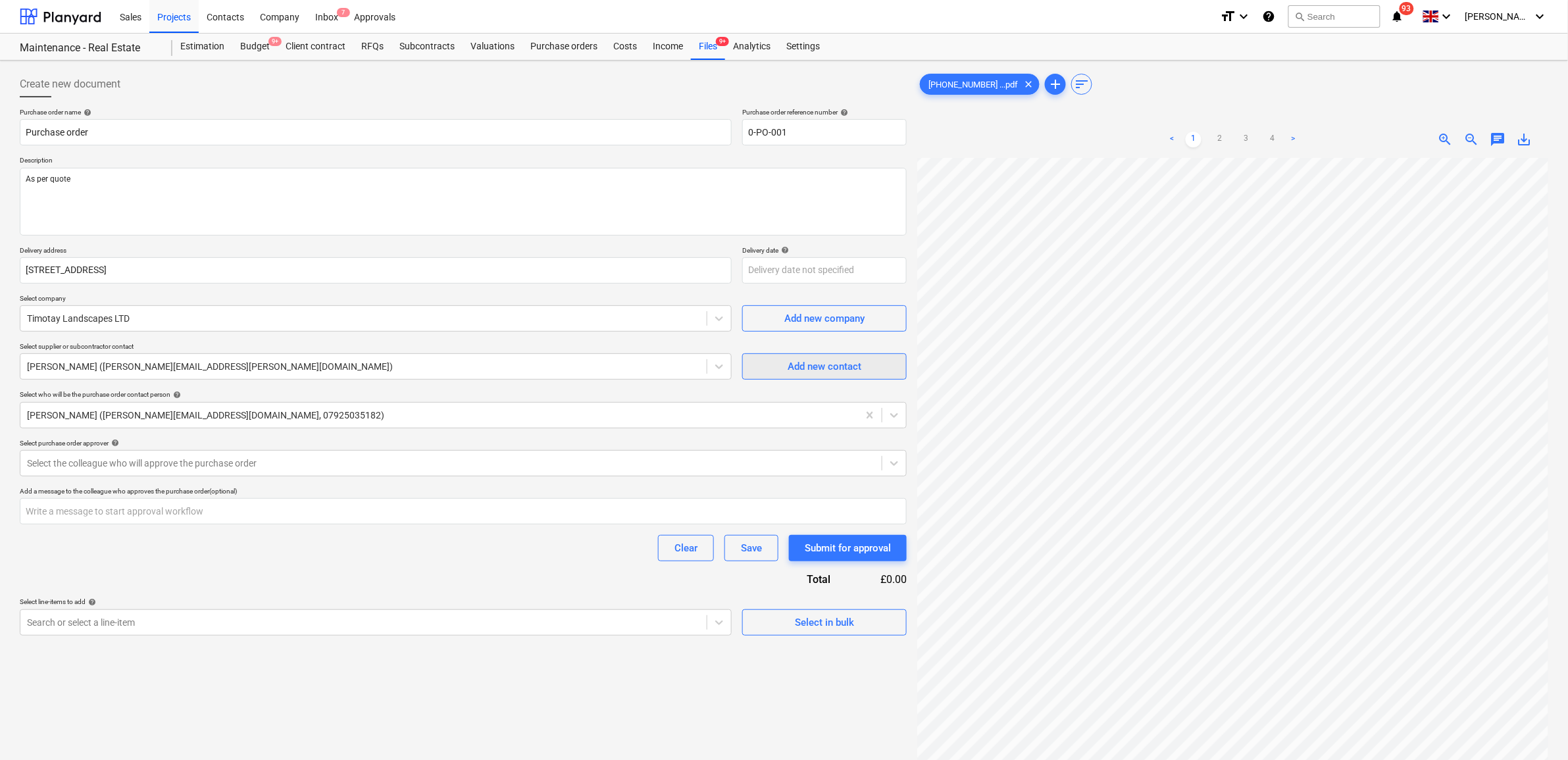
click at [829, 364] on div "Add new contact" at bounding box center [824, 367] width 74 height 17
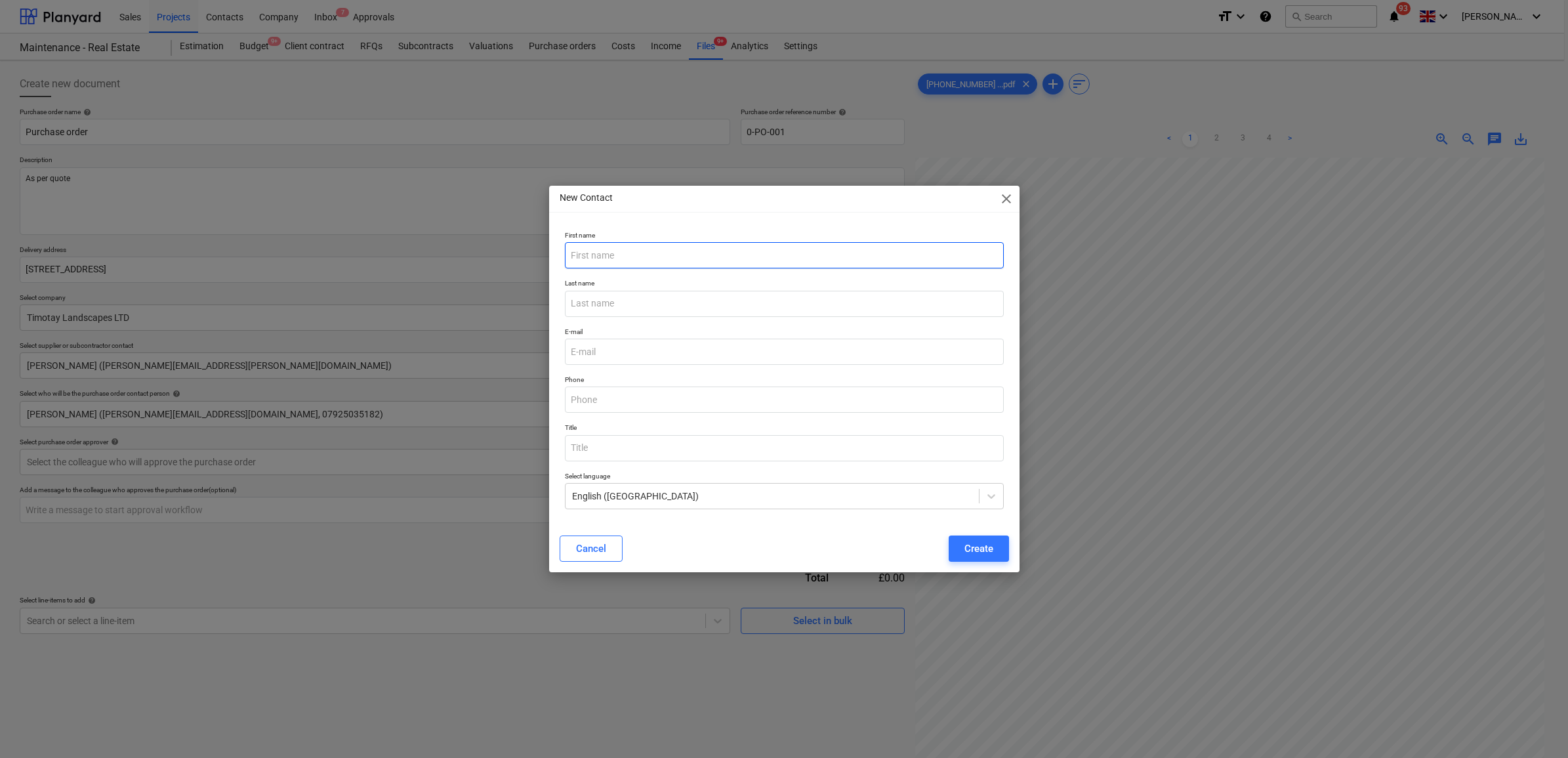
click at [634, 254] on input "text" at bounding box center [784, 255] width 438 height 26
click at [672, 356] on input "email" at bounding box center [784, 351] width 438 height 26
paste input "[EMAIL_ADDRESS][PERSON_NAME][DOMAIN_NAME]"
click at [851, 326] on div "E-mail [PERSON_NAME][EMAIL_ADDRESS][PERSON_NAME][DOMAIN_NAME]" at bounding box center [784, 346] width 449 height 48
click at [991, 545] on div "Create" at bounding box center [979, 549] width 29 height 17
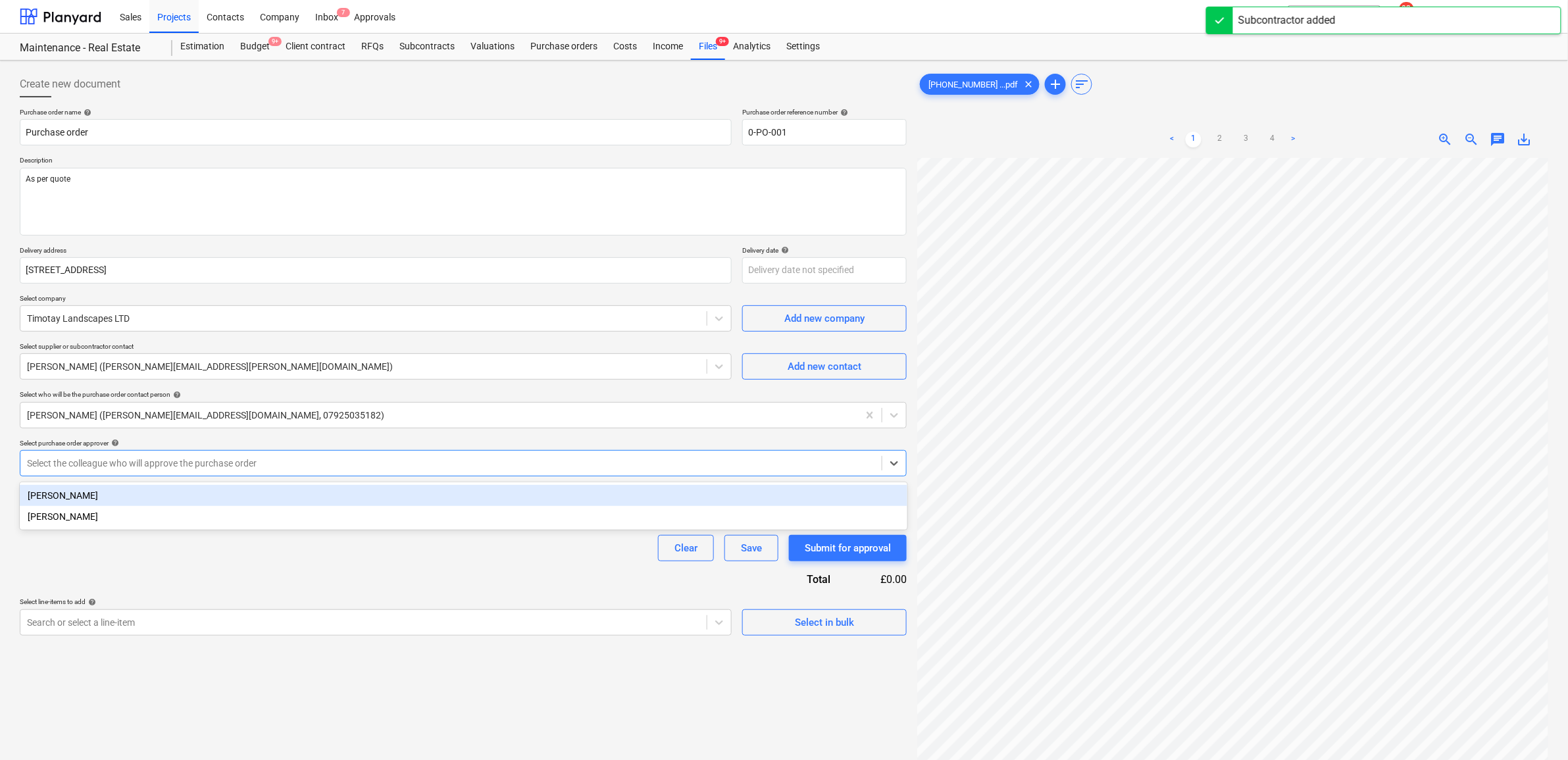
click at [303, 468] on div at bounding box center [451, 463] width 848 height 13
click at [284, 485] on div "[PERSON_NAME]" at bounding box center [464, 495] width 887 height 21
click at [281, 563] on div "Purchase order name help Purchase order Purchase order reference number help 0-…" at bounding box center [463, 372] width 887 height 528
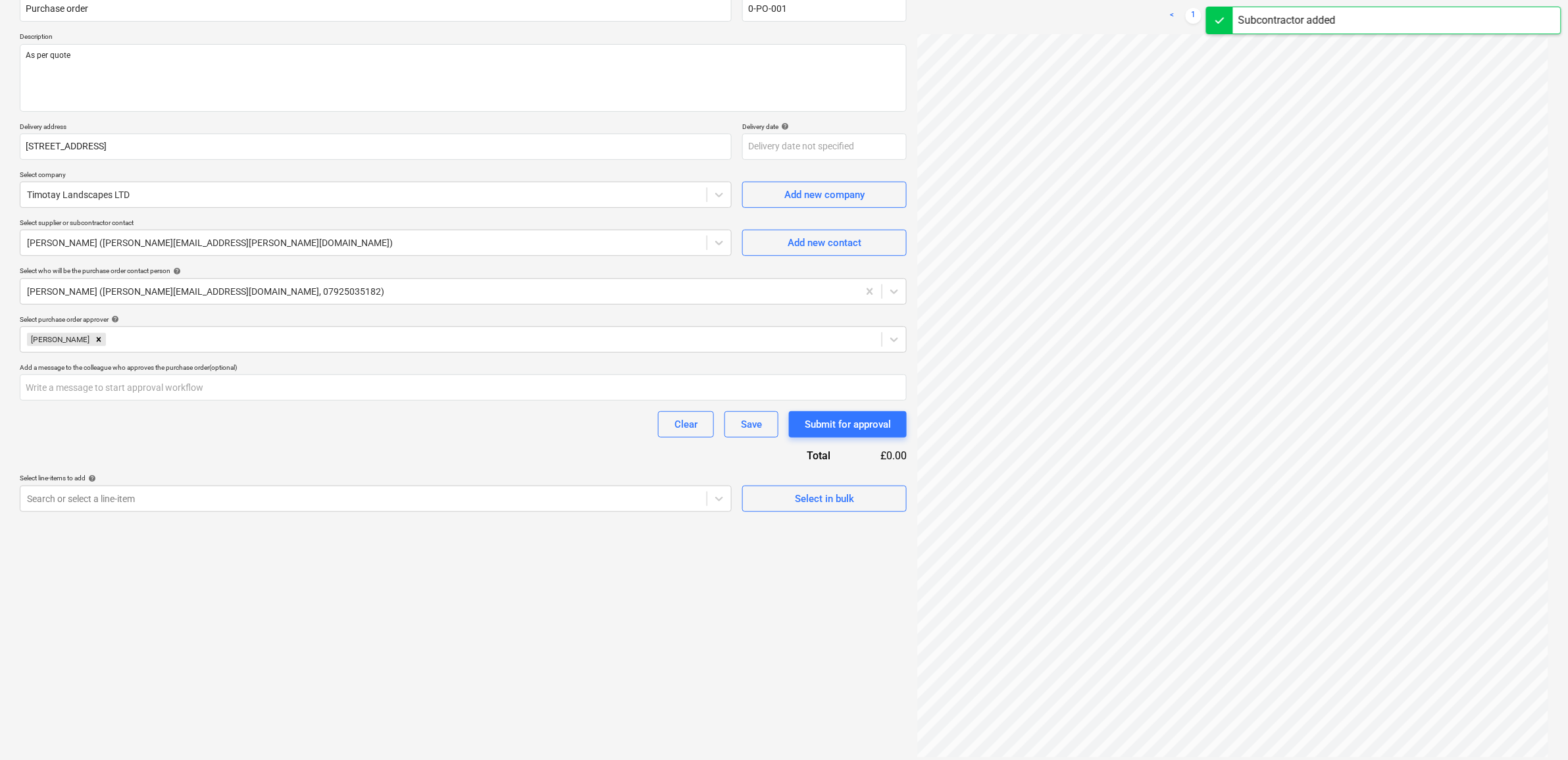
scroll to position [132, 0]
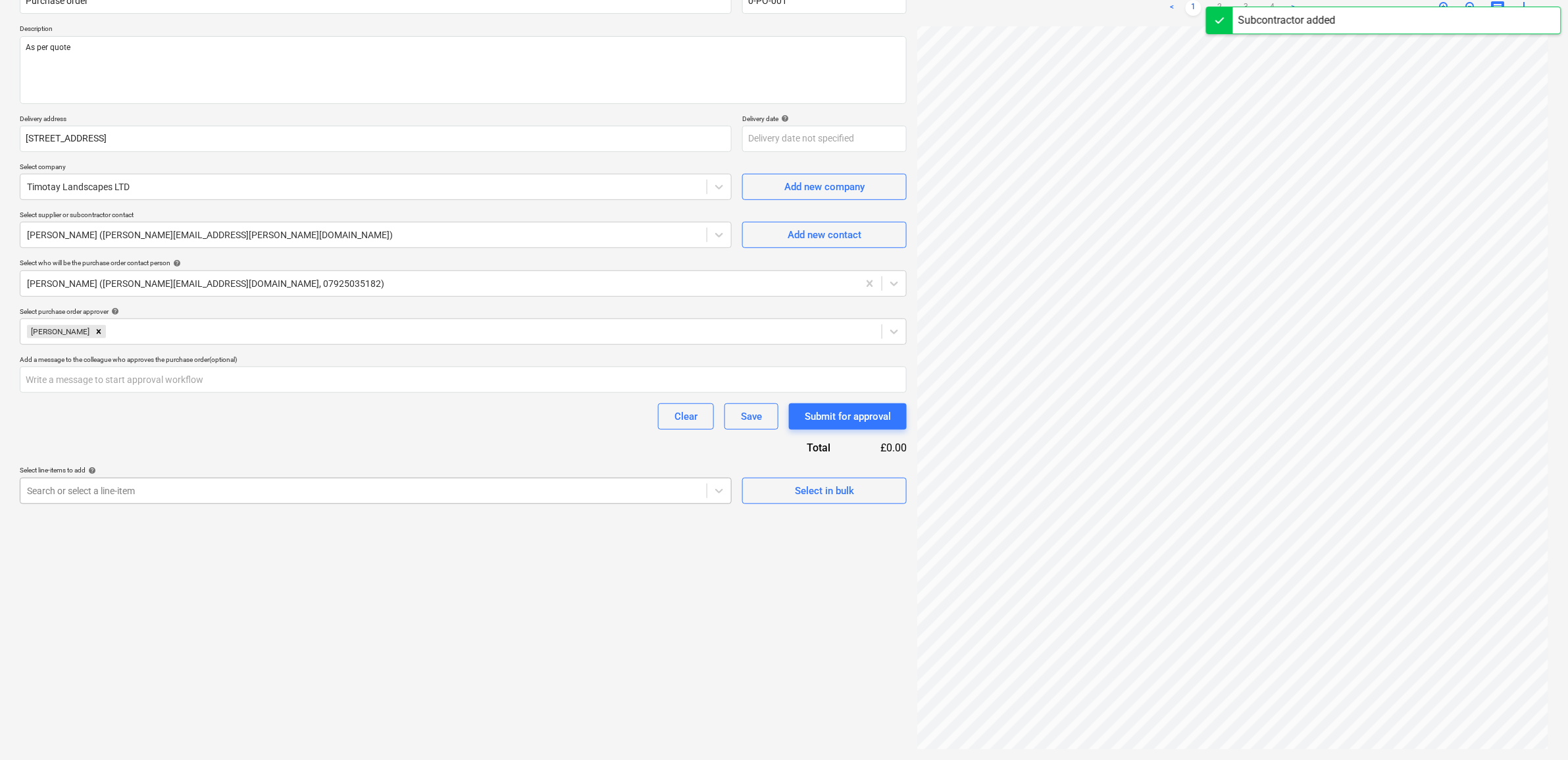
click at [635, 497] on div at bounding box center [363, 491] width 673 height 13
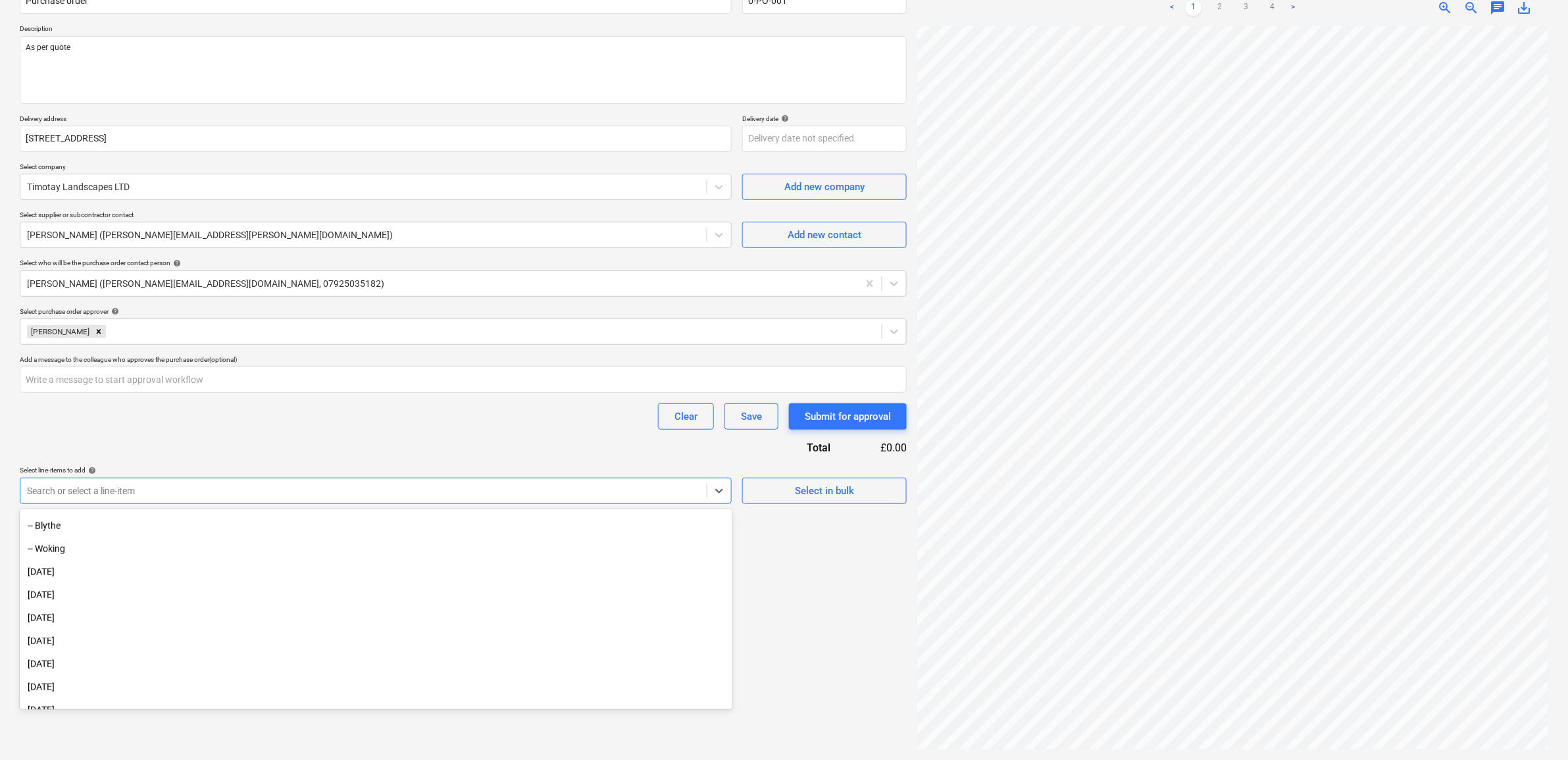
scroll to position [839, 0]
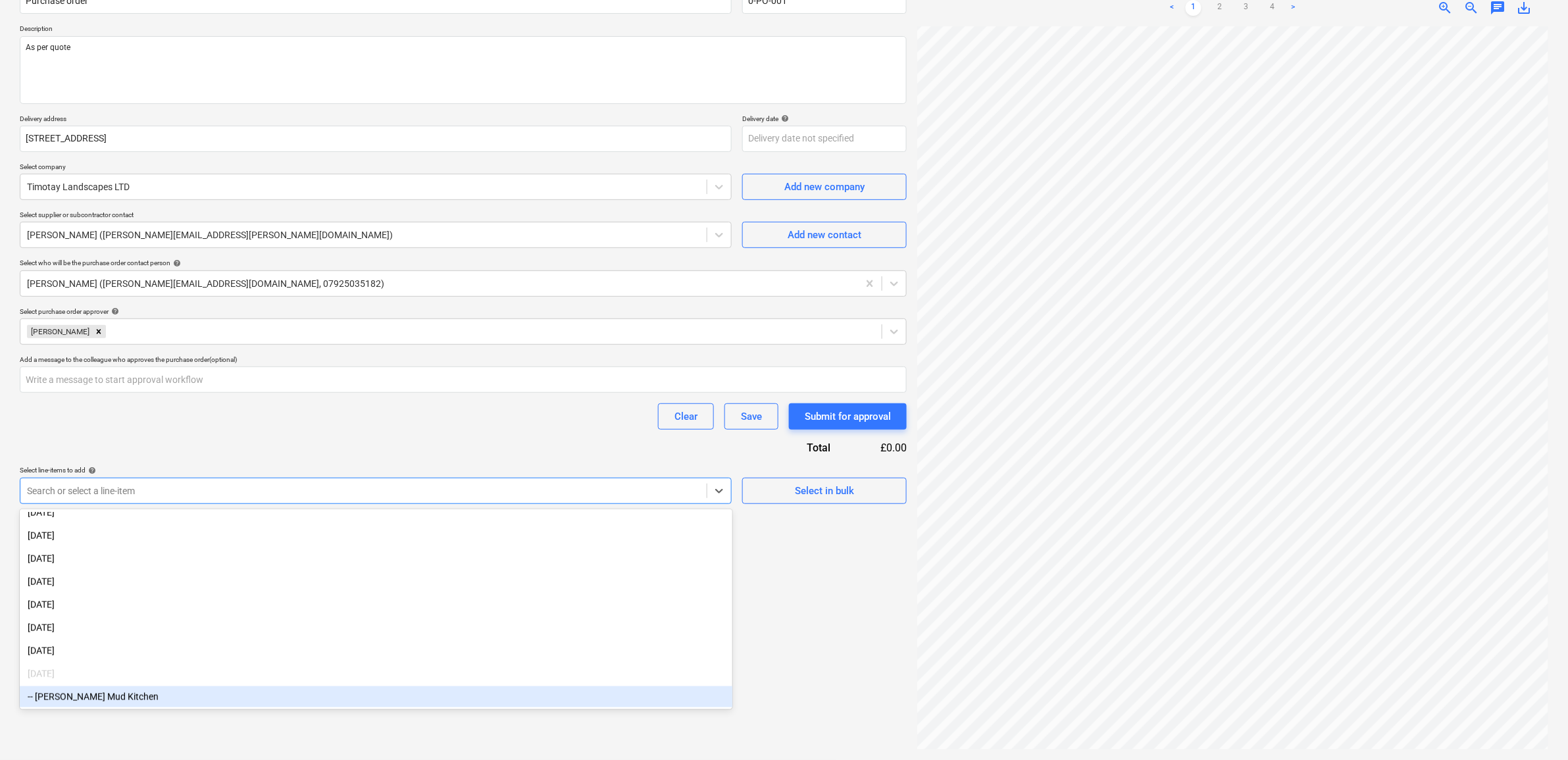
click at [170, 694] on div "-- [PERSON_NAME] Mud Kitchen" at bounding box center [376, 697] width 712 height 21
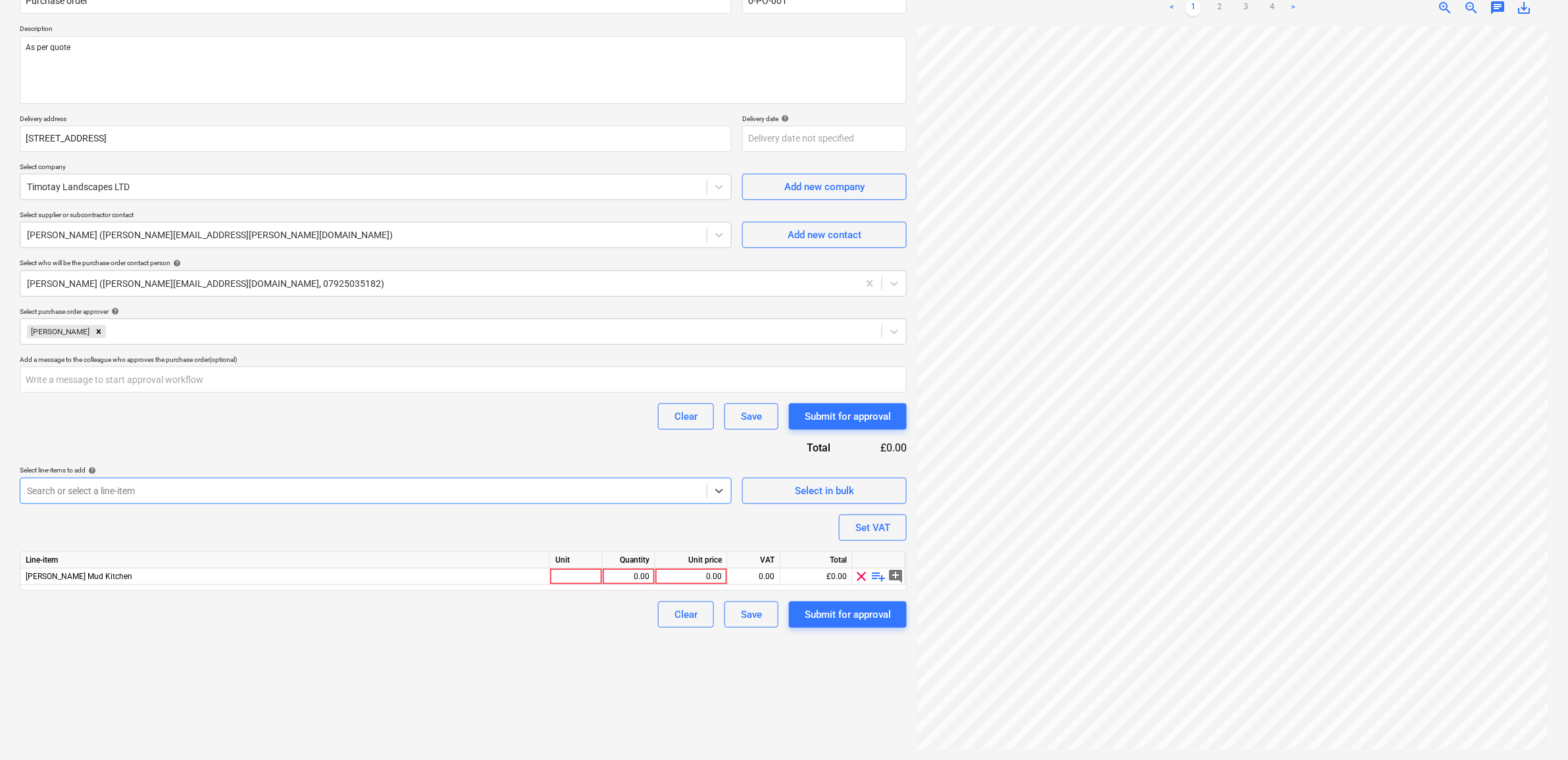
click at [316, 431] on div "Purchase order name help Purchase order Purchase order reference number help 0-…" at bounding box center [463, 302] width 887 height 651
click at [712, 572] on div "0.00" at bounding box center [691, 576] width 61 height 17
click at [586, 673] on div "Create new document Purchase order name help Purchase order Purchase order refe…" at bounding box center [463, 344] width 898 height 820
click at [773, 576] on div "0.00" at bounding box center [753, 576] width 41 height 17
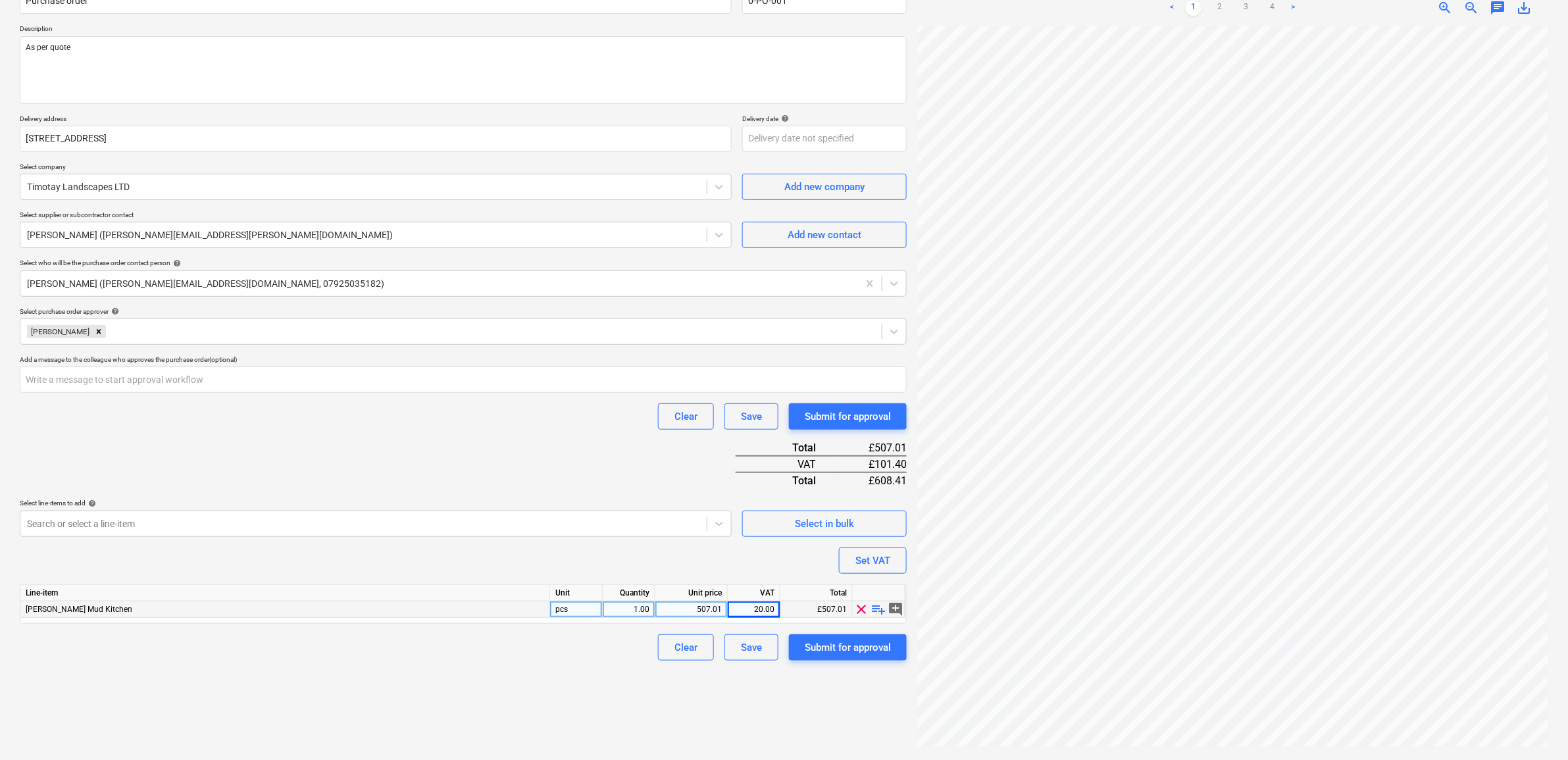
drag, startPoint x: 540, startPoint y: 701, endPoint x: 547, endPoint y: 705, distance: 8.1
click at [540, 703] on div "Create new document Purchase order name help Purchase order Purchase order refe…" at bounding box center [463, 344] width 898 height 820
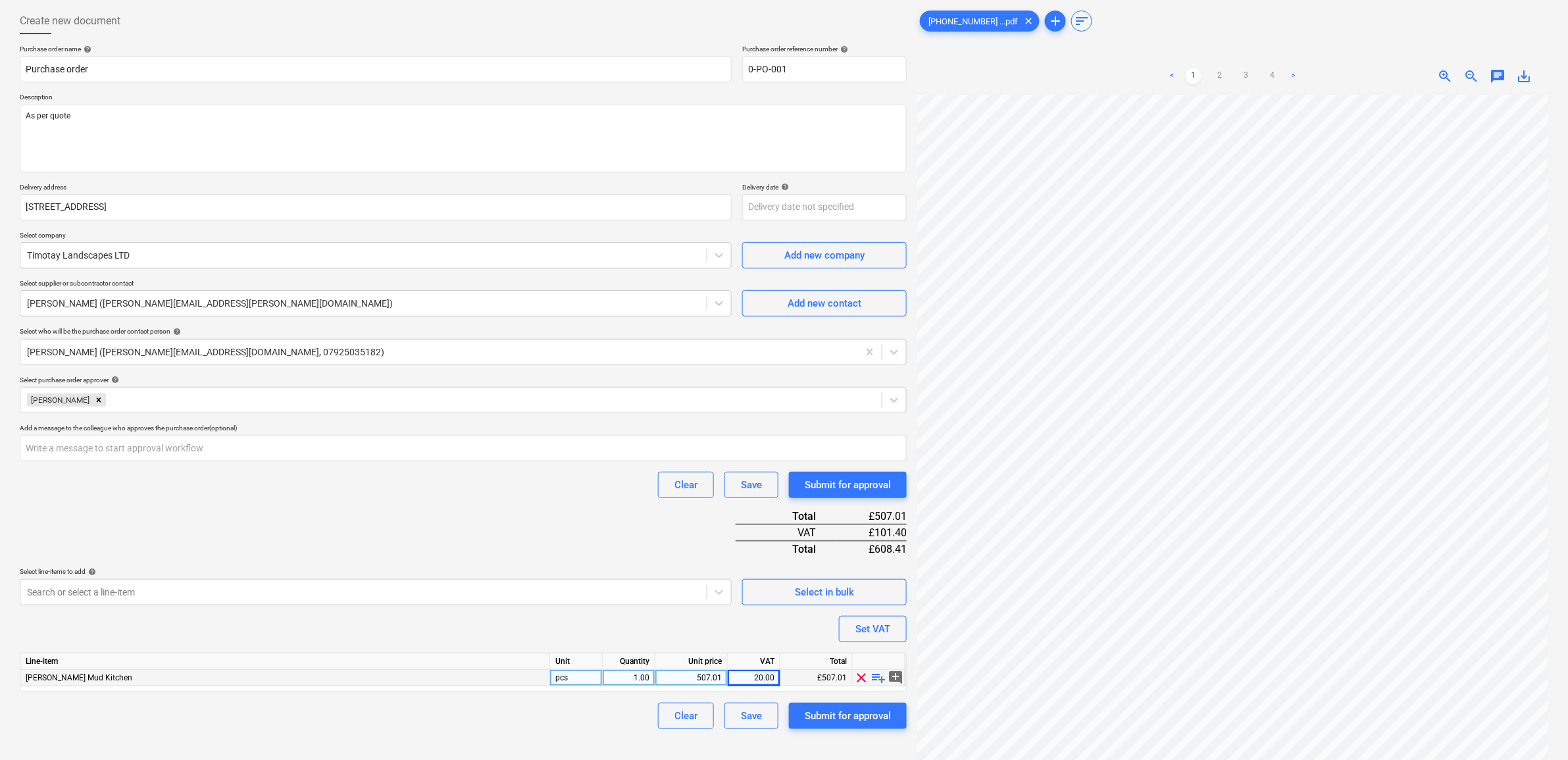
scroll to position [0, 0]
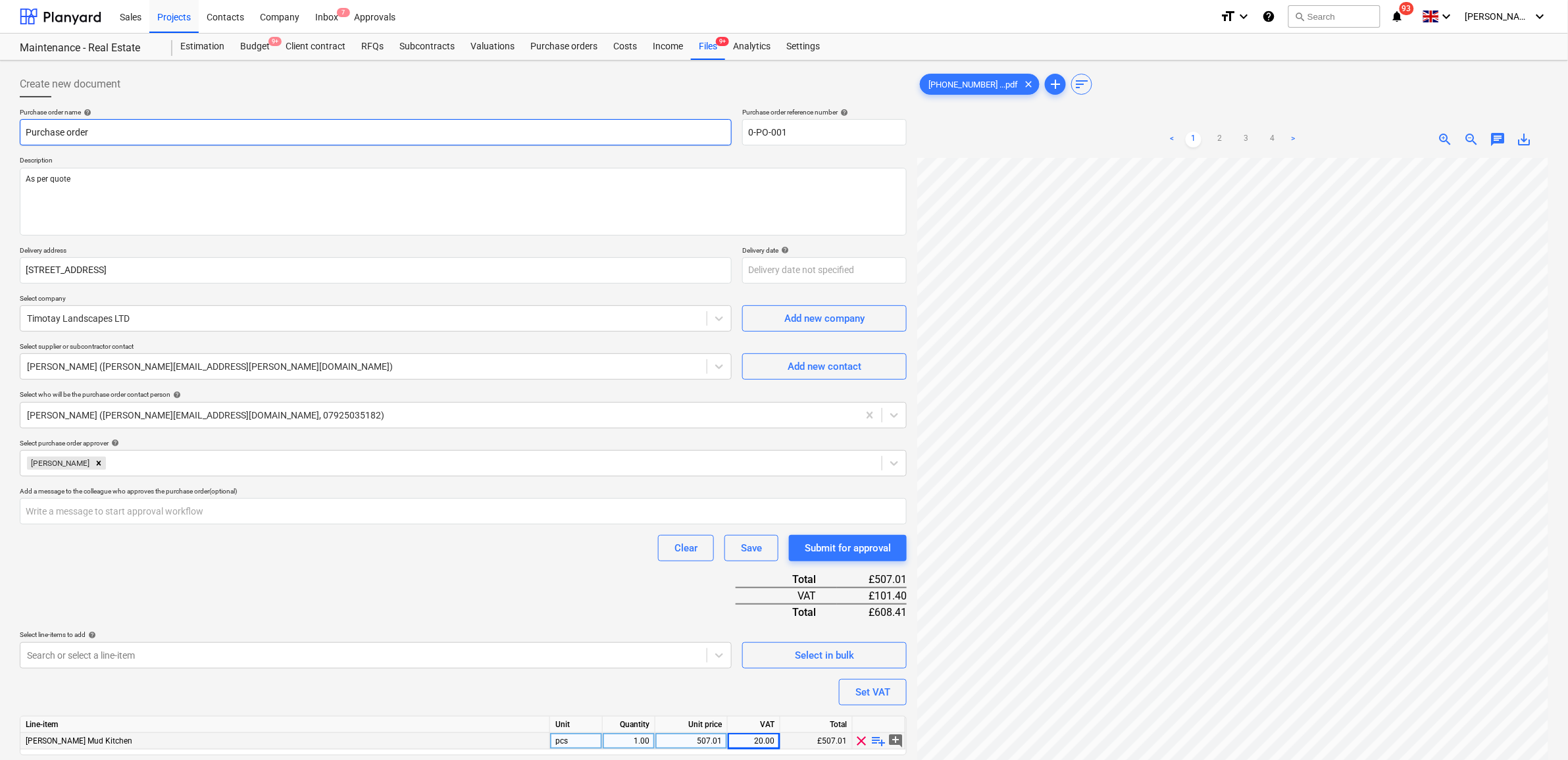
click at [373, 137] on input "Purchase order" at bounding box center [376, 132] width 712 height 26
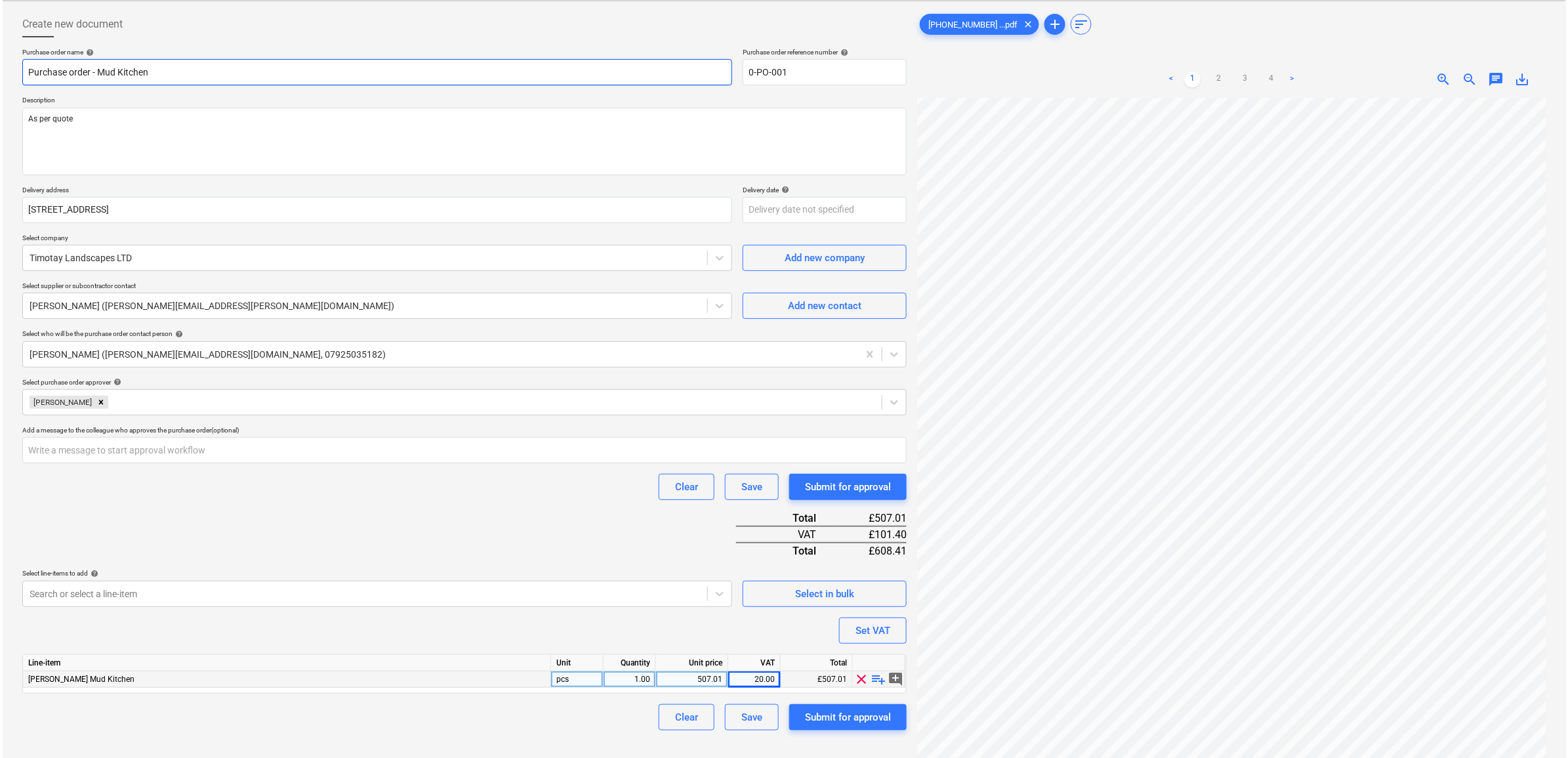
scroll to position [131, 0]
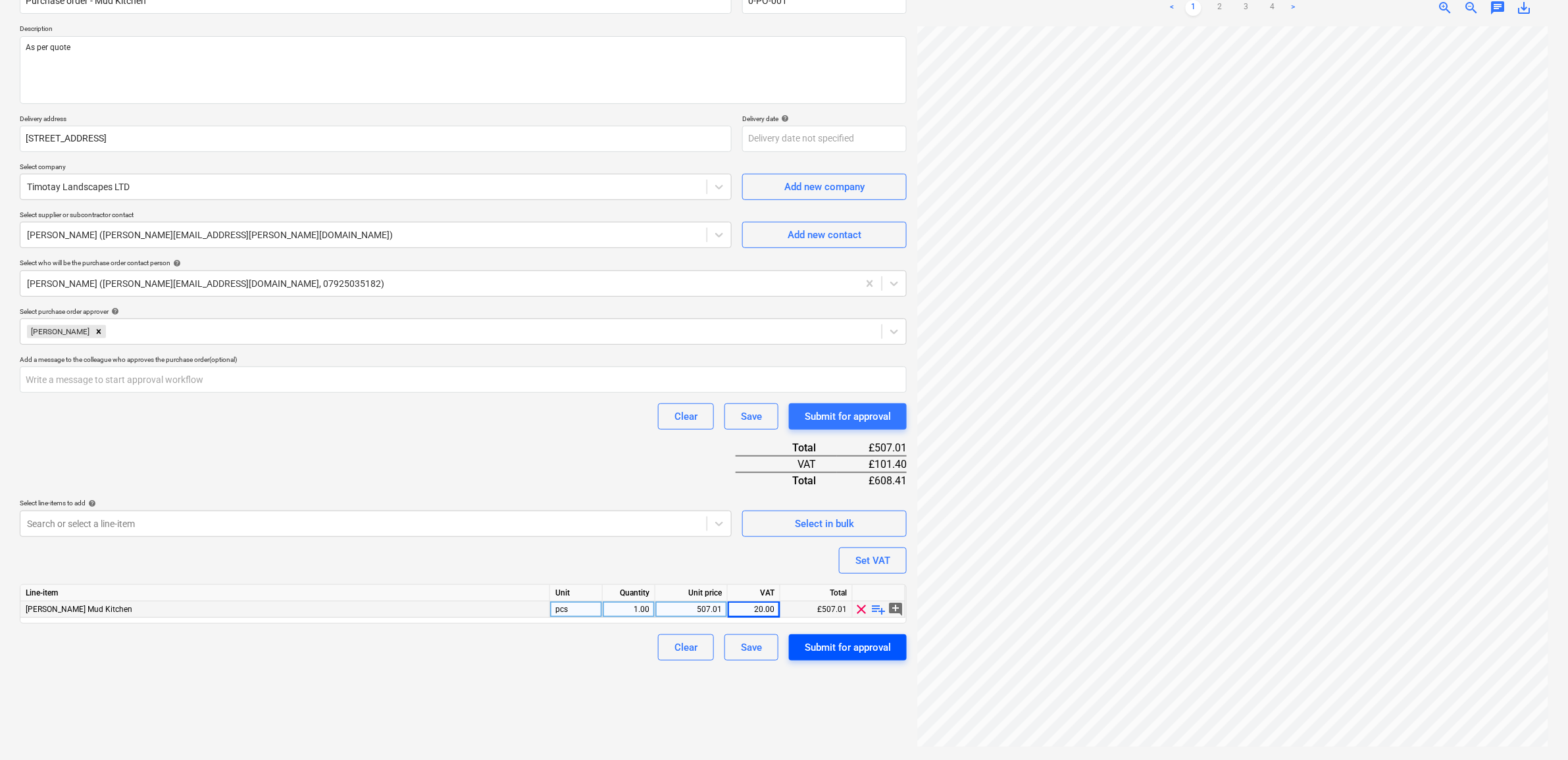
click at [843, 648] on div "Submit for approval" at bounding box center [848, 647] width 86 height 17
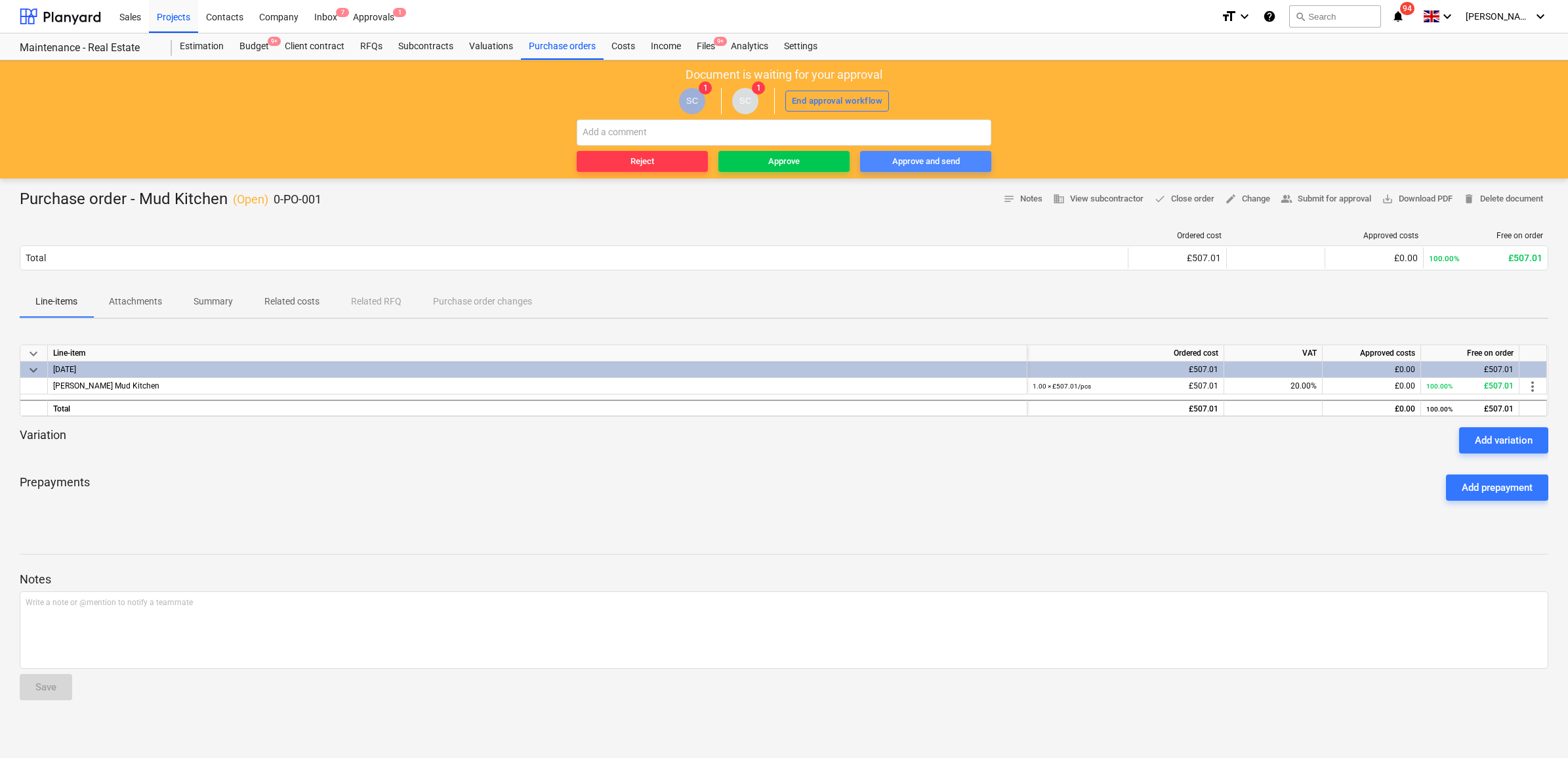
click at [917, 162] on div "Approve and send" at bounding box center [926, 161] width 68 height 15
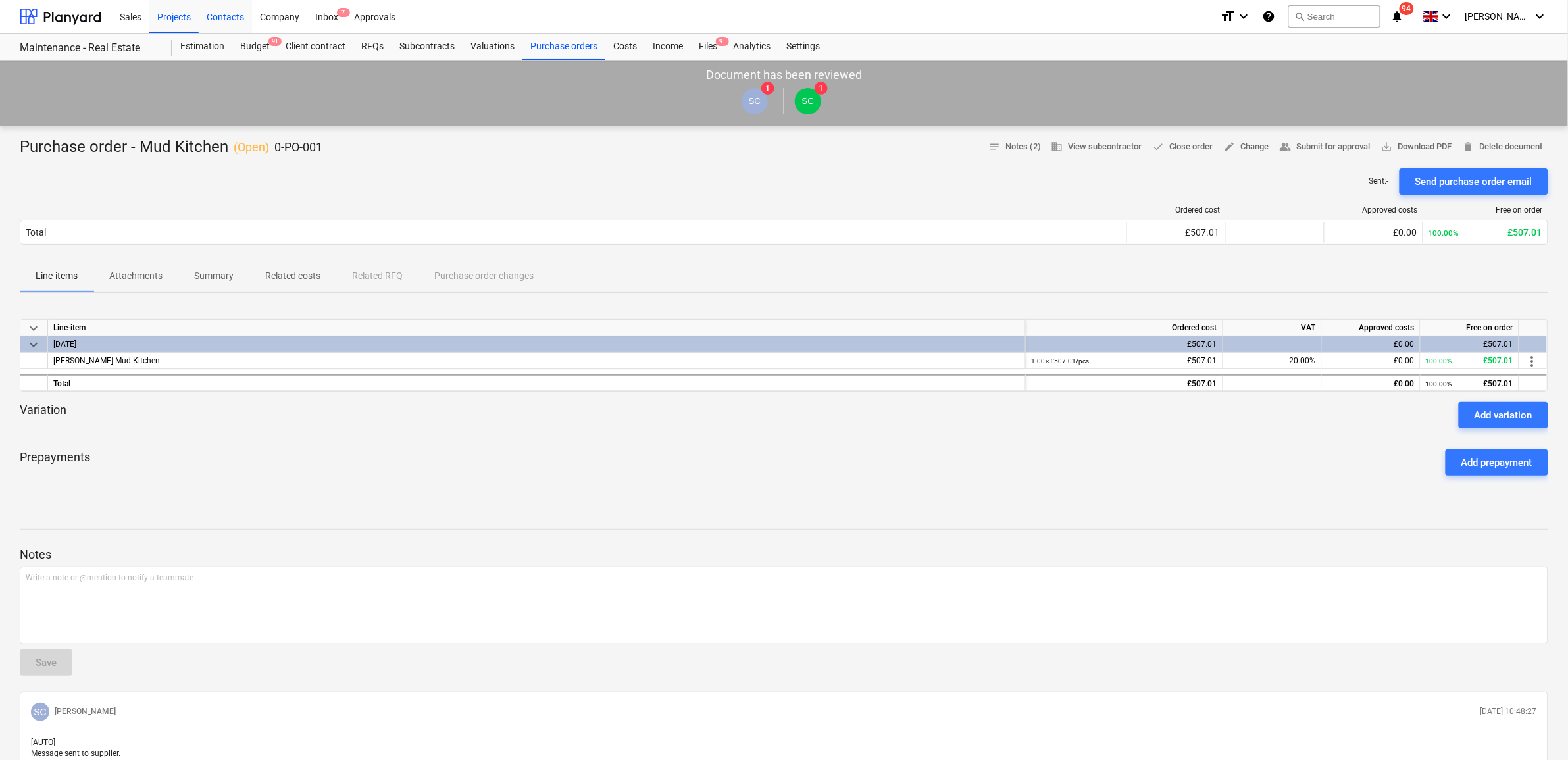
drag, startPoint x: 177, startPoint y: 18, endPoint x: 216, endPoint y: 29, distance: 40.5
click at [177, 18] on div "Projects" at bounding box center [174, 16] width 49 height 33
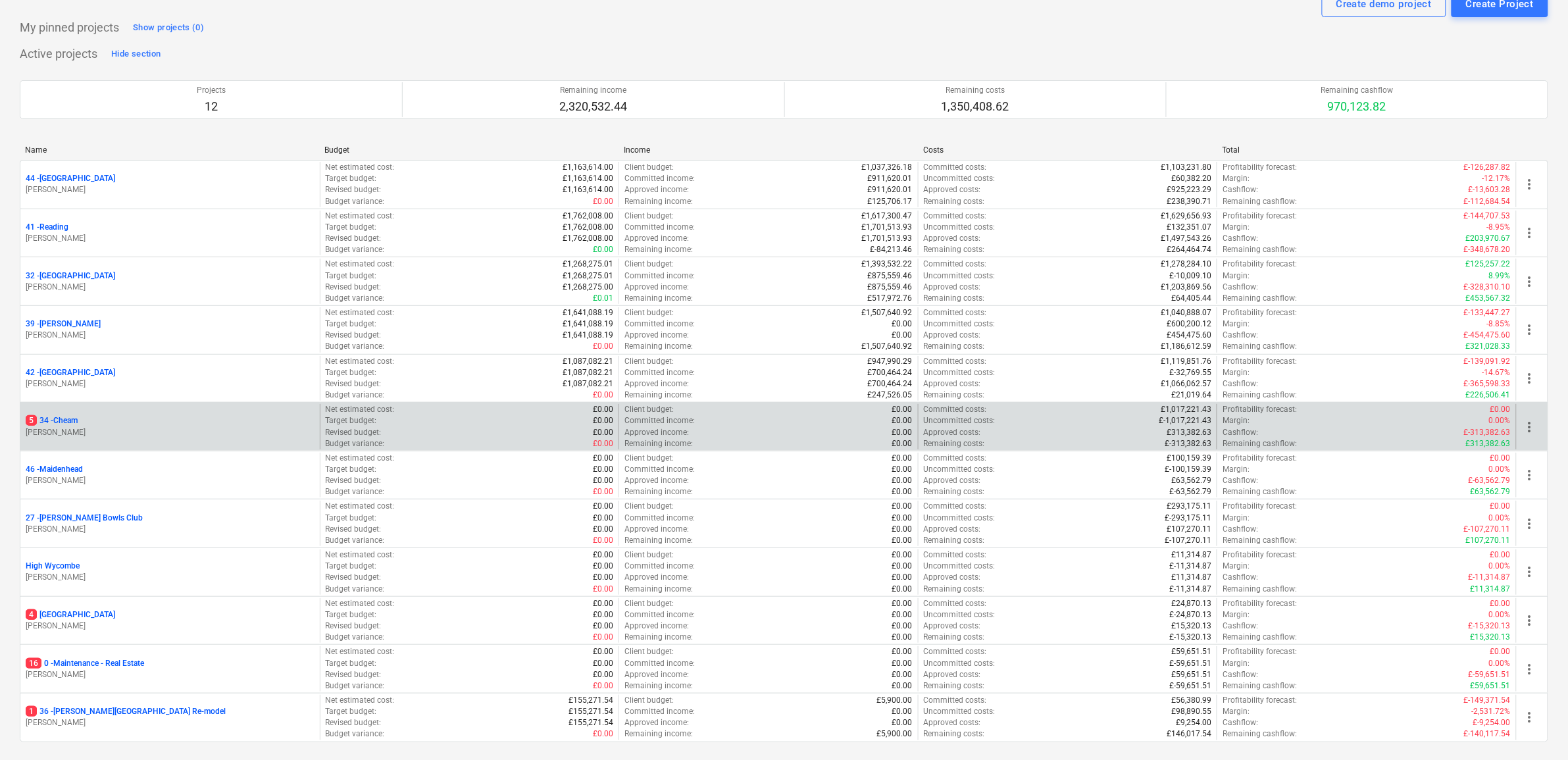
scroll to position [82, 0]
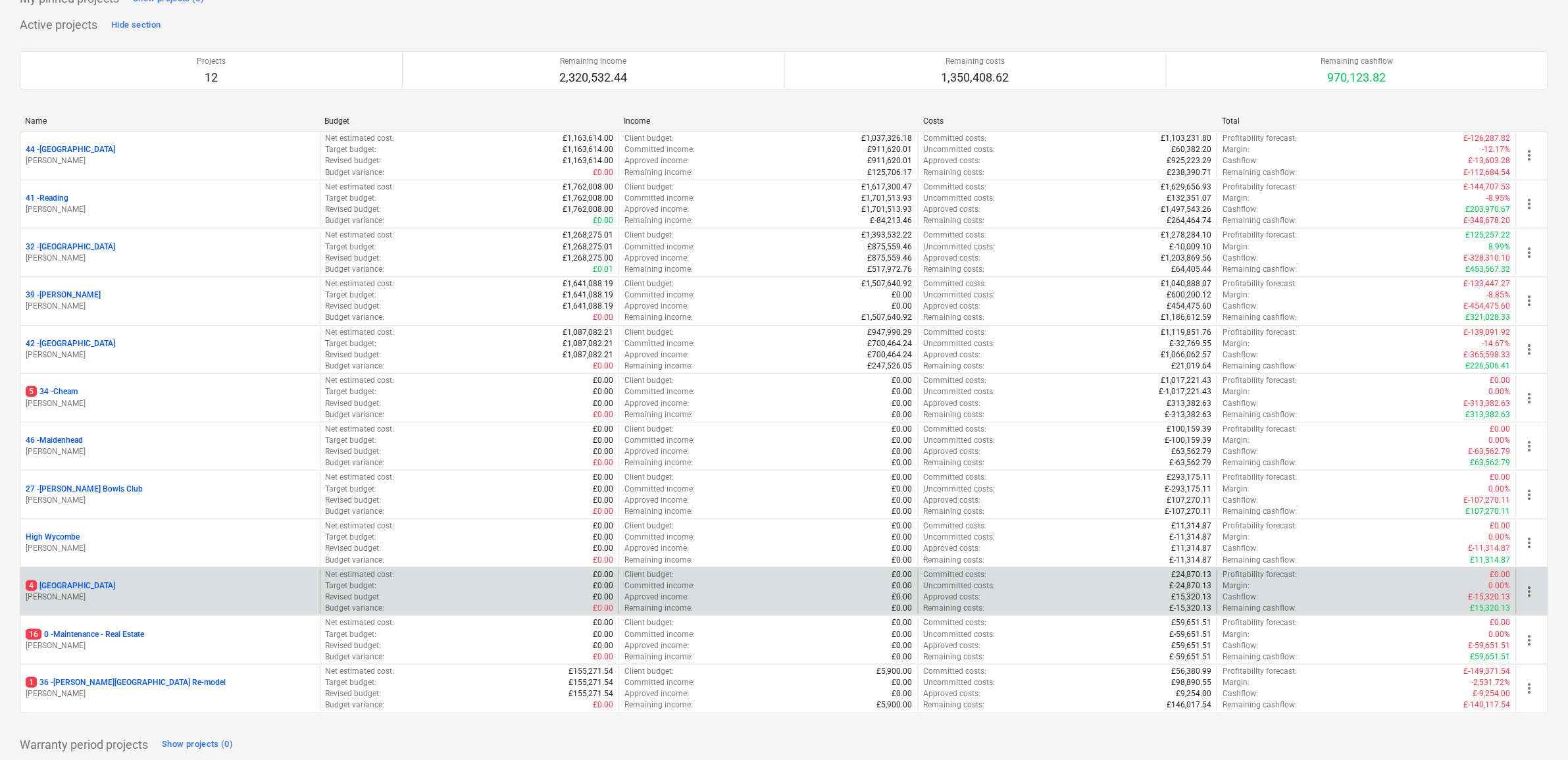
click at [54, 586] on p "4 [GEOGRAPHIC_DATA]" at bounding box center [70, 586] width 90 height 11
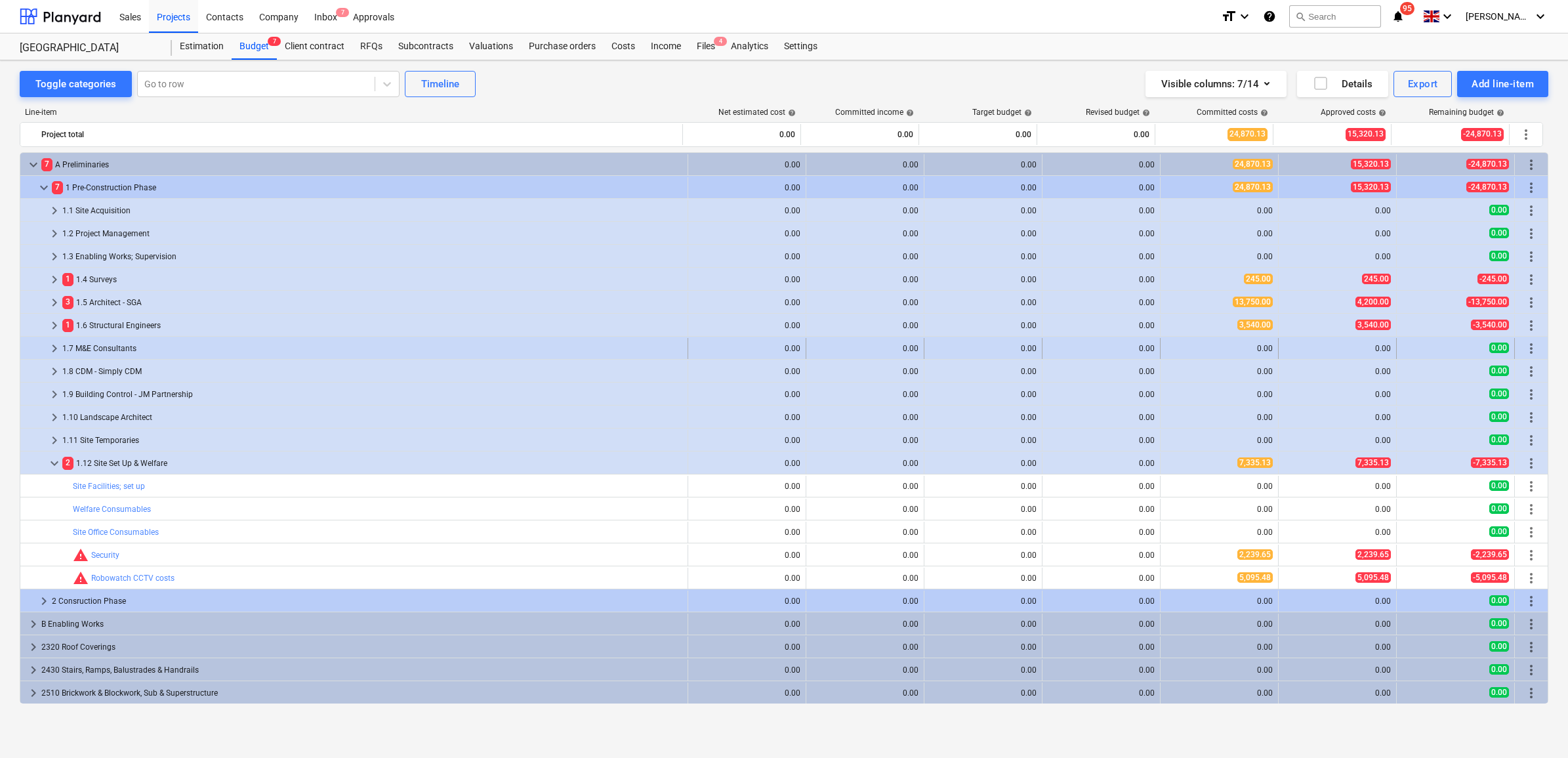
click at [57, 345] on span "keyboard_arrow_right" at bounding box center [55, 349] width 16 height 16
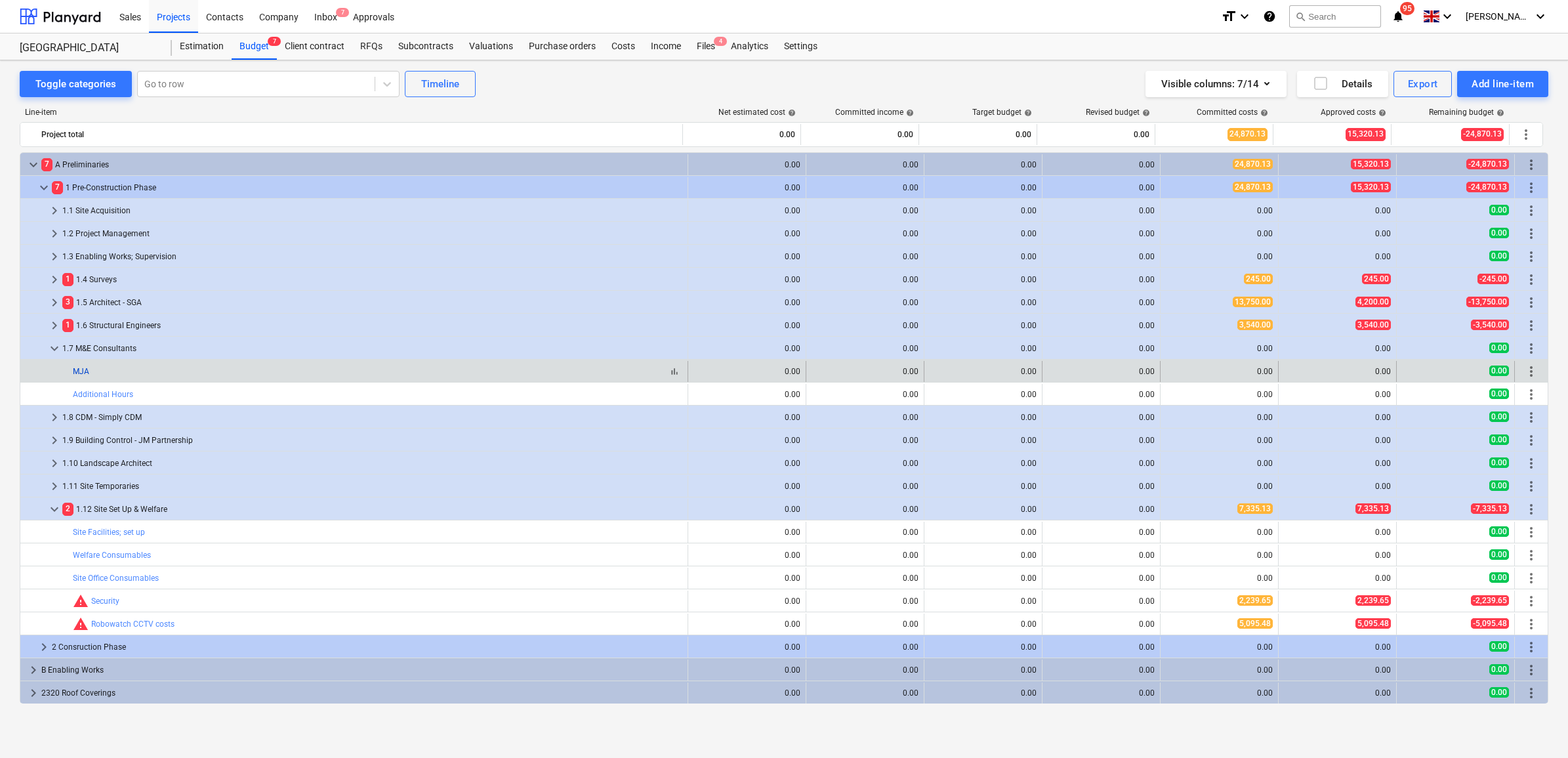
click at [77, 371] on link "MJA" at bounding box center [81, 371] width 17 height 9
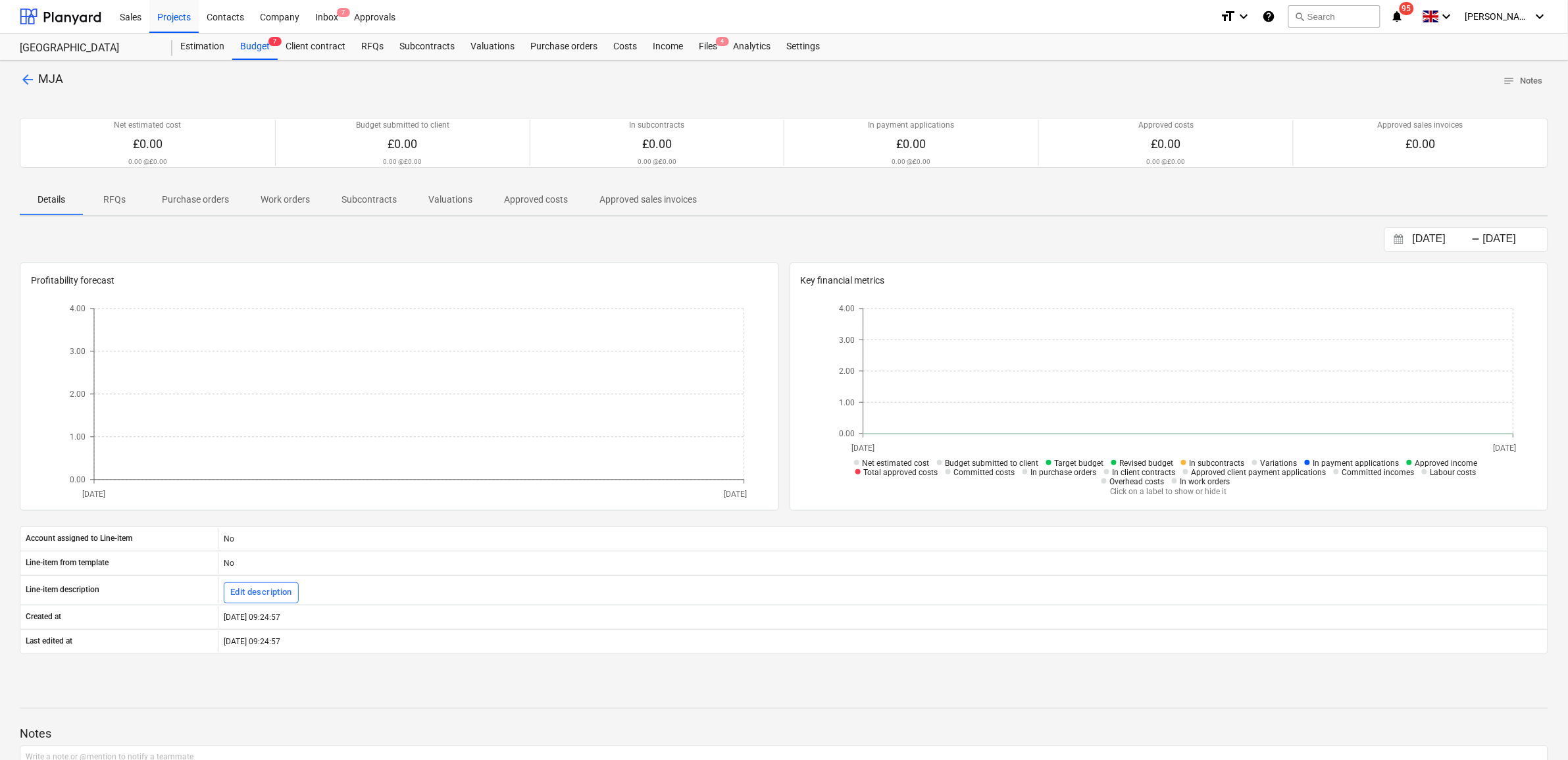
click at [203, 199] on p "Purchase orders" at bounding box center [195, 199] width 67 height 13
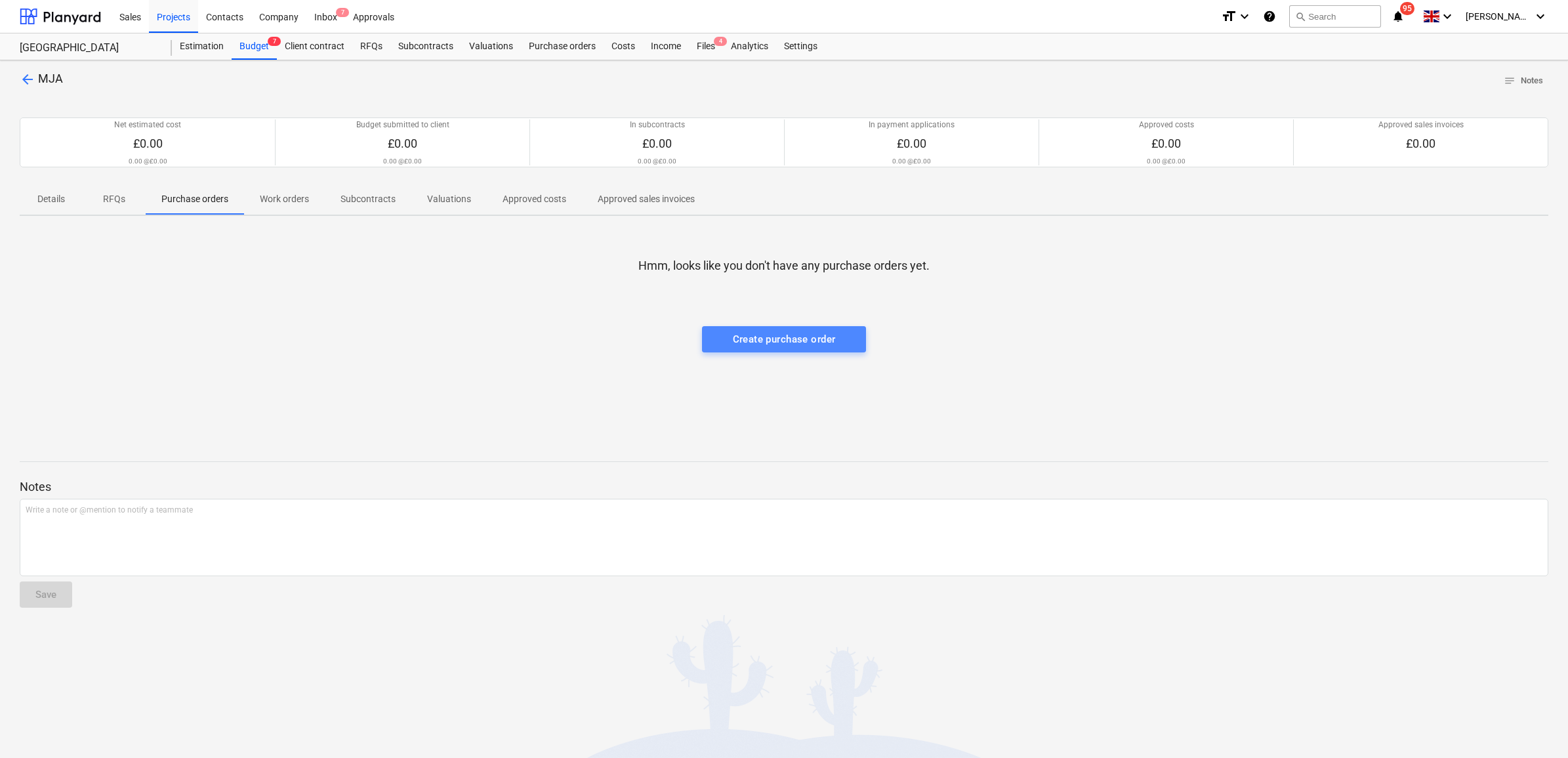
click at [797, 348] on div "Create purchase order" at bounding box center [784, 339] width 103 height 17
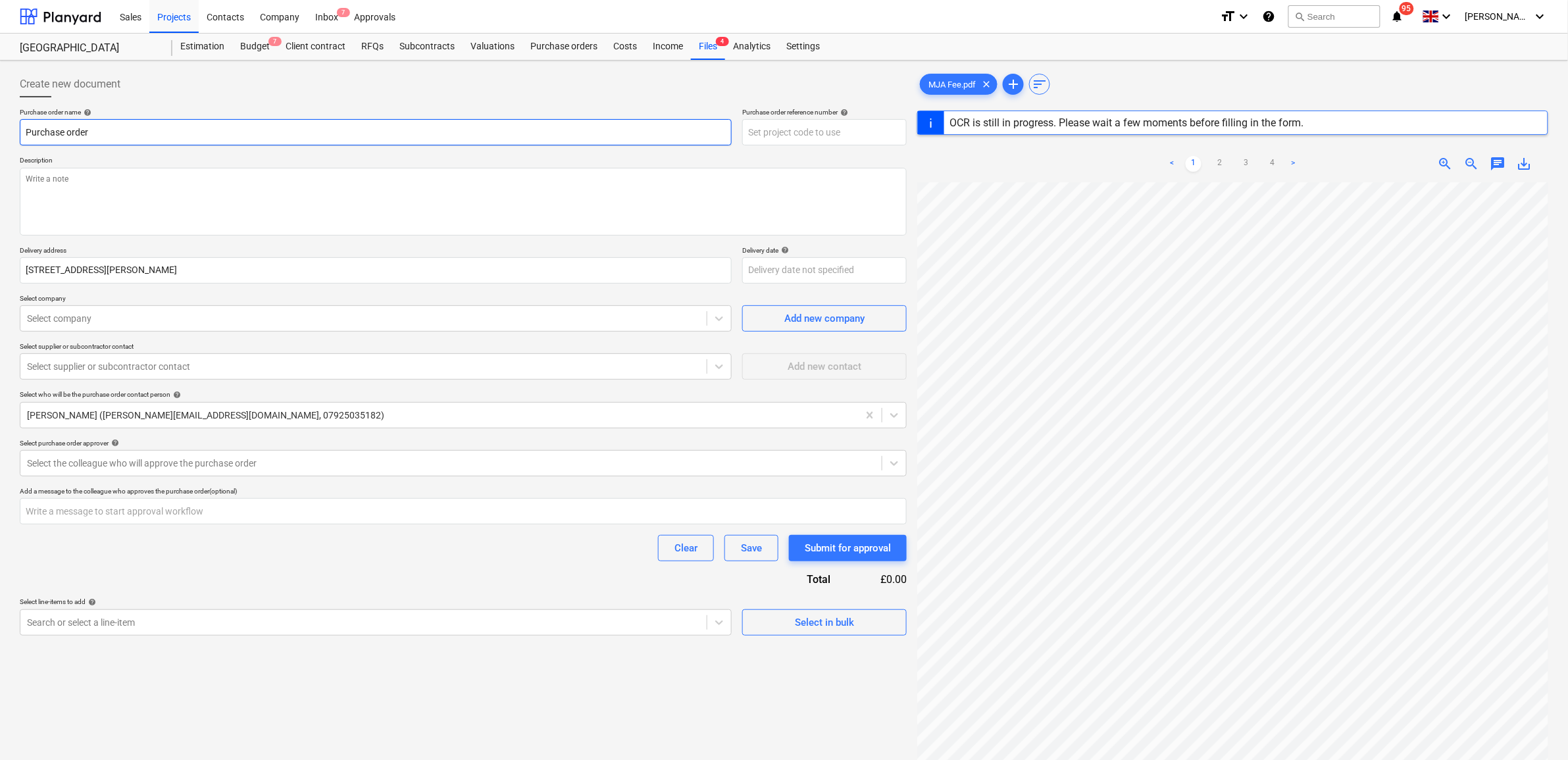
click at [153, 122] on input "Purchase order" at bounding box center [376, 132] width 712 height 26
click at [150, 127] on input "Purchase order" at bounding box center [376, 132] width 712 height 26
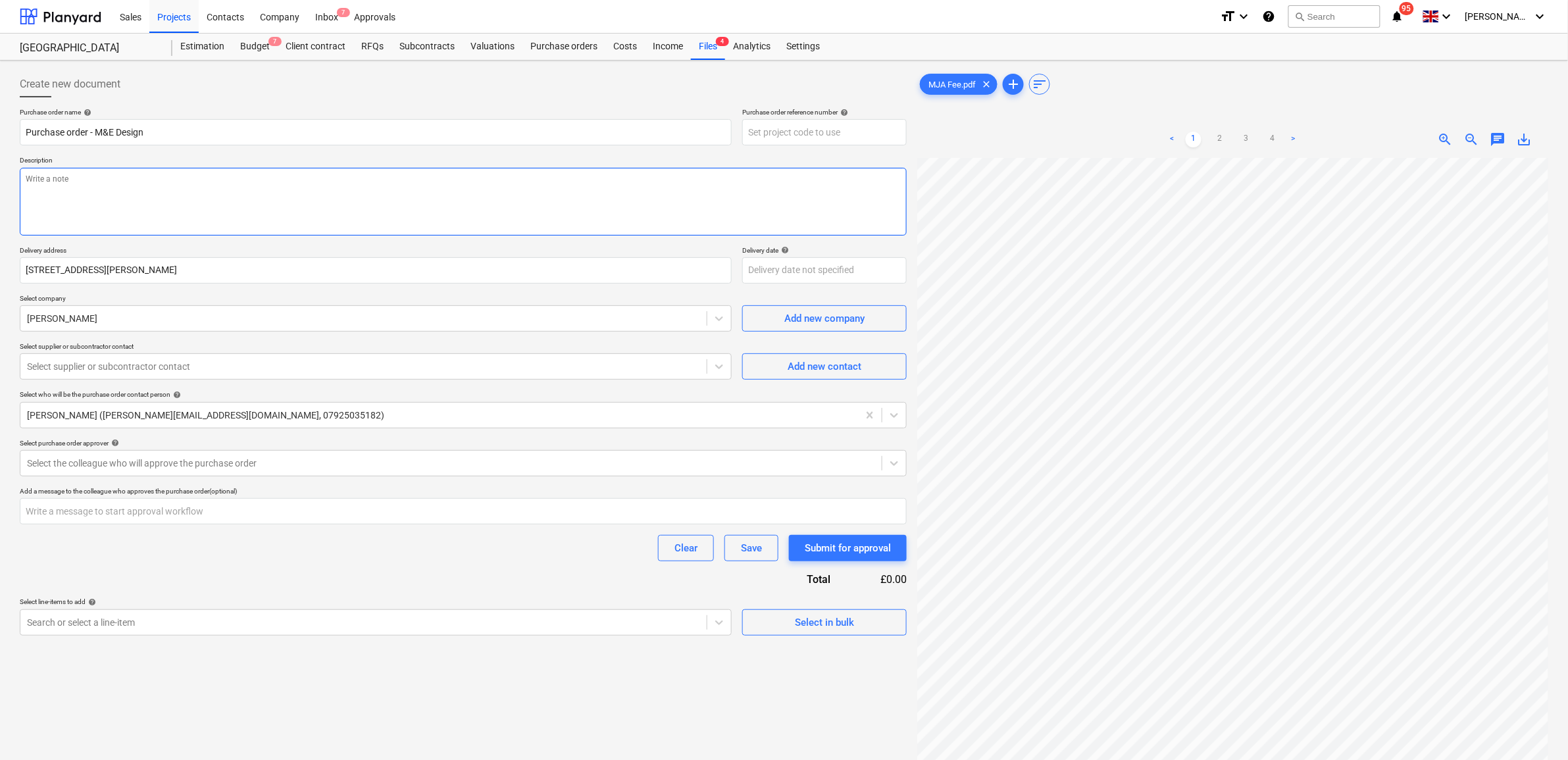
click at [99, 199] on textarea at bounding box center [463, 202] width 887 height 68
click at [162, 306] on div "[PERSON_NAME]" at bounding box center [376, 318] width 712 height 26
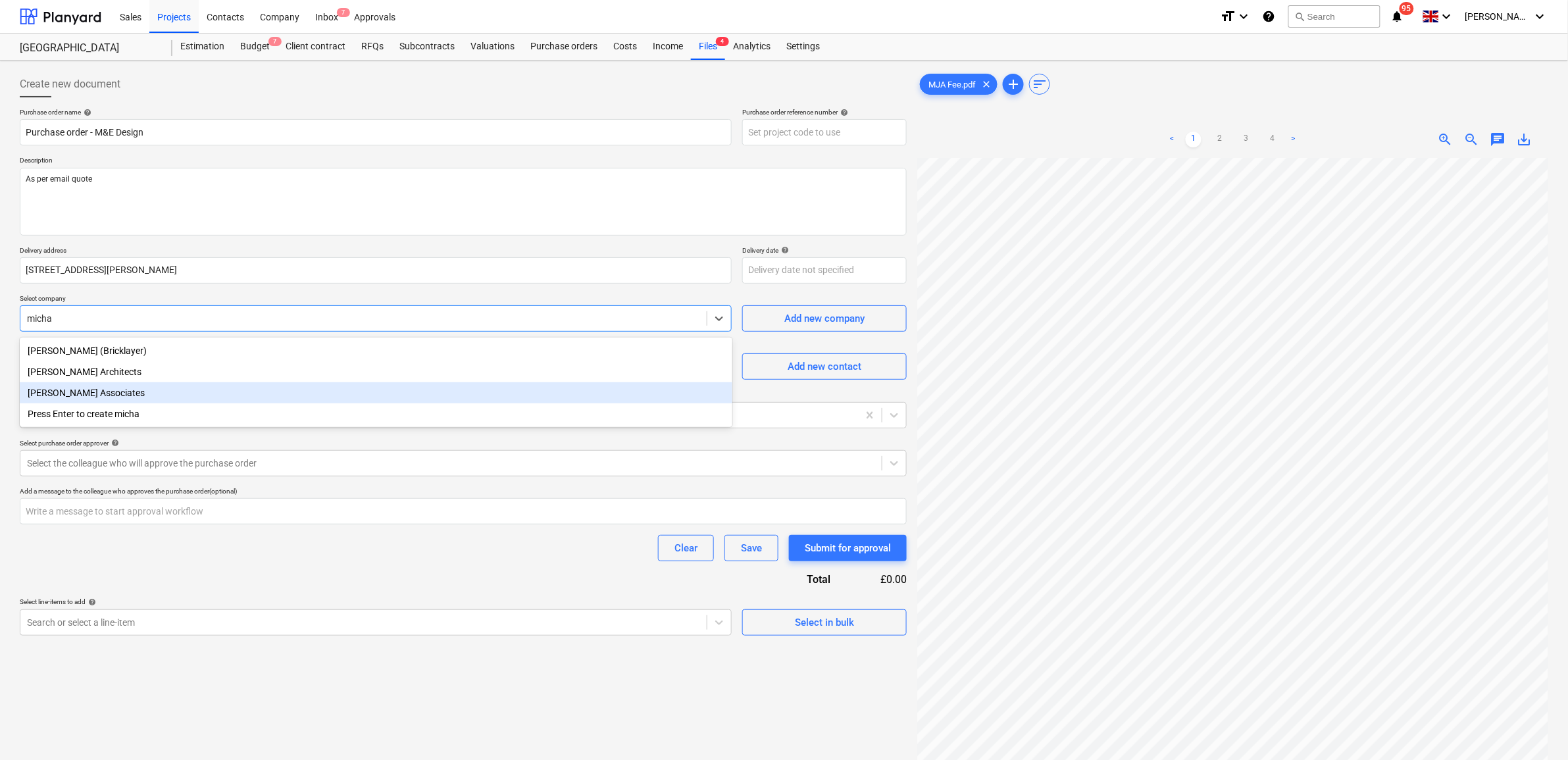
click at [129, 390] on div "[PERSON_NAME] Associates" at bounding box center [376, 392] width 712 height 21
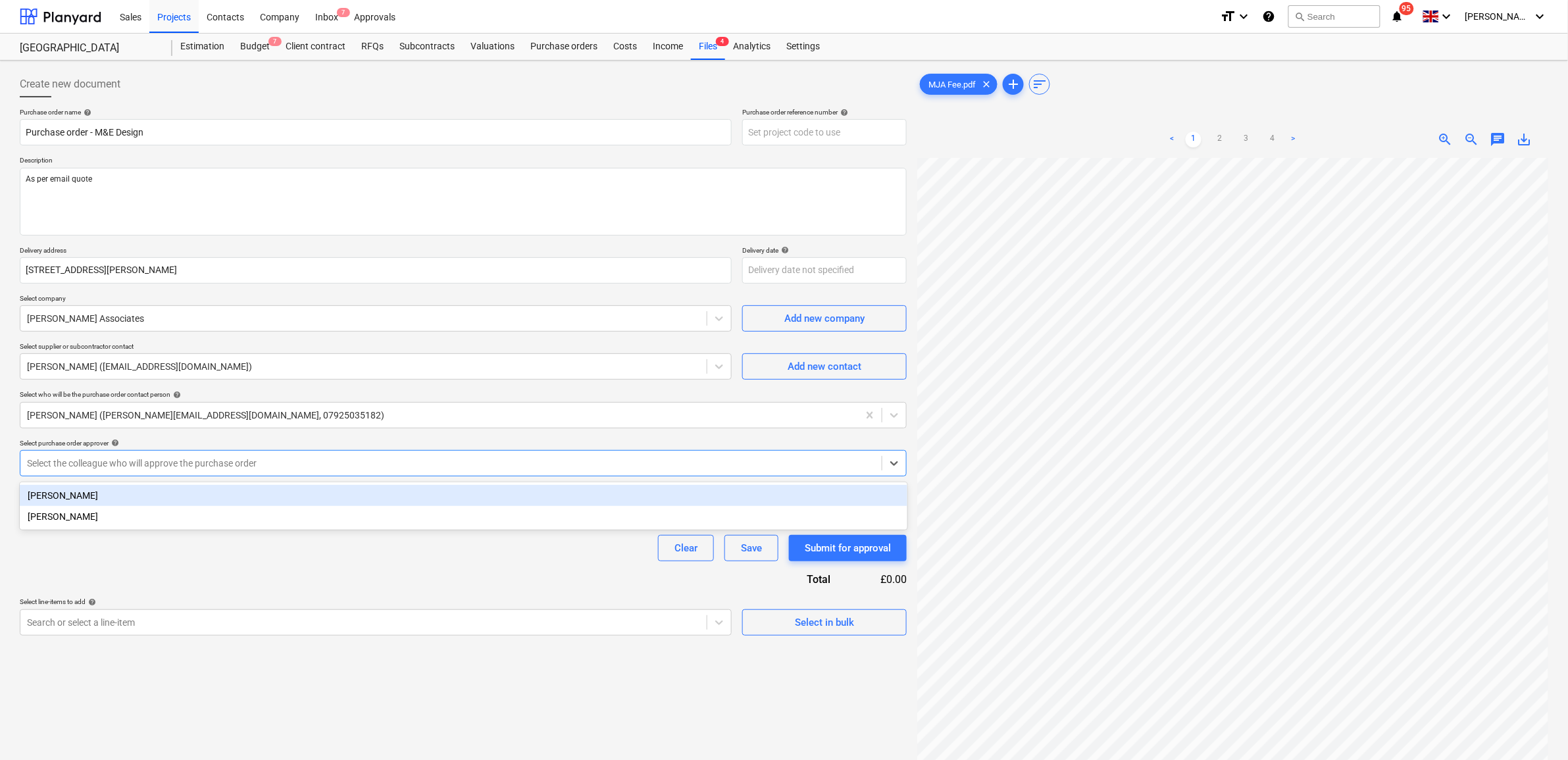
click at [324, 458] on div at bounding box center [451, 463] width 848 height 13
click at [289, 491] on div "[PERSON_NAME]" at bounding box center [464, 495] width 887 height 21
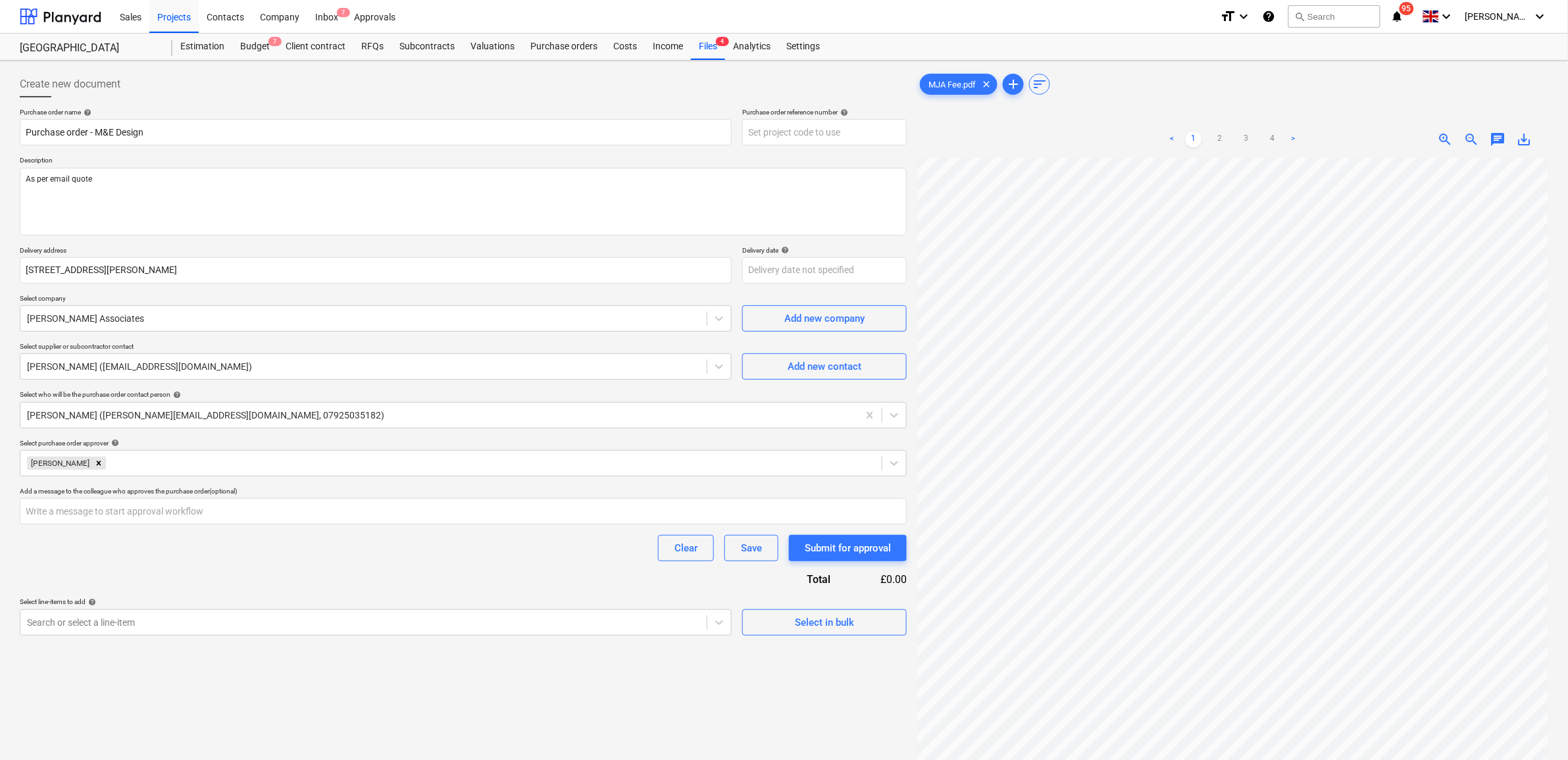
click at [281, 571] on div "Purchase order name help Purchase order - M&E Design Purchase order reference n…" at bounding box center [463, 372] width 887 height 528
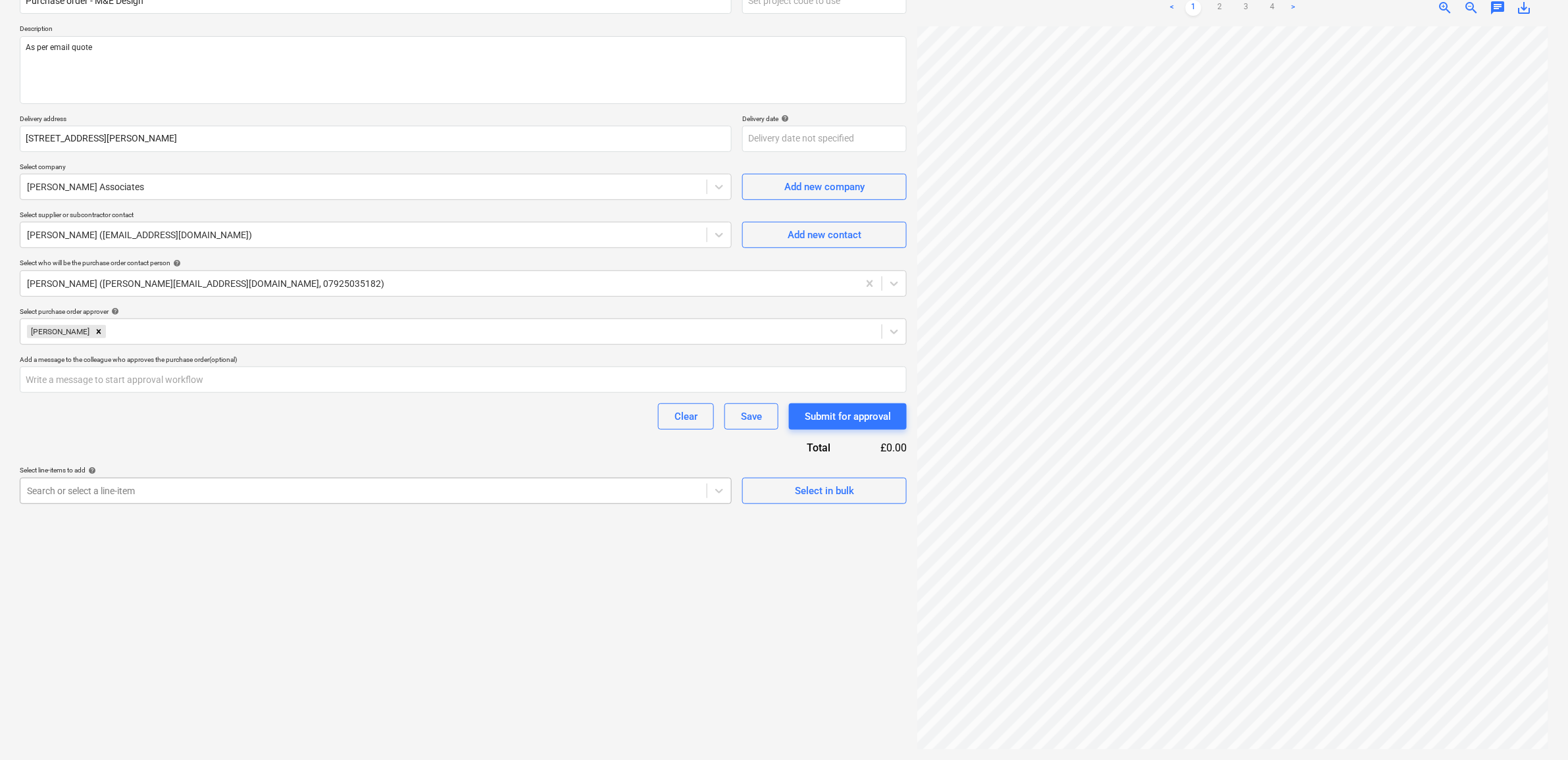
click at [277, 484] on div at bounding box center [363, 491] width 673 height 13
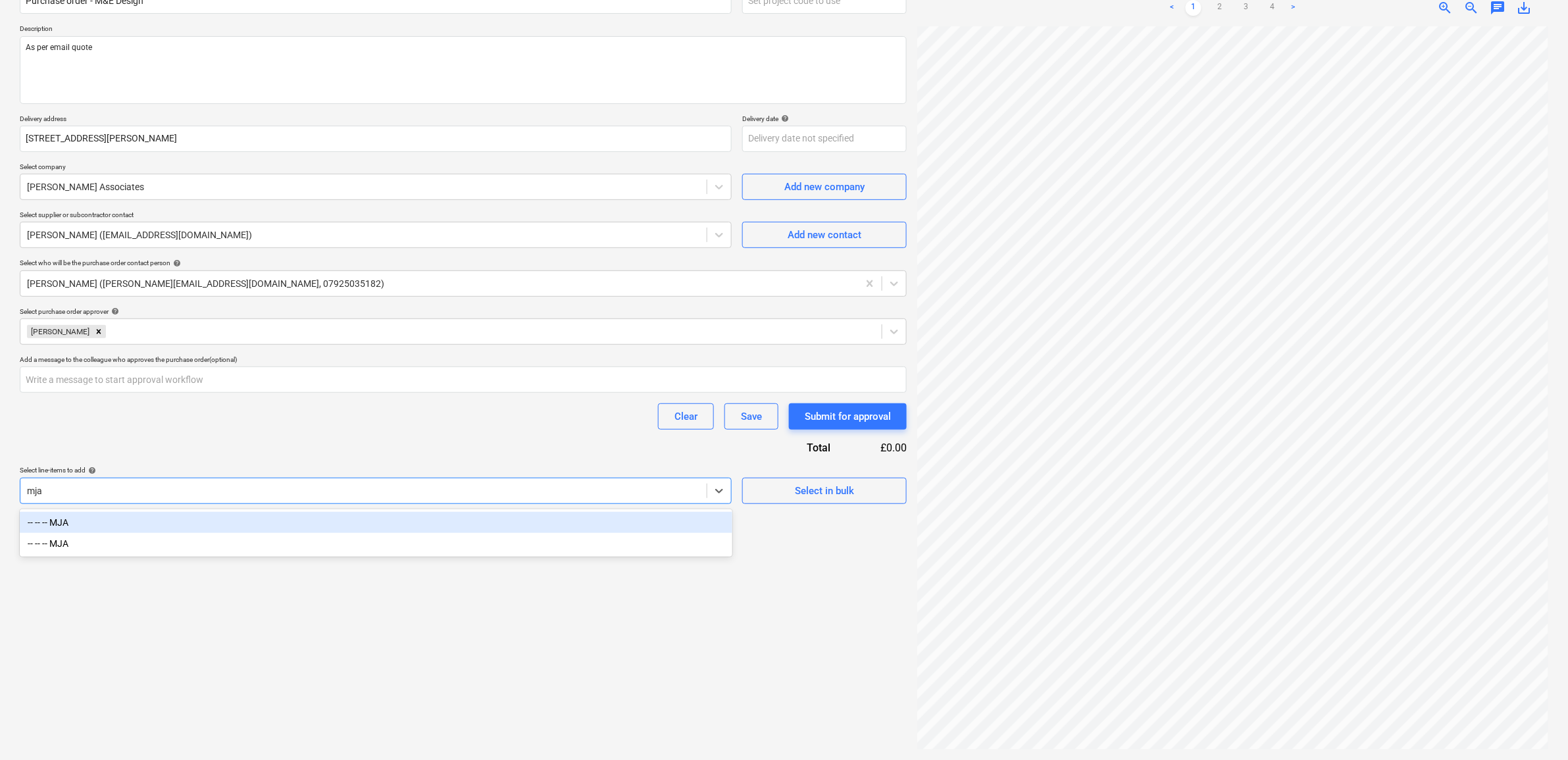
click at [170, 523] on div "-- -- -- MJA" at bounding box center [376, 522] width 712 height 21
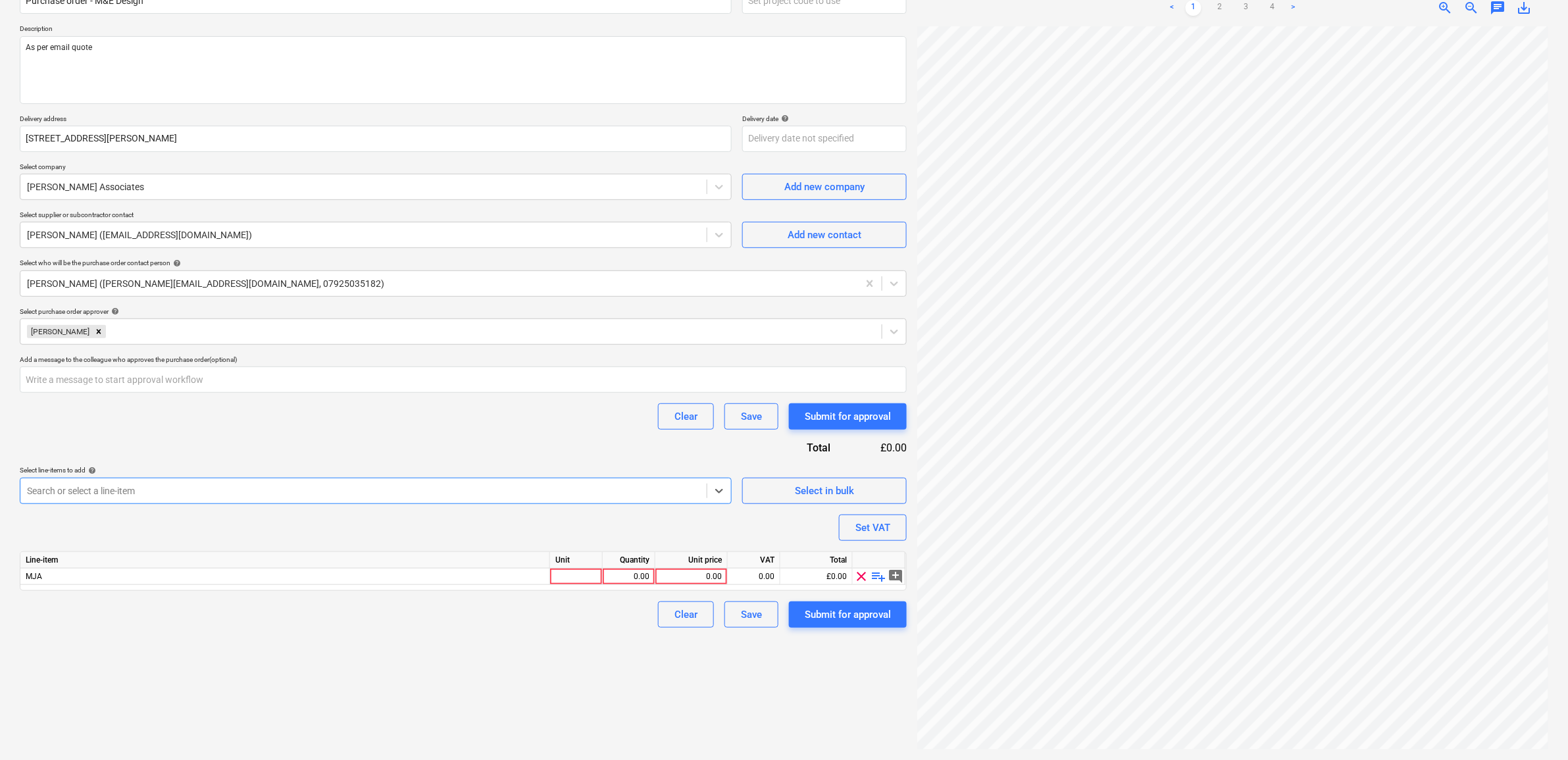
click at [337, 409] on div "Clear Save Submit for approval" at bounding box center [463, 416] width 887 height 26
click at [688, 571] on div "0.00" at bounding box center [691, 576] width 61 height 17
click at [589, 638] on div "Create new document Purchase order name help Purchase order - M&E Design Purcha…" at bounding box center [463, 344] width 898 height 820
click at [773, 575] on div "0.00" at bounding box center [753, 576] width 52 height 17
click at [601, 679] on div "Create new document Purchase order name help Purchase order - M&E Design Purcha…" at bounding box center [463, 344] width 898 height 820
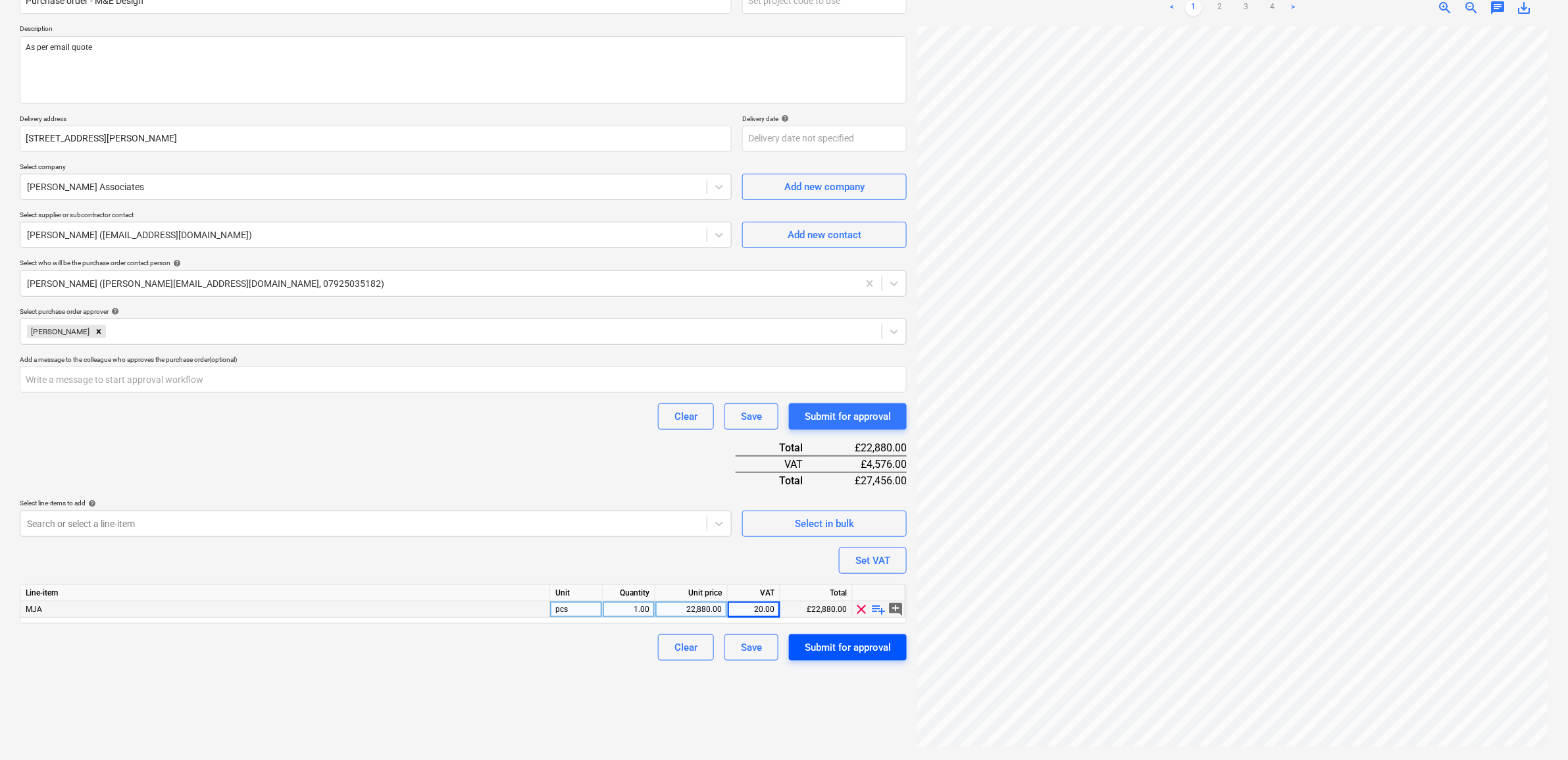
click at [830, 646] on div "Submit for approval" at bounding box center [848, 647] width 86 height 17
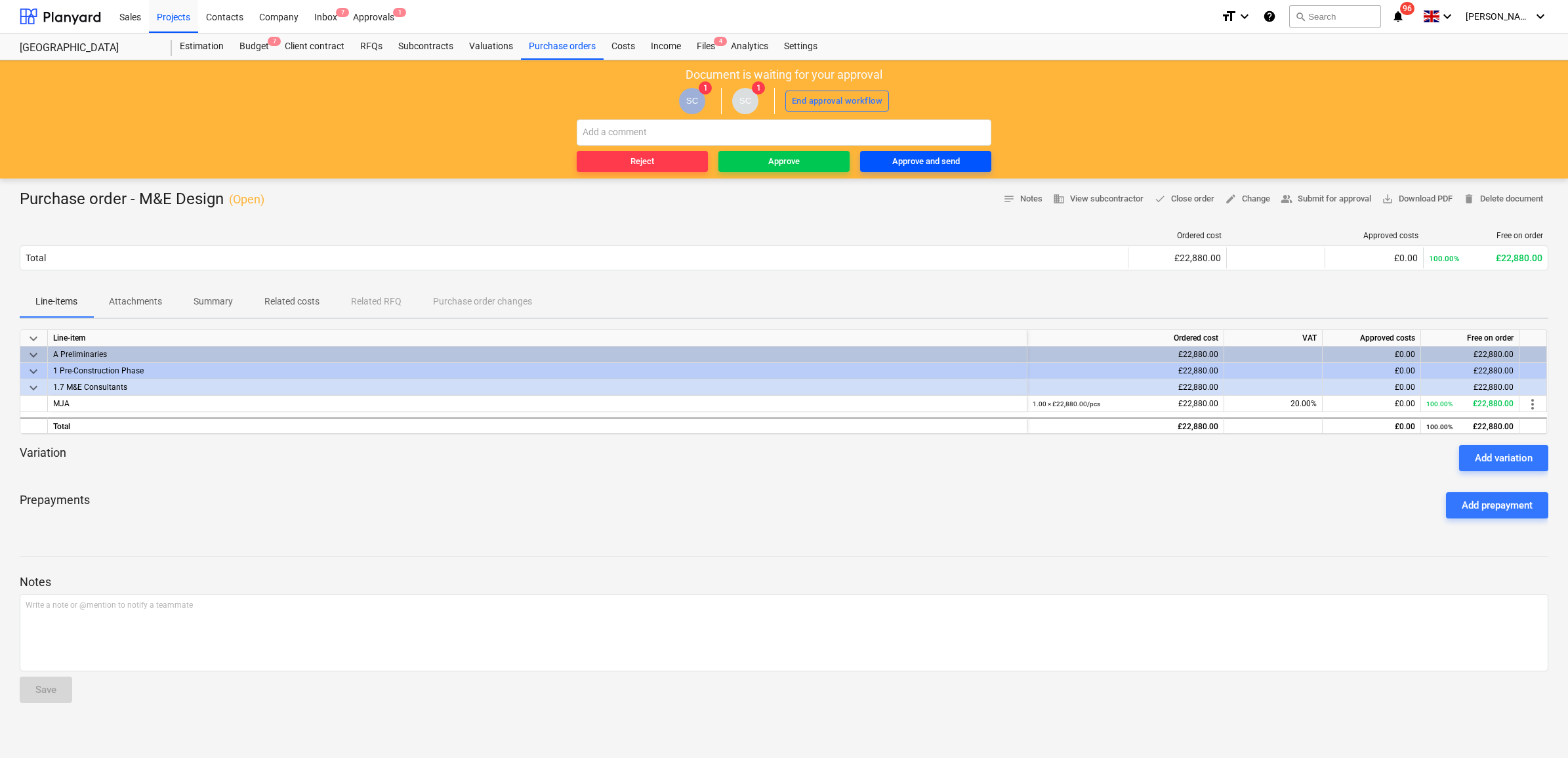
click at [948, 161] on div "Approve and send" at bounding box center [926, 161] width 68 height 15
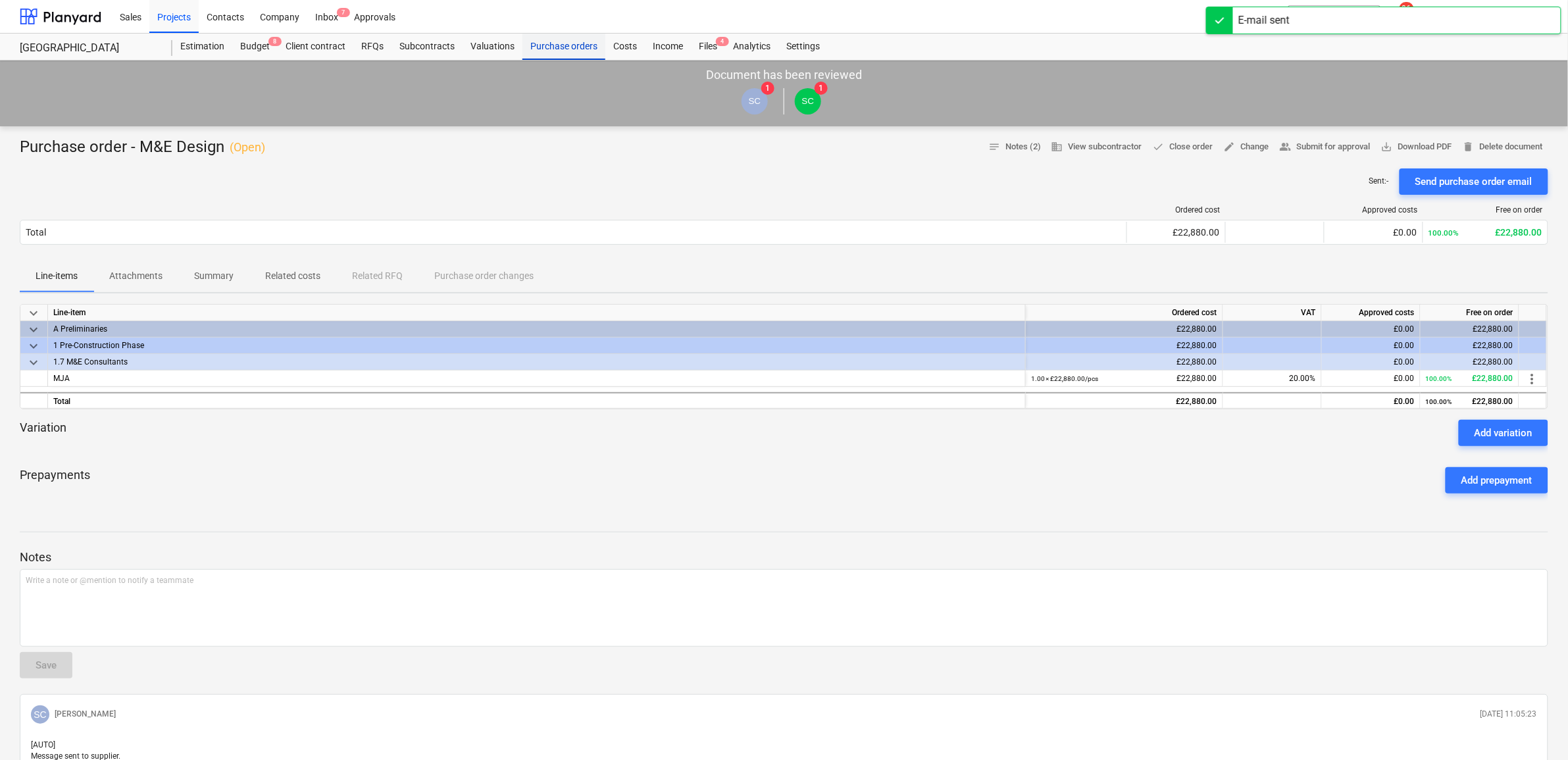
click at [548, 41] on div "Purchase orders" at bounding box center [563, 46] width 83 height 26
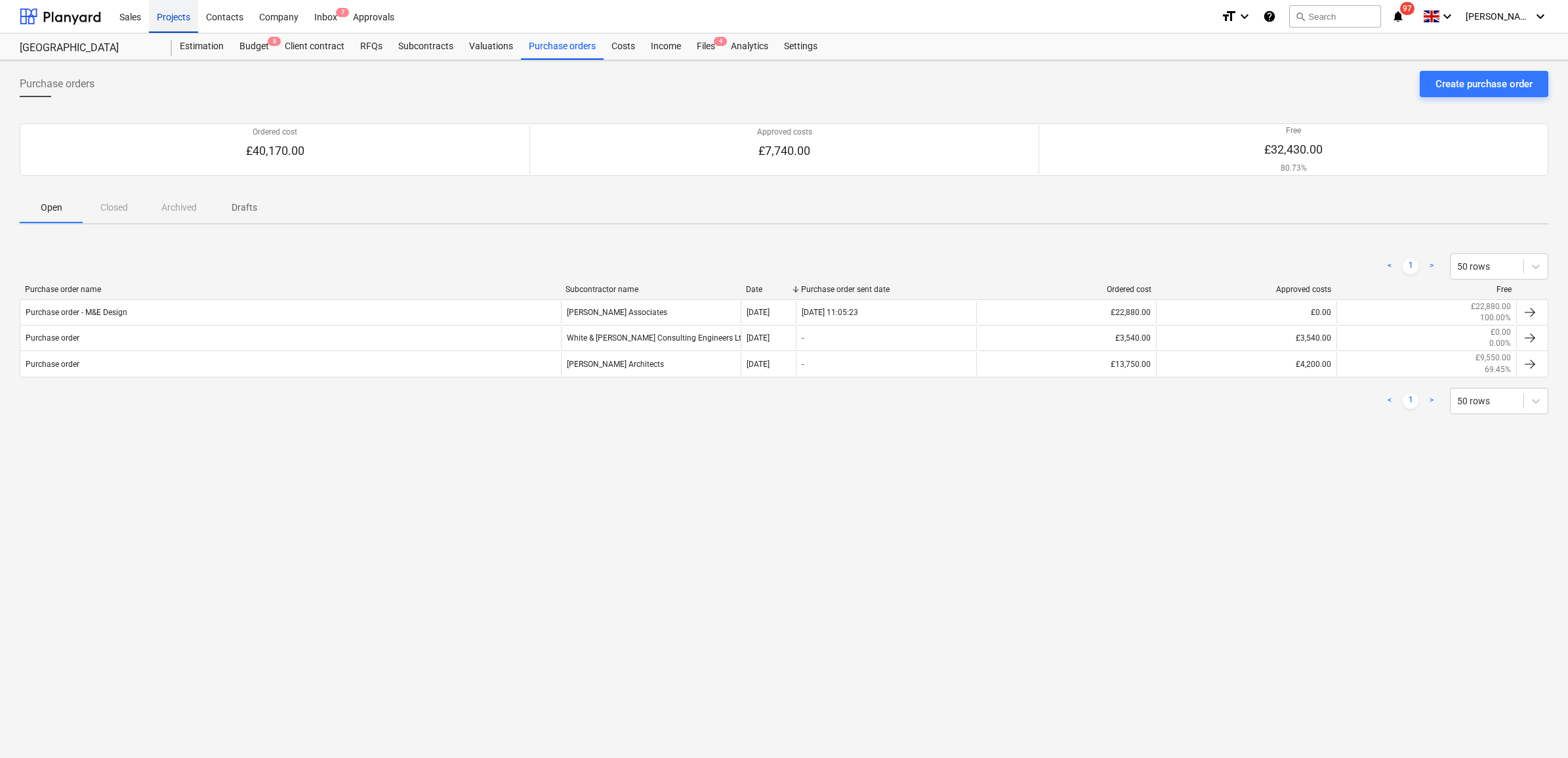
click at [161, 17] on div "Projects" at bounding box center [173, 16] width 49 height 33
